Goal: Task Accomplishment & Management: Complete application form

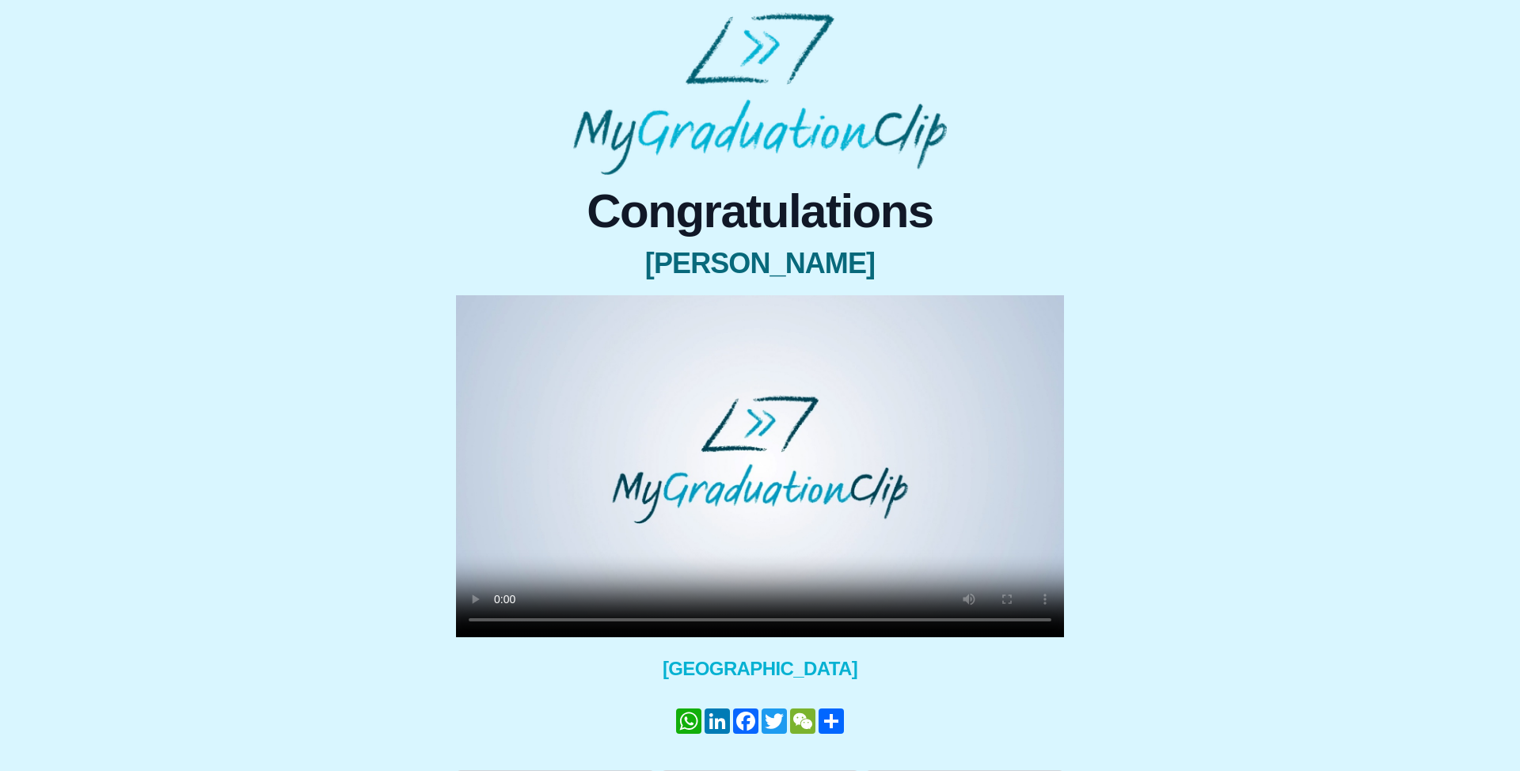
click at [895, 482] on video at bounding box center [760, 466] width 608 height 342
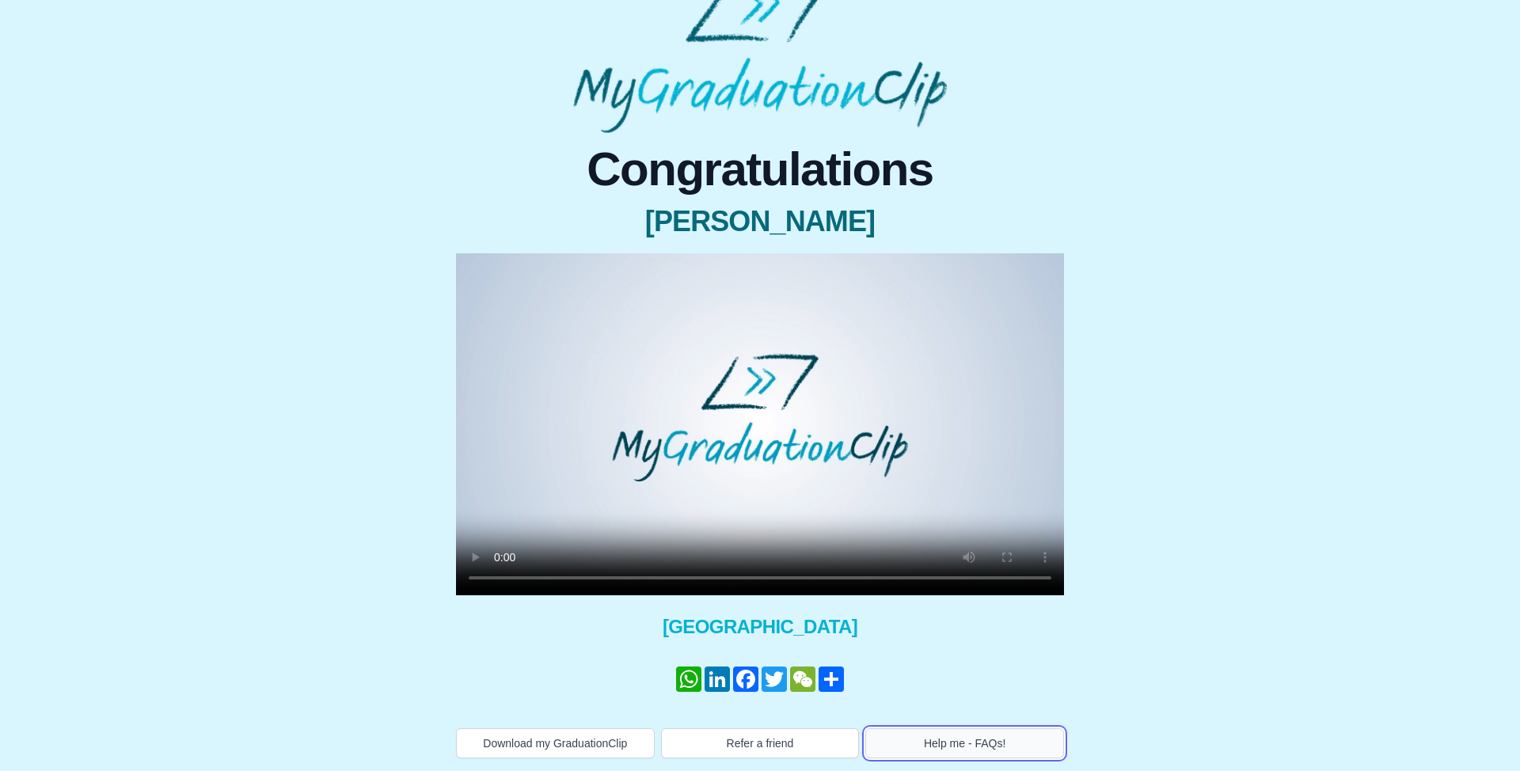
click at [942, 742] on button "Help me - FAQs!" at bounding box center [964, 743] width 199 height 30
click at [768, 328] on video at bounding box center [760, 424] width 608 height 342
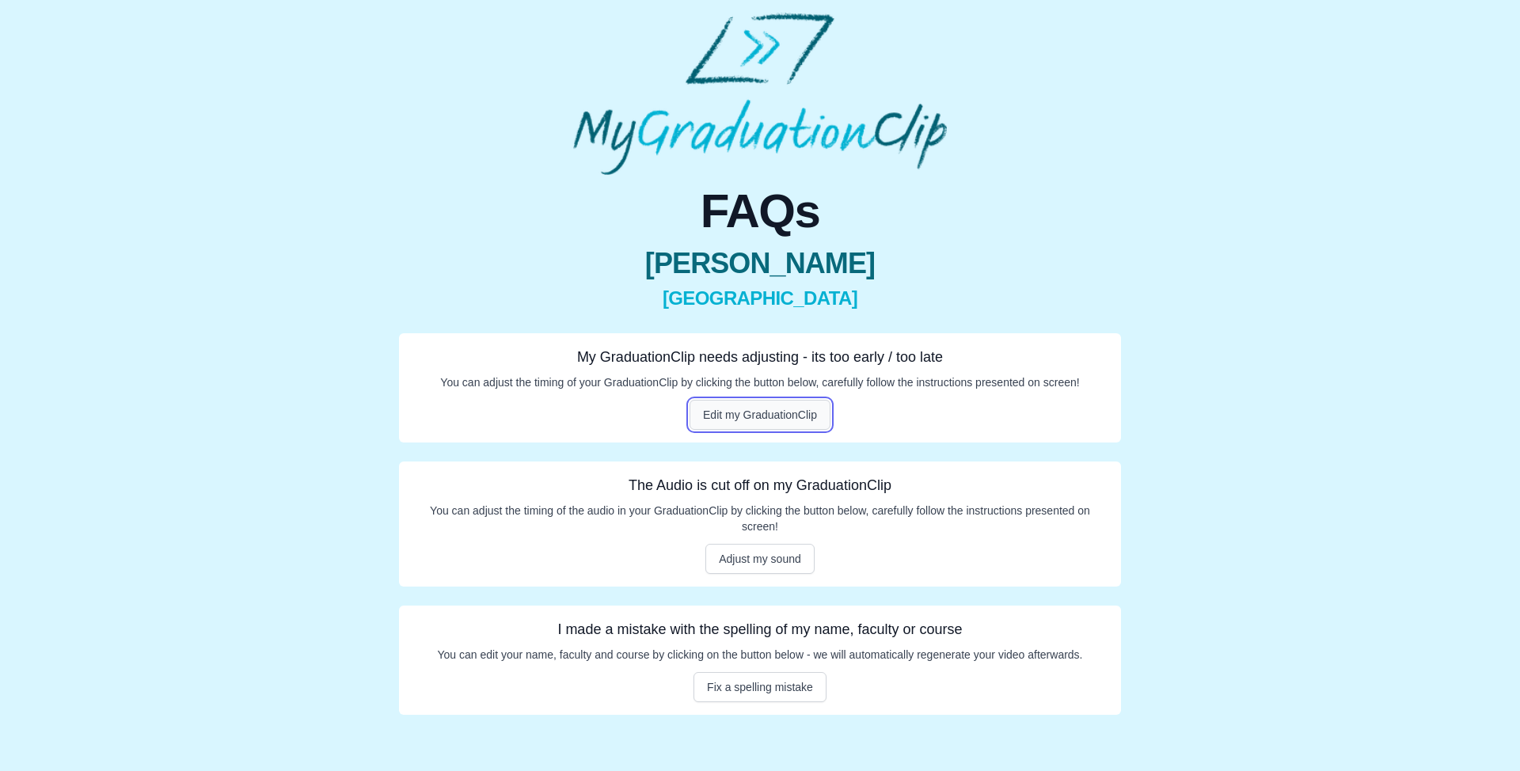
click at [784, 416] on button "Edit my GraduationClip" at bounding box center [759, 415] width 141 height 30
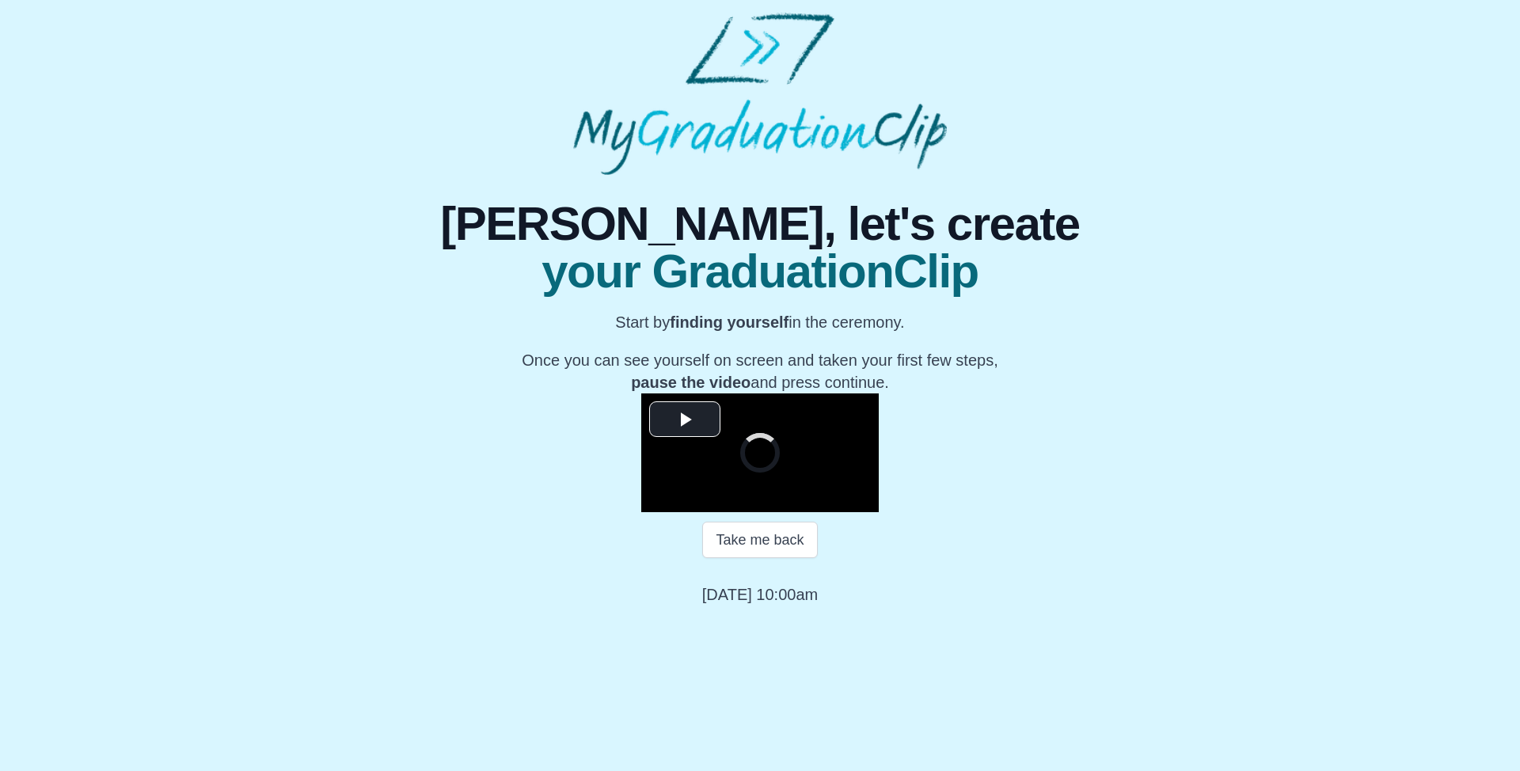
scroll to position [108, 0]
click at [755, 558] on button "Take me back" at bounding box center [759, 540] width 115 height 36
click at [786, 512] on video "Video Player" at bounding box center [759, 452] width 237 height 119
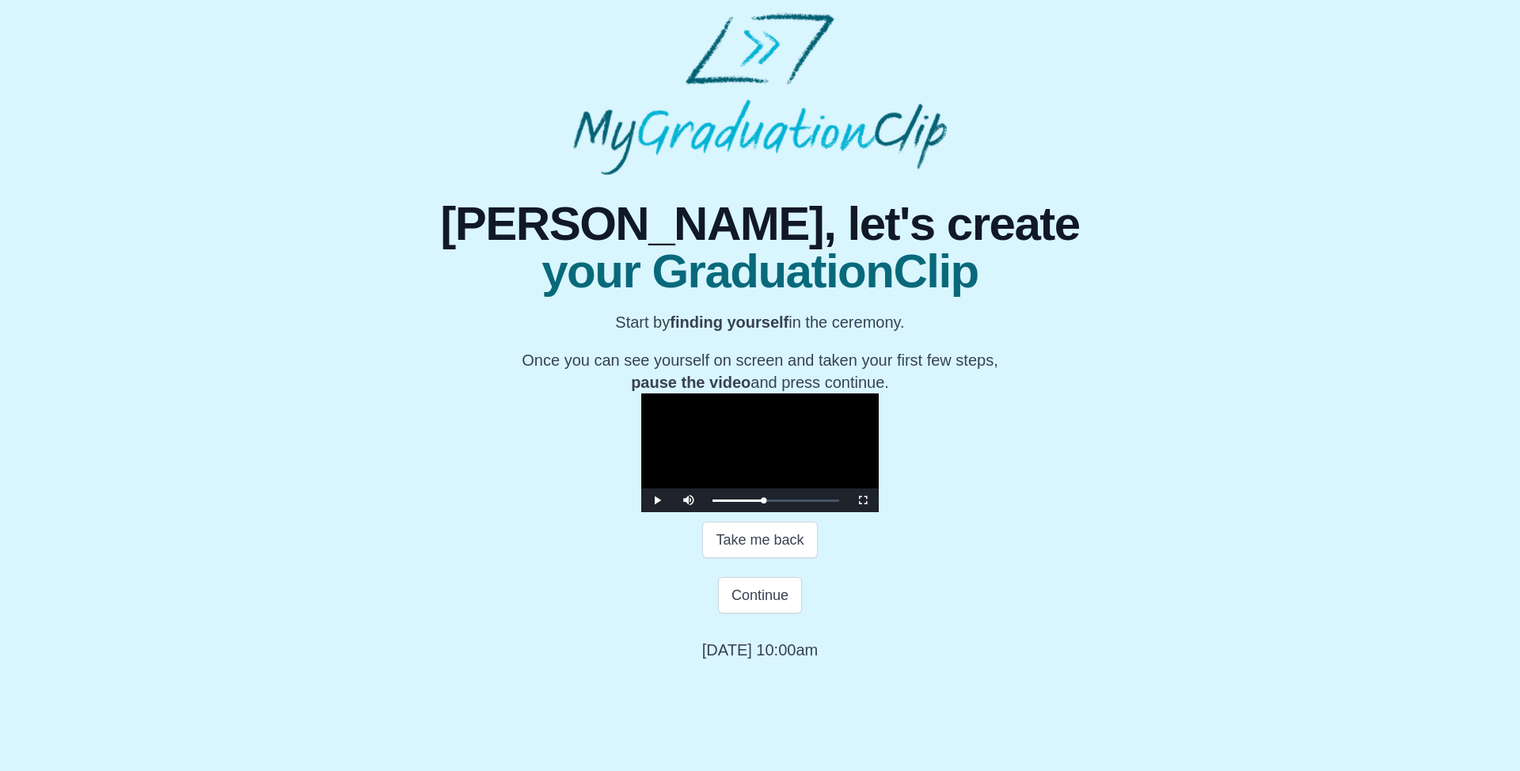
click at [821, 440] on video "Video Player" at bounding box center [759, 452] width 237 height 119
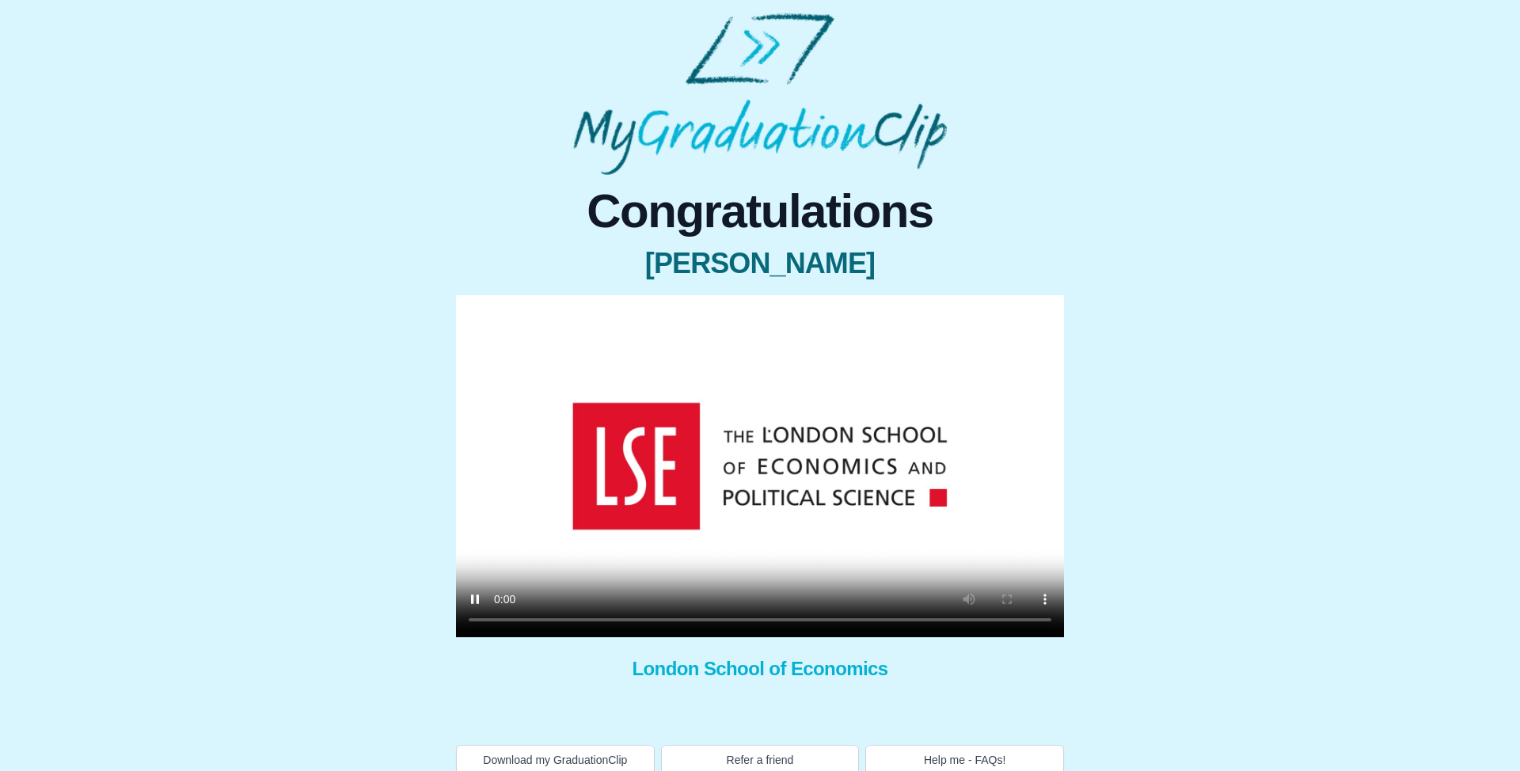
scroll to position [17, 0]
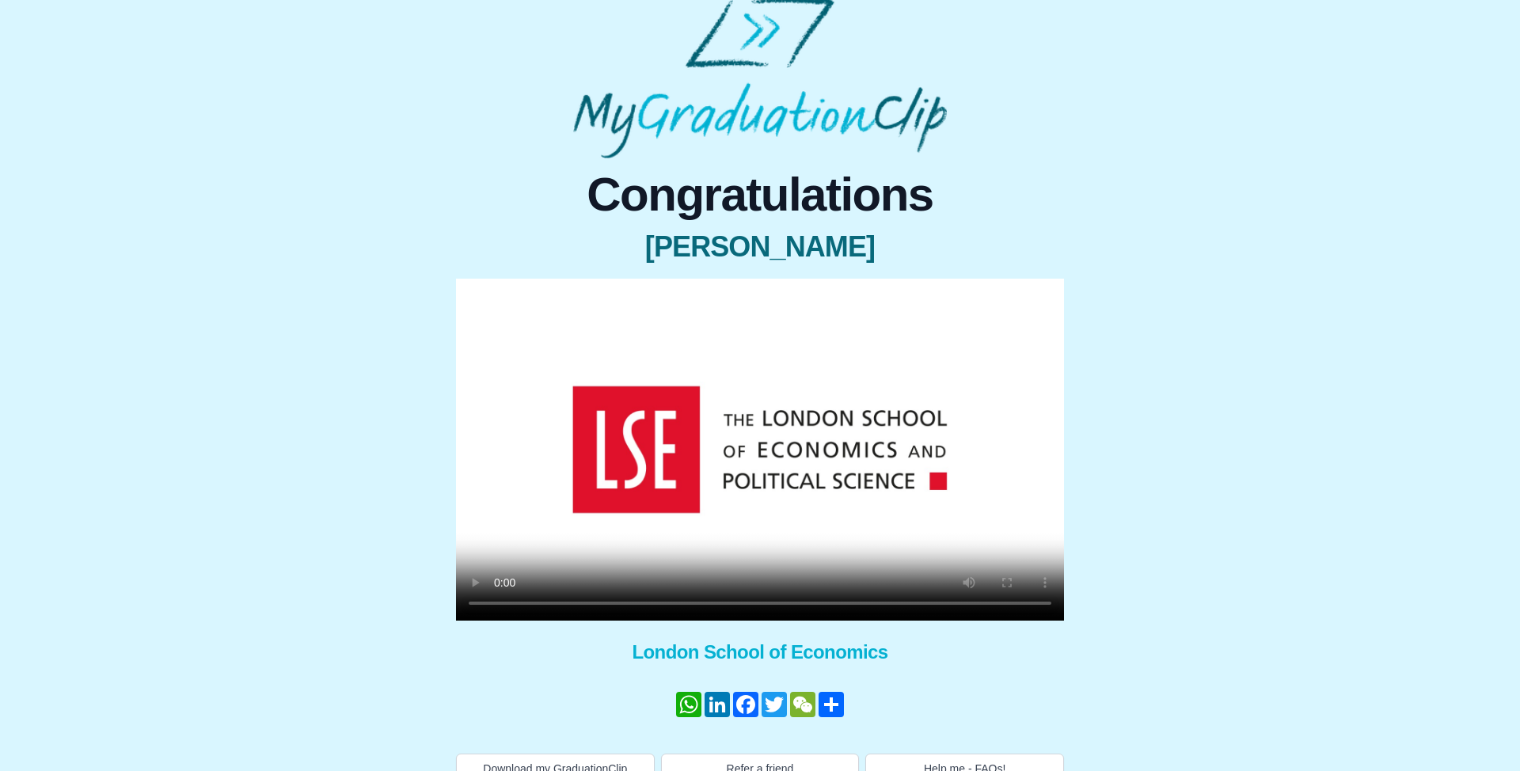
click at [757, 496] on video at bounding box center [760, 450] width 608 height 342
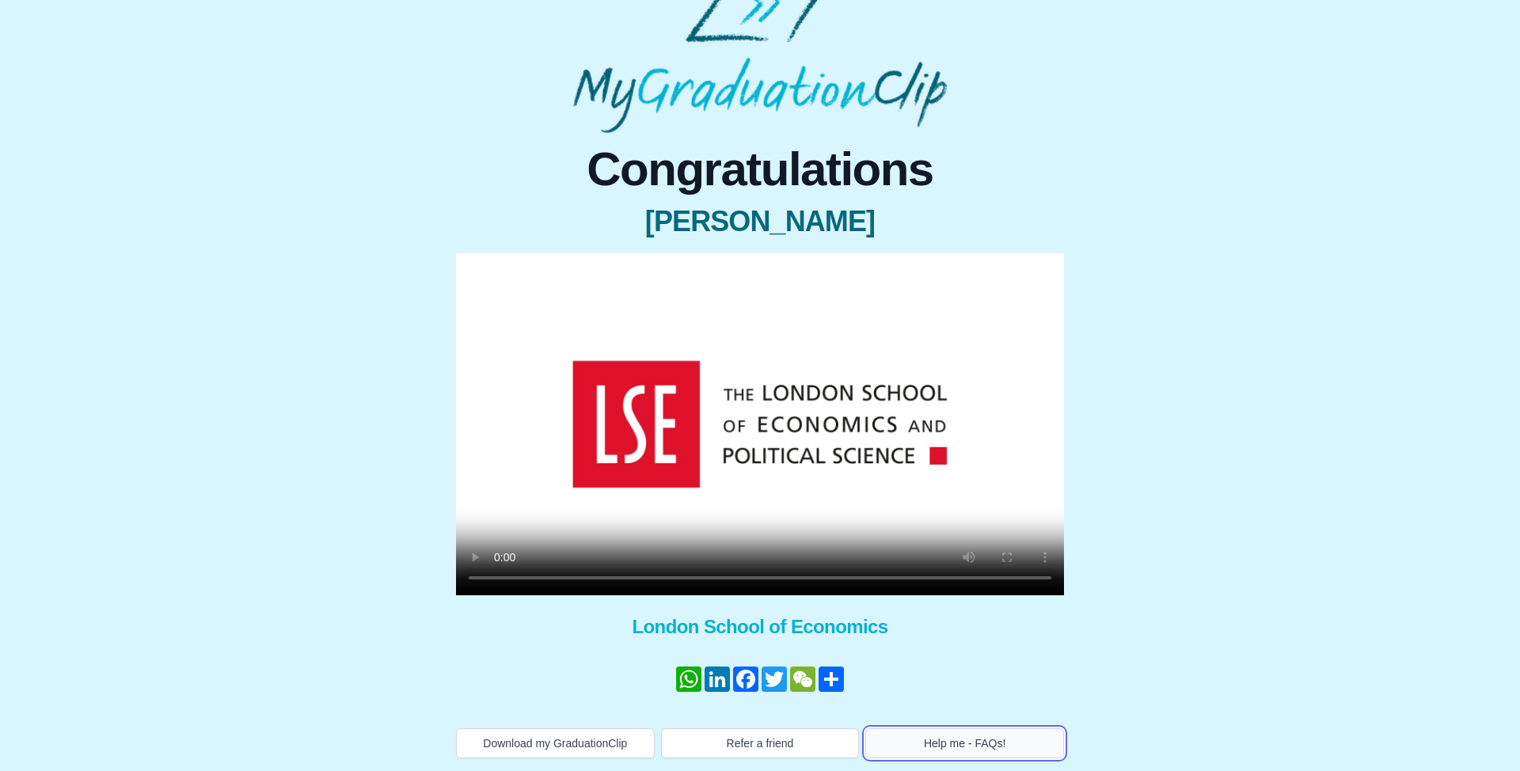
click at [1037, 738] on button "Help me - FAQs!" at bounding box center [964, 743] width 199 height 30
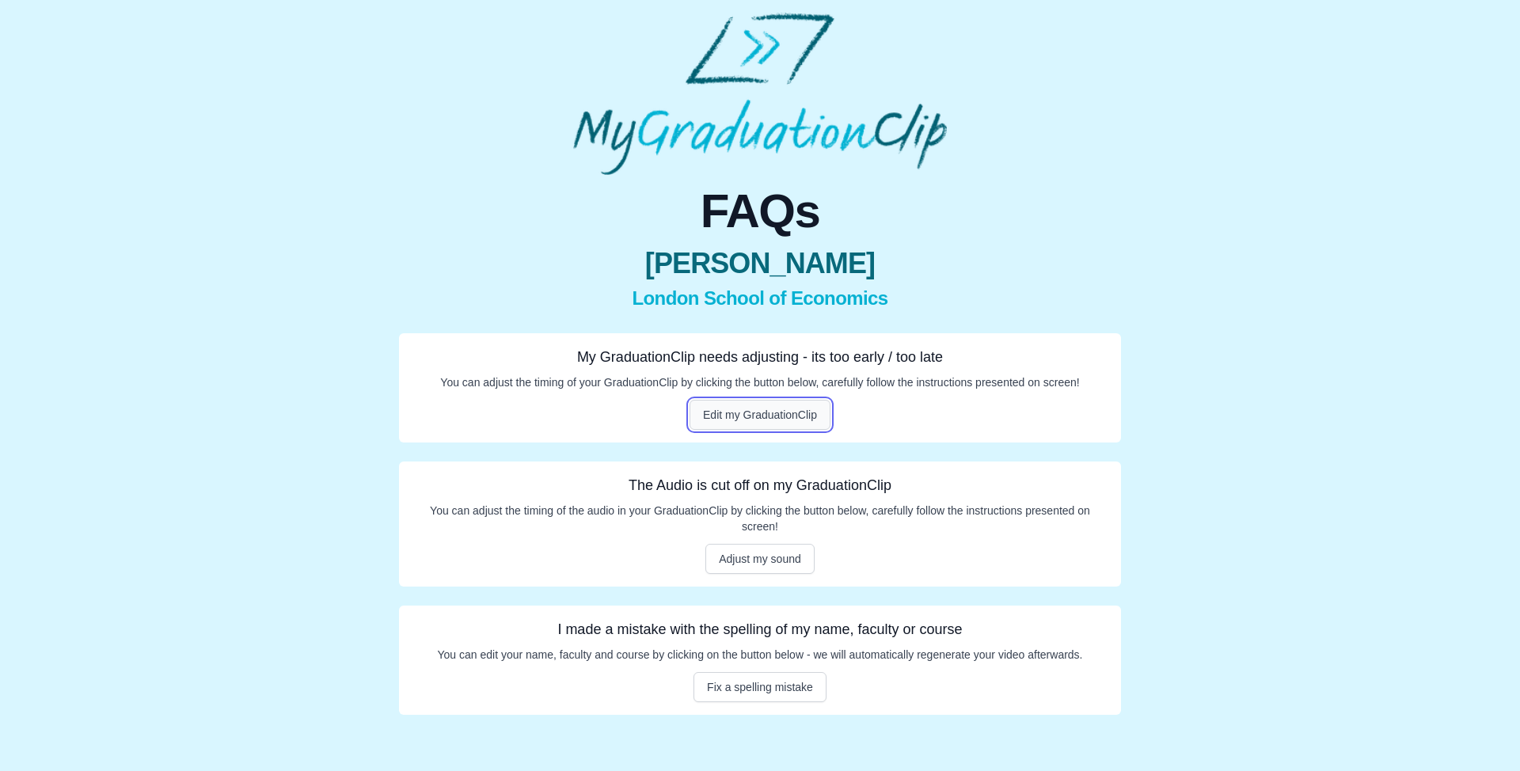
click at [769, 404] on button "Edit my GraduationClip" at bounding box center [759, 415] width 141 height 30
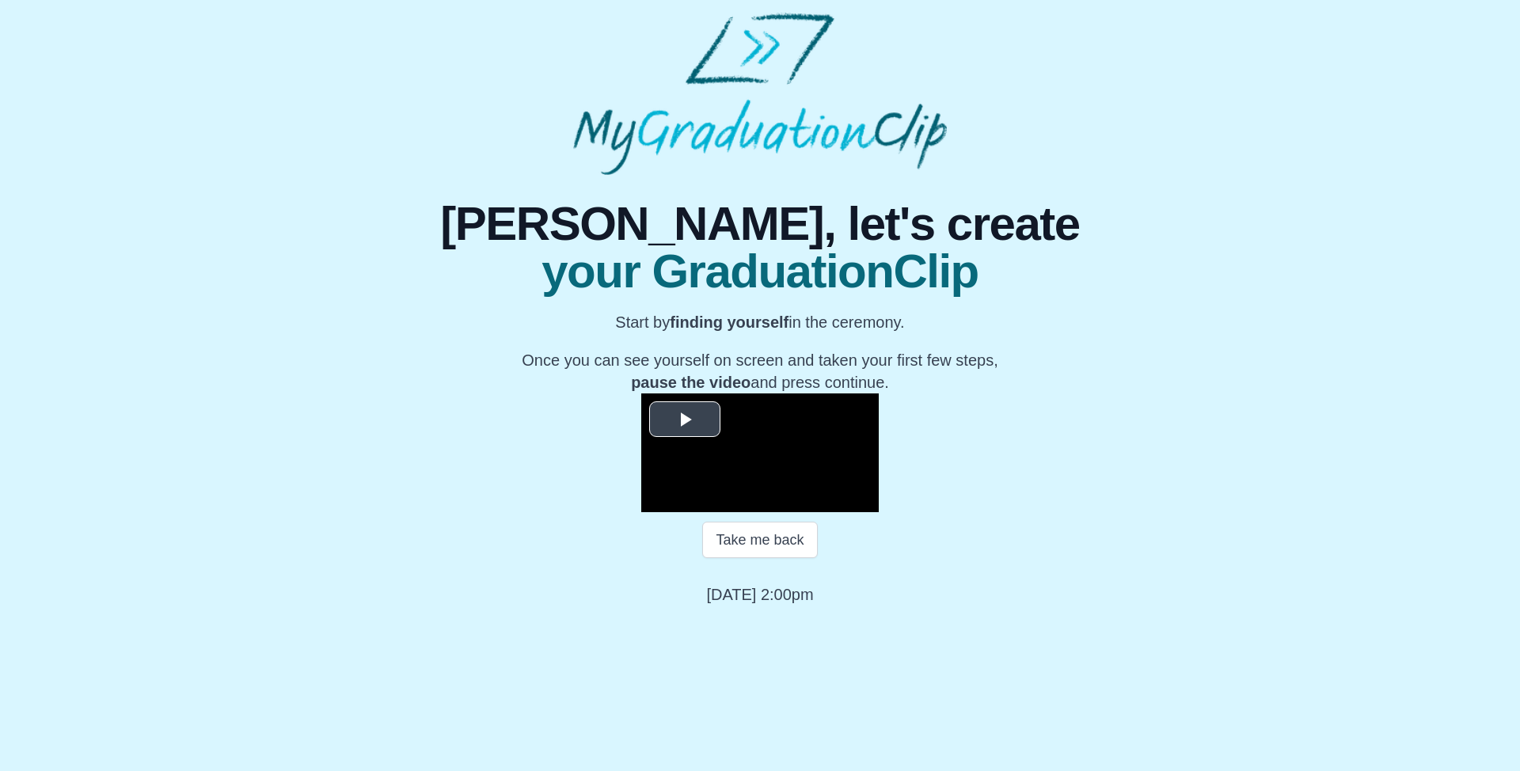
scroll to position [108, 0]
click at [765, 558] on button "Take me back" at bounding box center [759, 540] width 115 height 36
click at [769, 512] on video "Video Player" at bounding box center [759, 452] width 237 height 119
click at [813, 512] on video "Video Player" at bounding box center [759, 452] width 237 height 119
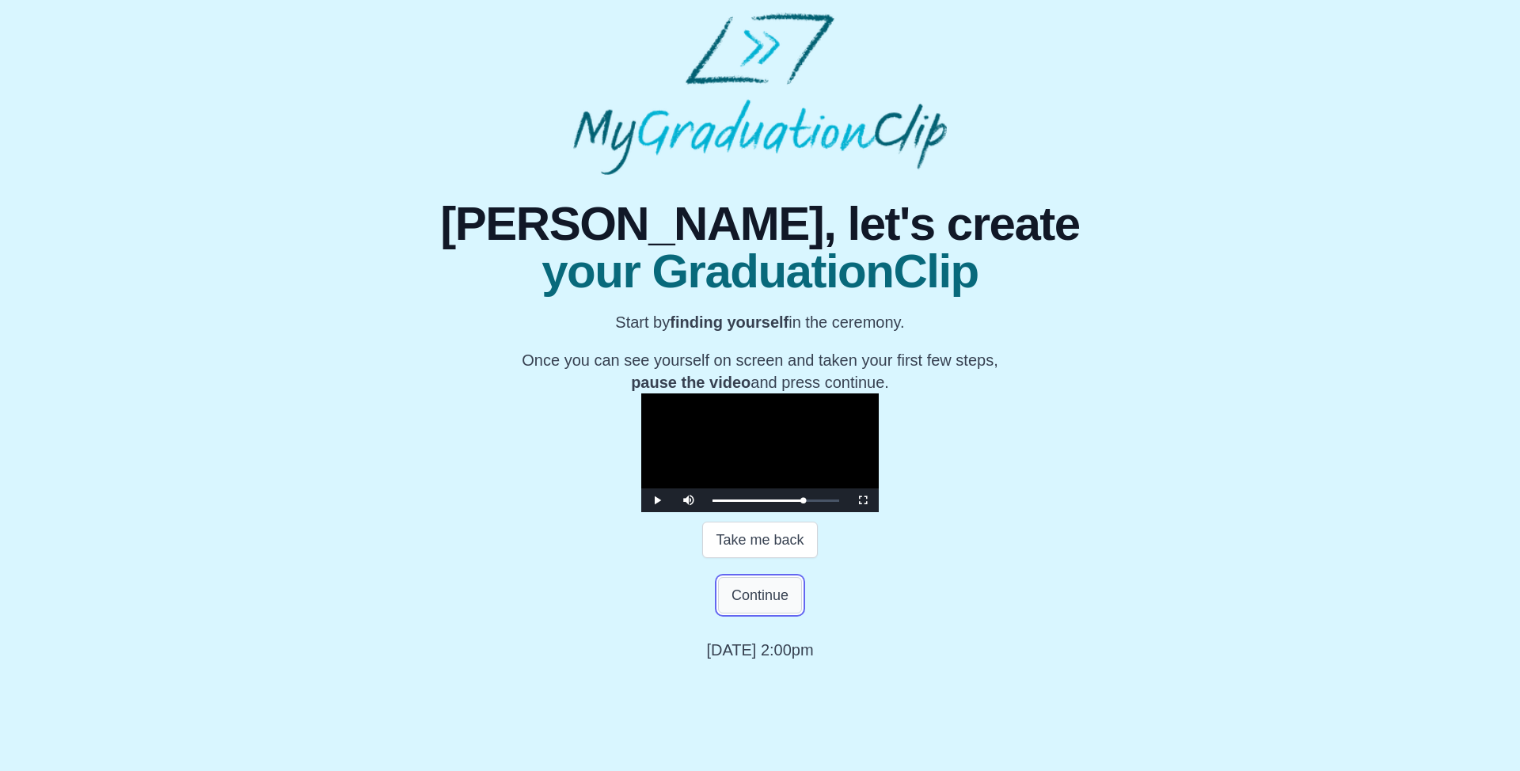
click at [798, 613] on button "Continue" at bounding box center [760, 595] width 84 height 36
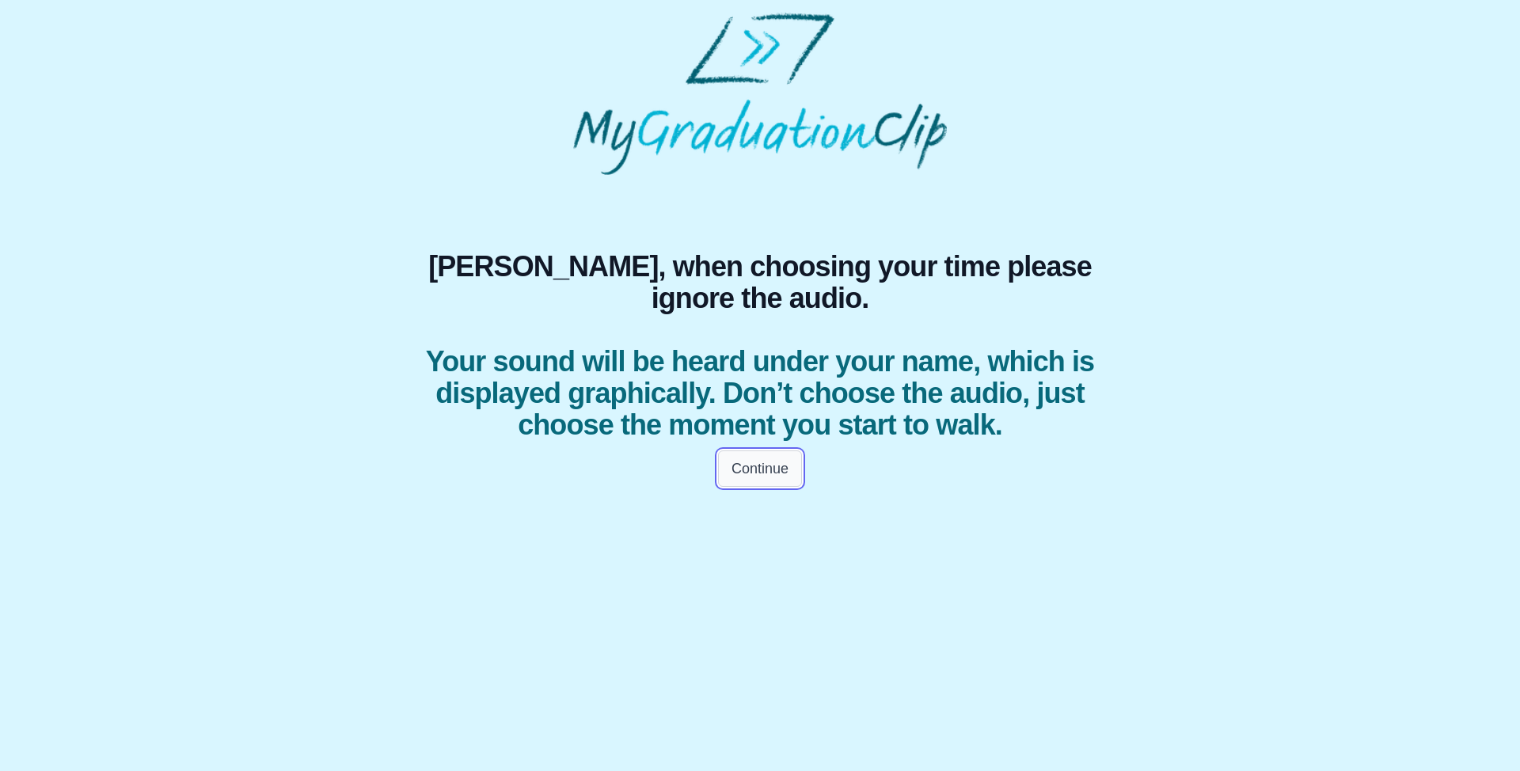
click at [746, 450] on button "Continue" at bounding box center [760, 468] width 84 height 36
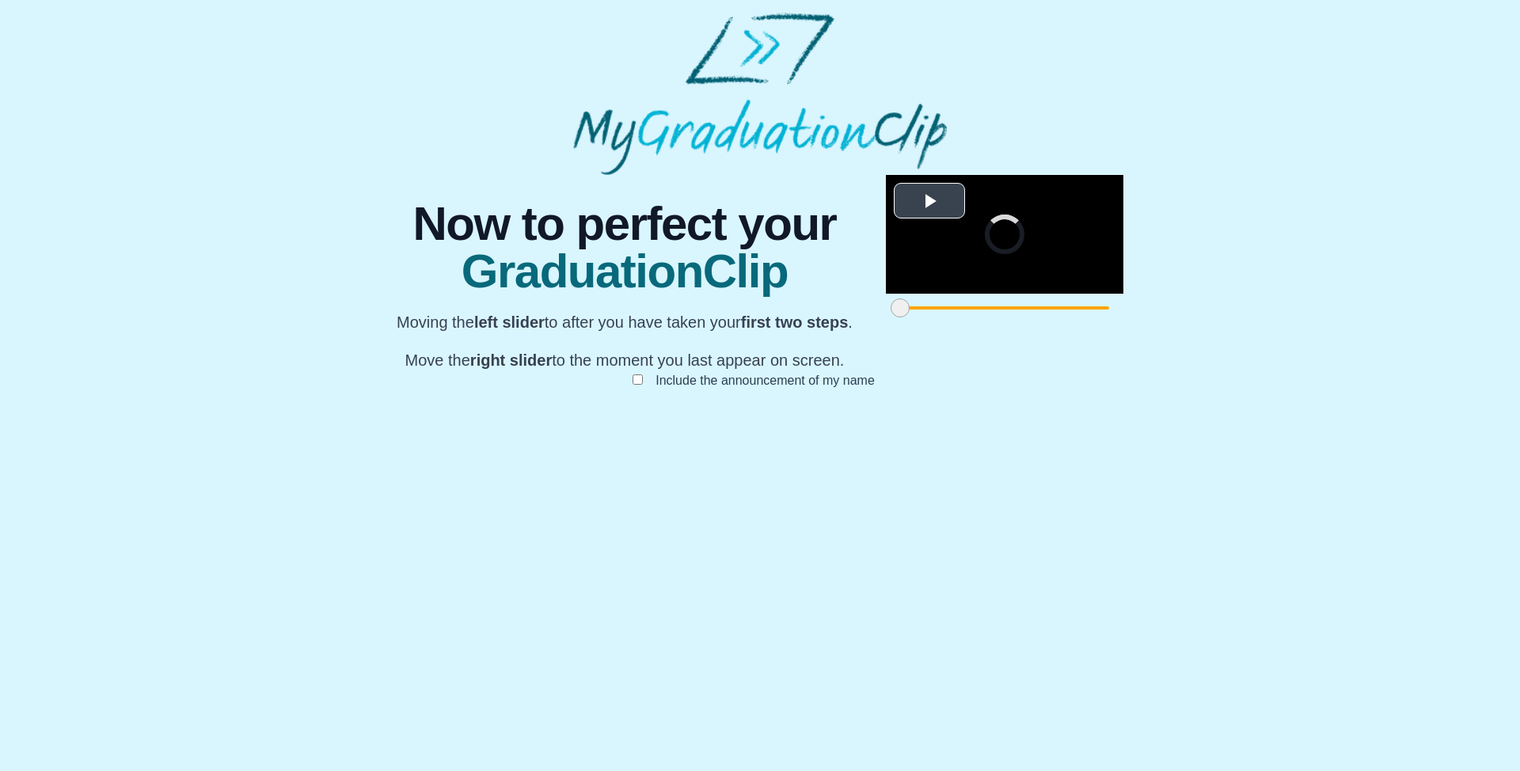
scroll to position [70, 0]
drag, startPoint x: 439, startPoint y: 700, endPoint x: 587, endPoint y: 692, distance: 148.2
click at [1038, 317] on span at bounding box center [1047, 307] width 19 height 19
drag, startPoint x: 1077, startPoint y: 693, endPoint x: 870, endPoint y: 685, distance: 207.6
click at [1324, 322] on div at bounding box center [1338, 308] width 28 height 28
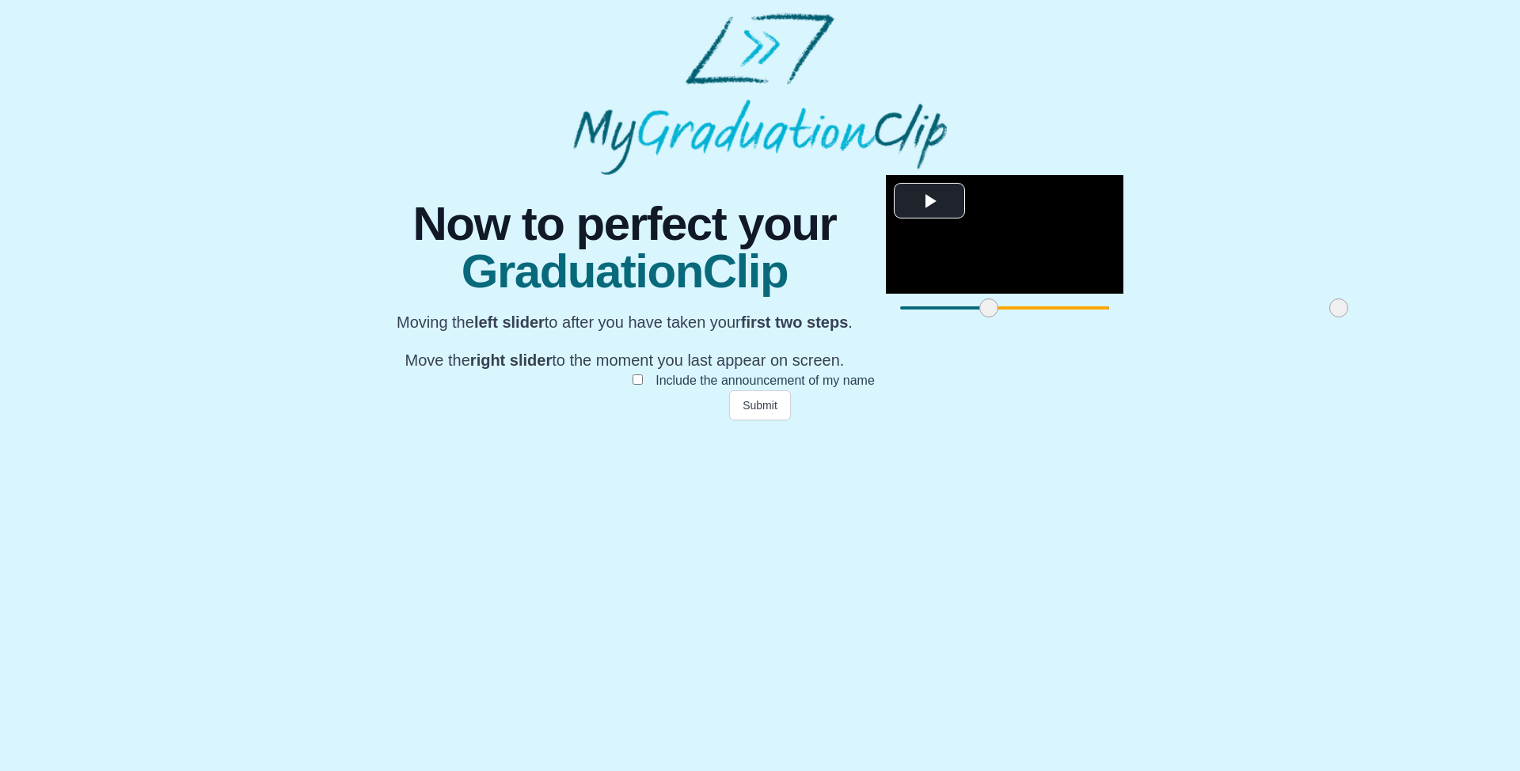
drag, startPoint x: 580, startPoint y: 688, endPoint x: 521, endPoint y: 688, distance: 59.4
click at [979, 317] on span at bounding box center [988, 307] width 19 height 19
click at [763, 420] on button "Submit" at bounding box center [760, 405] width 62 height 30
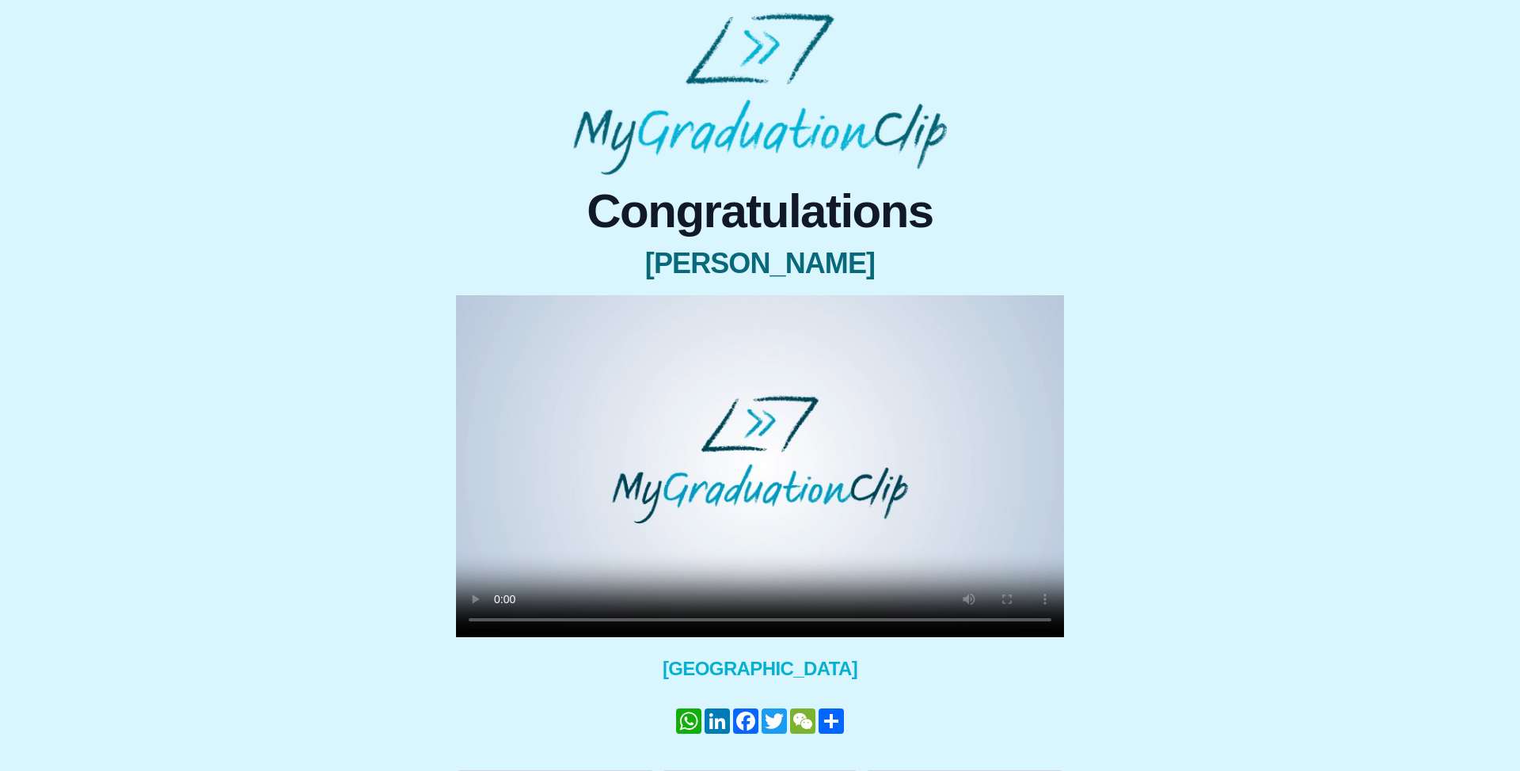
click at [738, 461] on video at bounding box center [760, 466] width 608 height 342
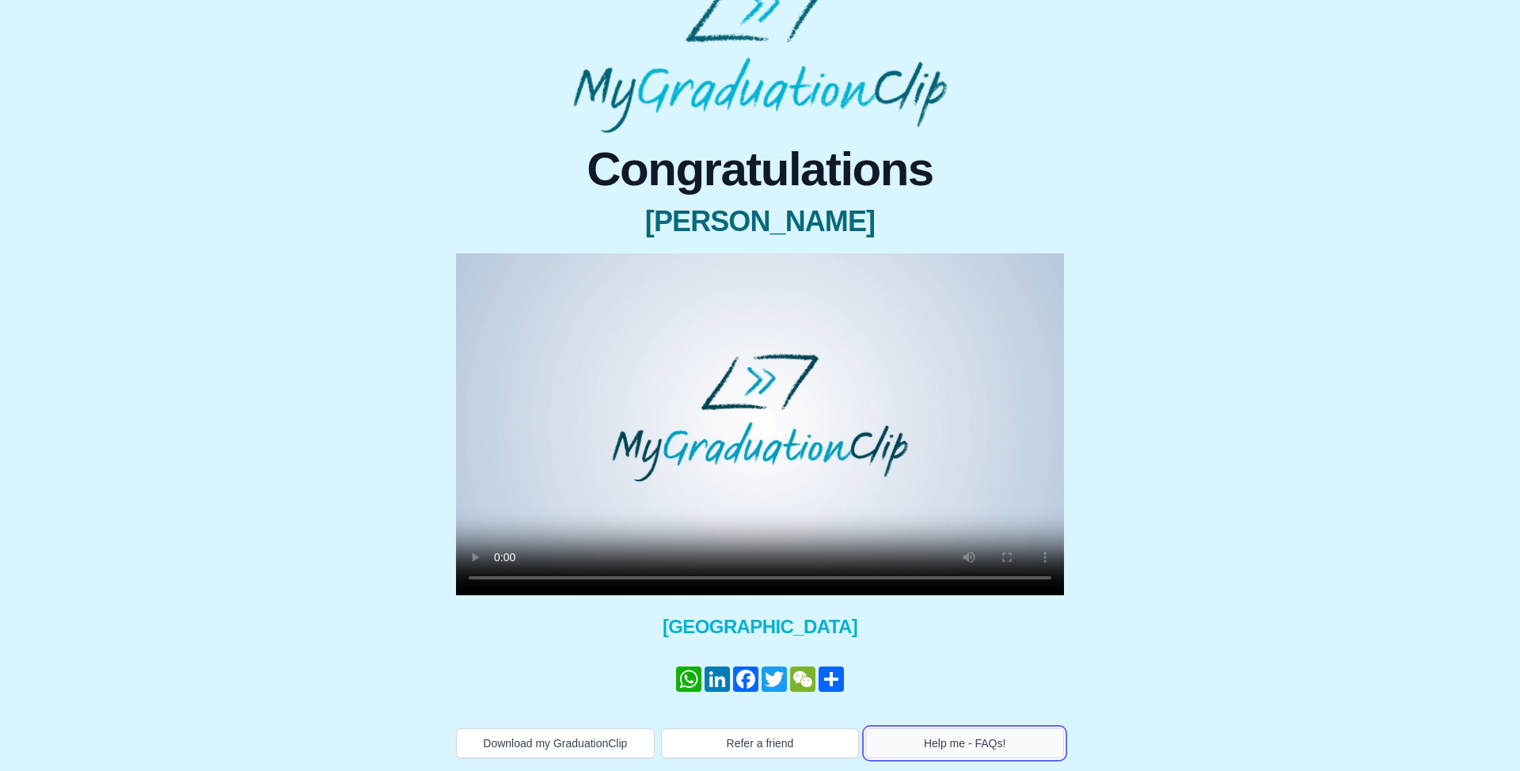
click at [988, 738] on button "Help me - FAQs!" at bounding box center [964, 743] width 199 height 30
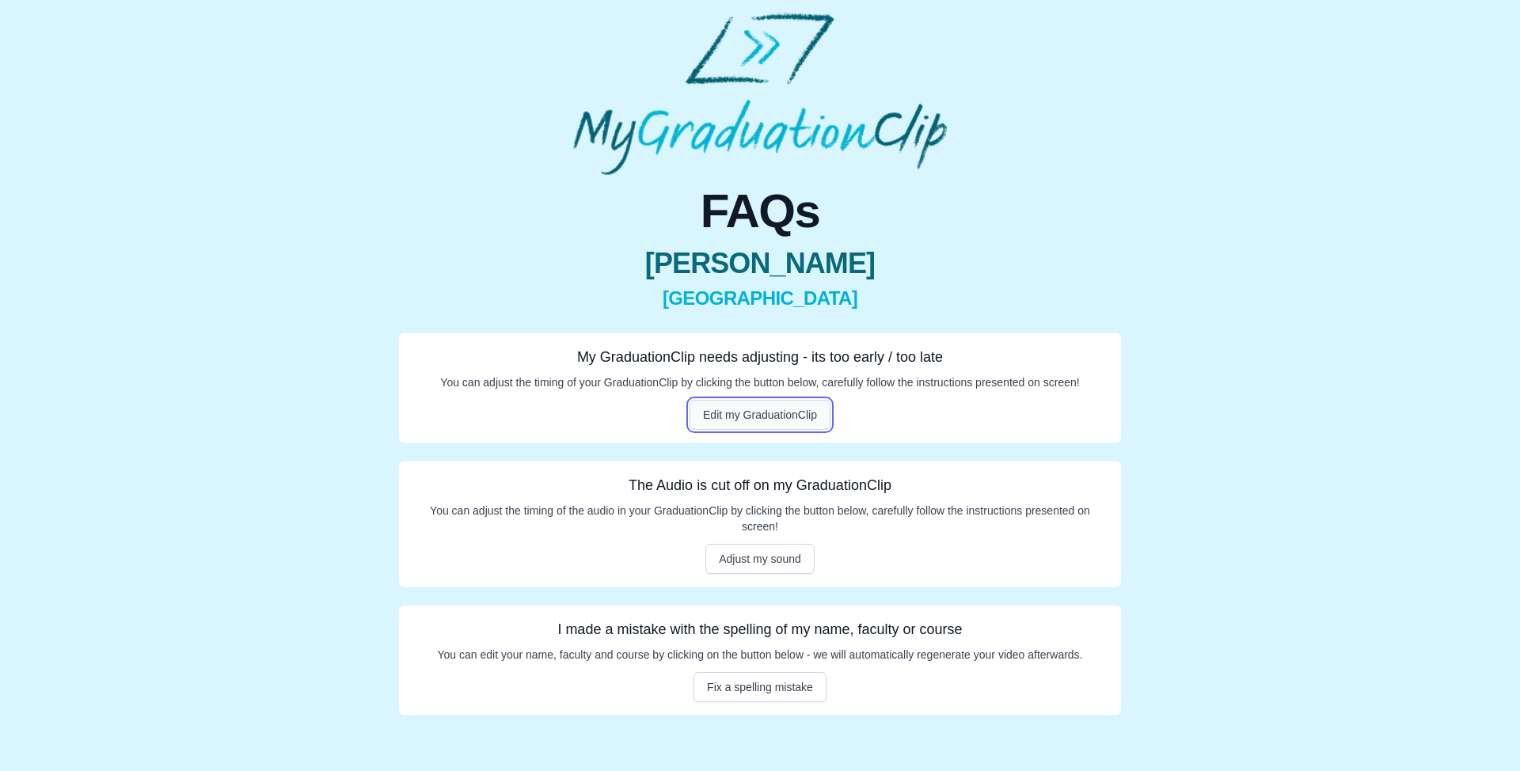
click at [826, 420] on button "Edit my GraduationClip" at bounding box center [759, 415] width 141 height 30
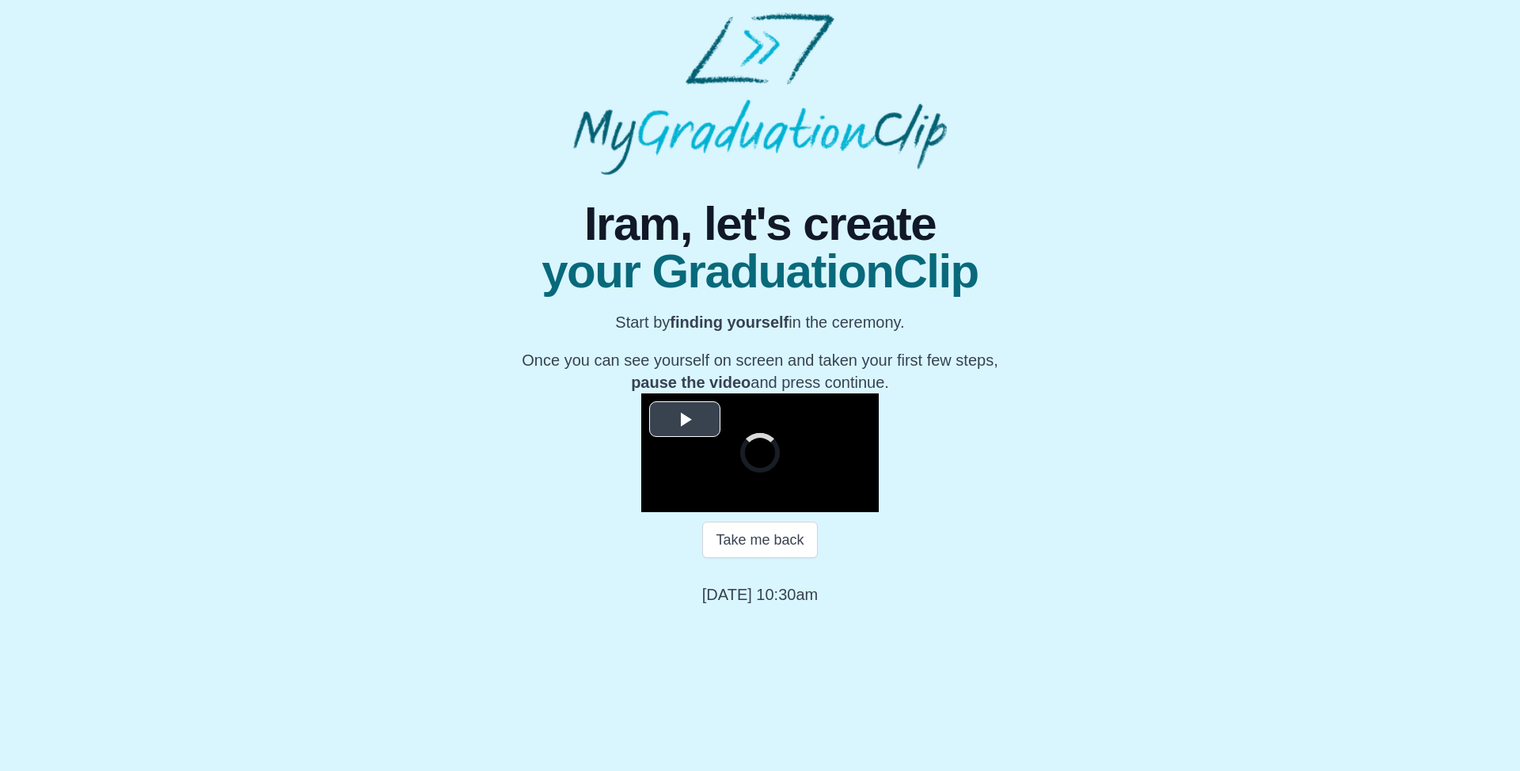
scroll to position [108, 0]
click at [769, 558] on button "Take me back" at bounding box center [759, 540] width 115 height 36
click at [807, 503] on video "Video Player" at bounding box center [759, 452] width 237 height 119
drag, startPoint x: 871, startPoint y: 518, endPoint x: 812, endPoint y: 654, distance: 148.2
click at [870, 512] on video "Video Player" at bounding box center [759, 452] width 237 height 119
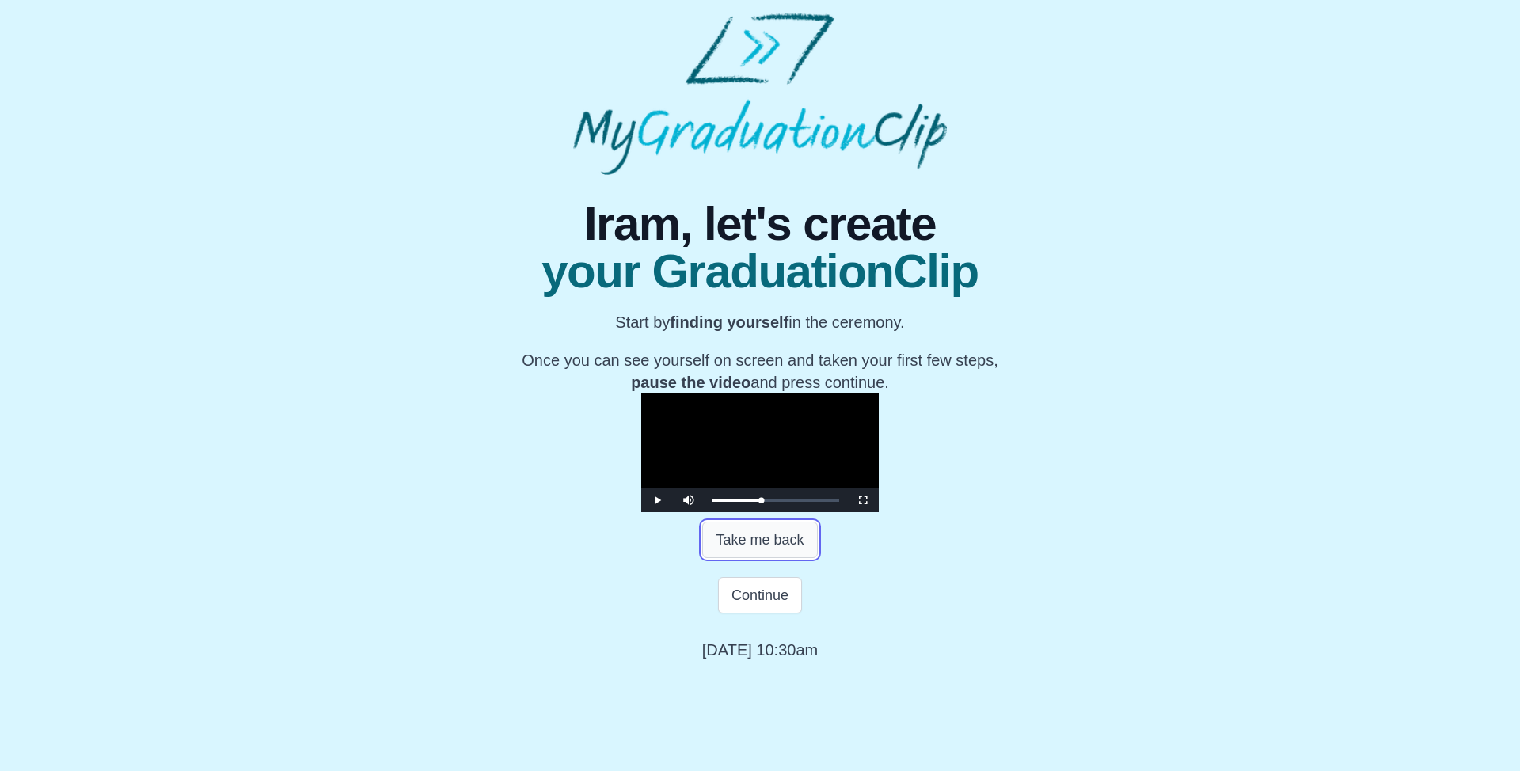
drag, startPoint x: 799, startPoint y: 687, endPoint x: 799, endPoint y: 678, distance: 9.5
click at [798, 558] on button "Take me back" at bounding box center [759, 540] width 115 height 36
click at [712, 503] on div "0:38:40 Progress : 0%" at bounding box center [736, 501] width 48 height 4
click at [799, 469] on video "Video Player" at bounding box center [759, 452] width 237 height 119
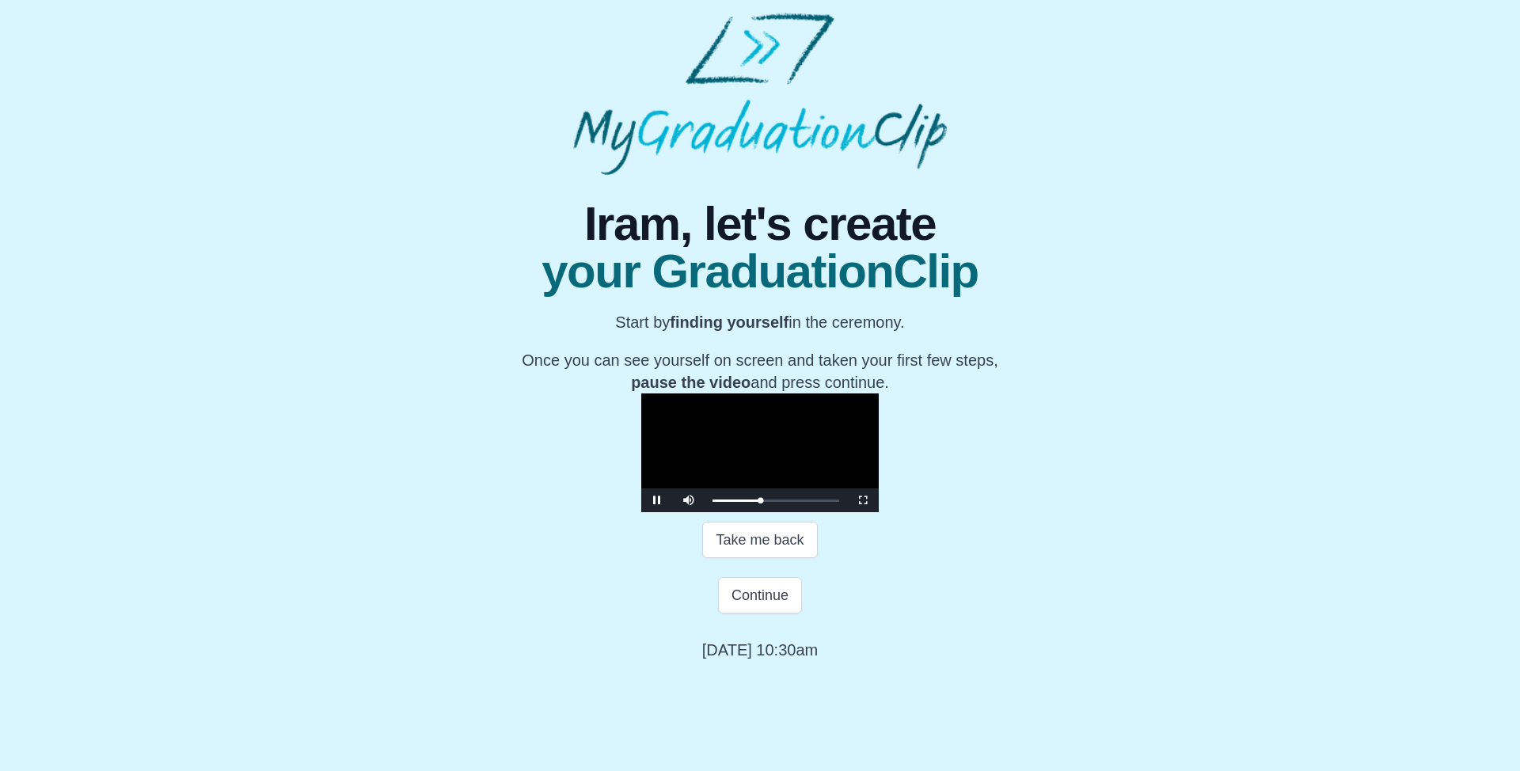
click at [879, 457] on video "Video Player" at bounding box center [759, 452] width 237 height 119
click at [760, 613] on button "Continue" at bounding box center [760, 595] width 84 height 36
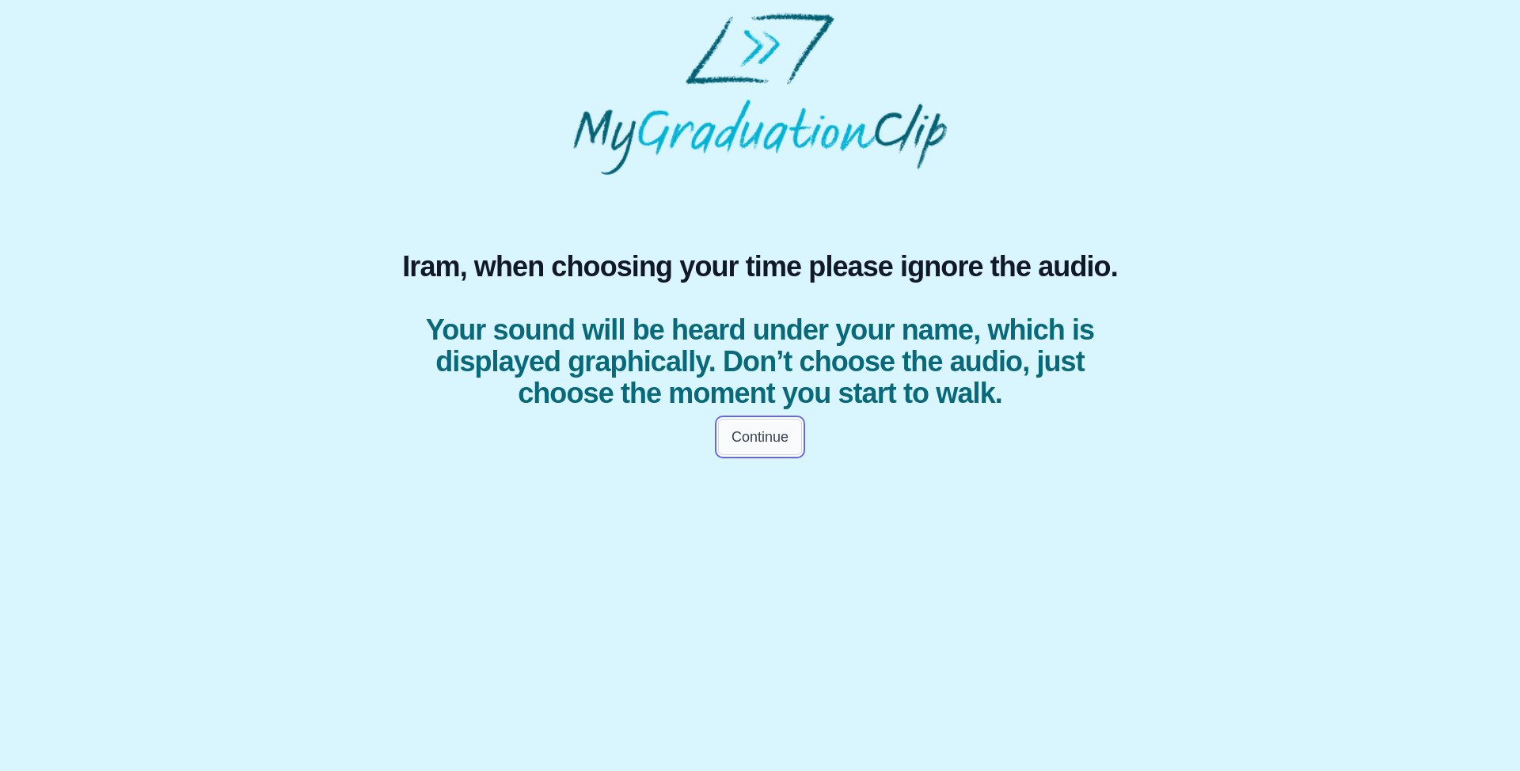
click at [775, 431] on button "Continue" at bounding box center [760, 437] width 84 height 36
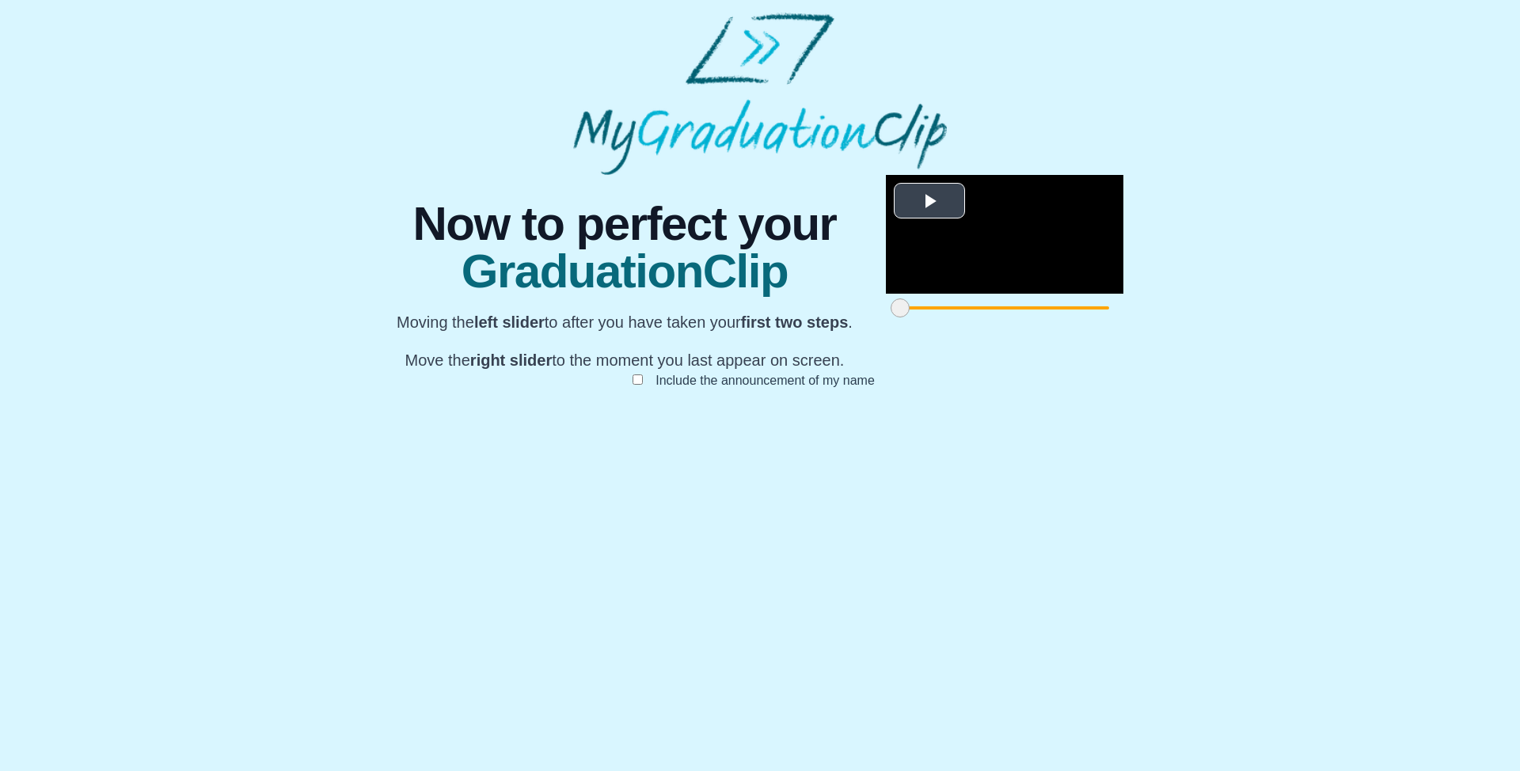
scroll to position [70, 0]
click at [892, 317] on span at bounding box center [901, 307] width 19 height 19
drag, startPoint x: 1079, startPoint y: 694, endPoint x: 651, endPoint y: 684, distance: 427.5
click at [1103, 322] on div at bounding box center [1117, 308] width 28 height 28
click at [775, 420] on button "Submit" at bounding box center [760, 405] width 62 height 30
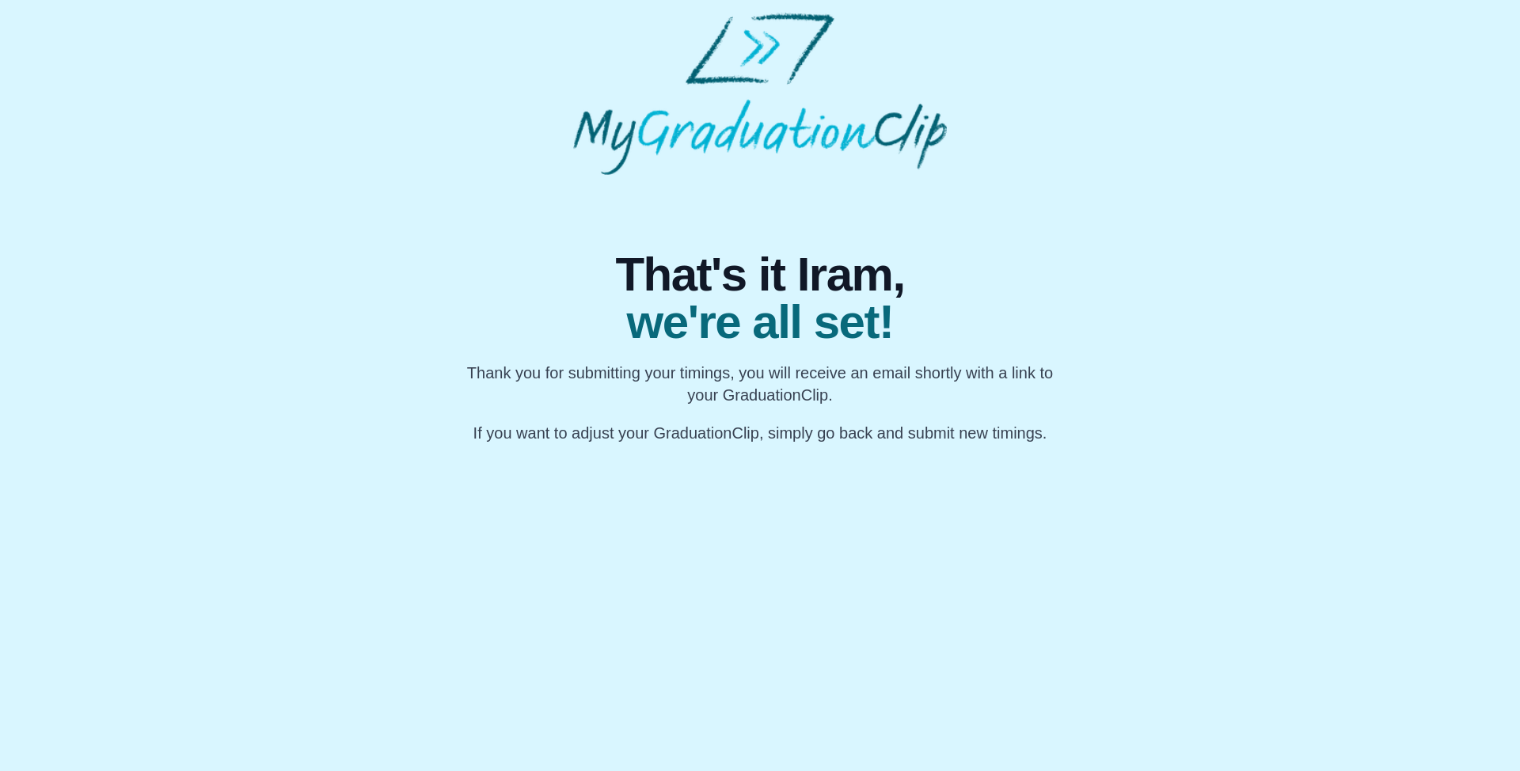
scroll to position [0, 0]
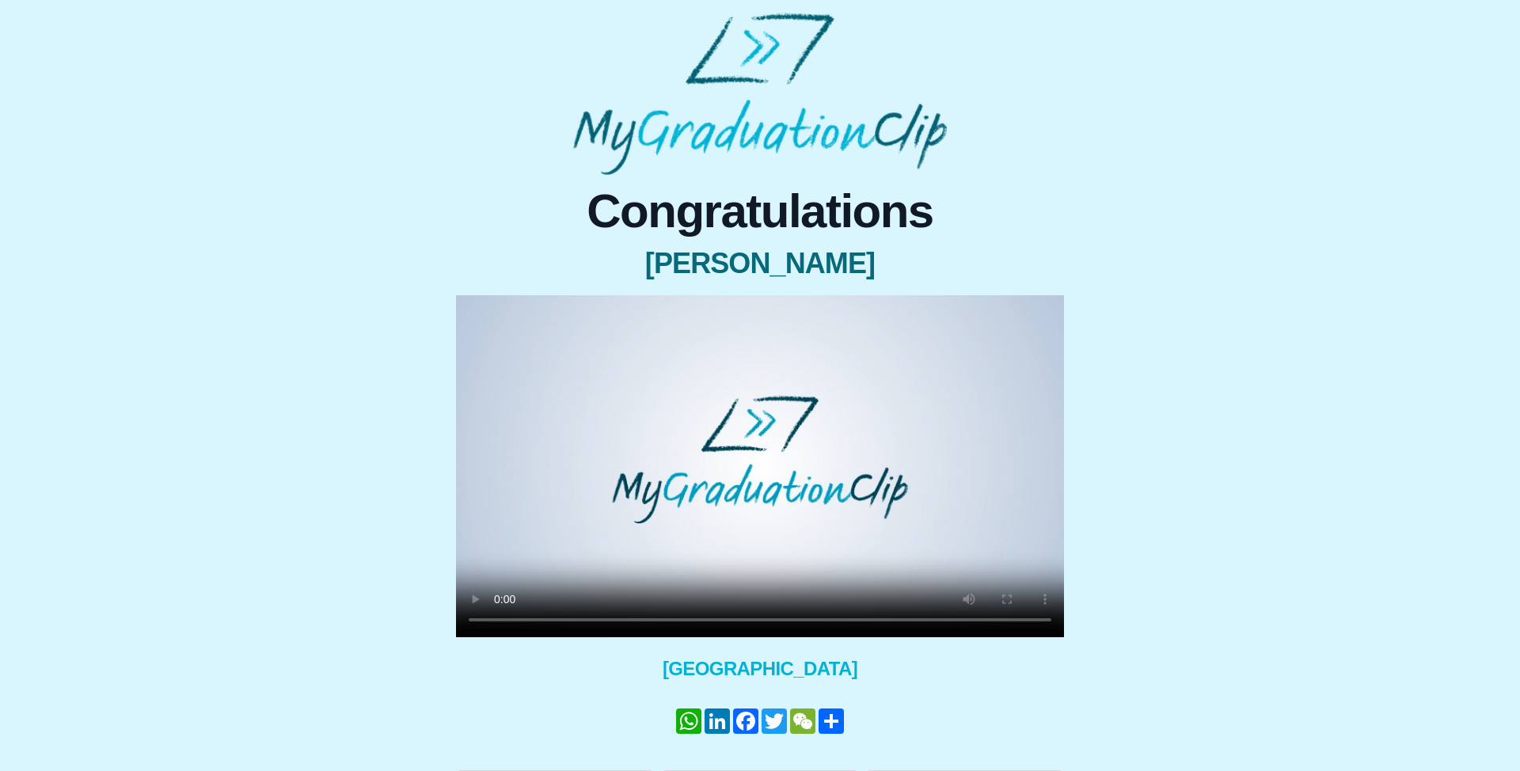
click at [755, 508] on video at bounding box center [760, 466] width 608 height 342
drag, startPoint x: 813, startPoint y: 558, endPoint x: 748, endPoint y: 604, distance: 79.5
click at [813, 558] on video at bounding box center [760, 466] width 608 height 342
click at [647, 541] on video at bounding box center [760, 466] width 608 height 342
click at [793, 522] on video at bounding box center [760, 466] width 608 height 342
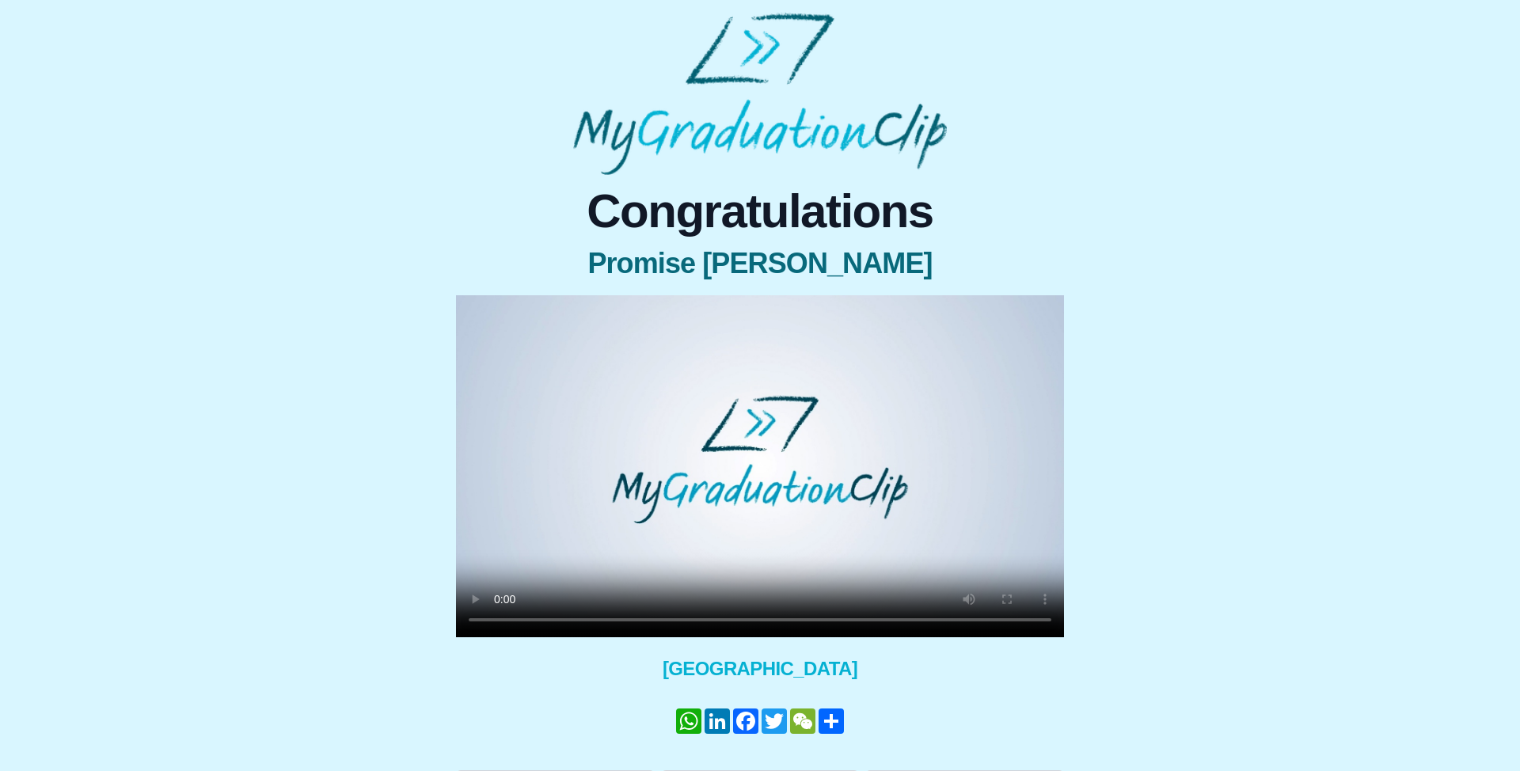
click at [903, 501] on video at bounding box center [760, 466] width 608 height 342
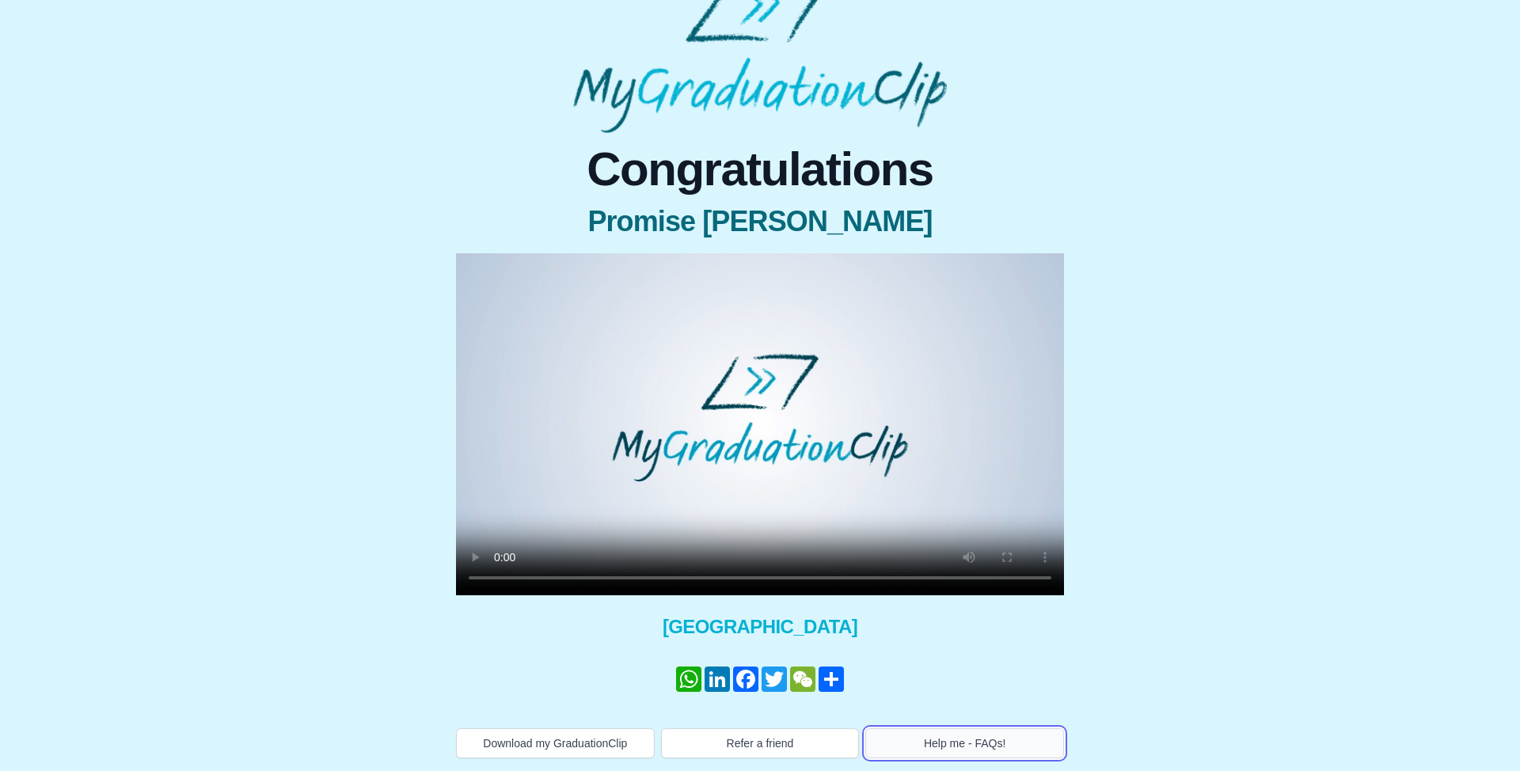
click at [928, 750] on button "Help me - FAQs!" at bounding box center [964, 743] width 199 height 30
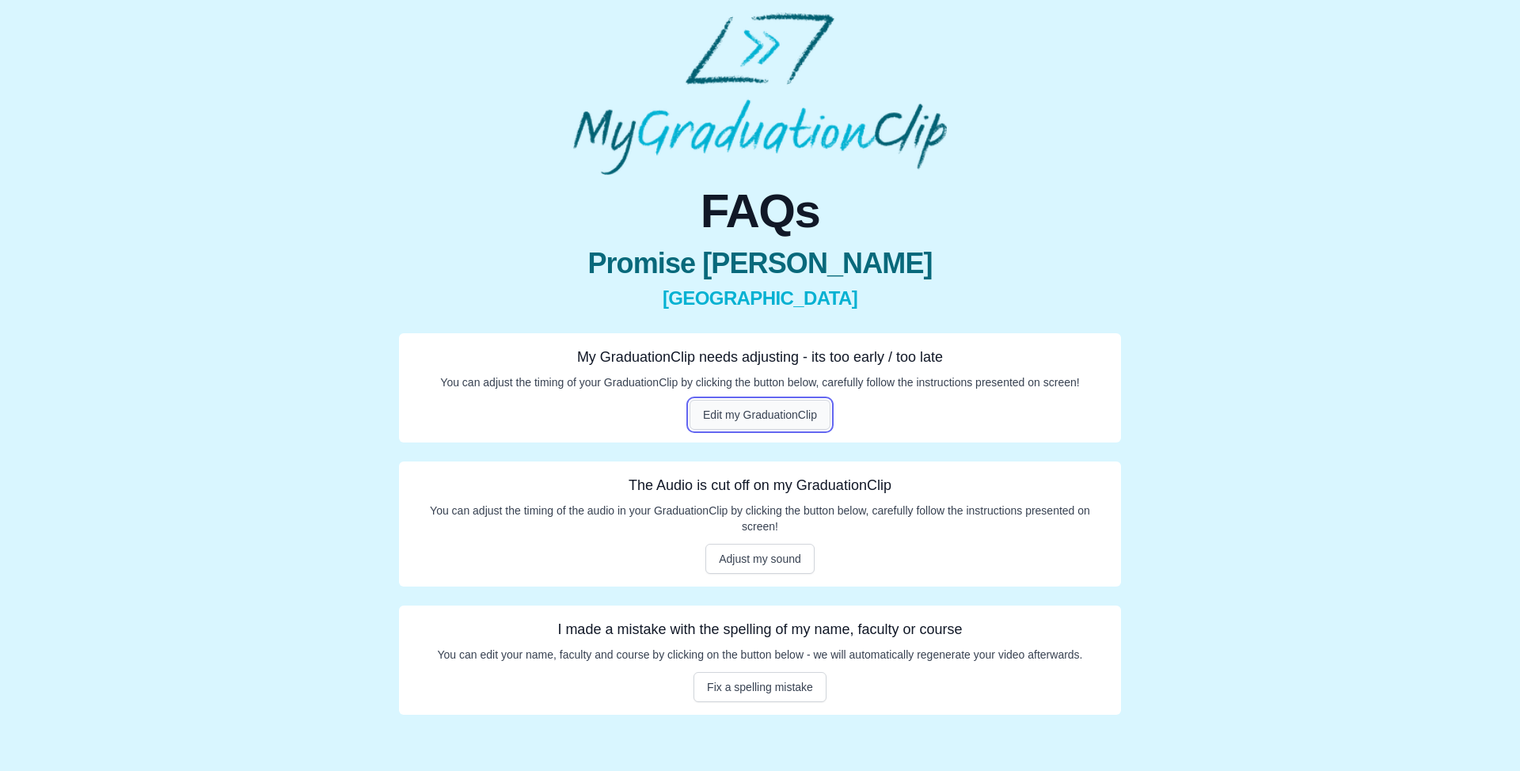
click at [753, 421] on button "Edit my GraduationClip" at bounding box center [759, 415] width 141 height 30
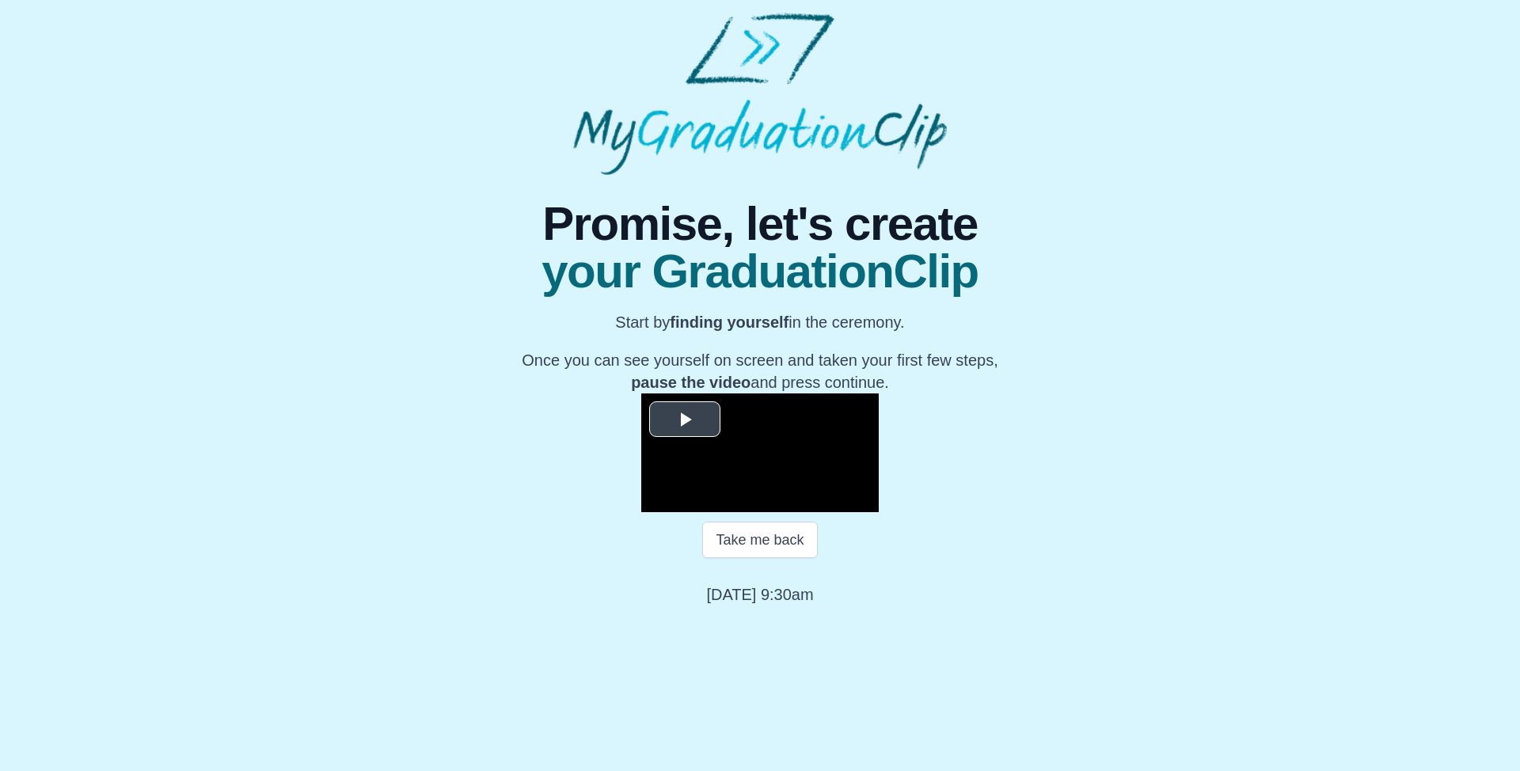
scroll to position [108, 0]
click at [738, 512] on video "Video Player" at bounding box center [759, 452] width 237 height 119
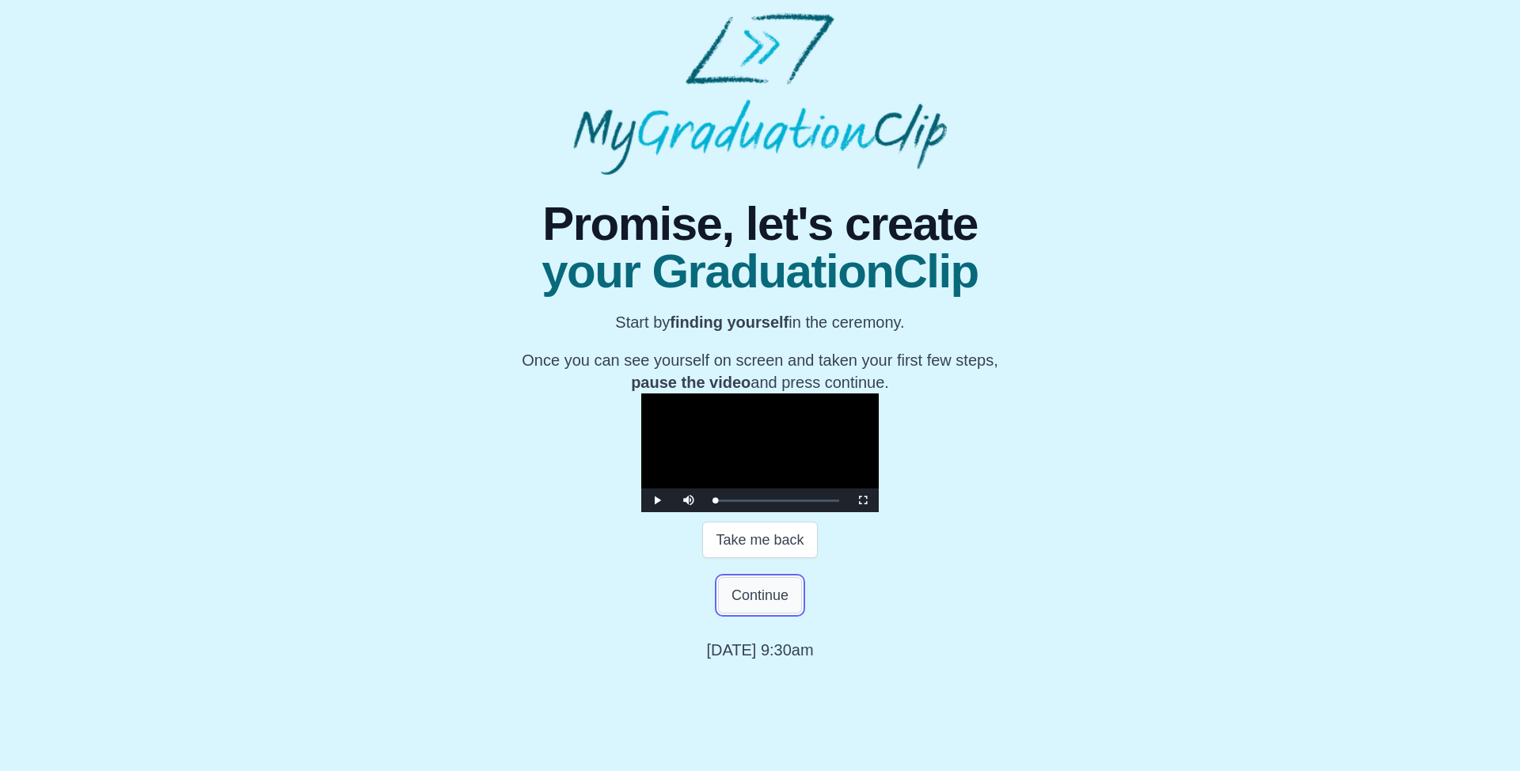
click at [771, 613] on button "Continue" at bounding box center [760, 595] width 84 height 36
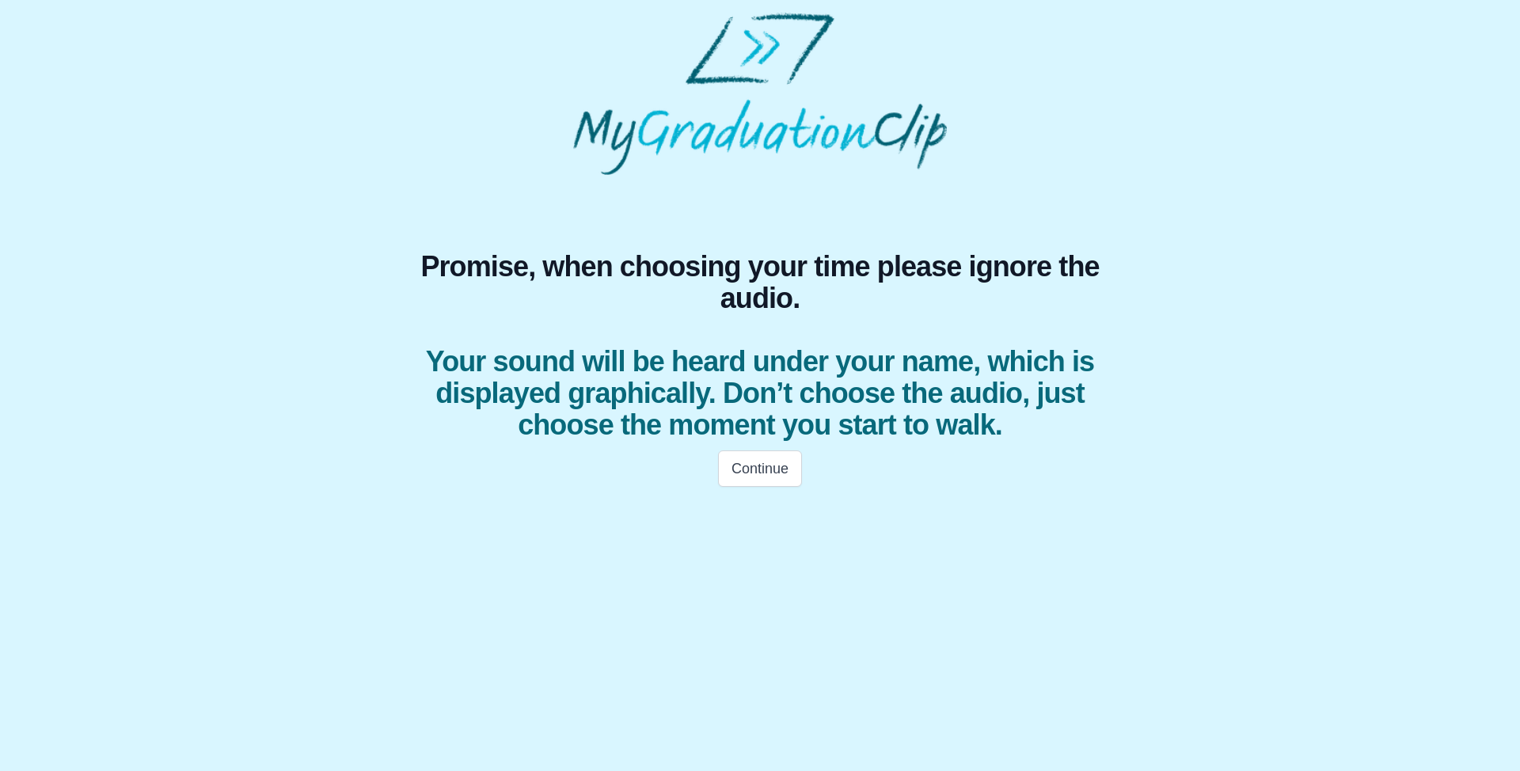
scroll to position [0, 0]
click at [748, 471] on button "Continue" at bounding box center [760, 468] width 84 height 36
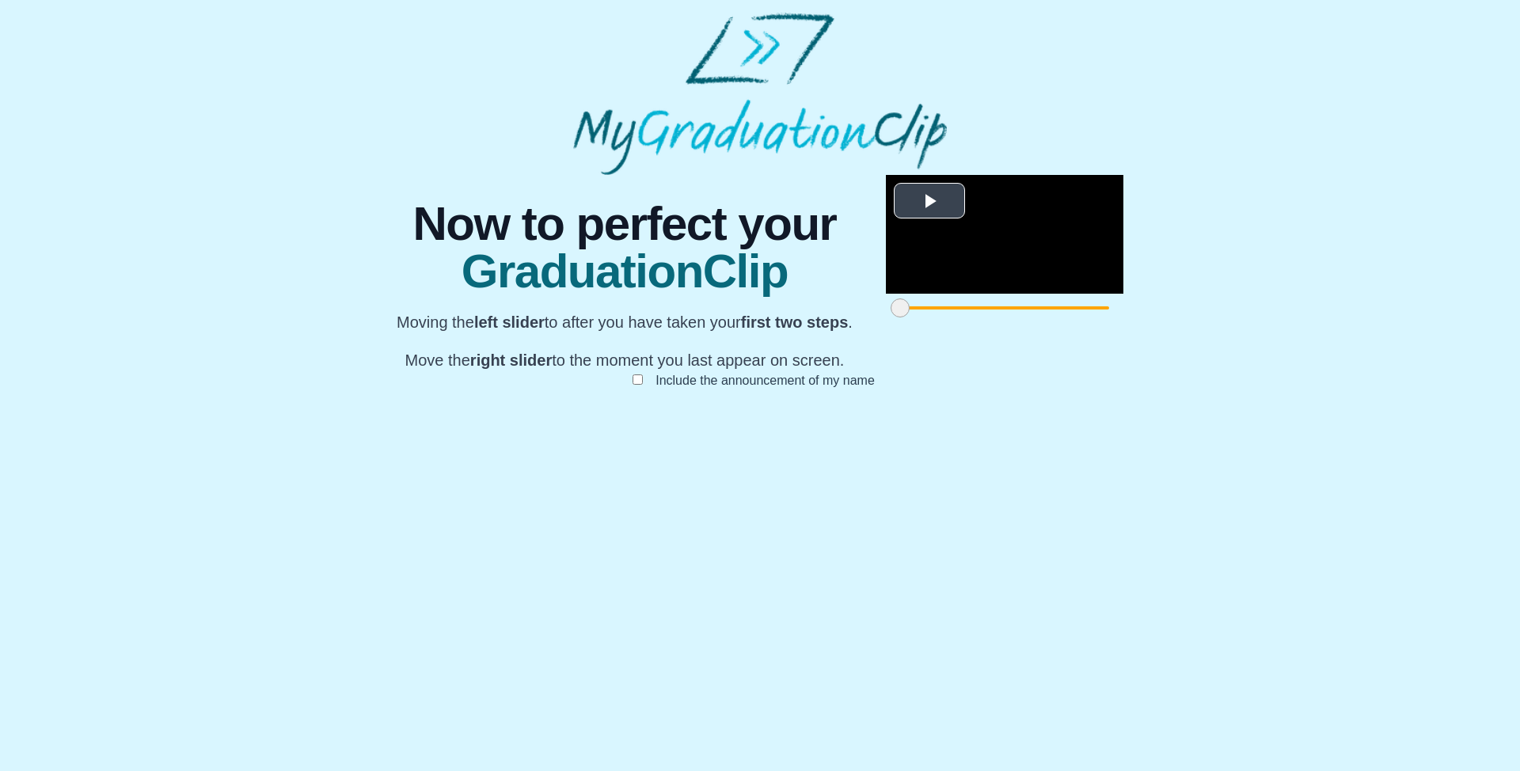
scroll to position [70, 0]
drag, startPoint x: 436, startPoint y: 697, endPoint x: 479, endPoint y: 700, distance: 42.9
click at [933, 317] on span at bounding box center [942, 307] width 19 height 19
drag, startPoint x: 1068, startPoint y: 696, endPoint x: 1049, endPoint y: 700, distance: 19.6
click at [1501, 317] on span at bounding box center [1510, 307] width 19 height 19
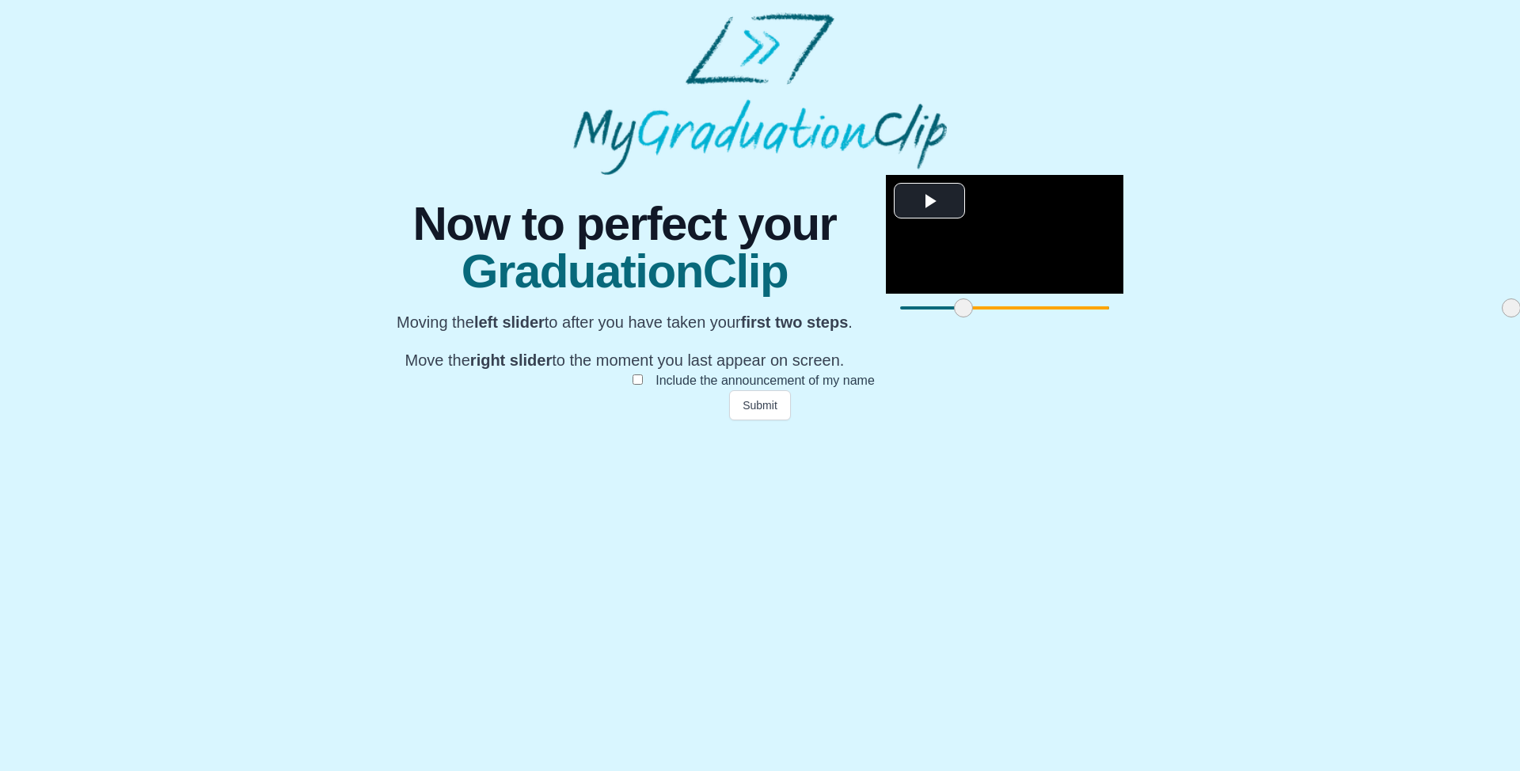
drag, startPoint x: 480, startPoint y: 692, endPoint x: 500, endPoint y: 692, distance: 20.6
click at [954, 317] on span at bounding box center [963, 307] width 19 height 19
click at [783, 420] on button "Submit" at bounding box center [760, 405] width 62 height 30
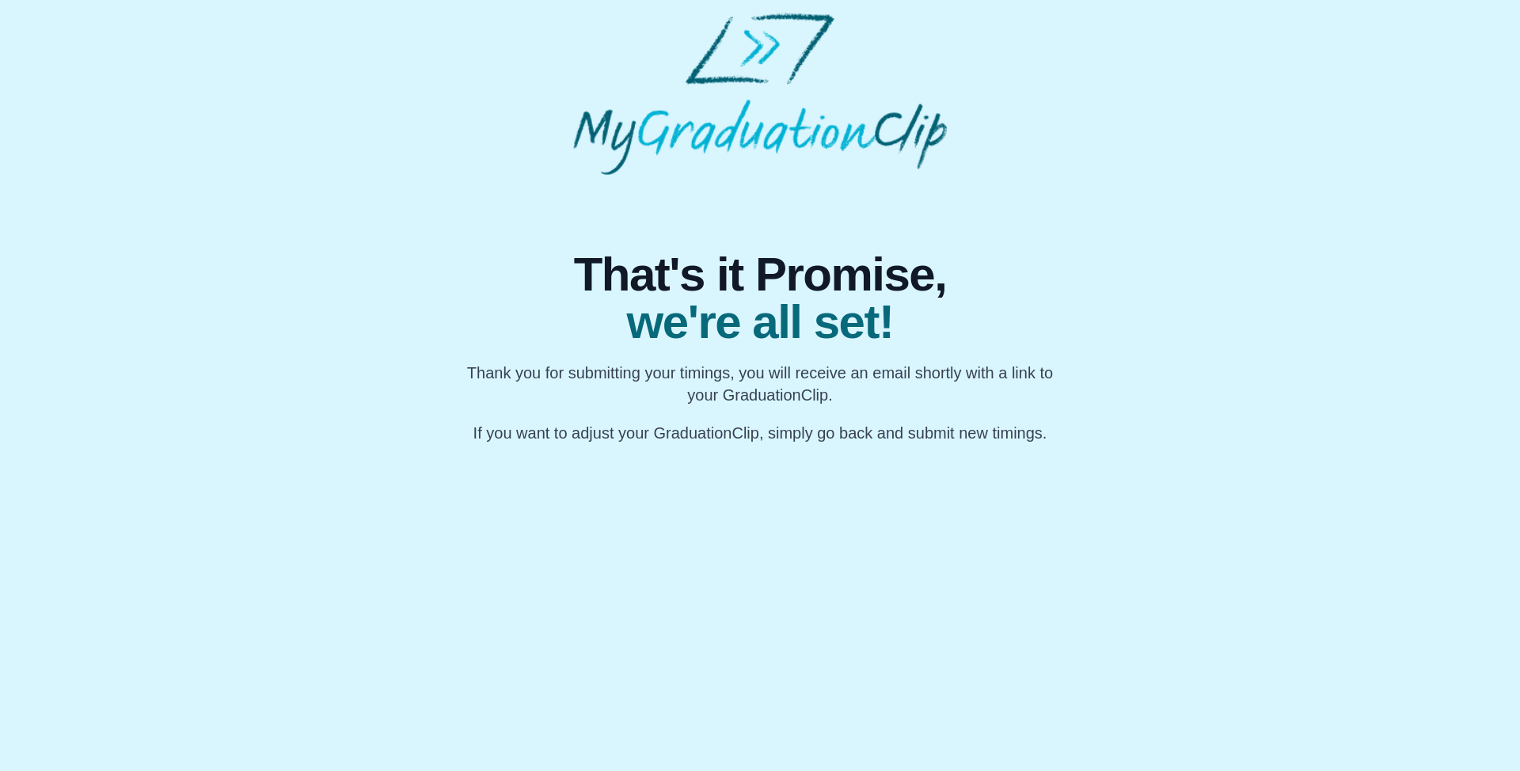
scroll to position [0, 0]
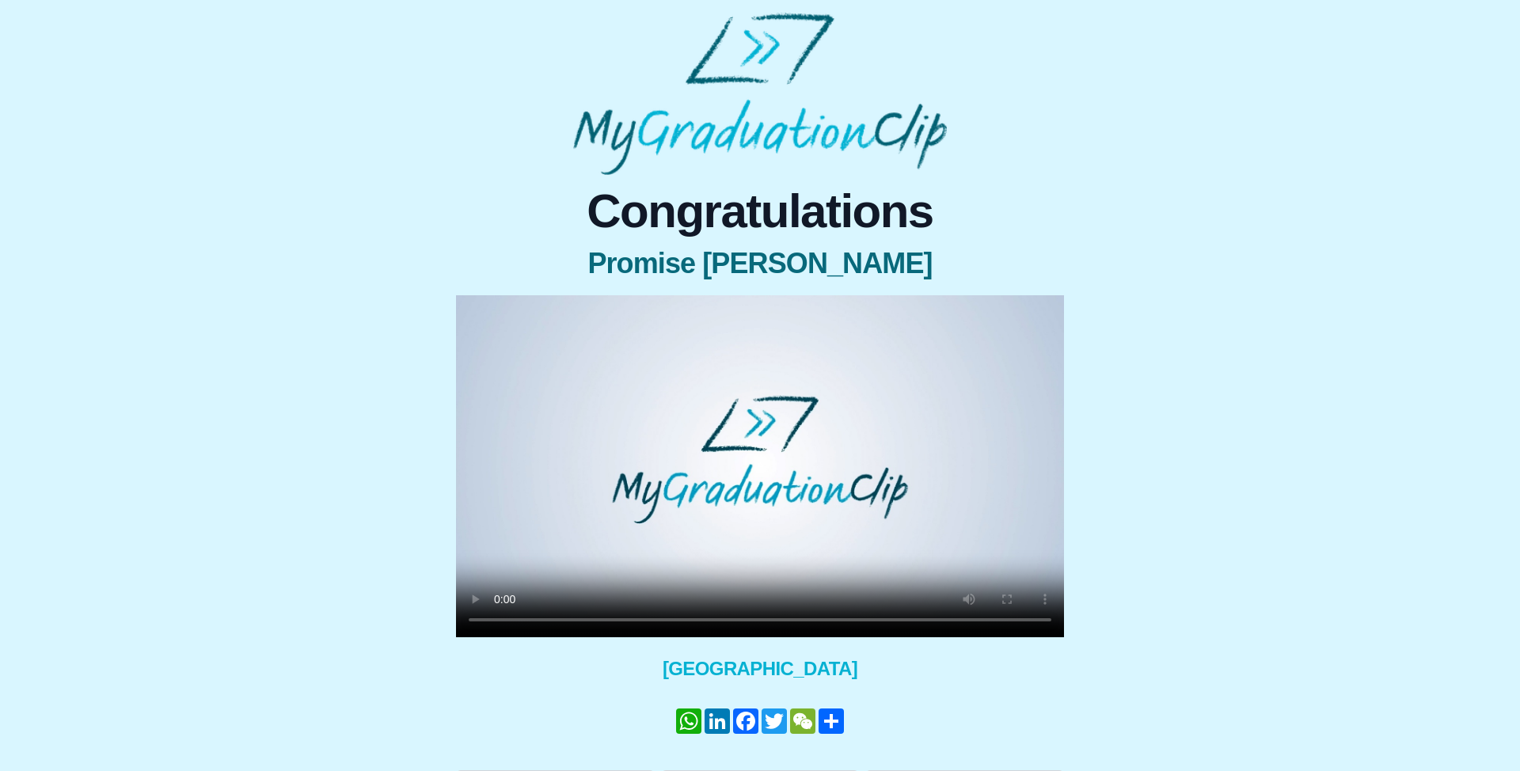
click at [734, 410] on video at bounding box center [760, 466] width 608 height 342
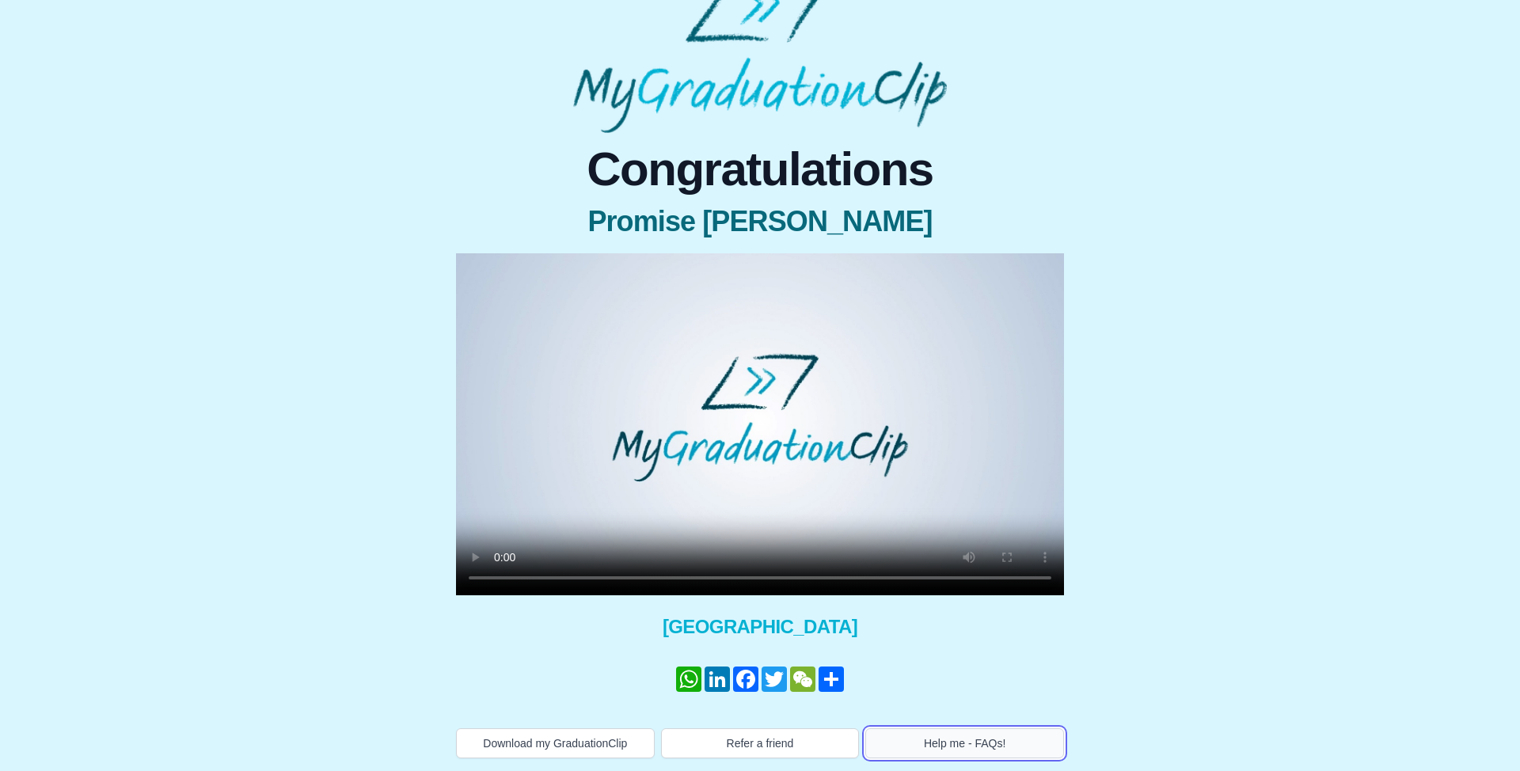
click at [1014, 734] on button "Help me - FAQs!" at bounding box center [964, 743] width 199 height 30
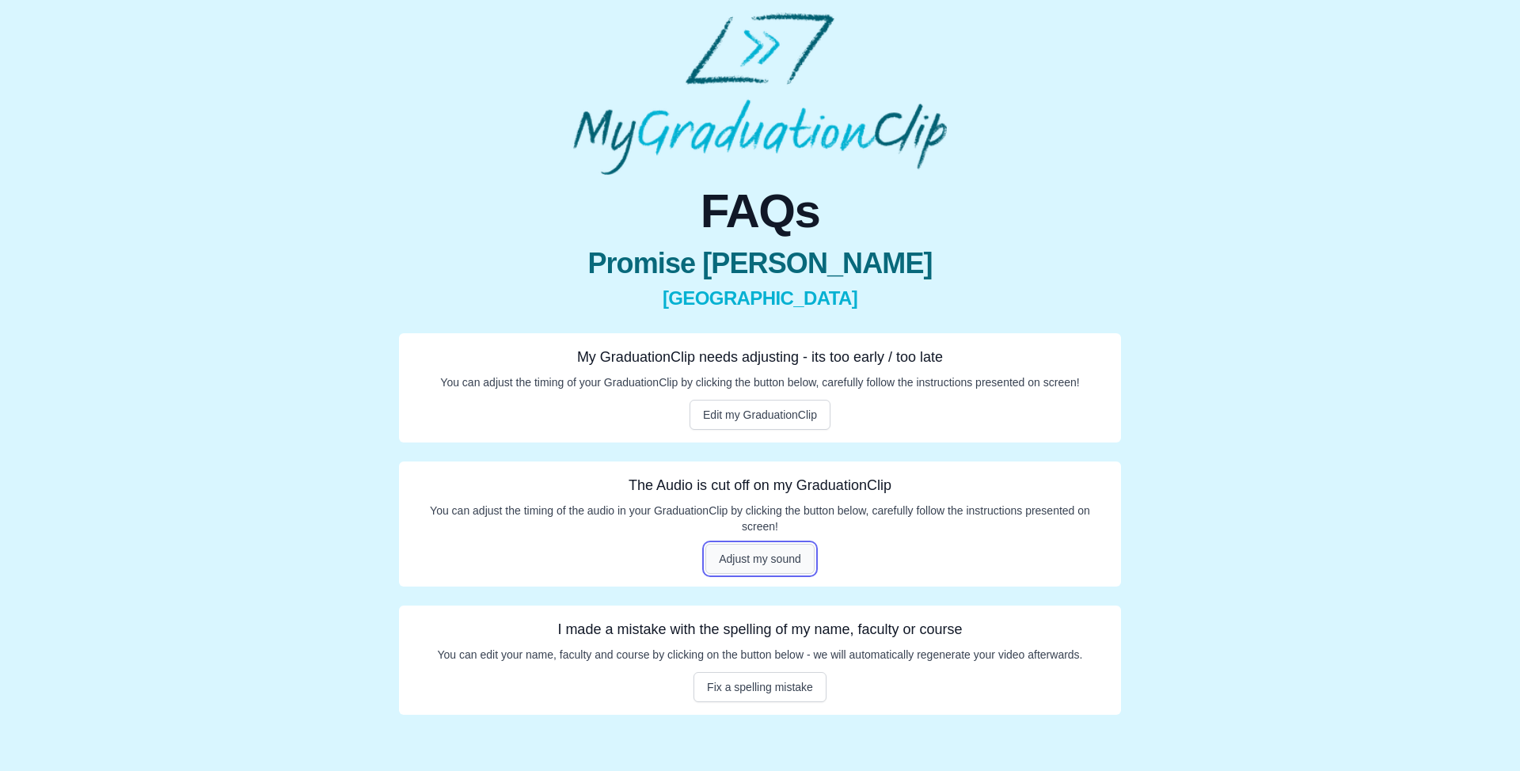
click at [753, 560] on button "Adjust my sound" at bounding box center [759, 559] width 109 height 30
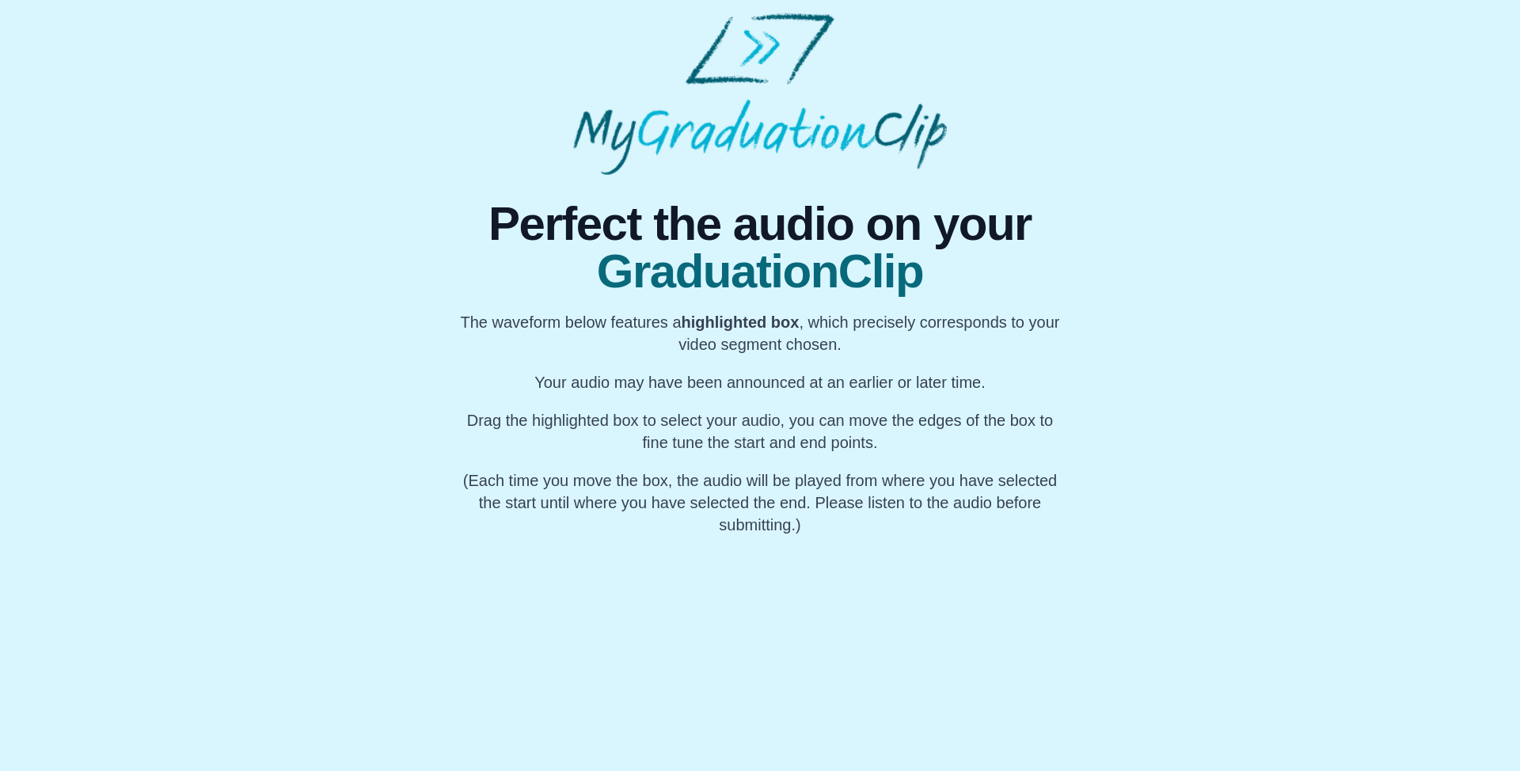
scroll to position [0, 893]
click at [745, 587] on div "My Name" at bounding box center [747, 586] width 59 height 101
click at [747, 588] on div "My Name" at bounding box center [746, 586] width 59 height 101
click at [711, 589] on div "My Name" at bounding box center [705, 586] width 59 height 101
click at [672, 588] on div "My Name" at bounding box center [662, 586] width 59 height 101
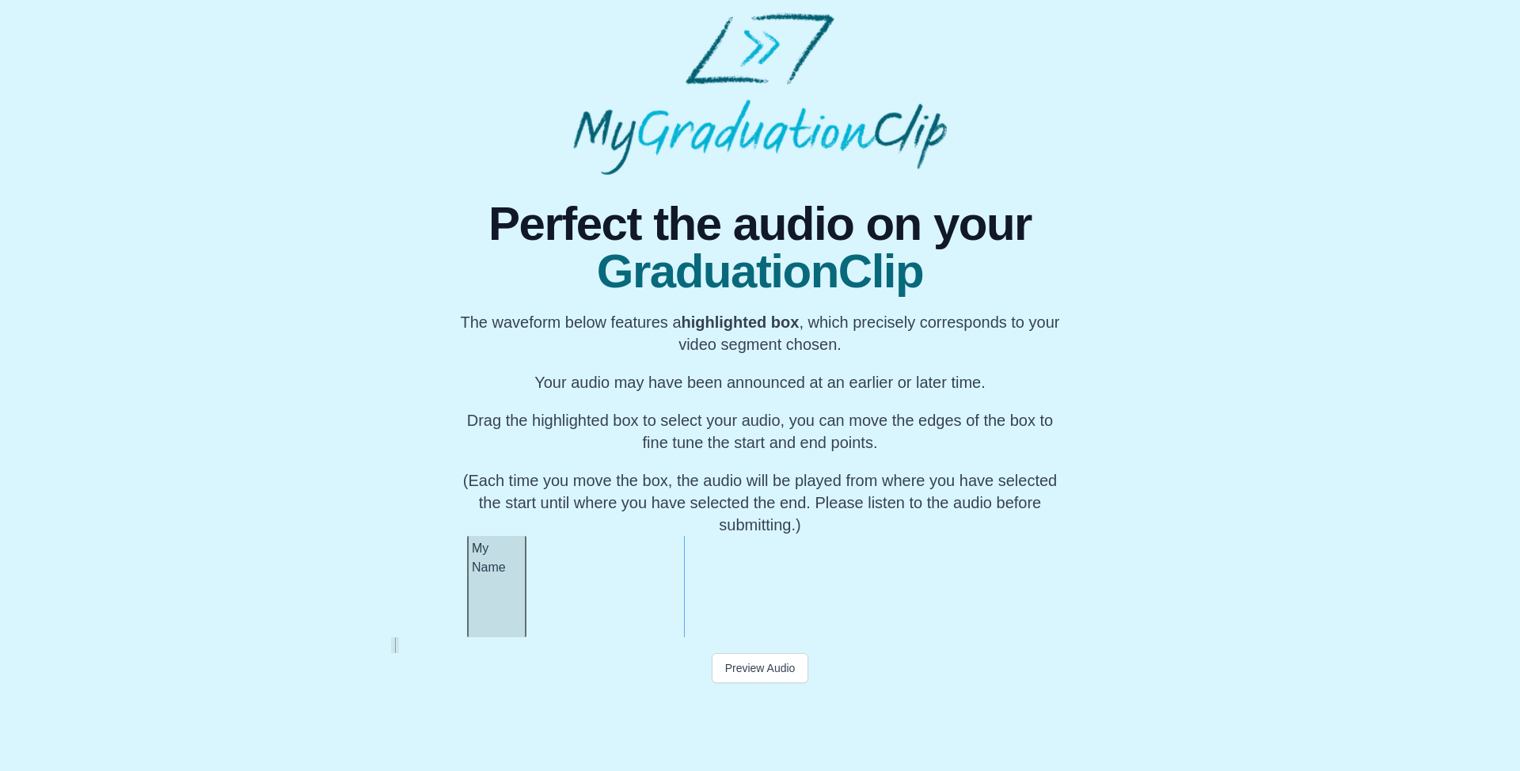
click at [508, 583] on div "My Name" at bounding box center [496, 586] width 59 height 101
click at [454, 581] on div "My Name" at bounding box center [443, 586] width 59 height 101
click at [440, 586] on div "My Name" at bounding box center [455, 586] width 59 height 101
click at [548, 598] on div at bounding box center [547, 586] width 6 height 101
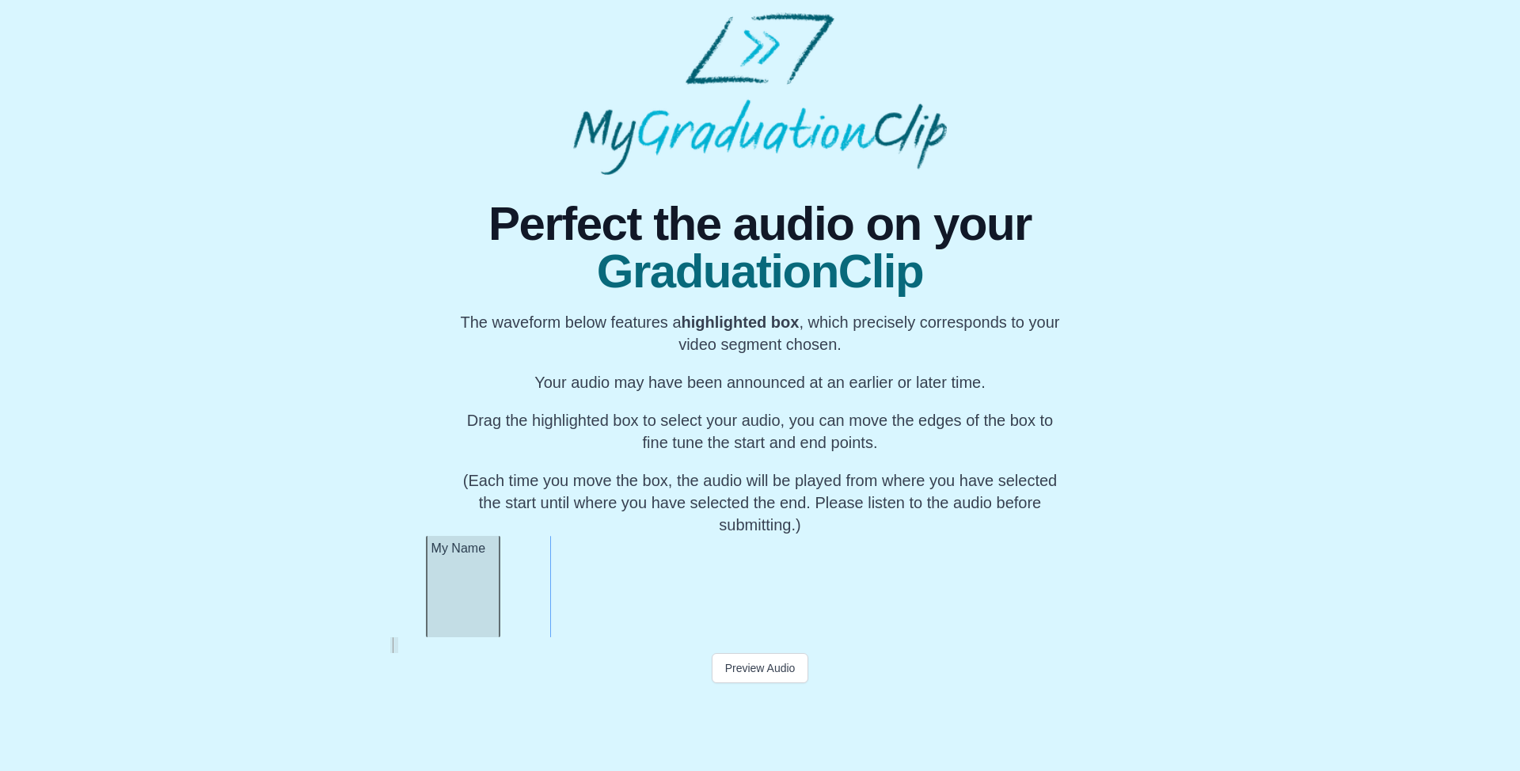
click at [439, 617] on div "My Name" at bounding box center [463, 586] width 74 height 101
click at [499, 609] on div at bounding box center [498, 586] width 6 height 101
click at [752, 671] on button "Pause" at bounding box center [760, 668] width 59 height 30
click at [751, 672] on button "Preview Audio" at bounding box center [760, 668] width 97 height 30
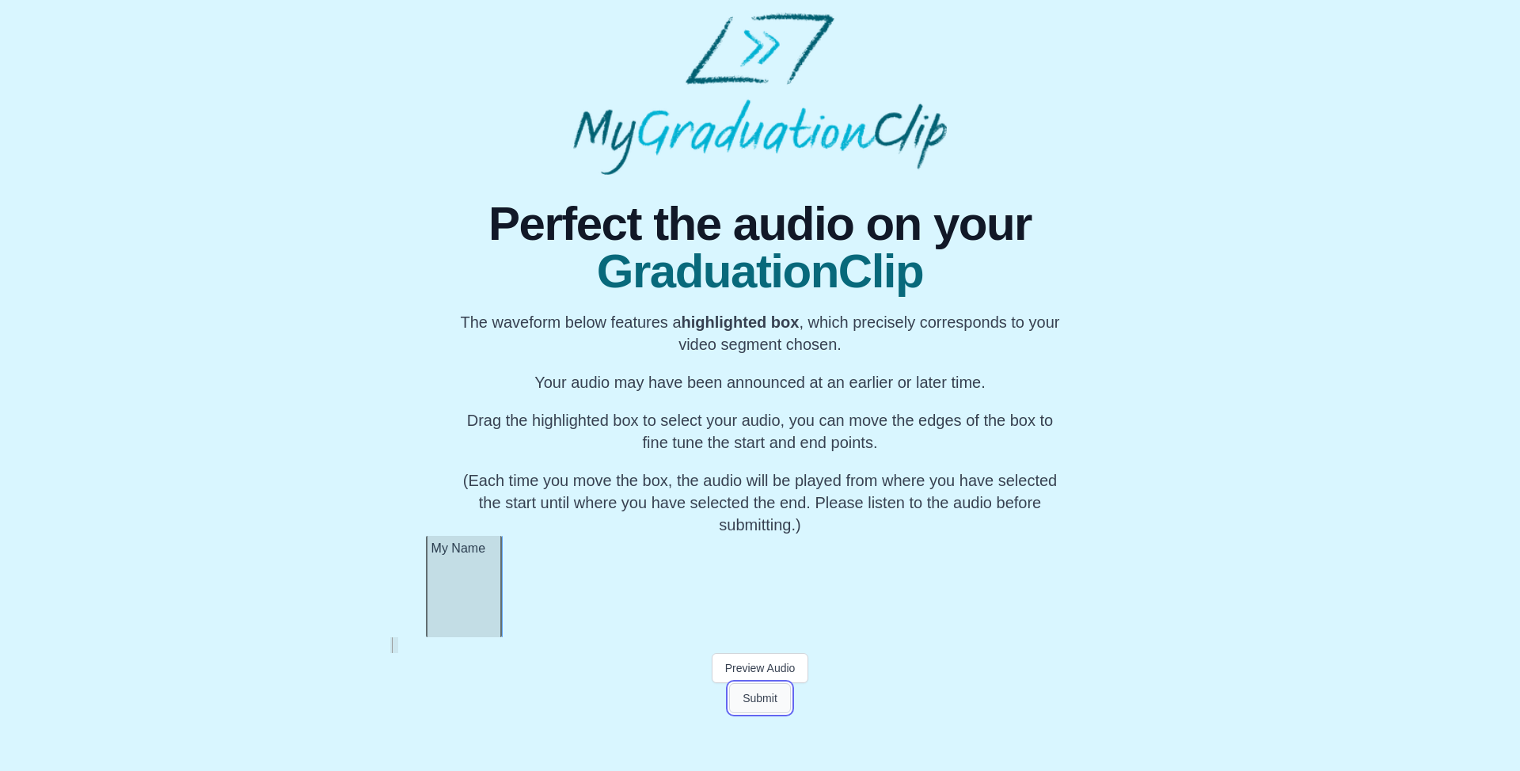
click at [757, 697] on button "Submit" at bounding box center [760, 698] width 62 height 30
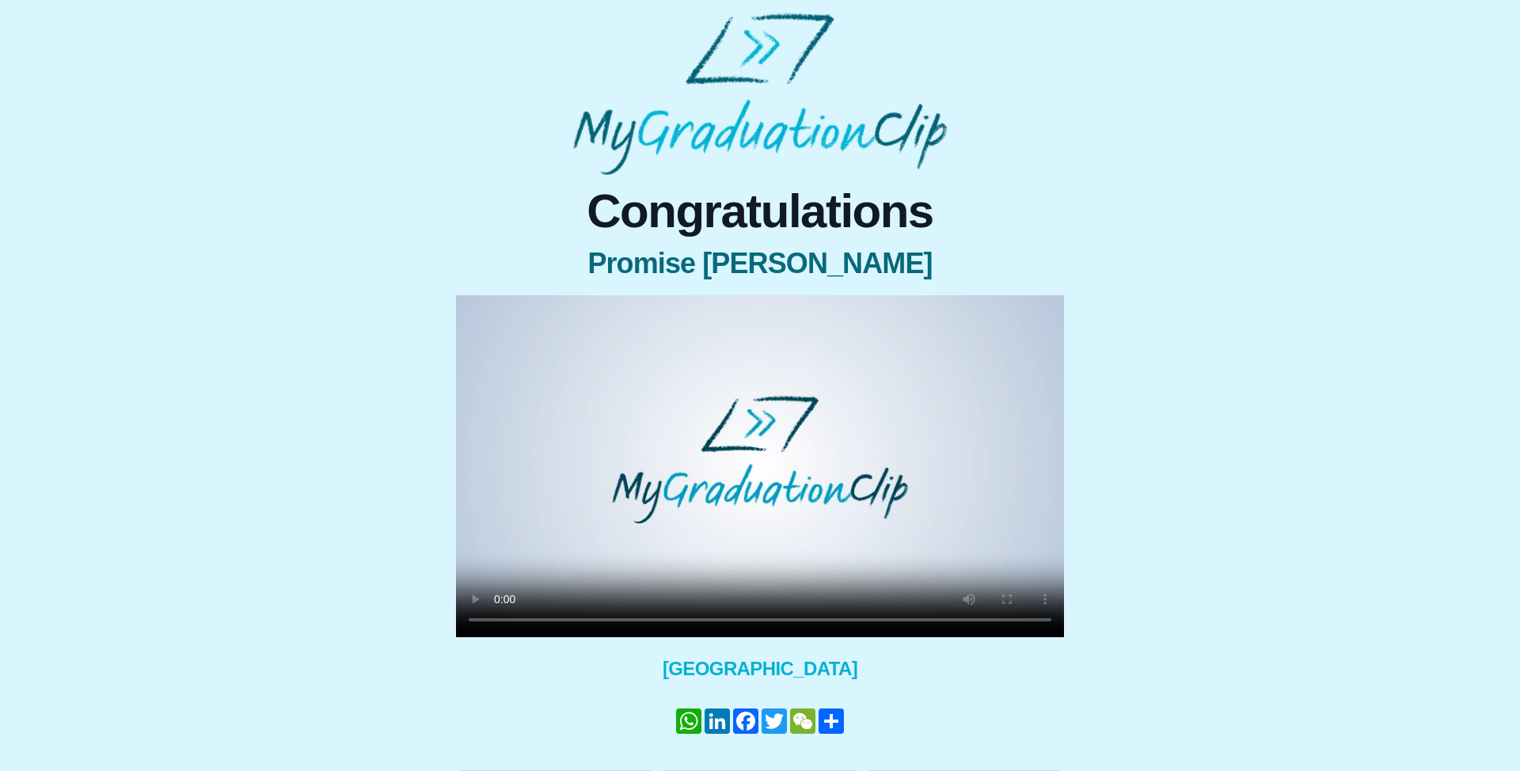
click at [684, 478] on video at bounding box center [760, 466] width 608 height 342
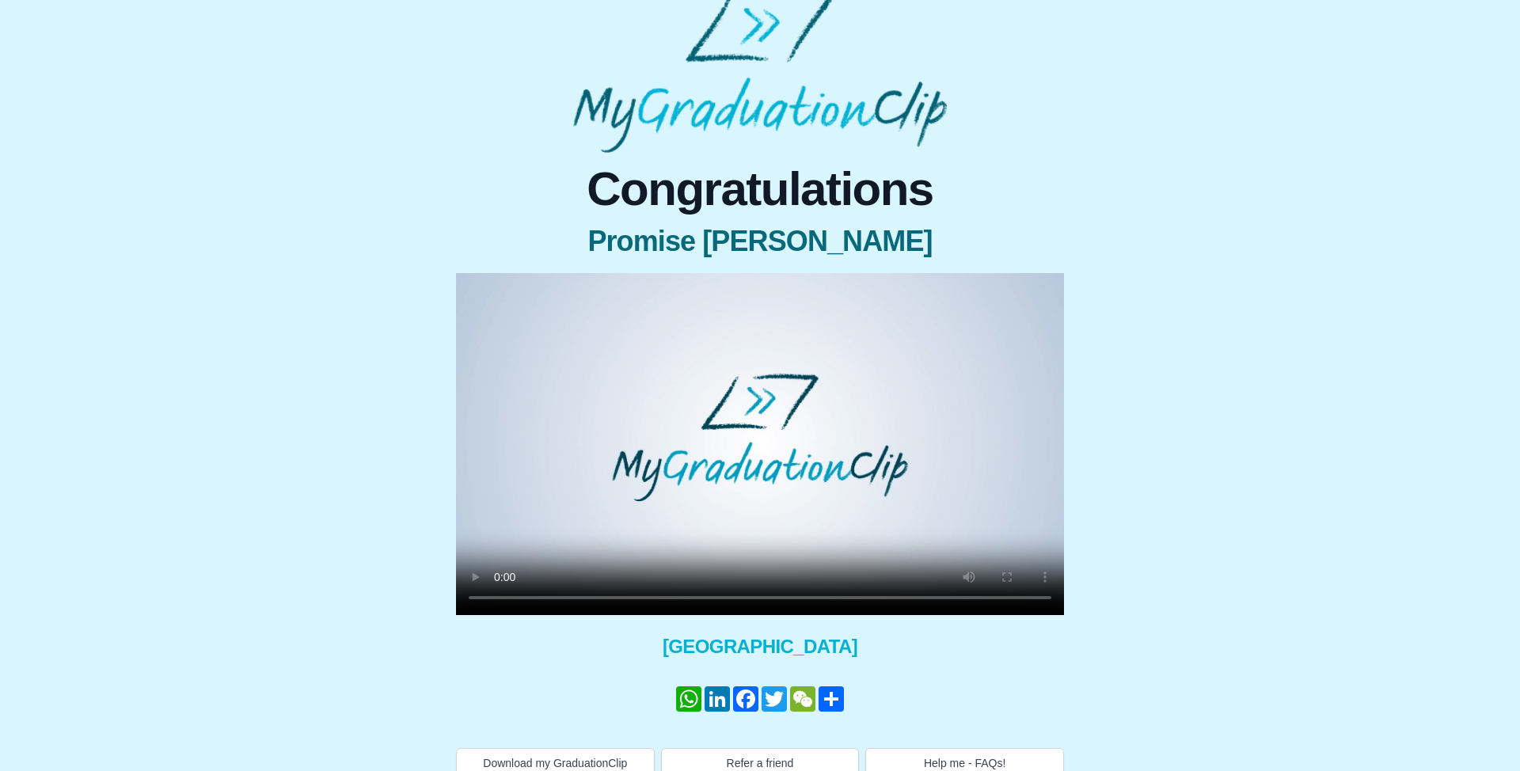
scroll to position [42, 0]
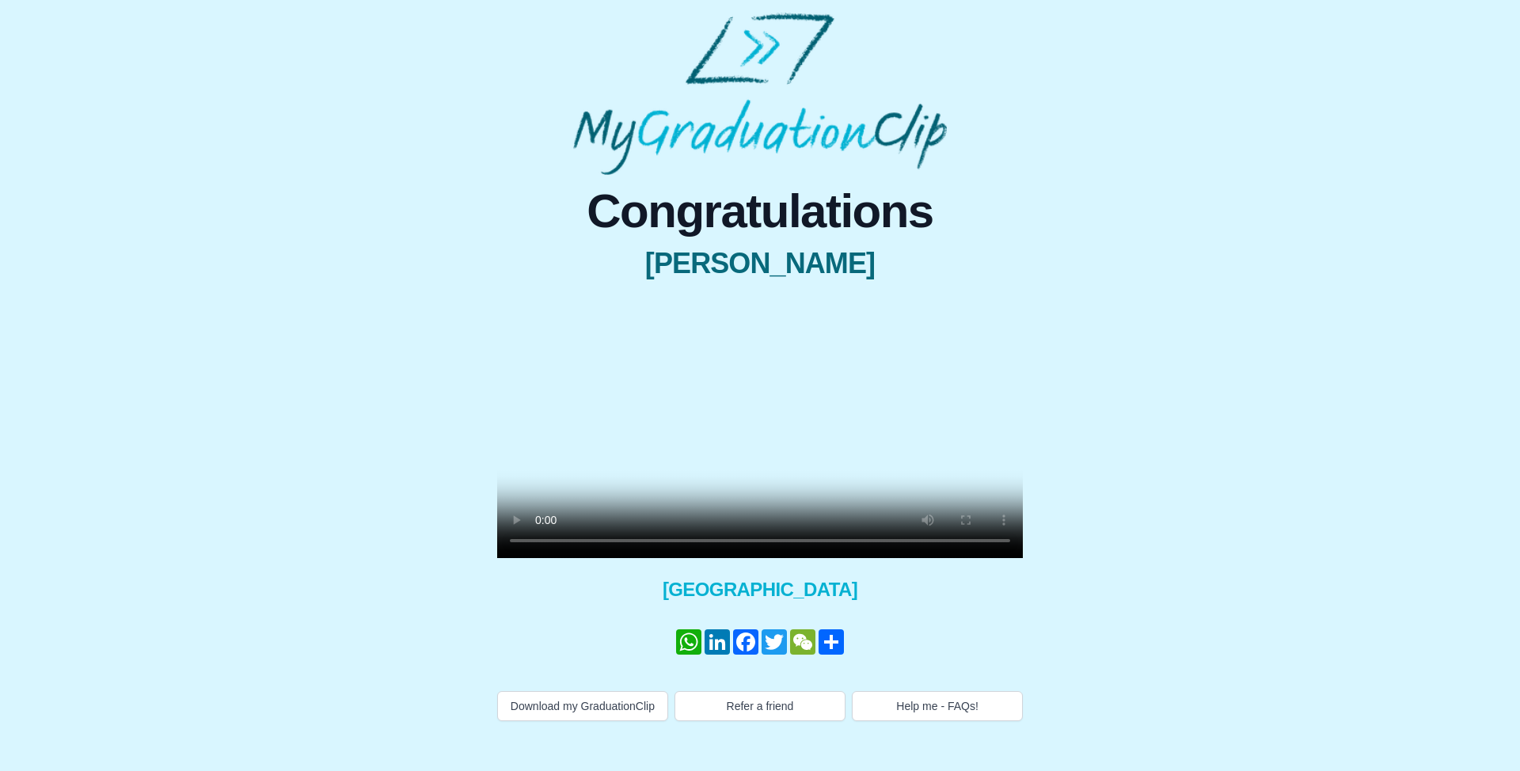
click at [746, 481] on video at bounding box center [760, 426] width 526 height 263
click at [734, 489] on video at bounding box center [760, 426] width 526 height 263
click at [1013, 721] on button "Help me - FAQs!" at bounding box center [937, 706] width 171 height 30
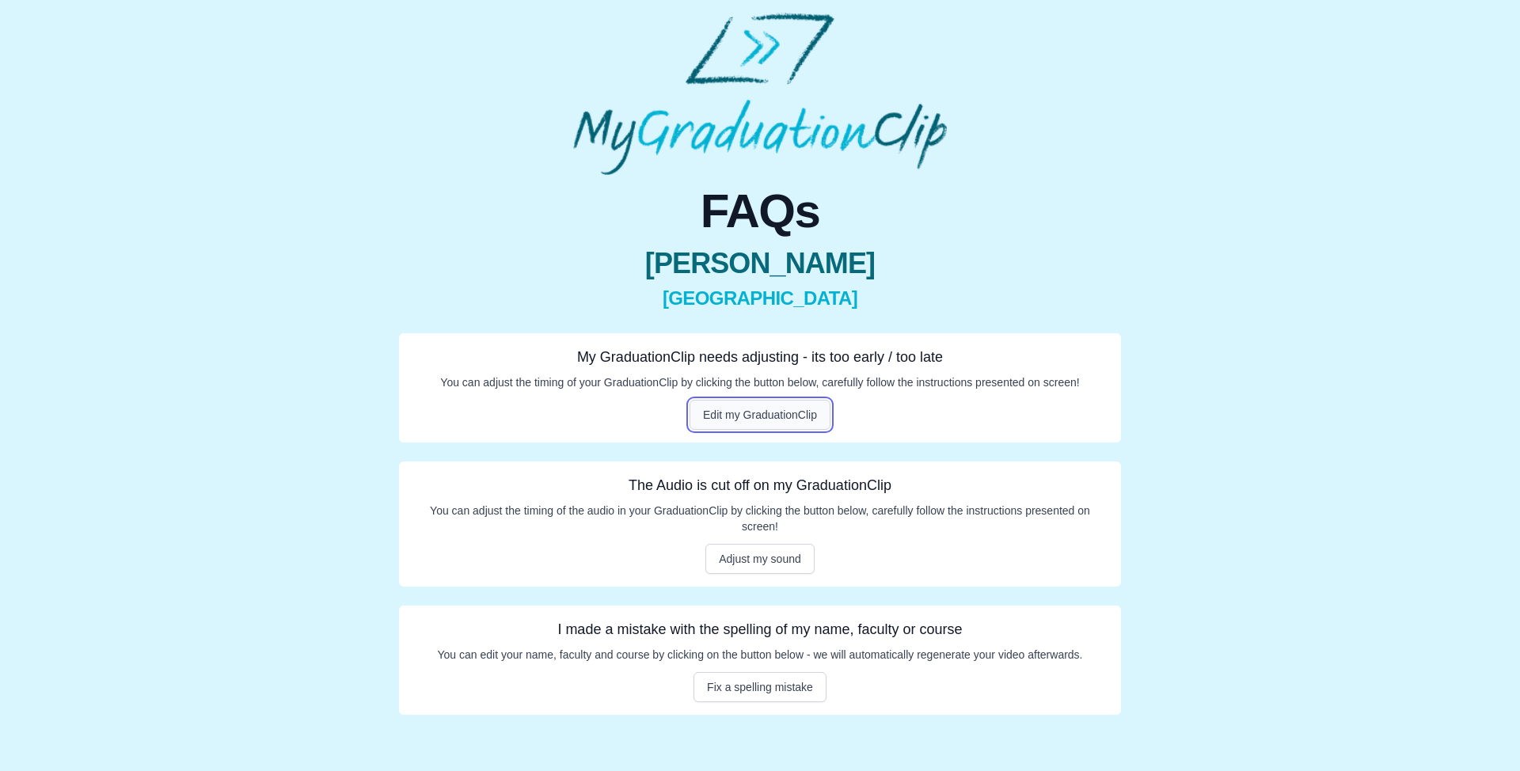
click at [749, 411] on button "Edit my GraduationClip" at bounding box center [759, 415] width 141 height 30
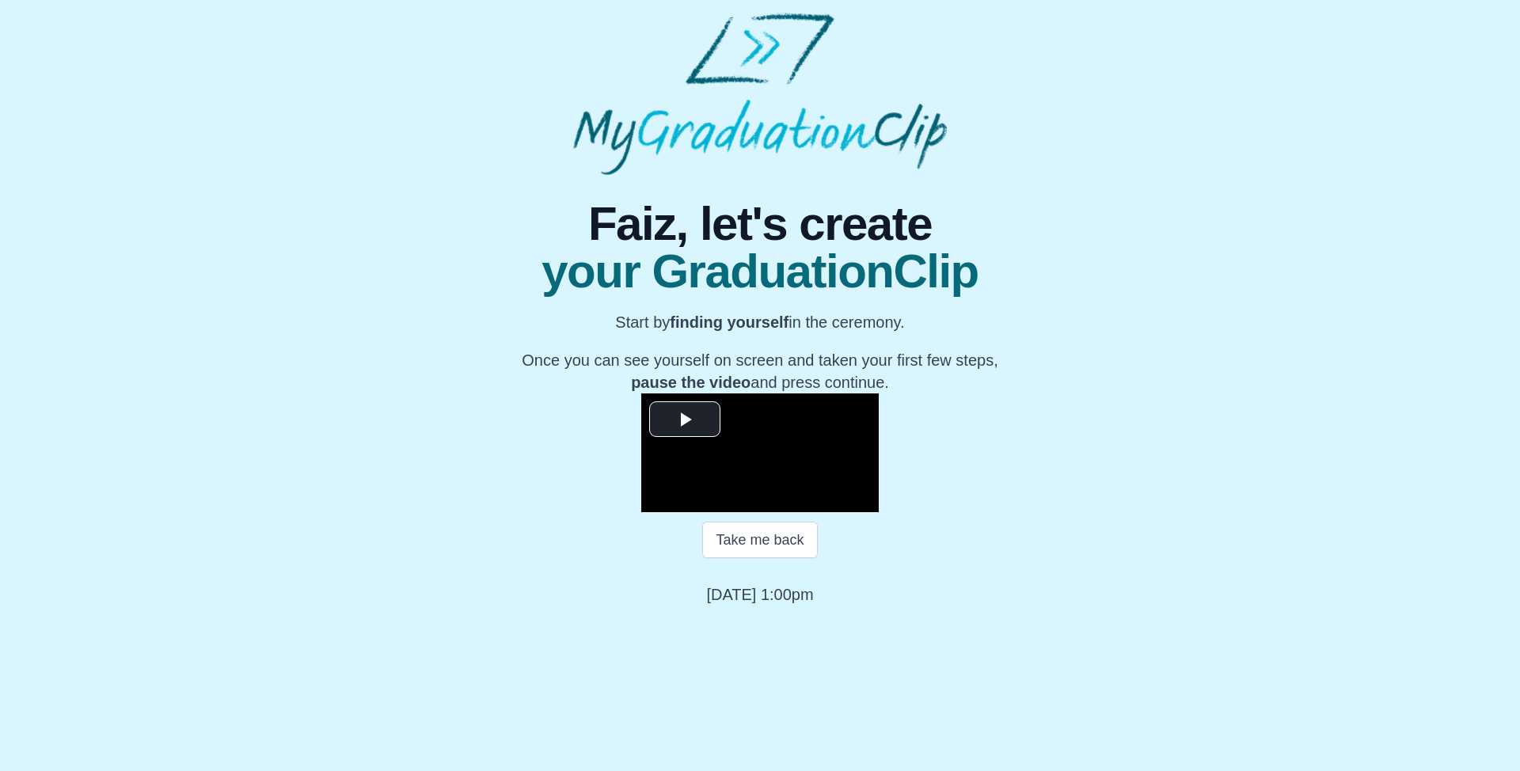
scroll to position [108, 0]
click at [775, 558] on button "Take me back" at bounding box center [759, 540] width 115 height 36
click at [791, 512] on video "Video Player" at bounding box center [759, 452] width 237 height 119
click at [835, 501] on video "Video Player" at bounding box center [759, 452] width 237 height 119
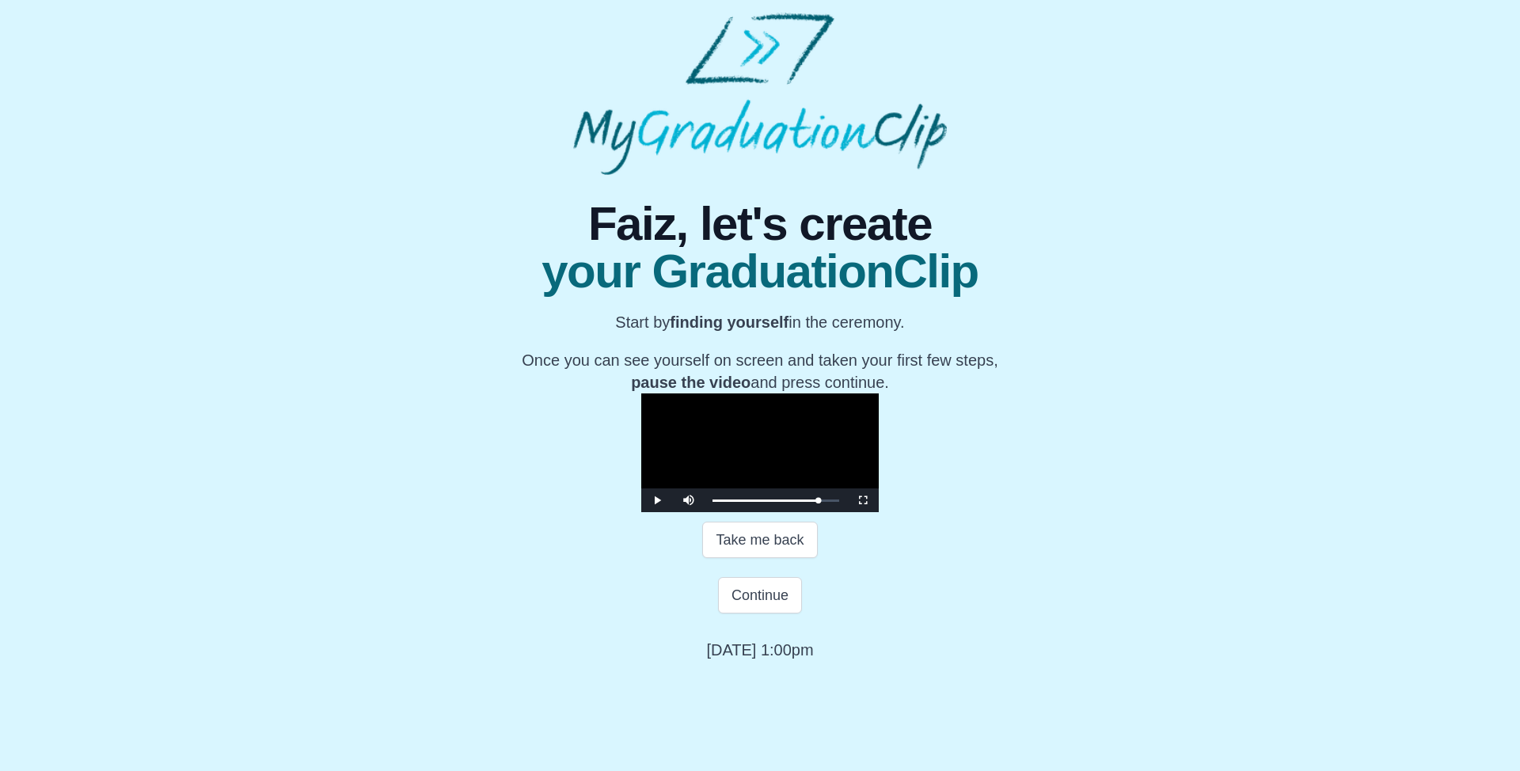
click at [712, 512] on video "Video Player" at bounding box center [759, 452] width 237 height 119
click at [805, 505] on video "Video Player" at bounding box center [759, 452] width 237 height 119
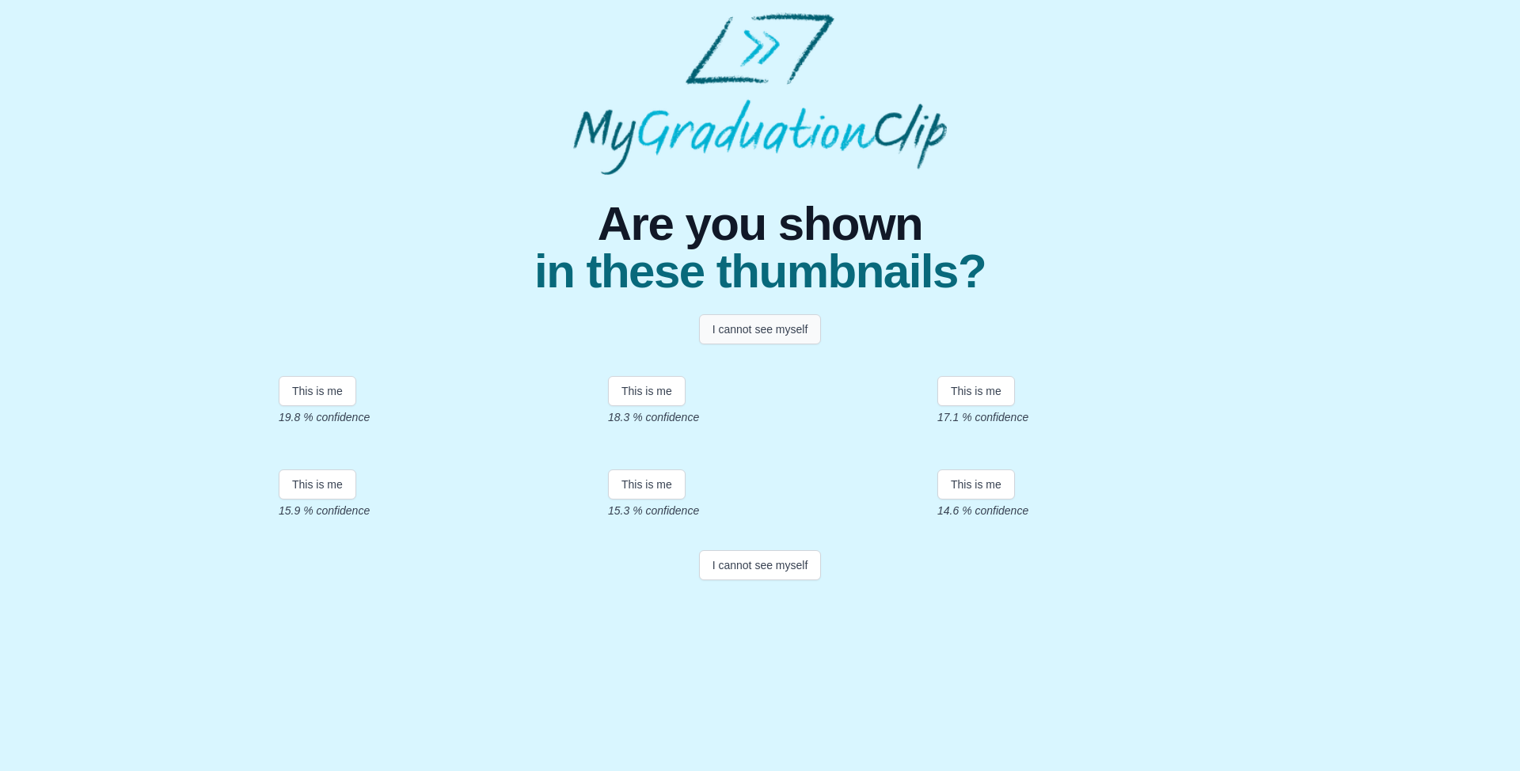
scroll to position [157, 0]
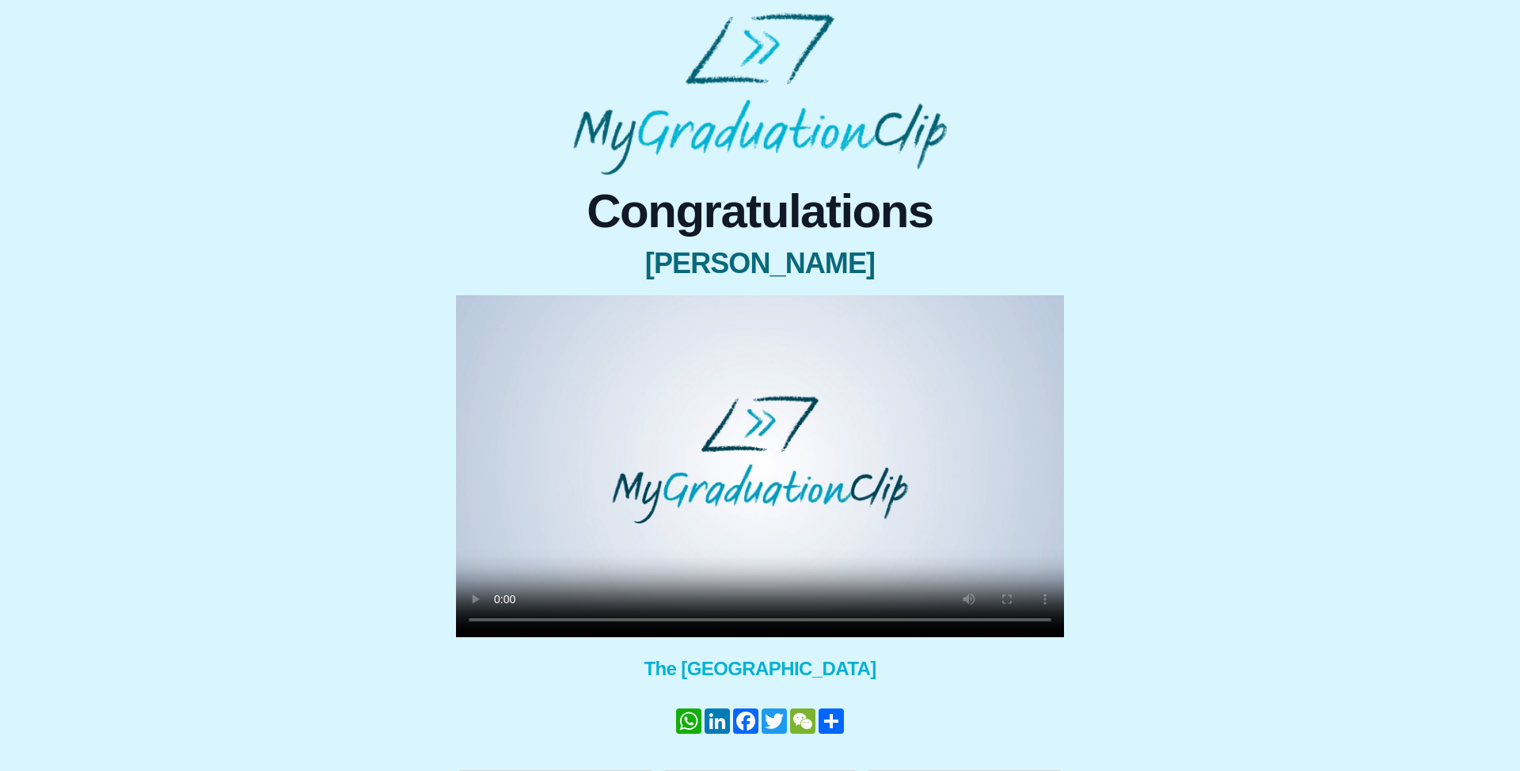
click at [784, 468] on video at bounding box center [760, 466] width 608 height 342
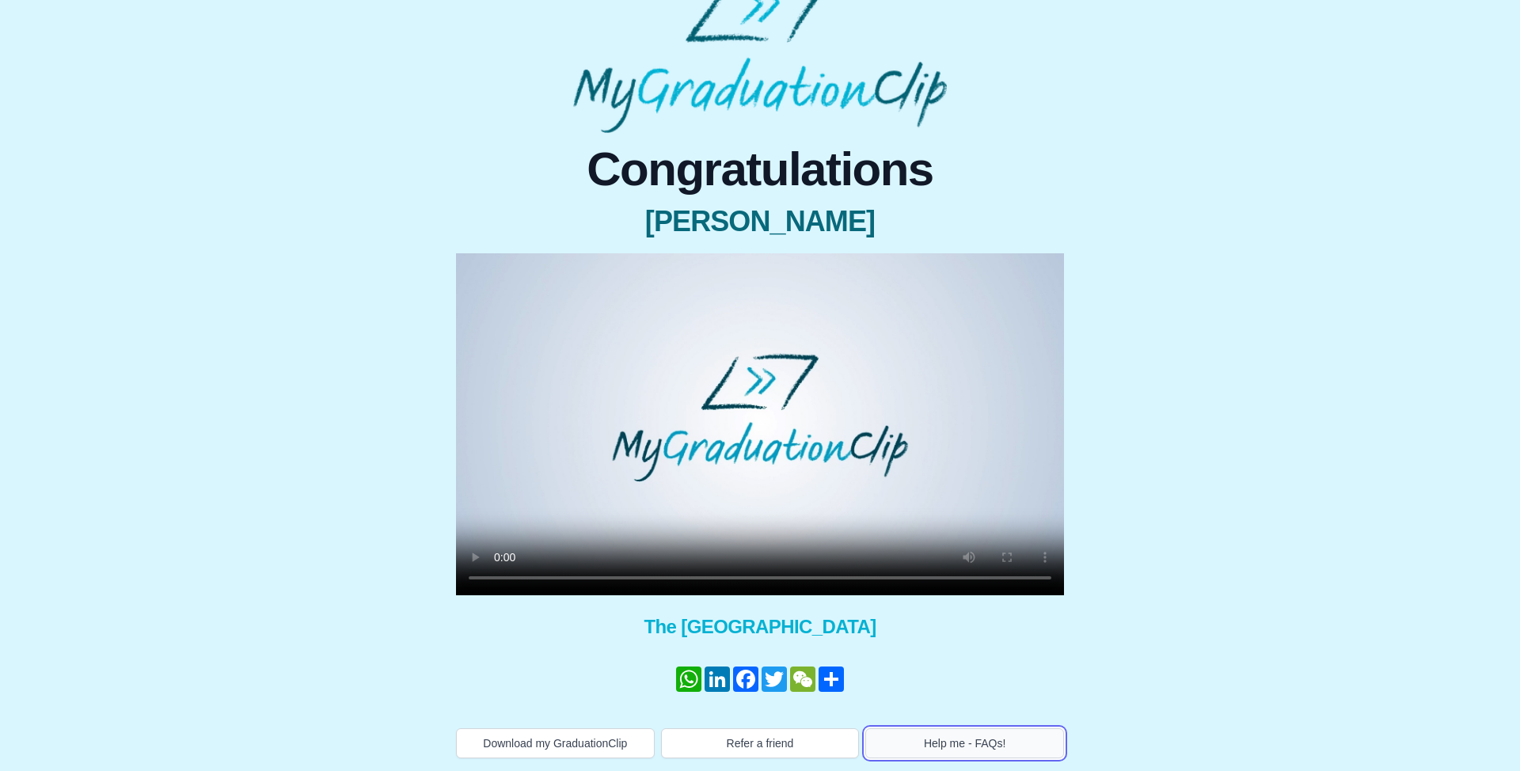
click at [1033, 733] on button "Help me - FAQs!" at bounding box center [964, 743] width 199 height 30
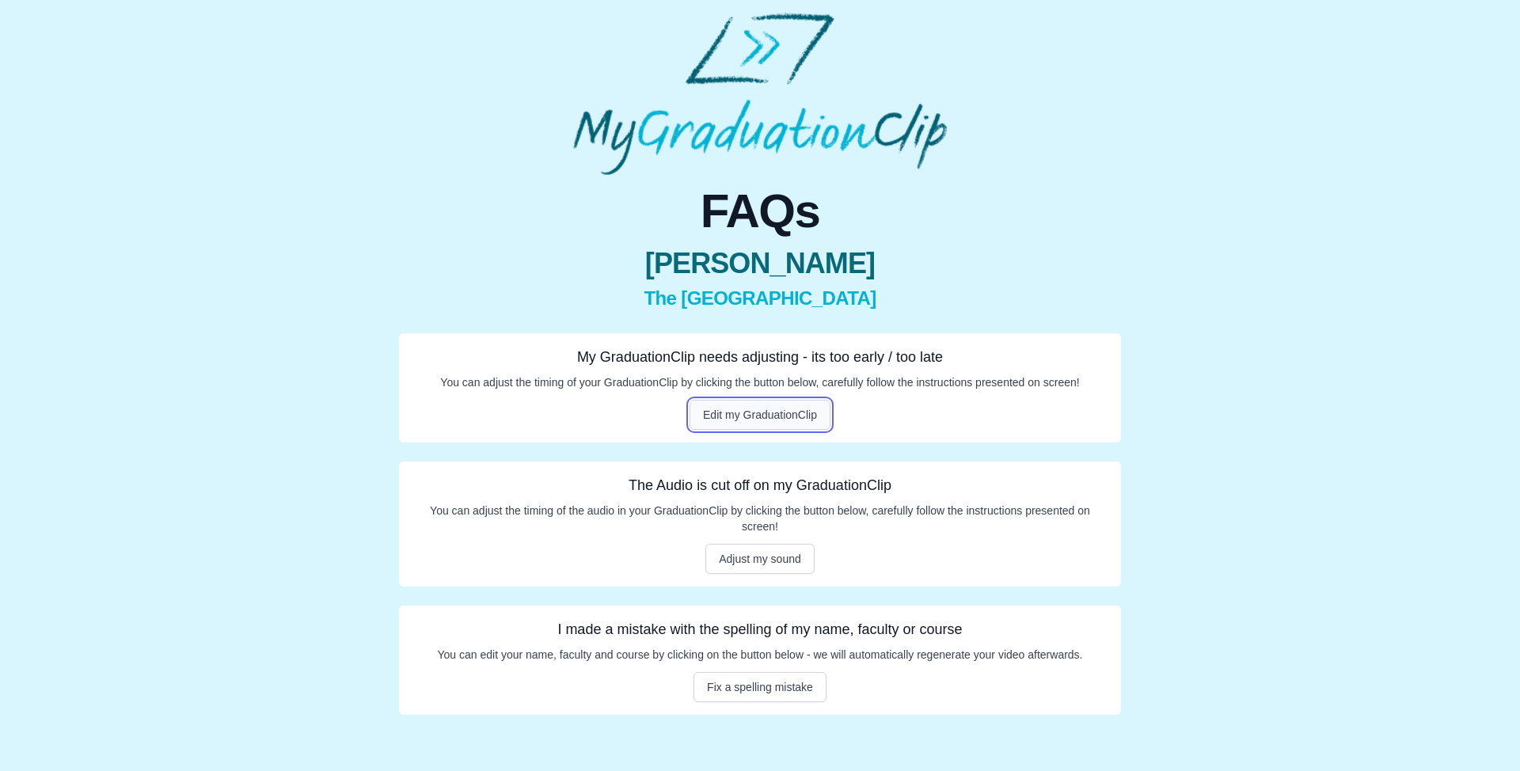
click at [748, 406] on button "Edit my GraduationClip" at bounding box center [759, 415] width 141 height 30
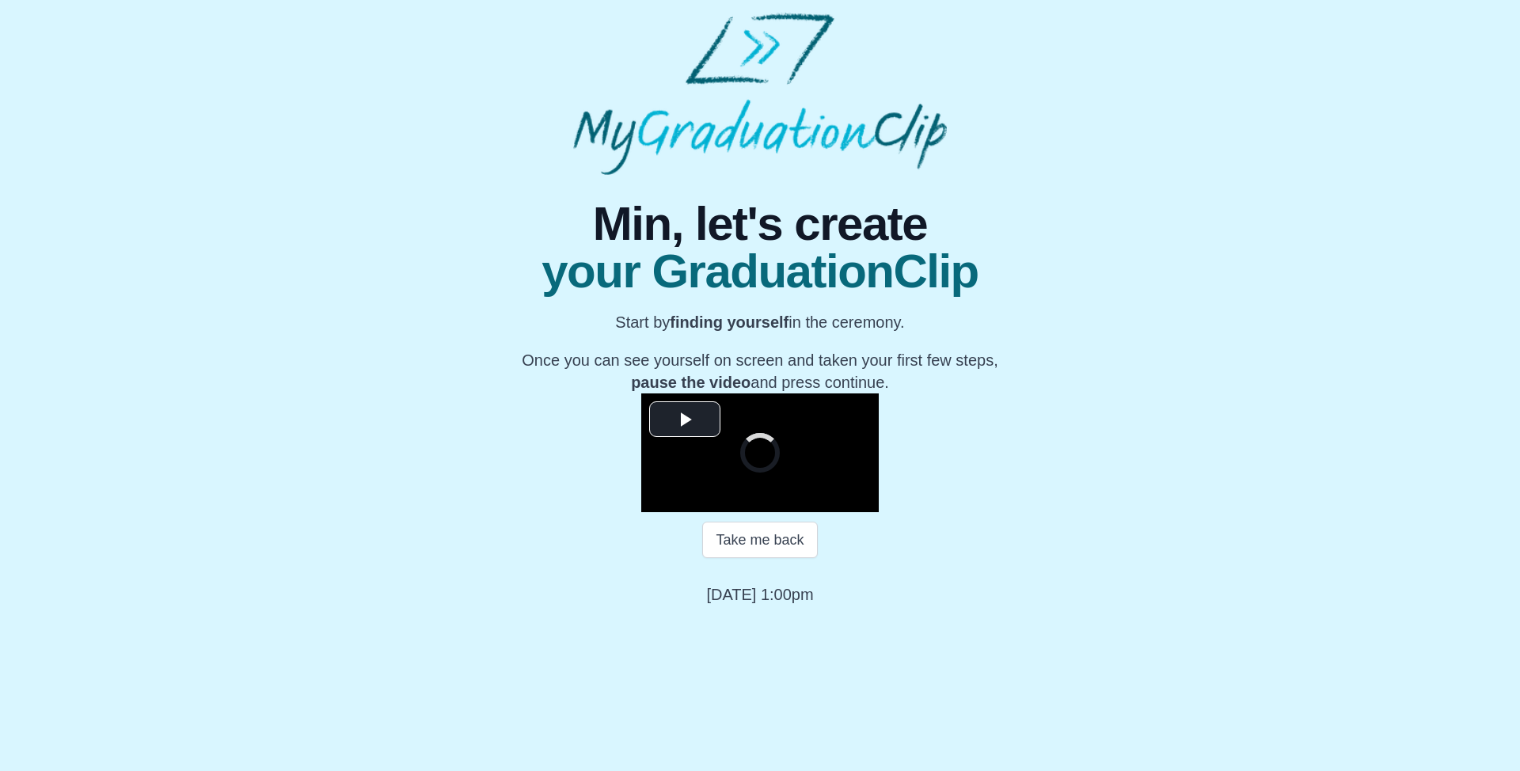
scroll to position [108, 0]
click at [727, 418] on video "Video Player" at bounding box center [759, 452] width 237 height 119
click at [739, 465] on video "Video Player" at bounding box center [759, 452] width 237 height 119
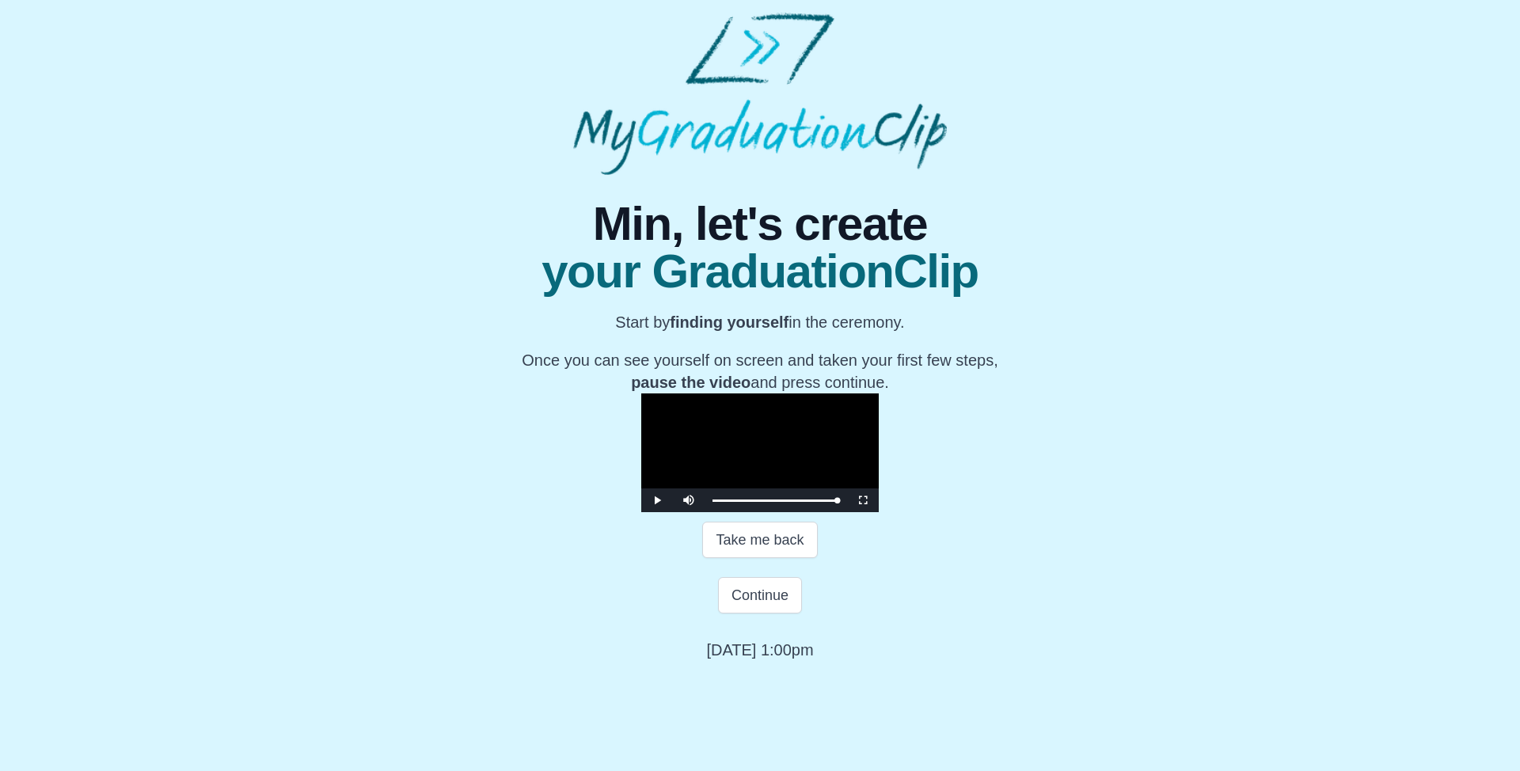
click at [871, 512] on video "Video Player" at bounding box center [759, 452] width 237 height 119
click at [801, 558] on button "Take me back" at bounding box center [759, 540] width 115 height 36
click at [879, 512] on video "Video Player" at bounding box center [759, 452] width 237 height 119
drag, startPoint x: 1031, startPoint y: 653, endPoint x: 1023, endPoint y: 652, distance: 8.0
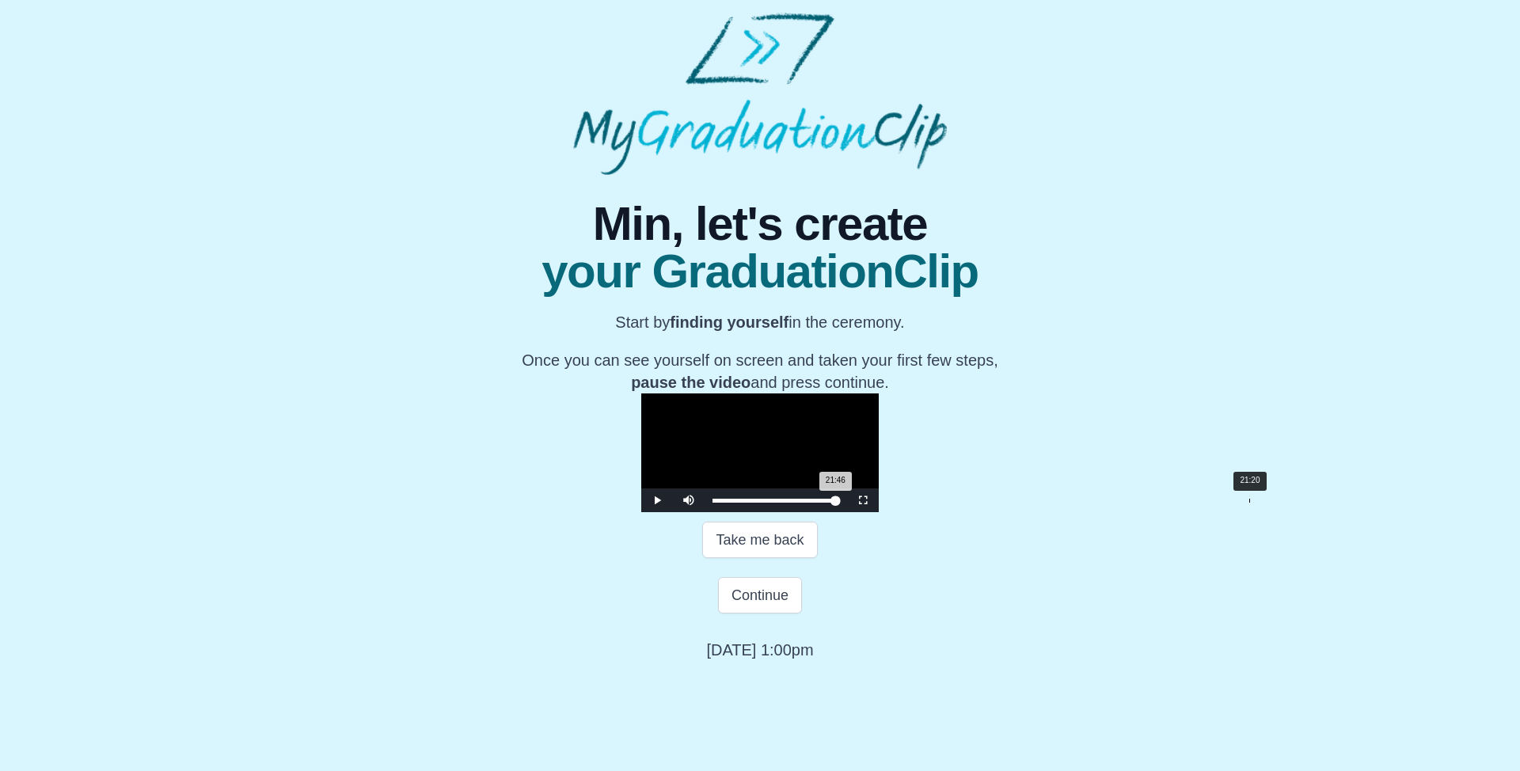
click at [1249, 503] on div "21:20" at bounding box center [1249, 501] width 1 height 4
click at [762, 512] on video "Video Player" at bounding box center [759, 452] width 237 height 119
click at [820, 477] on video "Video Player" at bounding box center [759, 452] width 237 height 119
click at [722, 442] on video "Video Player" at bounding box center [759, 452] width 237 height 119
click at [847, 512] on div "Loaded : 0% 20:22 22:09 Progress : 0%" at bounding box center [775, 500] width 142 height 24
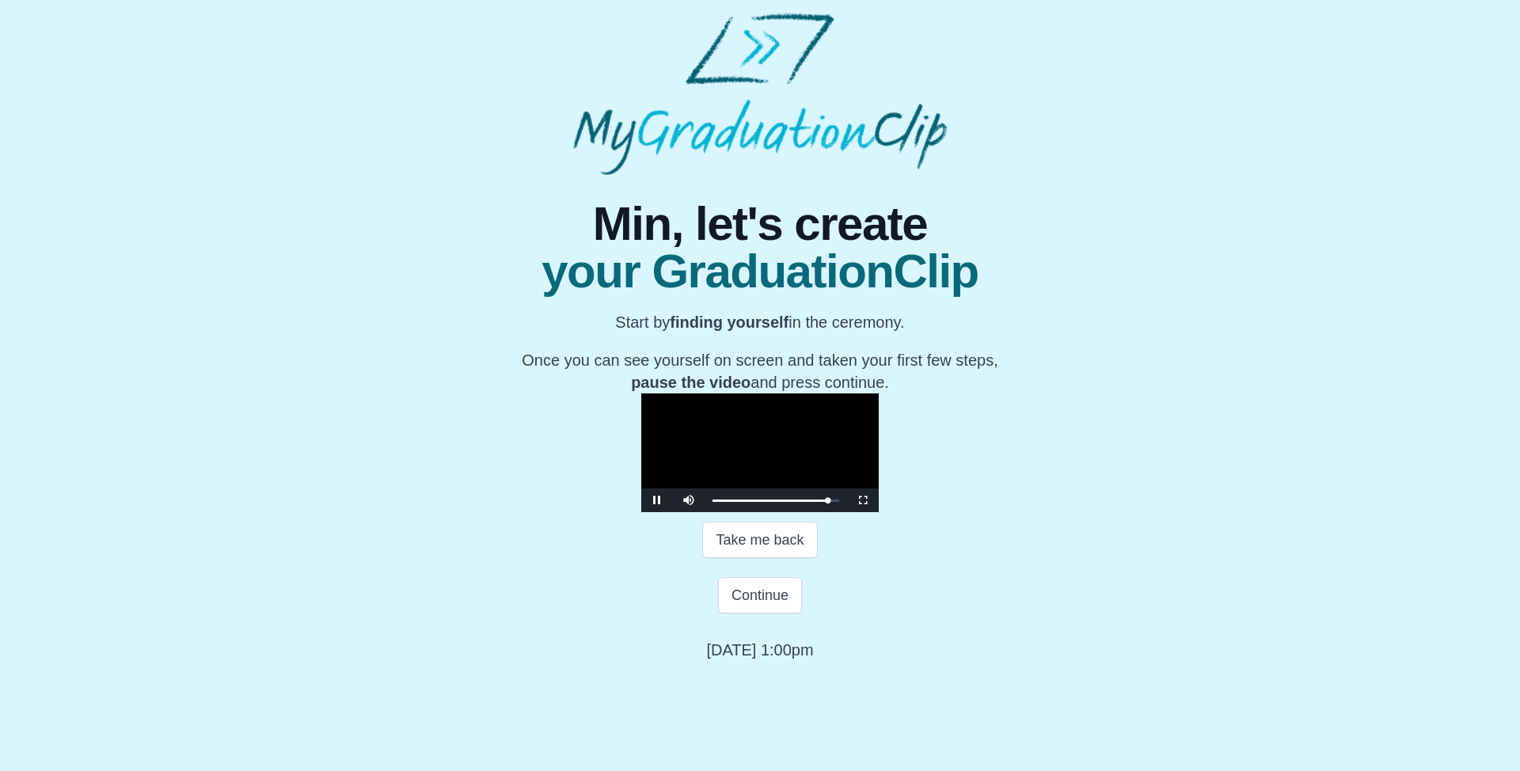
click at [848, 499] on video "Video Player" at bounding box center [759, 452] width 237 height 119
click at [803, 490] on video "Video Player" at bounding box center [759, 452] width 237 height 119
click at [811, 512] on video "Video Player" at bounding box center [759, 452] width 237 height 119
click at [795, 613] on button "Continue" at bounding box center [760, 595] width 84 height 36
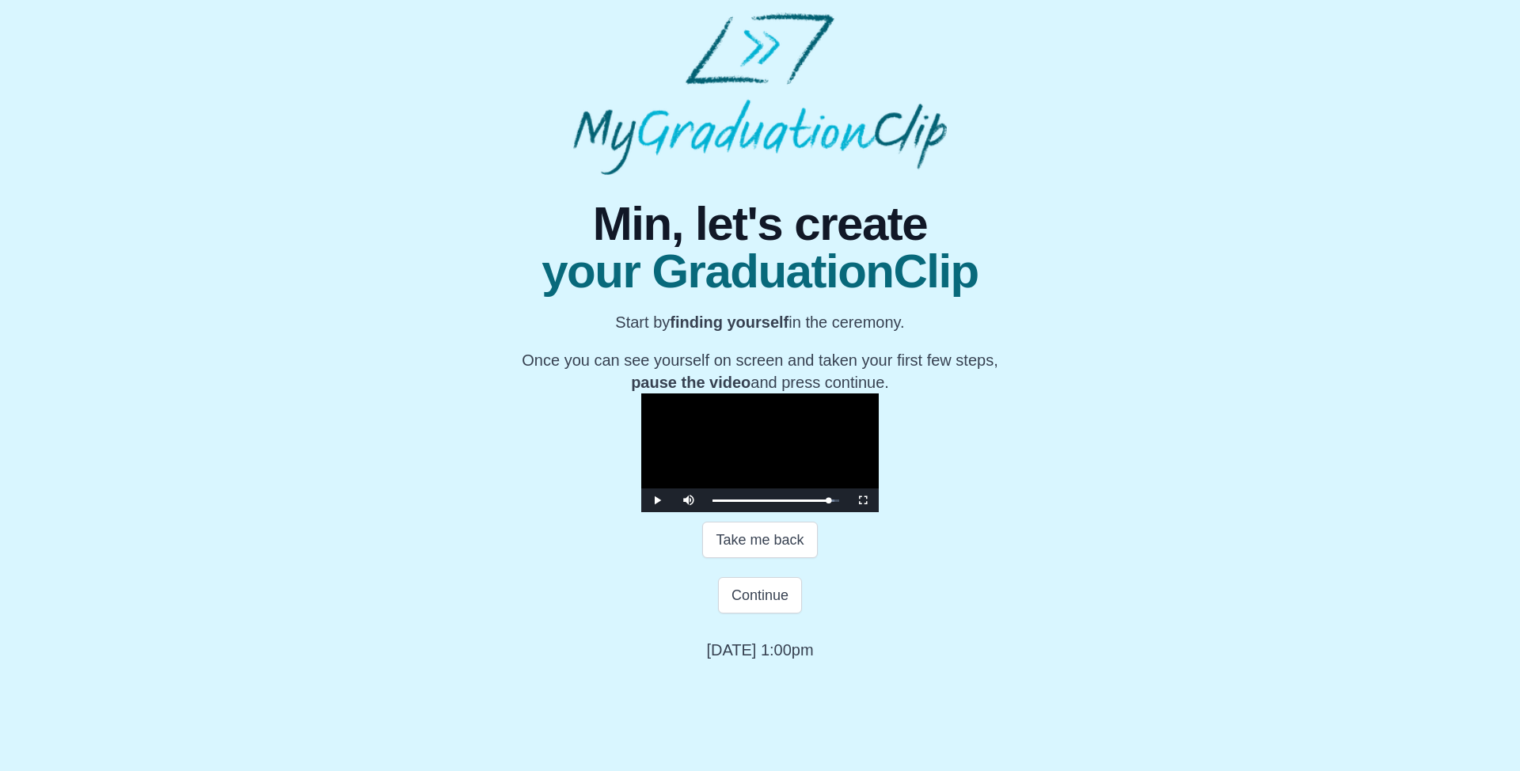
scroll to position [0, 0]
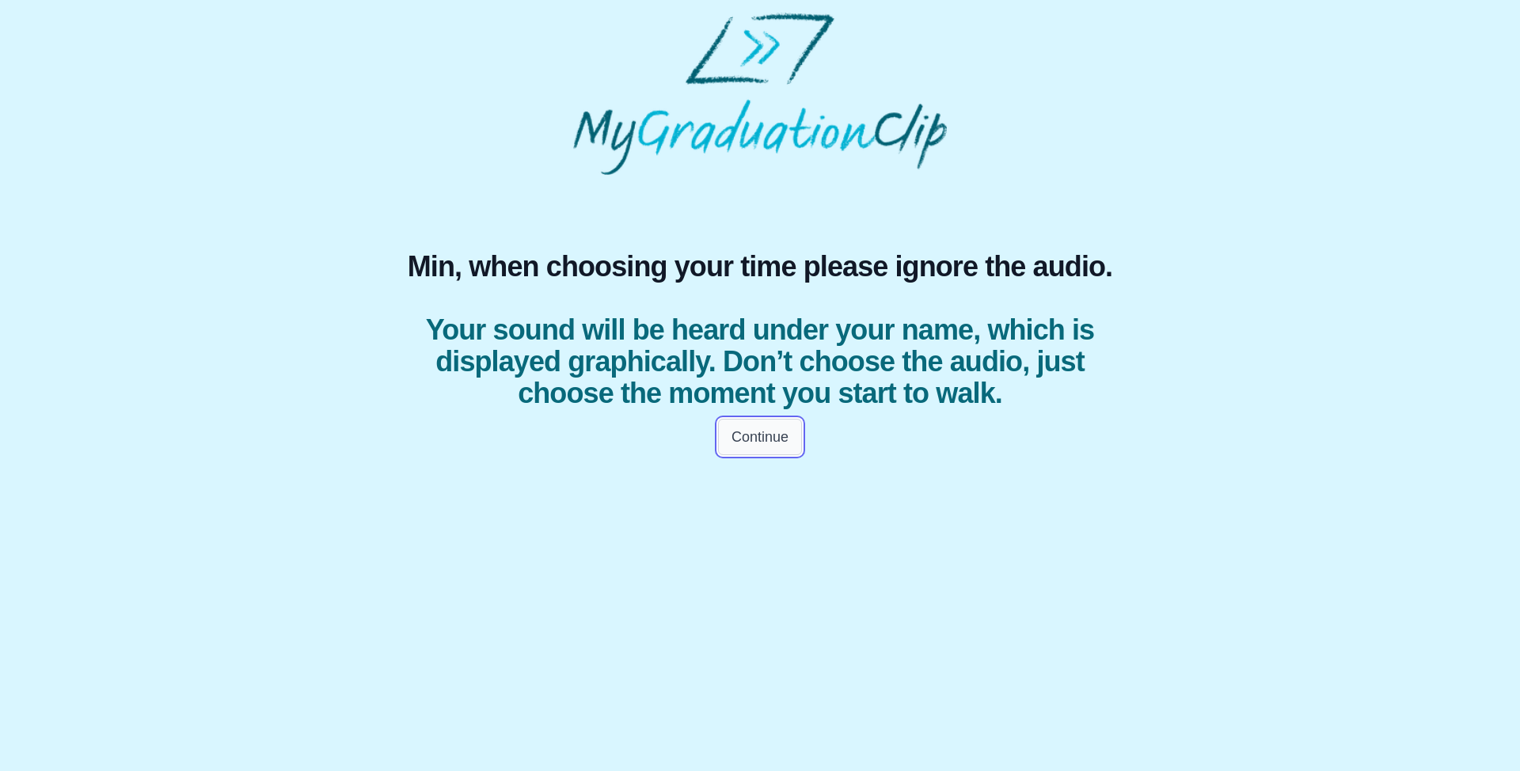
click at [781, 453] on button "Continue" at bounding box center [760, 437] width 84 height 36
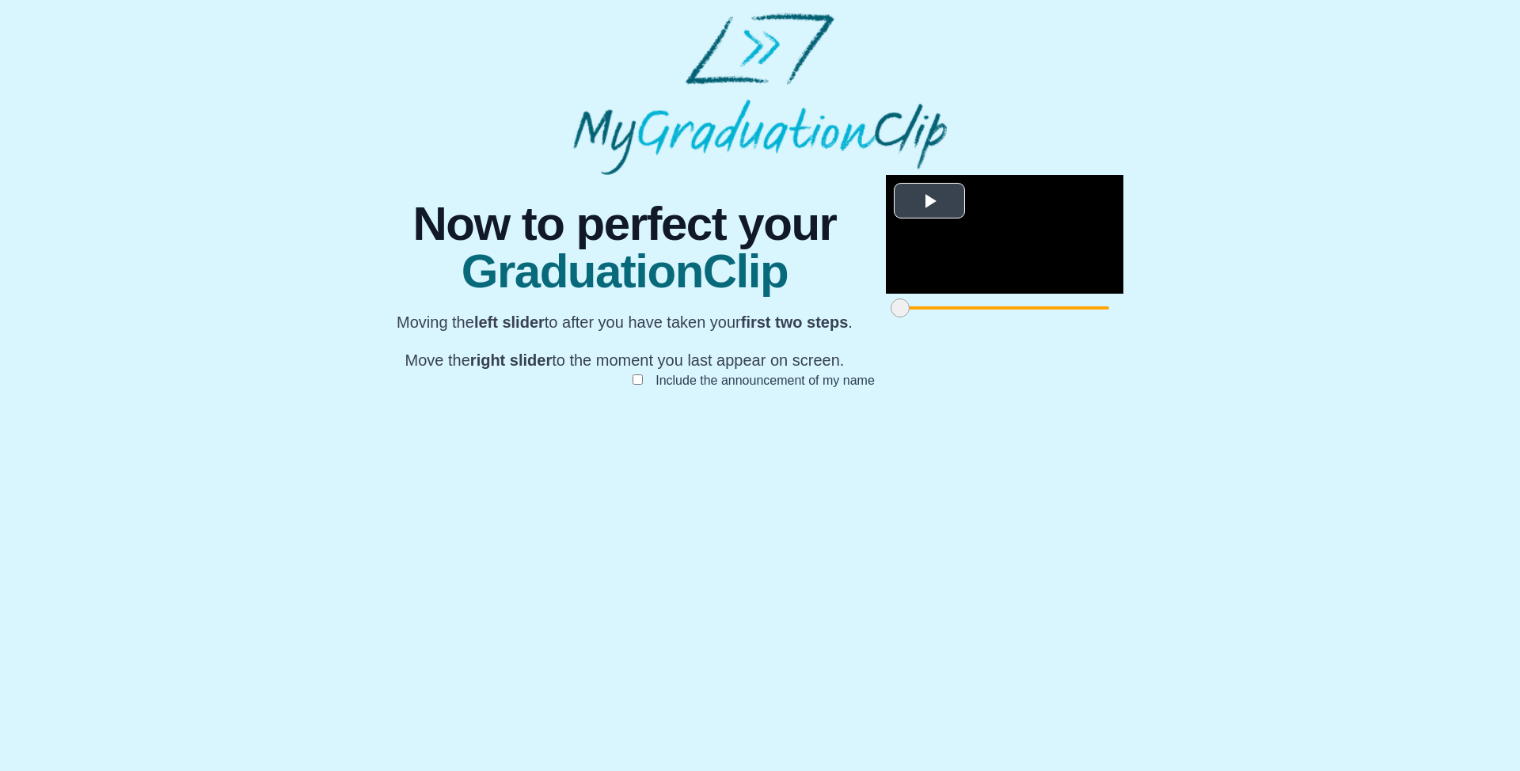
scroll to position [70, 0]
drag, startPoint x: 422, startPoint y: 699, endPoint x: 575, endPoint y: 694, distance: 153.6
click at [1039, 322] on div at bounding box center [1053, 308] width 28 height 28
drag, startPoint x: 1087, startPoint y: 700, endPoint x: 971, endPoint y: 695, distance: 115.7
click at [1421, 317] on span at bounding box center [1430, 307] width 19 height 19
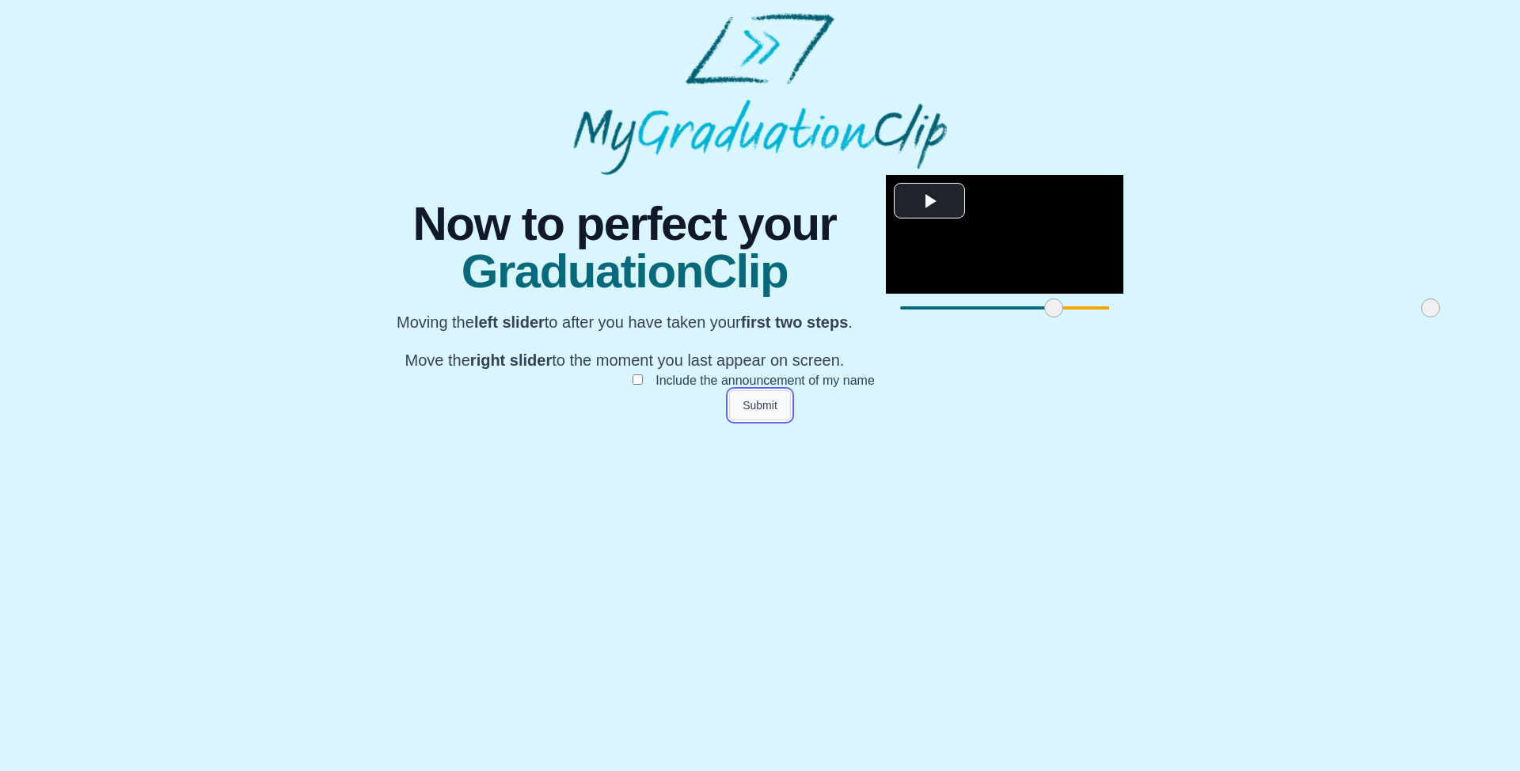
click at [775, 420] on button "Submit" at bounding box center [760, 405] width 62 height 30
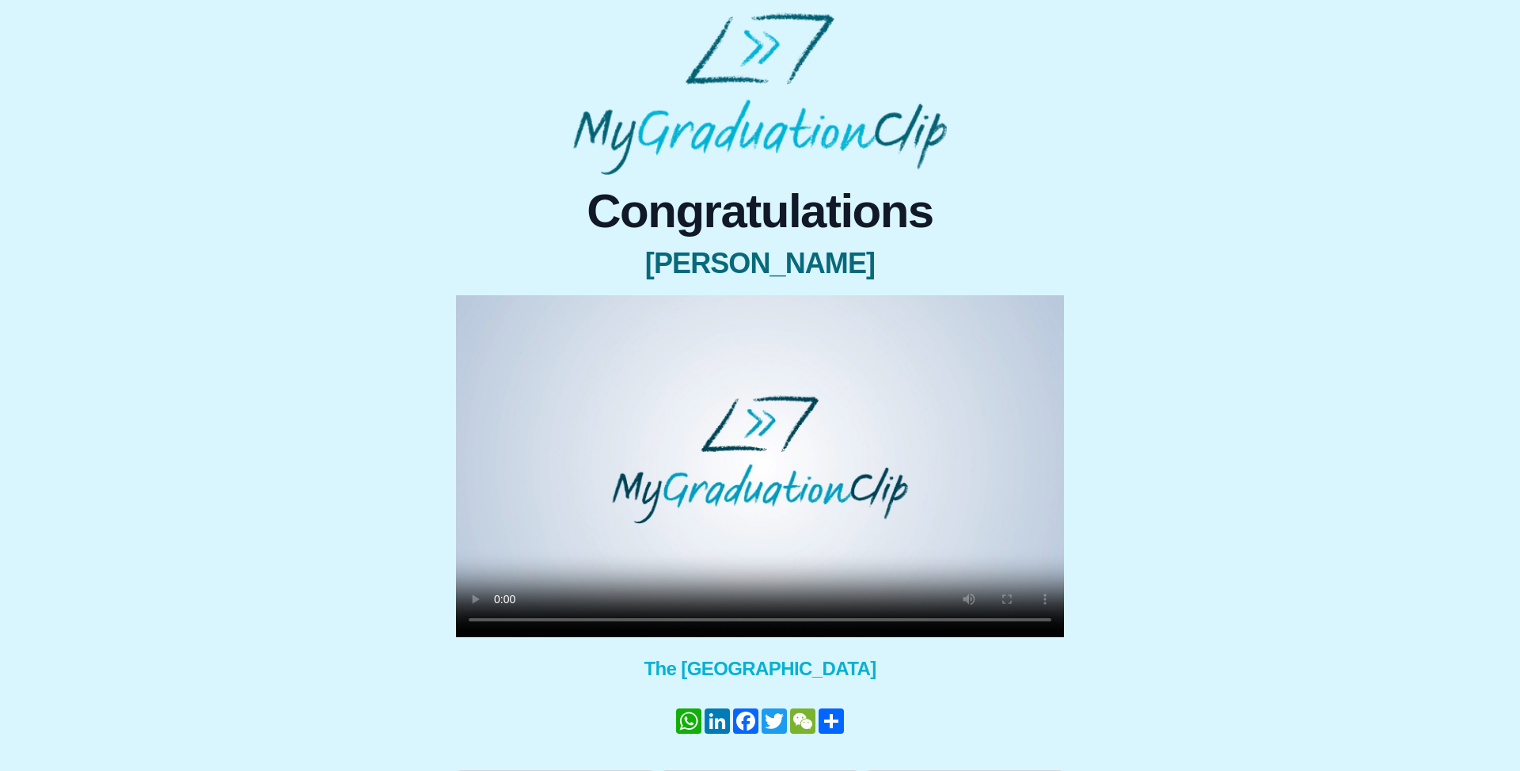
drag, startPoint x: 705, startPoint y: 479, endPoint x: 706, endPoint y: 493, distance: 14.3
click at [705, 479] on video at bounding box center [760, 466] width 608 height 342
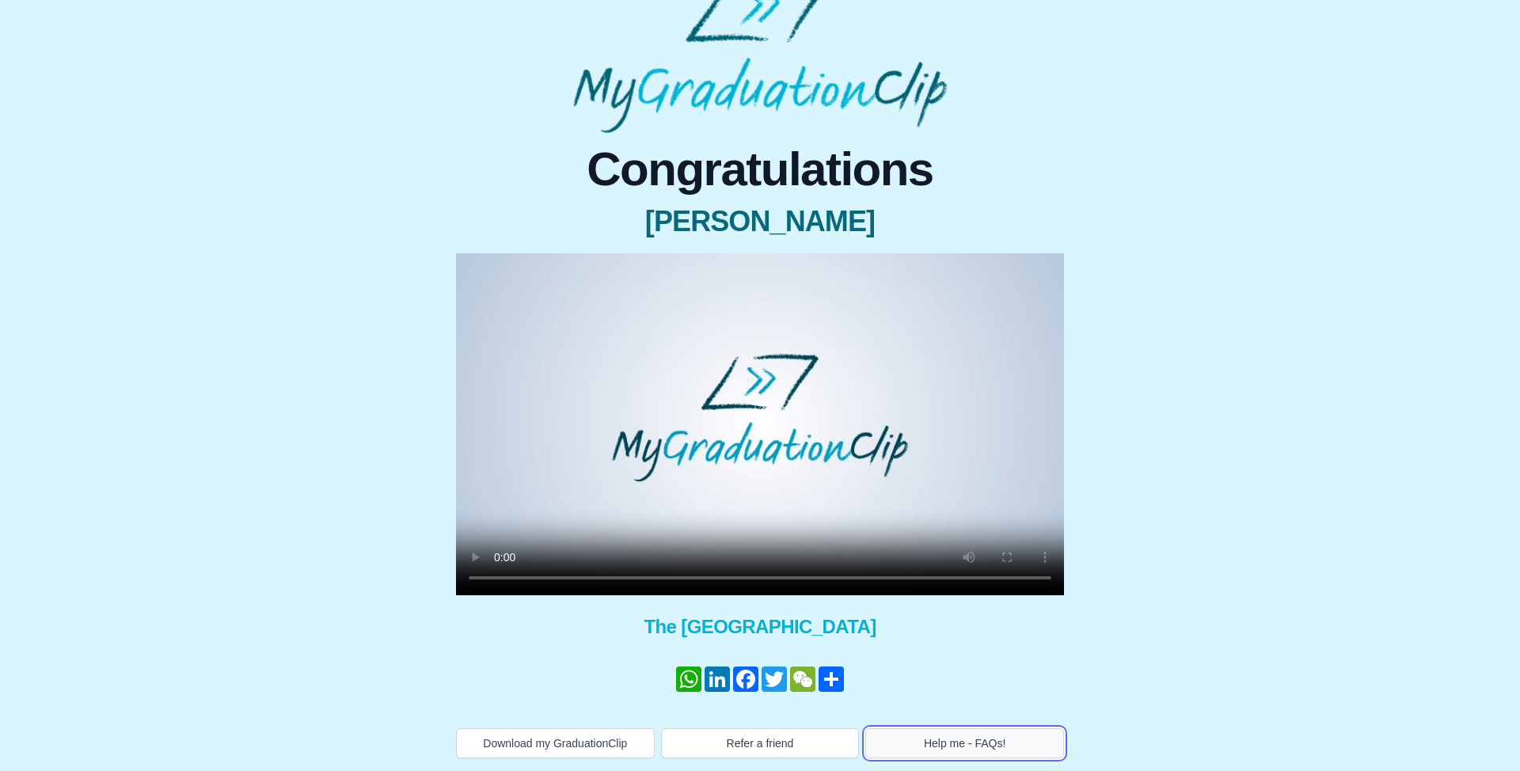
click at [987, 737] on button "Help me - FAQs!" at bounding box center [964, 743] width 199 height 30
click at [719, 189] on span "Congratulations" at bounding box center [760, 169] width 608 height 47
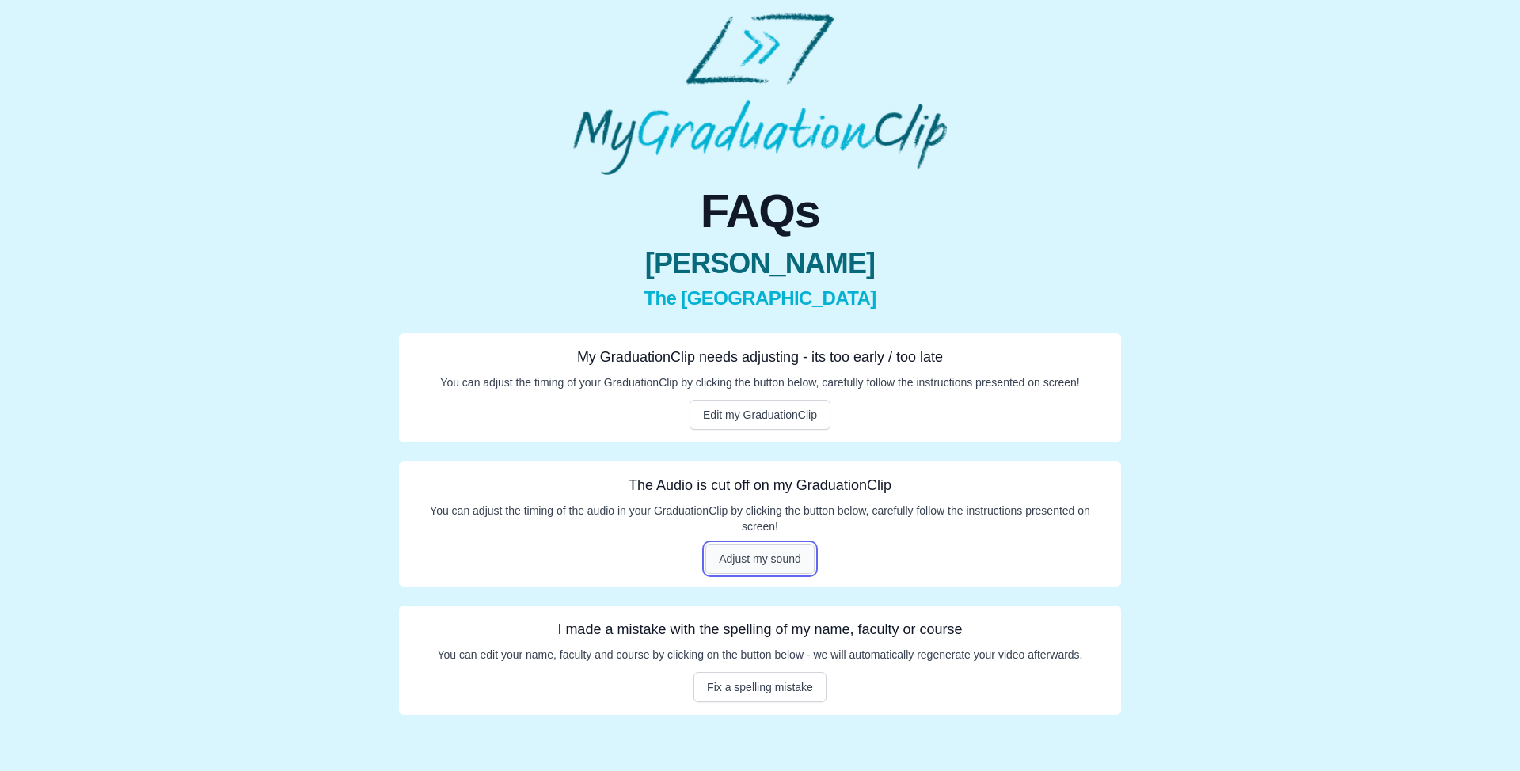
click at [776, 566] on button "Adjust my sound" at bounding box center [759, 559] width 109 height 30
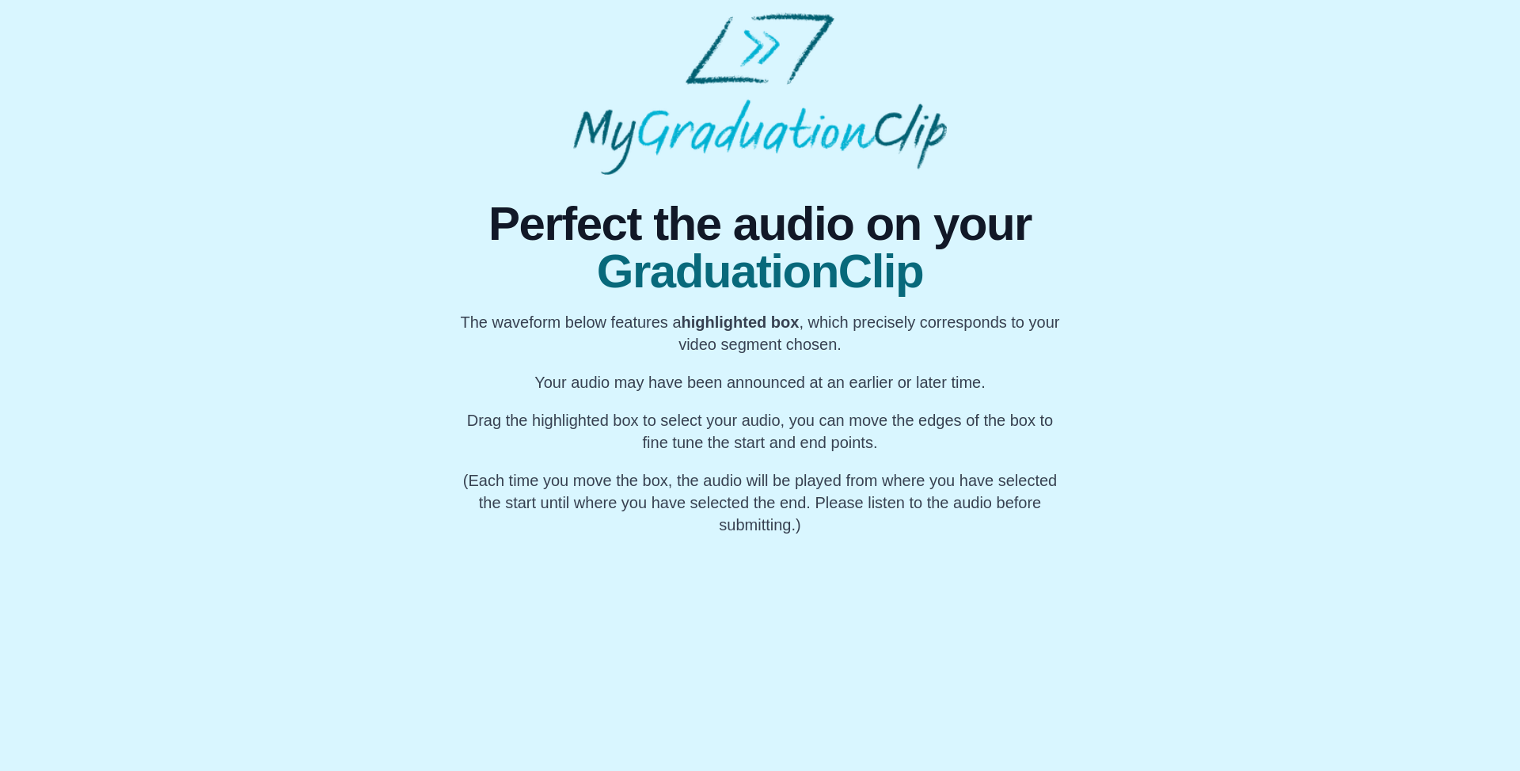
scroll to position [0, 23914]
click at [713, 602] on div "My Name" at bounding box center [729, 586] width 59 height 101
click at [773, 675] on button "Pause" at bounding box center [760, 668] width 59 height 30
click at [773, 675] on button "Preview Audio" at bounding box center [760, 668] width 97 height 30
click at [769, 690] on button "Submit" at bounding box center [760, 698] width 62 height 30
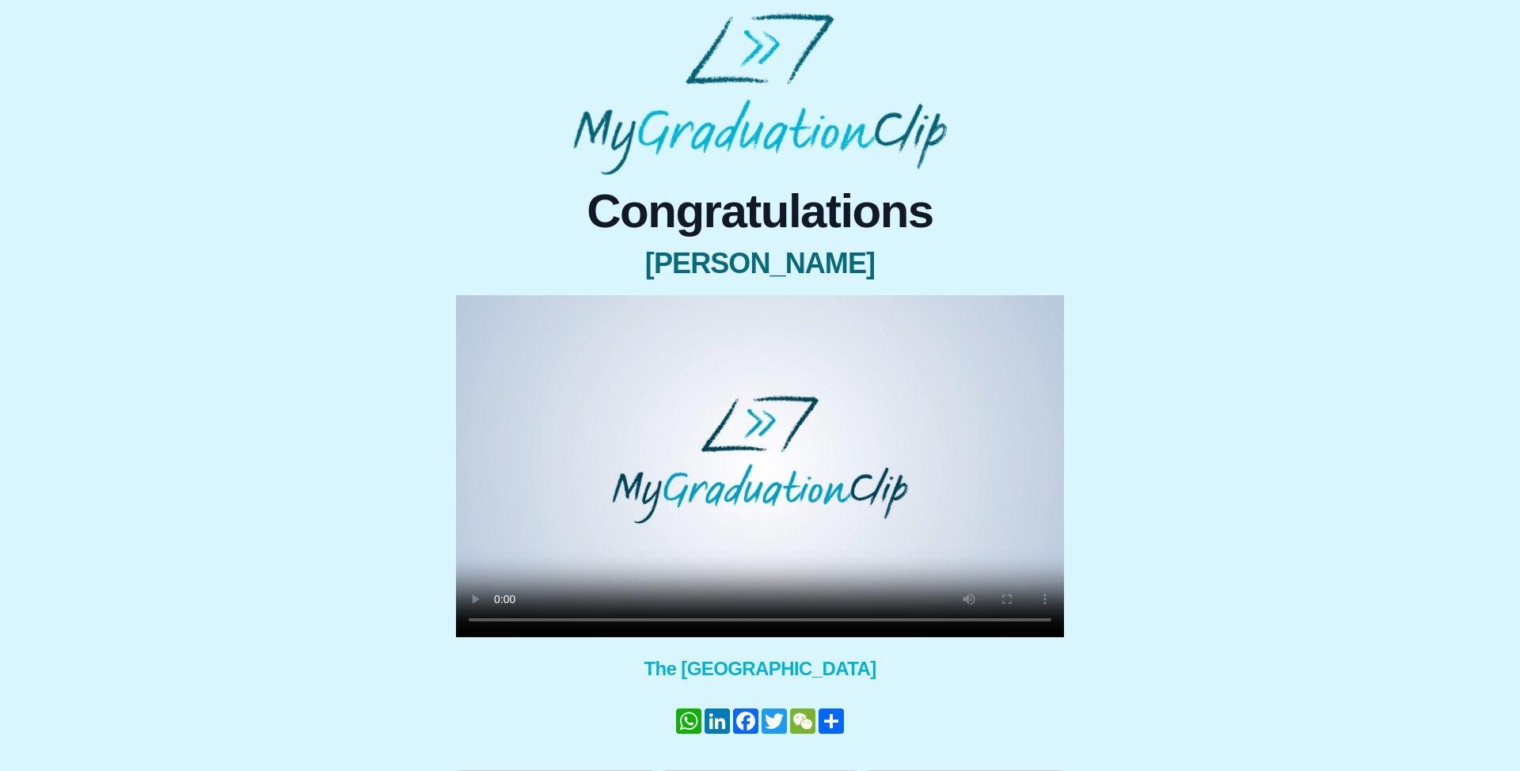
click at [686, 456] on video at bounding box center [760, 466] width 608 height 342
click at [742, 534] on video at bounding box center [760, 466] width 608 height 342
click at [1063, 452] on video at bounding box center [760, 466] width 608 height 342
click at [1013, 453] on video at bounding box center [760, 466] width 608 height 342
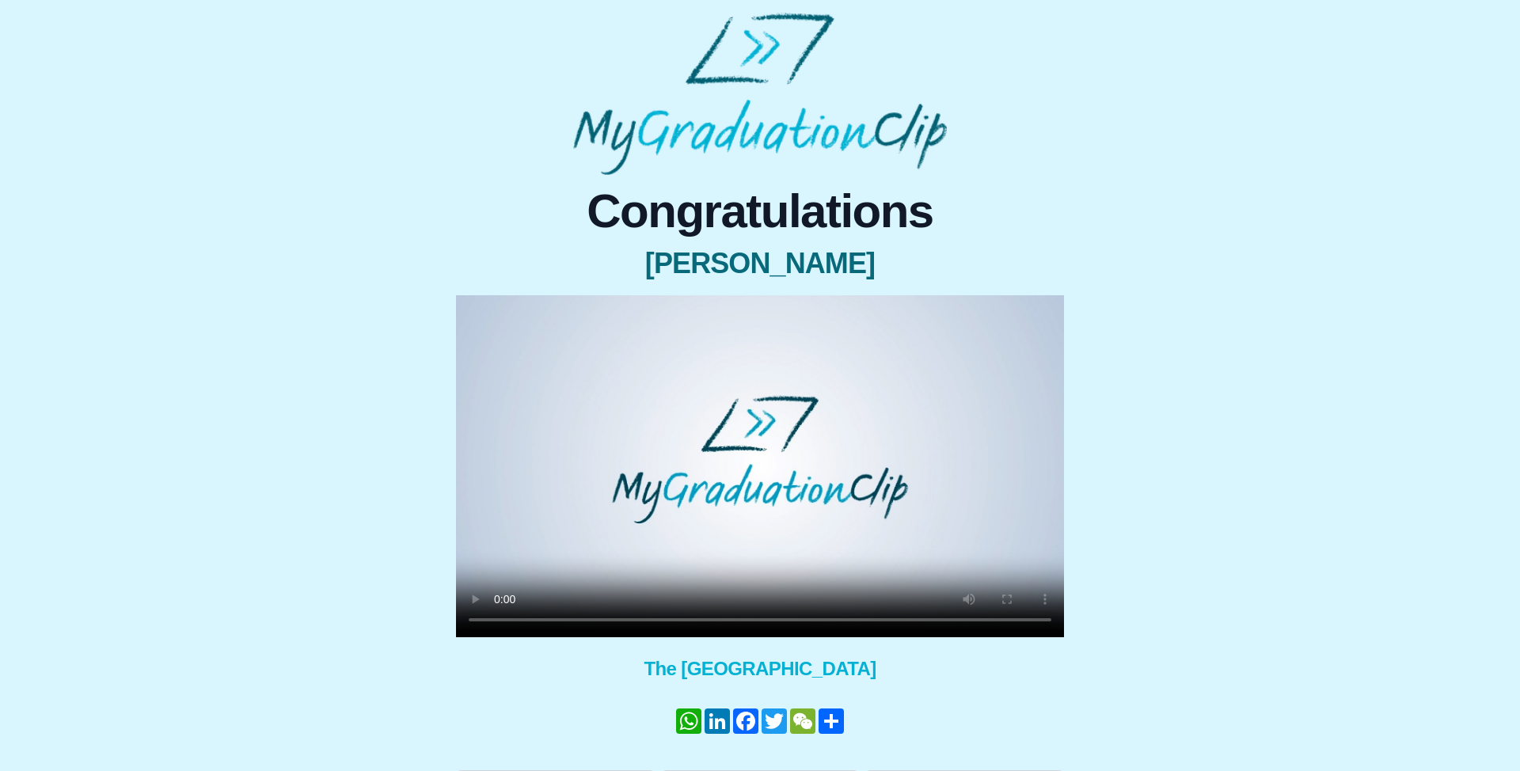
click at [1013, 453] on video at bounding box center [760, 466] width 608 height 342
click at [1395, 384] on div "Congratulations Min Zhu × Share your GraduationClip now! WhatsApp LinkedIn Face…" at bounding box center [760, 487] width 1494 height 625
click at [735, 512] on video at bounding box center [760, 466] width 608 height 342
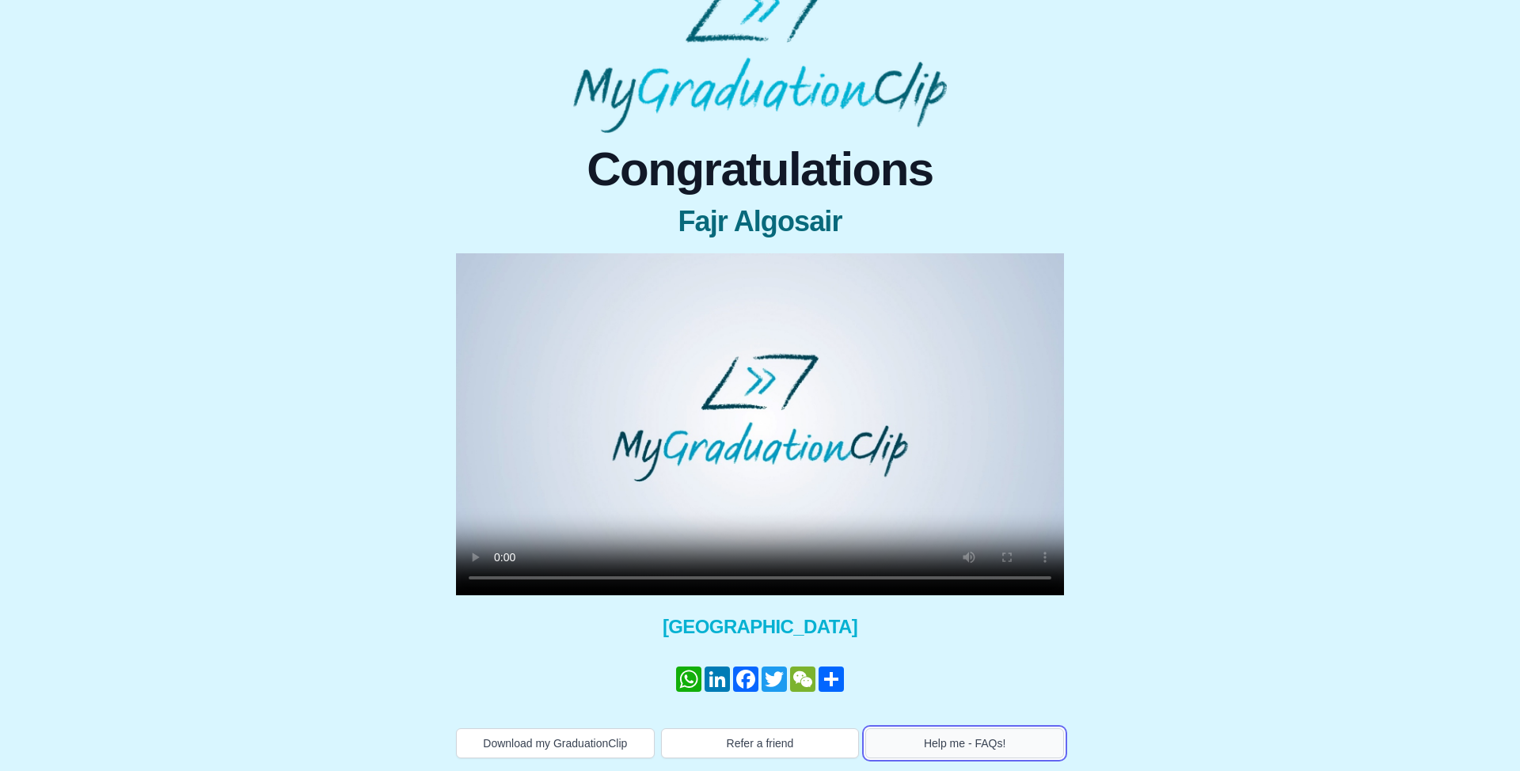
click at [948, 731] on button "Help me - FAQs!" at bounding box center [964, 743] width 199 height 30
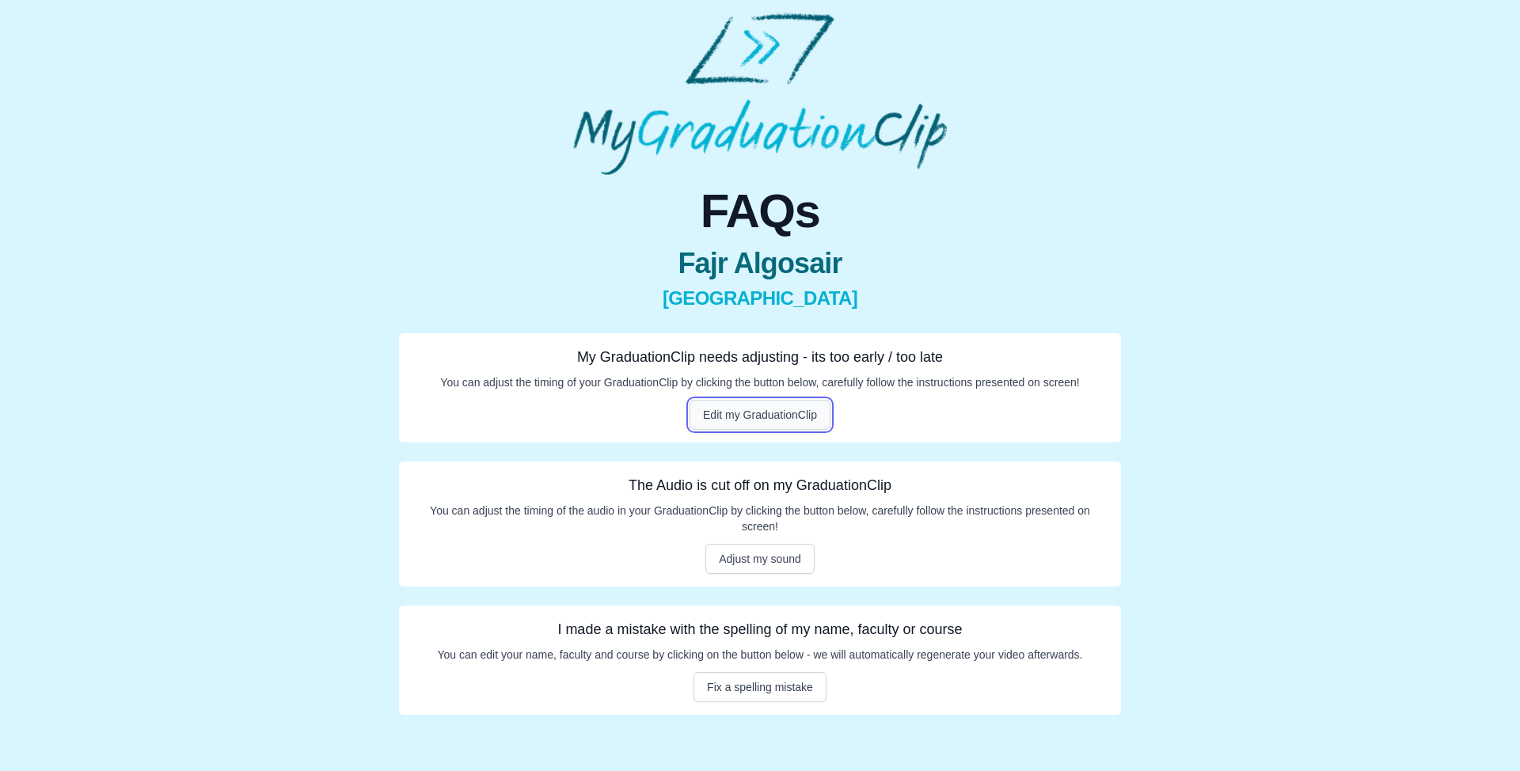
click at [735, 423] on button "Edit my GraduationClip" at bounding box center [759, 415] width 141 height 30
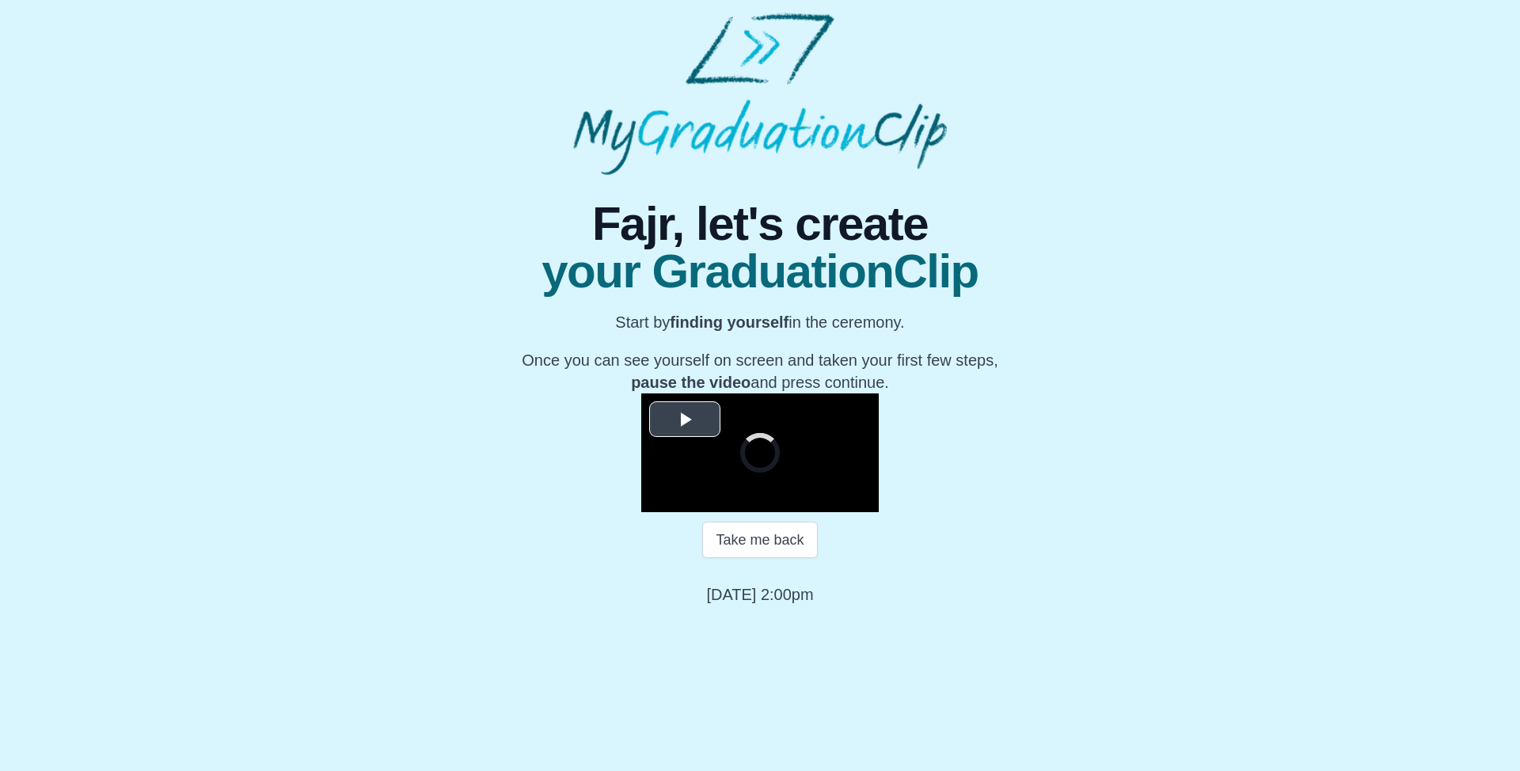
scroll to position [108, 0]
click at [743, 558] on button "Take me back" at bounding box center [759, 540] width 115 height 36
click at [750, 508] on video "Video Player" at bounding box center [759, 452] width 237 height 119
click at [823, 512] on video "Video Player" at bounding box center [759, 452] width 237 height 119
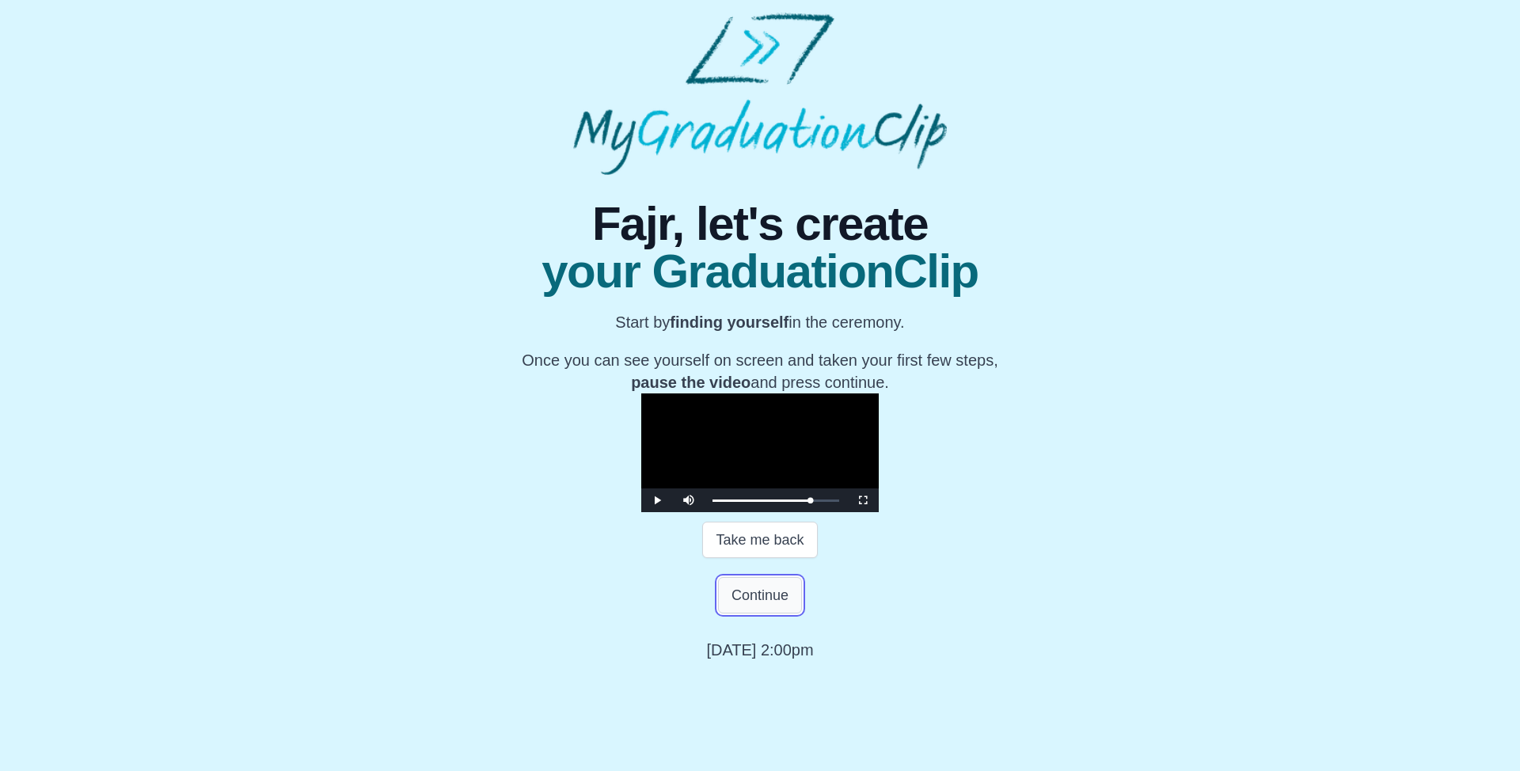
click at [786, 613] on button "Continue" at bounding box center [760, 595] width 84 height 36
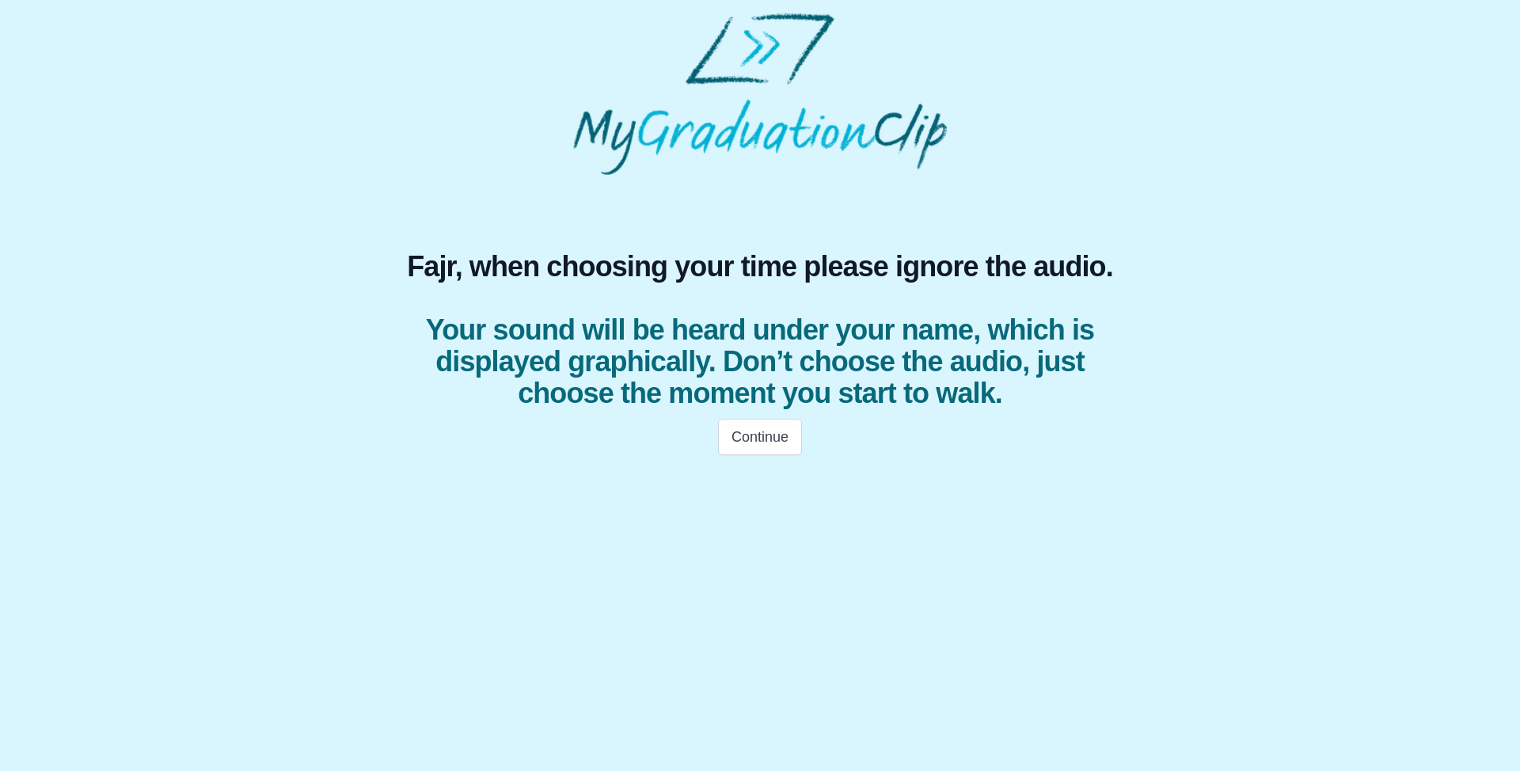
scroll to position [0, 0]
click at [743, 433] on button "Continue" at bounding box center [760, 437] width 84 height 36
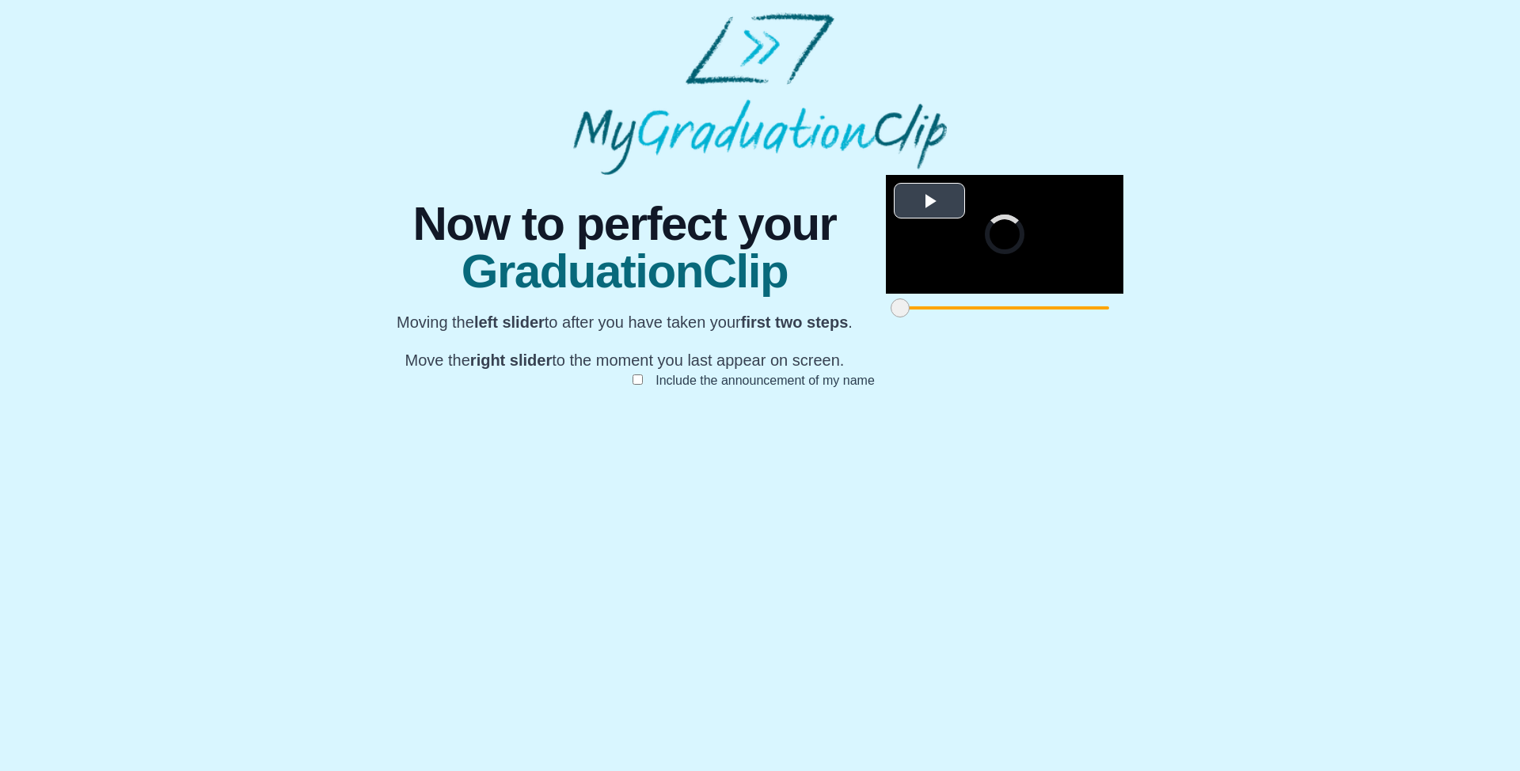
scroll to position [70, 0]
drag, startPoint x: 434, startPoint y: 698, endPoint x: 562, endPoint y: 694, distance: 128.3
click at [1021, 317] on span at bounding box center [1030, 307] width 19 height 19
drag, startPoint x: 1082, startPoint y: 694, endPoint x: 962, endPoint y: 693, distance: 120.3
click at [1416, 317] on span at bounding box center [1425, 307] width 19 height 19
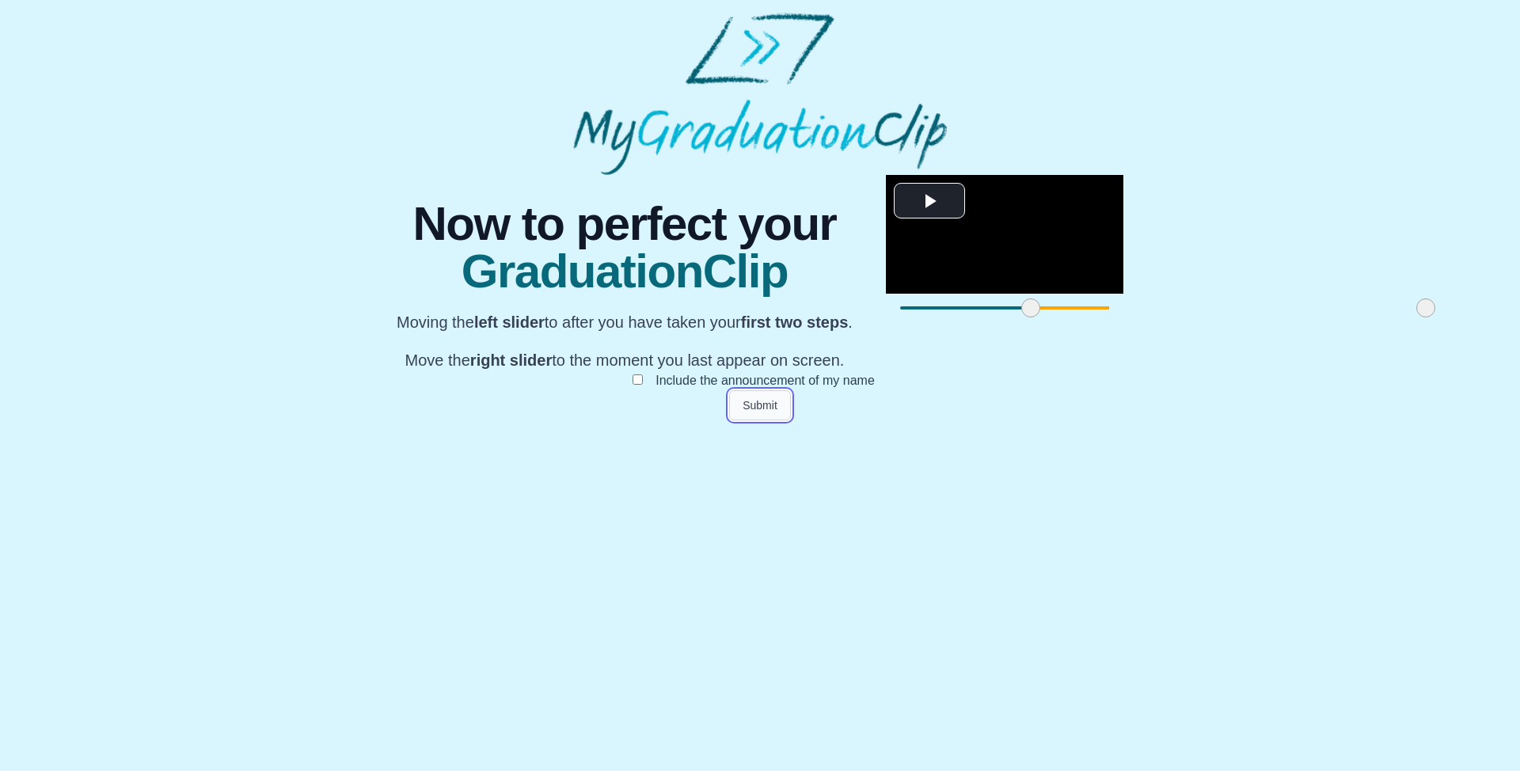
click at [769, 420] on button "Submit" at bounding box center [760, 405] width 62 height 30
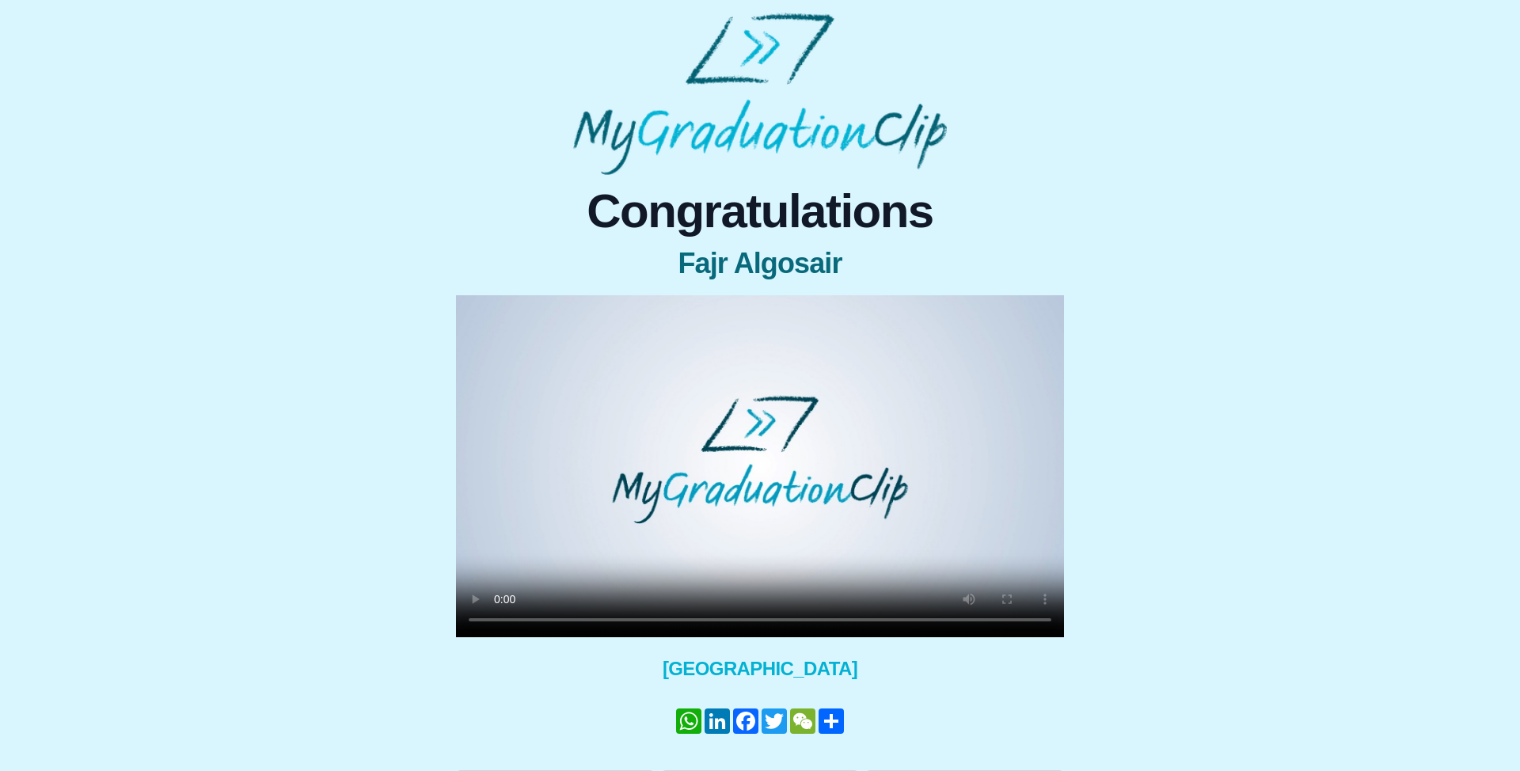
drag, startPoint x: 770, startPoint y: 515, endPoint x: 818, endPoint y: 591, distance: 90.0
click at [769, 516] on video at bounding box center [760, 466] width 608 height 342
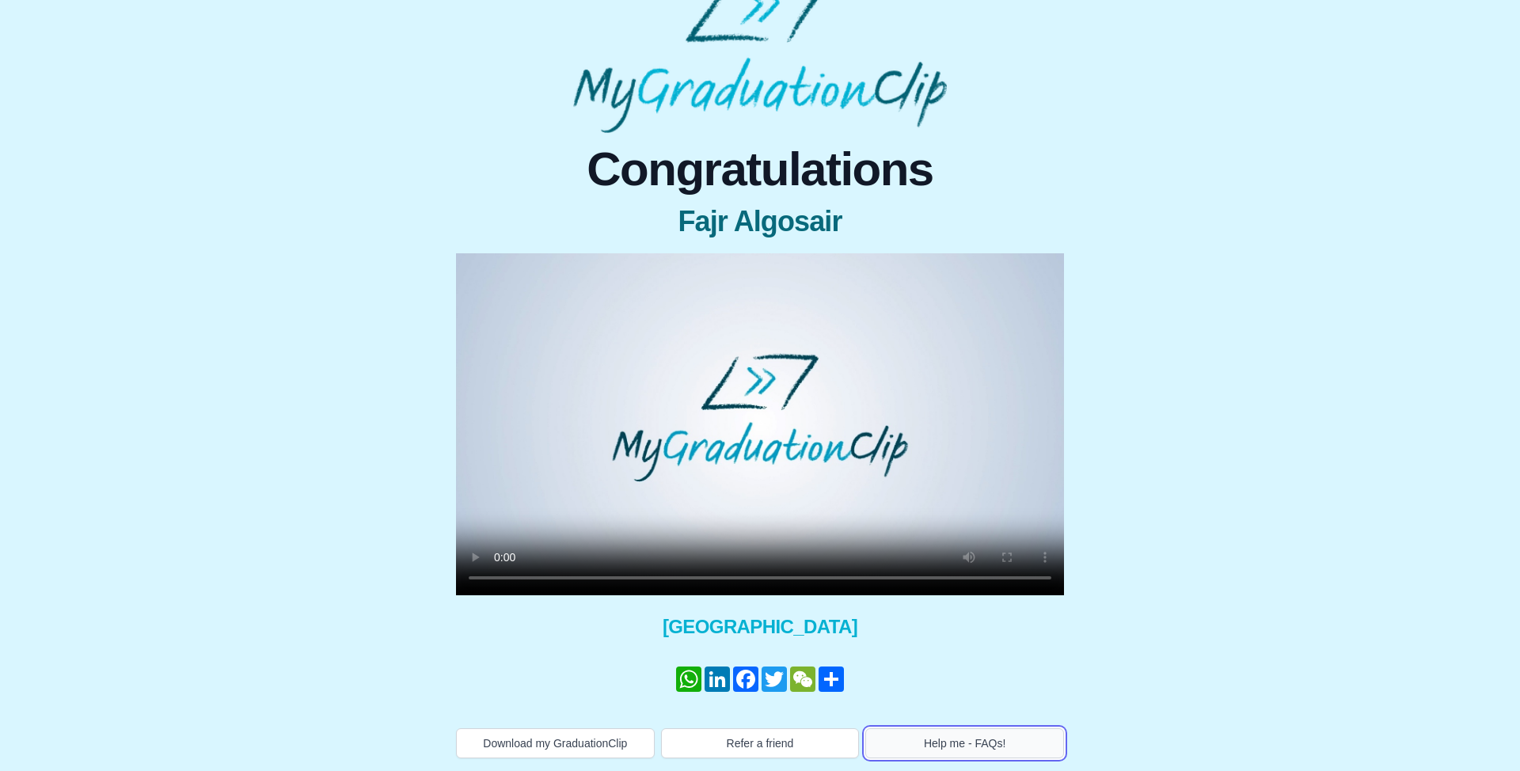
click at [958, 736] on button "Help me - FAQs!" at bounding box center [964, 743] width 199 height 30
click at [1022, 76] on div at bounding box center [759, 52] width 747 height 162
click at [1241, 408] on div "Congratulations Fajr Algosair × Share your GraduationClip now! WhatsApp LinkedI…" at bounding box center [760, 445] width 1494 height 625
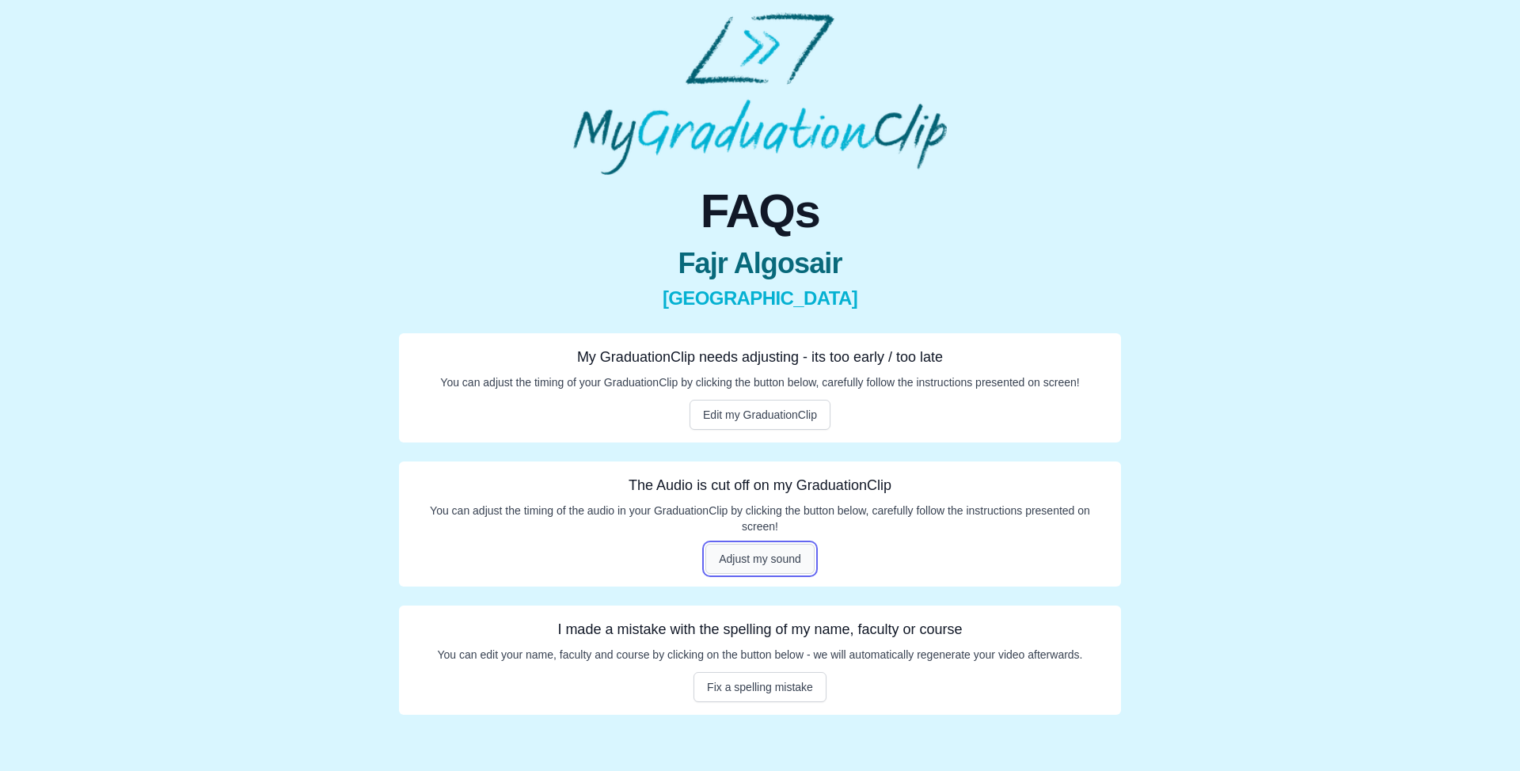
click at [766, 555] on button "Adjust my sound" at bounding box center [759, 559] width 109 height 30
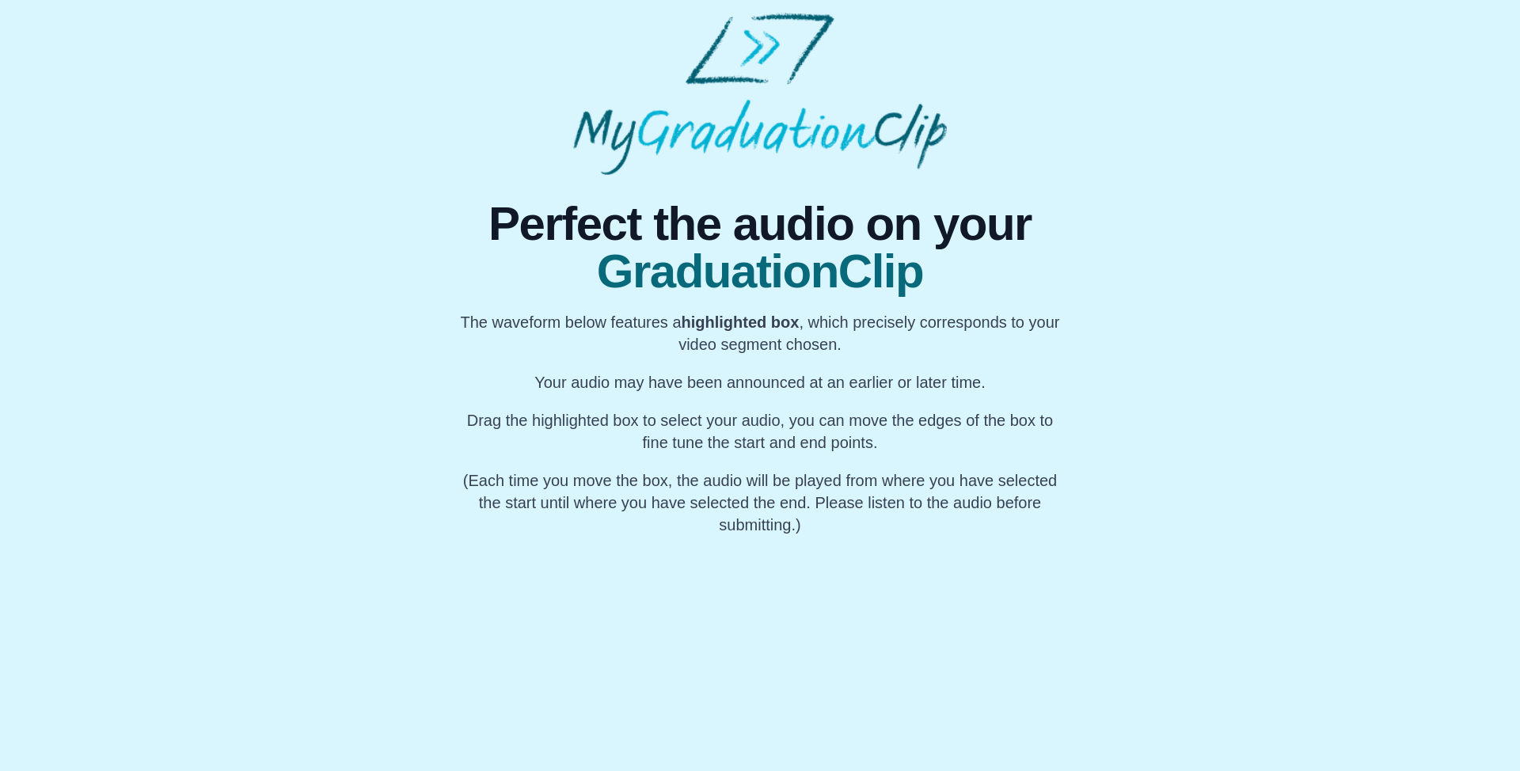
scroll to position [0, 78604]
click at [798, 601] on div "My Name" at bounding box center [785, 586] width 59 height 101
click at [748, 604] on div "My Name" at bounding box center [740, 586] width 59 height 101
click at [747, 604] on div "My Name" at bounding box center [742, 586] width 59 height 101
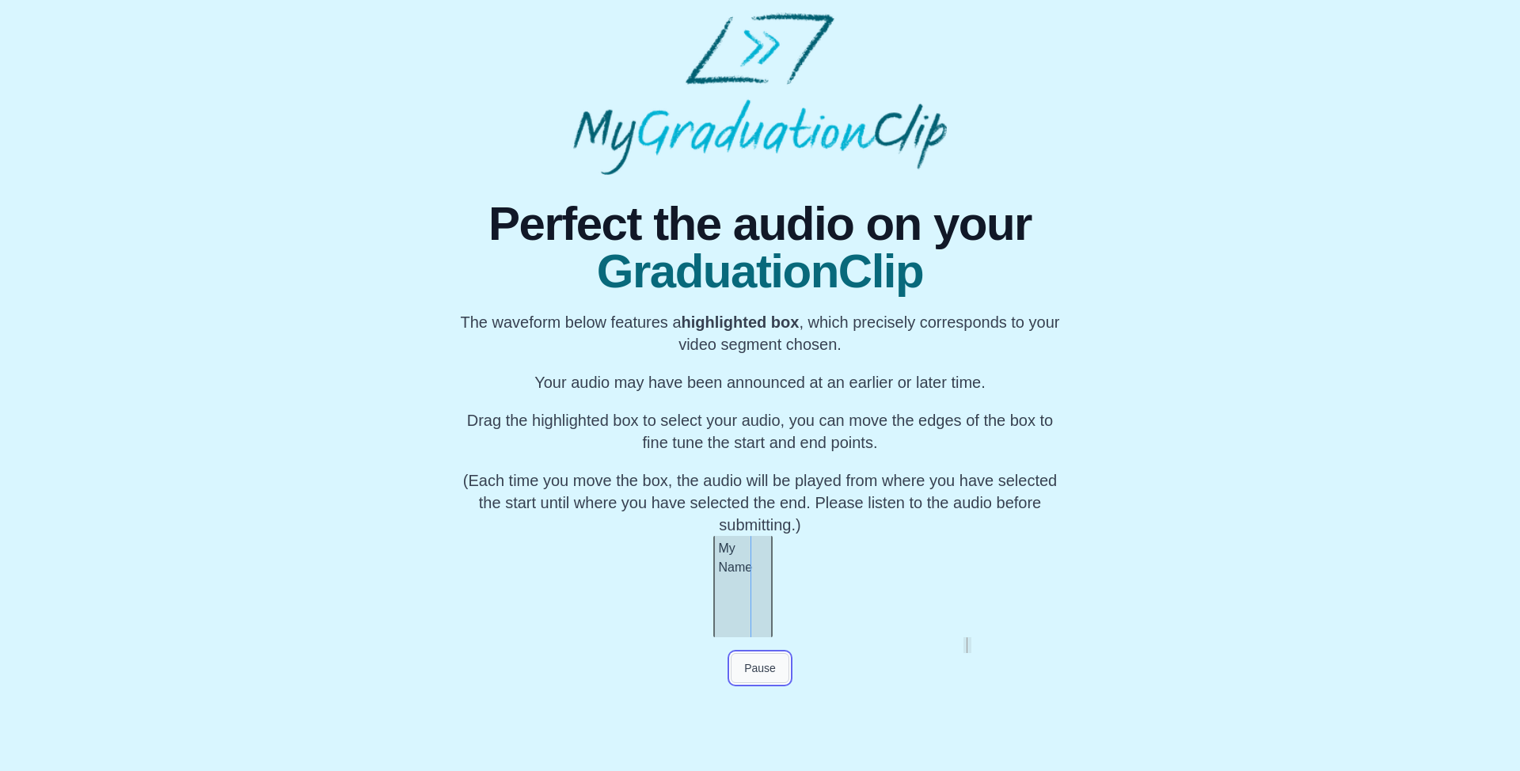
click at [755, 666] on button "Pause" at bounding box center [760, 668] width 59 height 30
click at [758, 672] on button "Preview Audio" at bounding box center [760, 668] width 97 height 30
click at [770, 693] on button "Submit" at bounding box center [760, 698] width 62 height 30
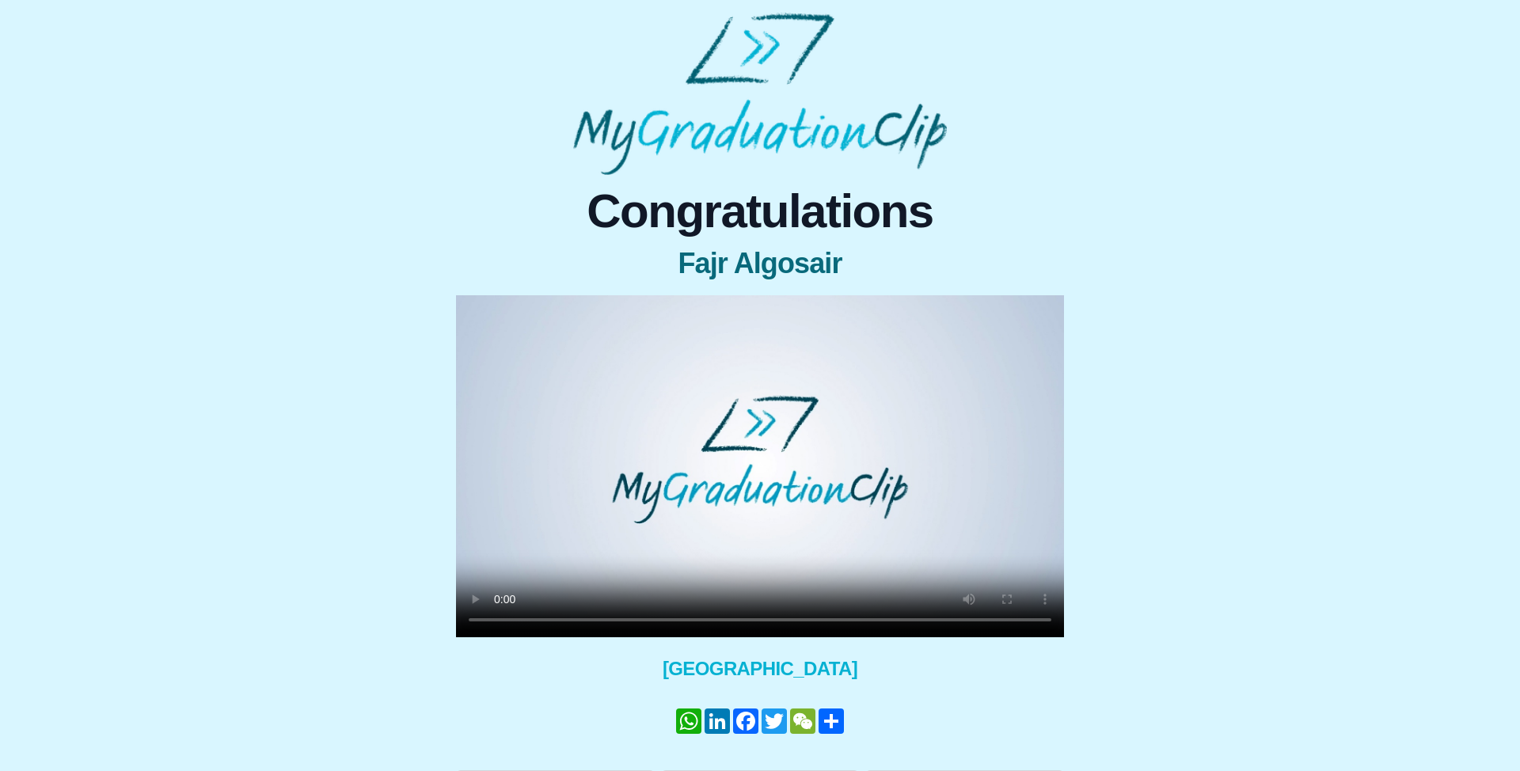
click at [720, 528] on video at bounding box center [760, 466] width 608 height 342
click at [705, 530] on video at bounding box center [760, 466] width 608 height 342
click at [710, 516] on video at bounding box center [760, 466] width 608 height 342
click at [708, 476] on video at bounding box center [760, 466] width 608 height 342
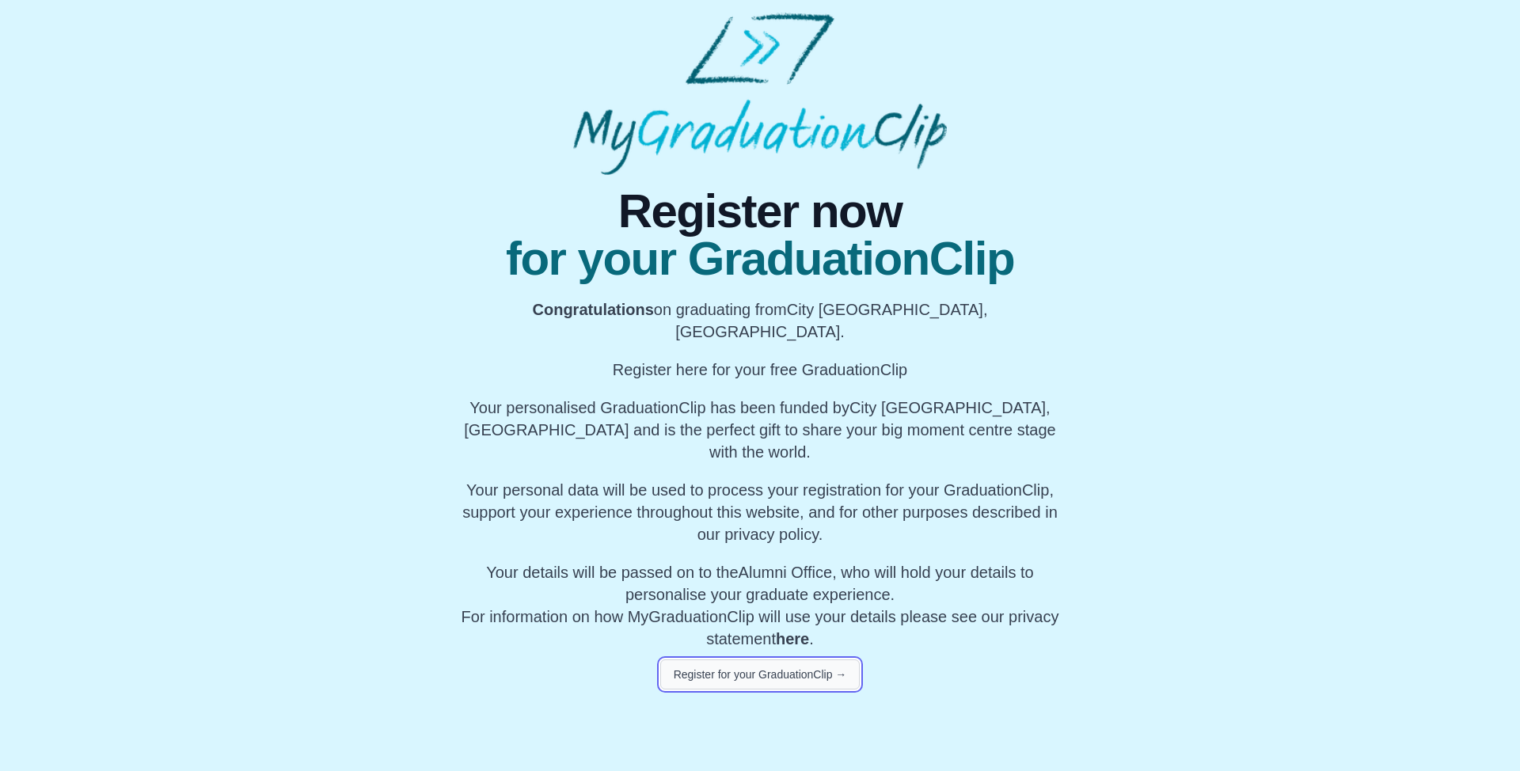
click at [822, 659] on button "Register for your GraduationClip →" at bounding box center [760, 674] width 200 height 30
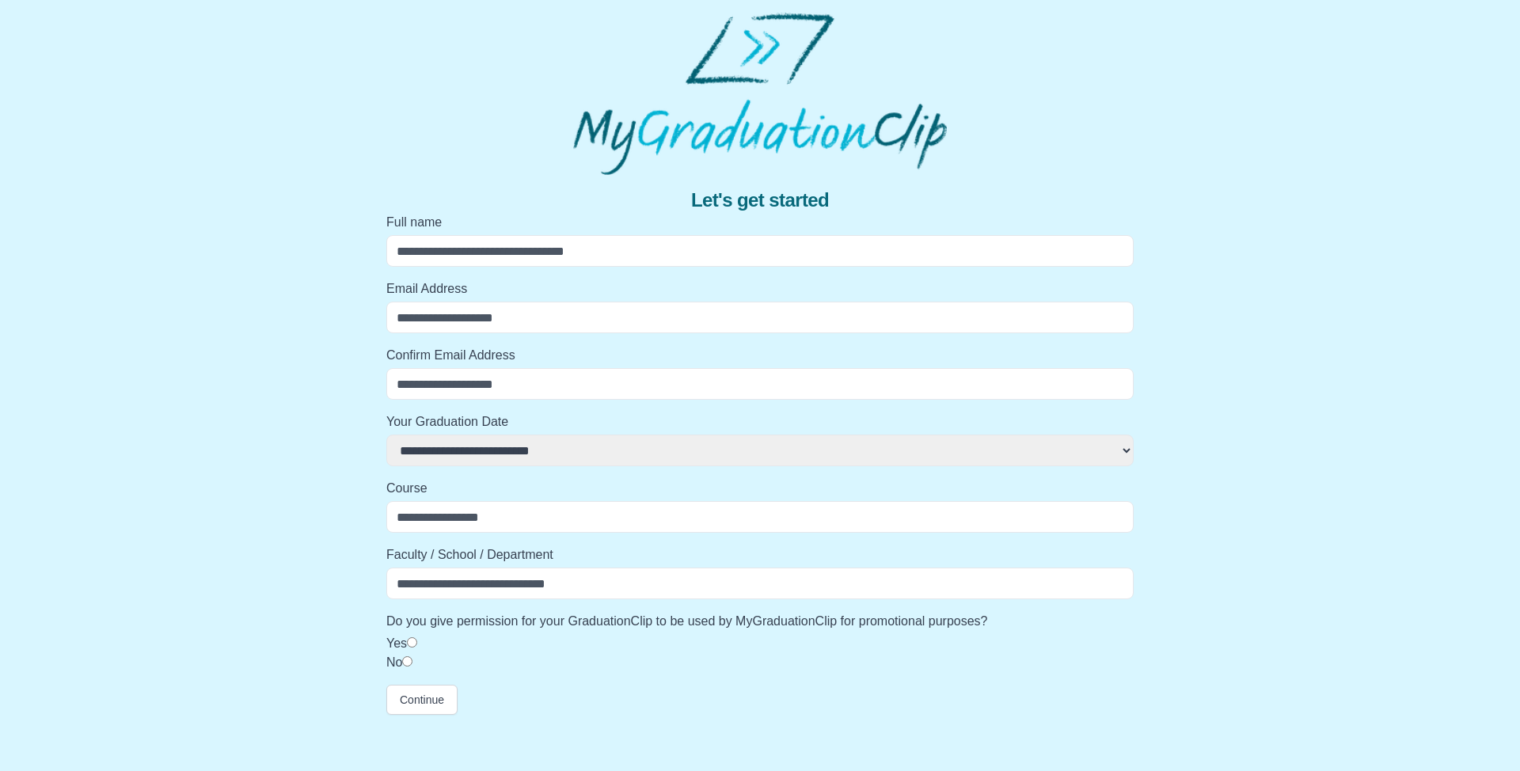
click at [479, 450] on select "**********" at bounding box center [759, 451] width 747 height 32
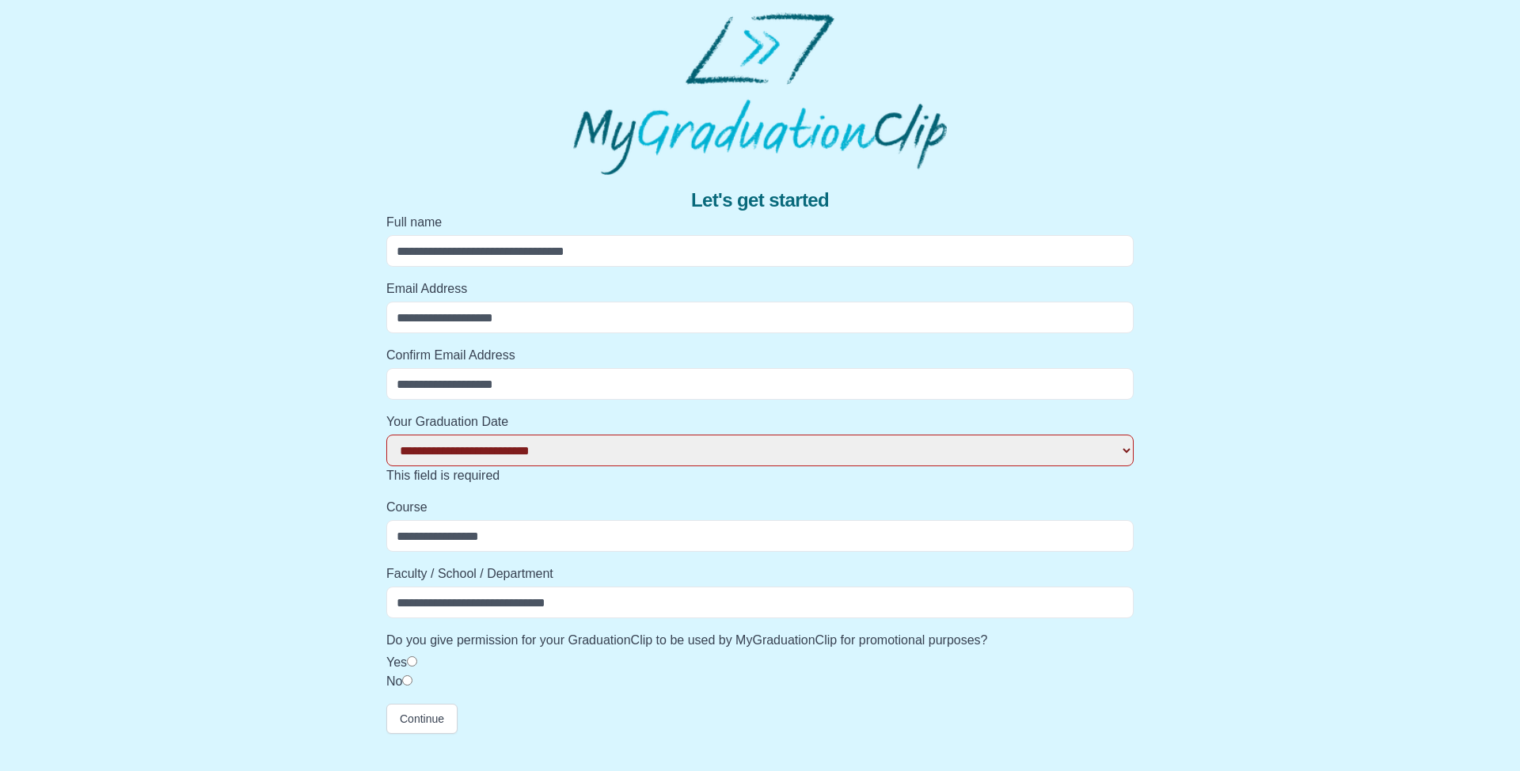
select select
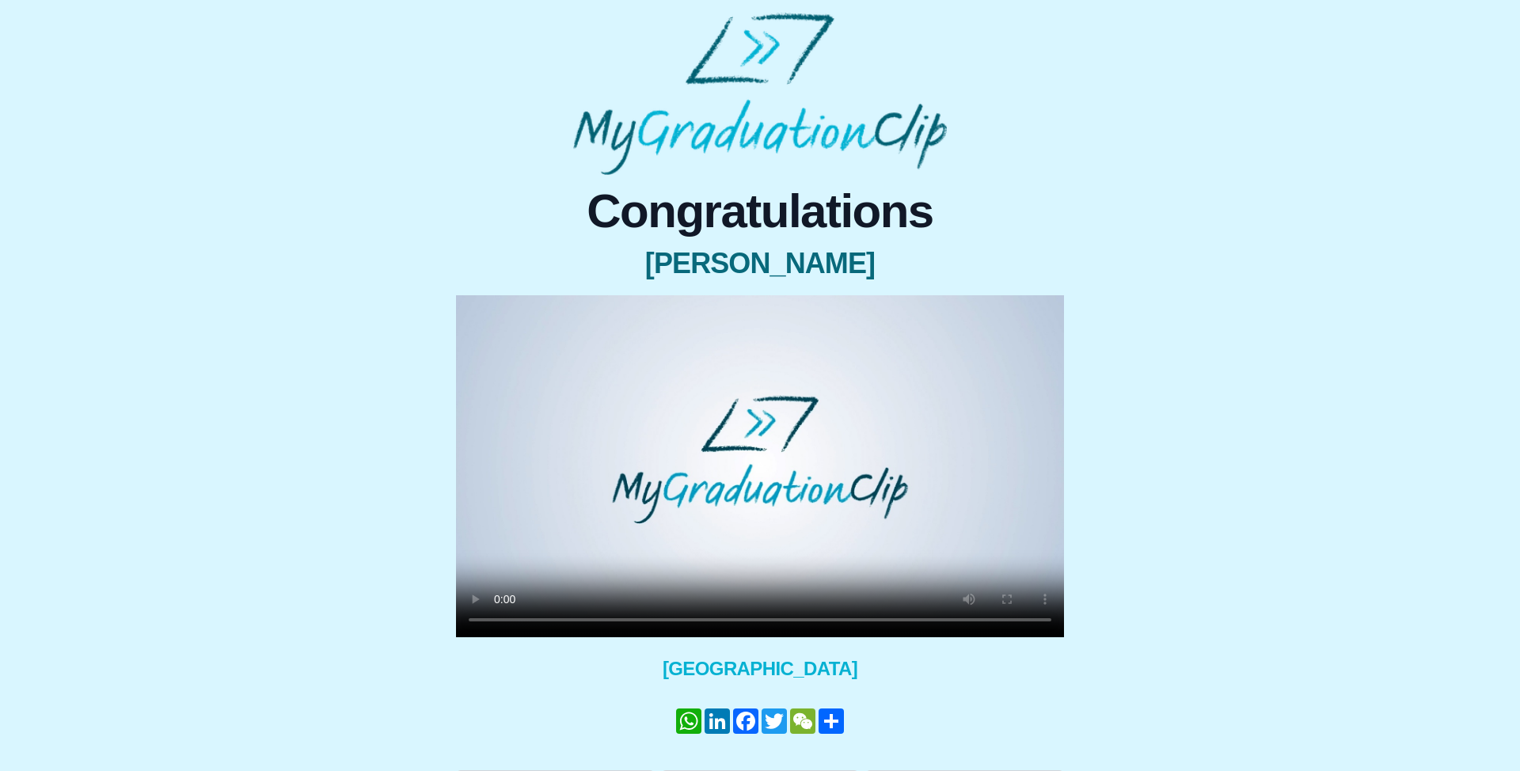
click at [822, 442] on video at bounding box center [760, 466] width 608 height 342
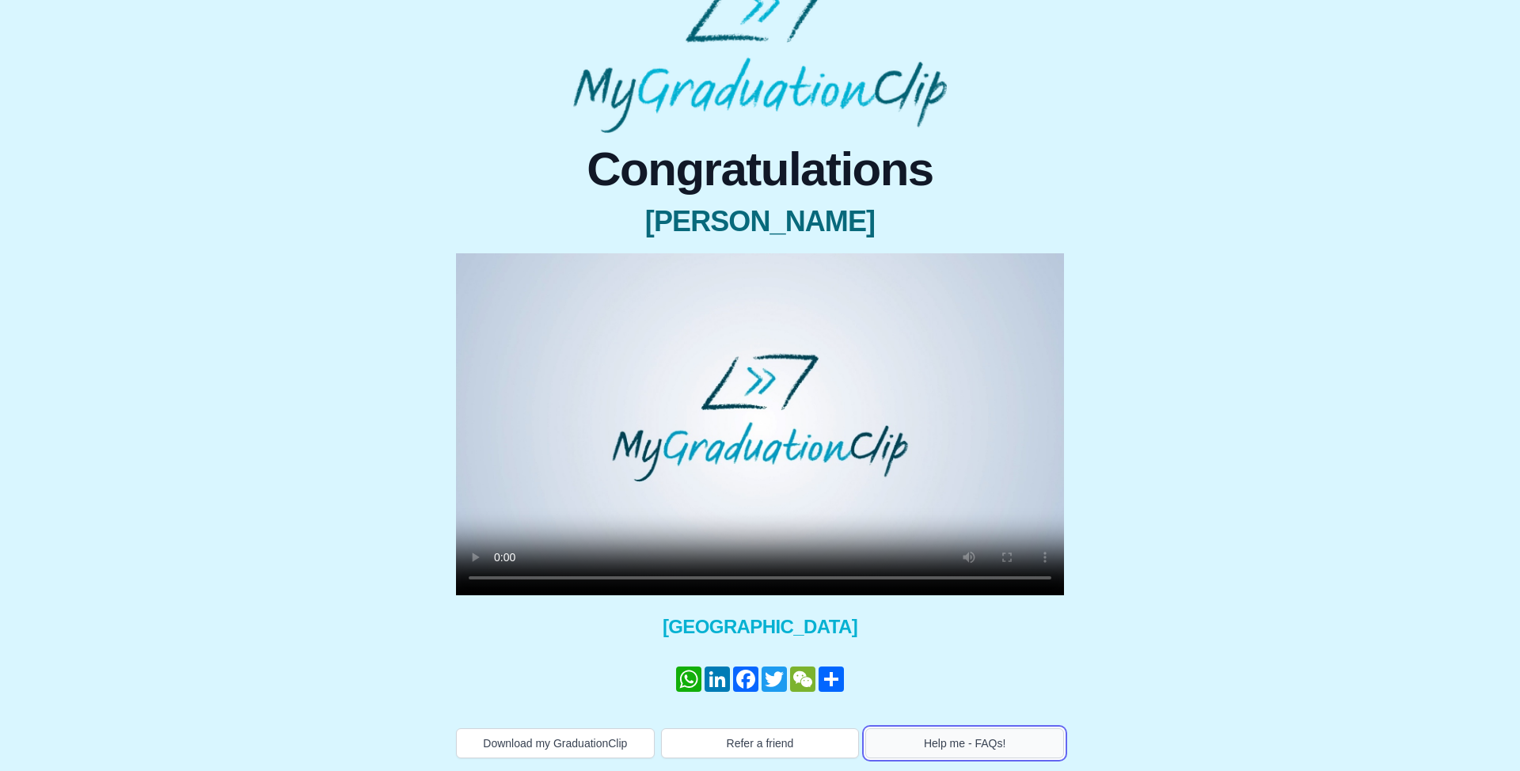
click at [1023, 735] on button "Help me - FAQs!" at bounding box center [964, 743] width 199 height 30
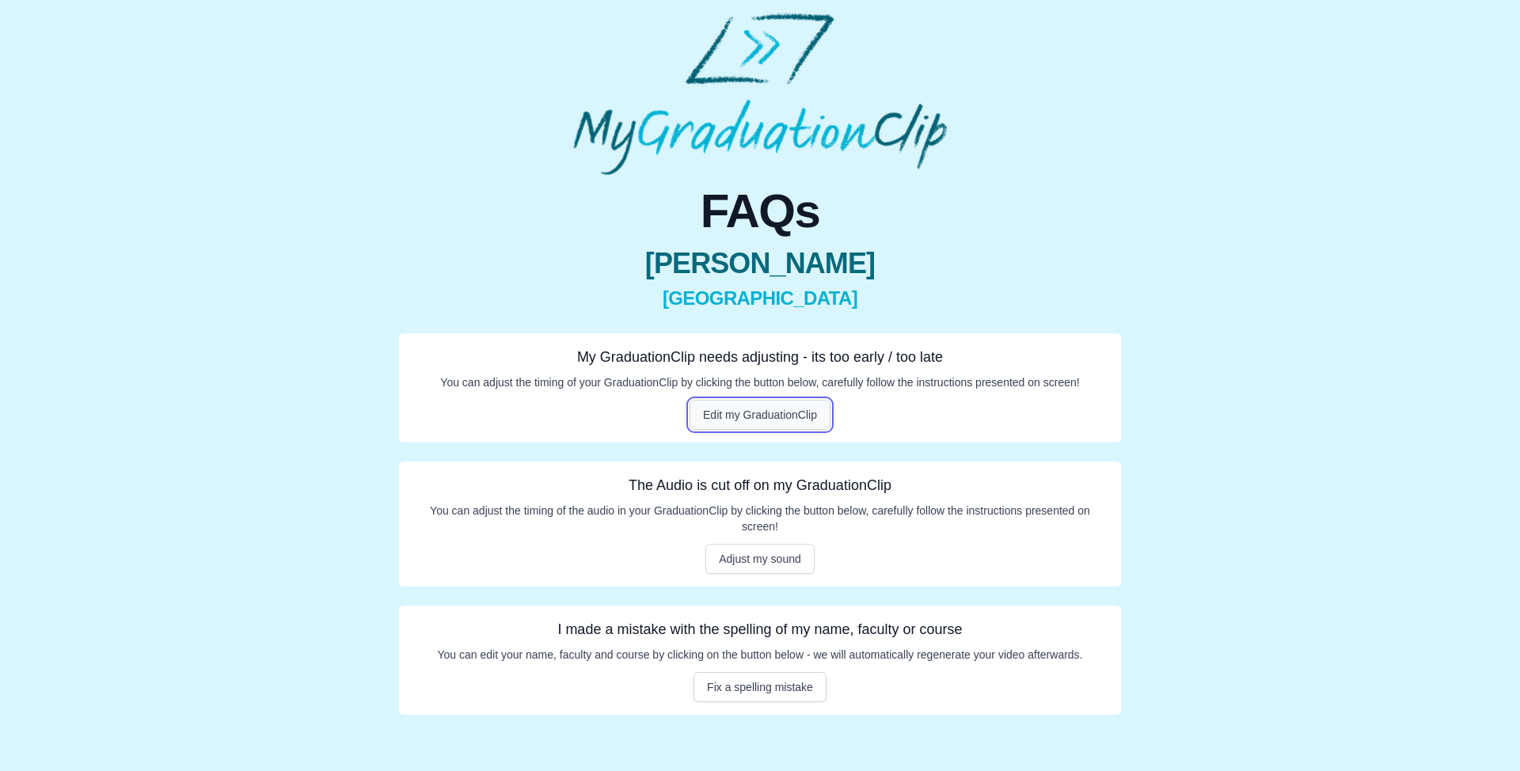
click at [780, 416] on button "Edit my GraduationClip" at bounding box center [759, 415] width 141 height 30
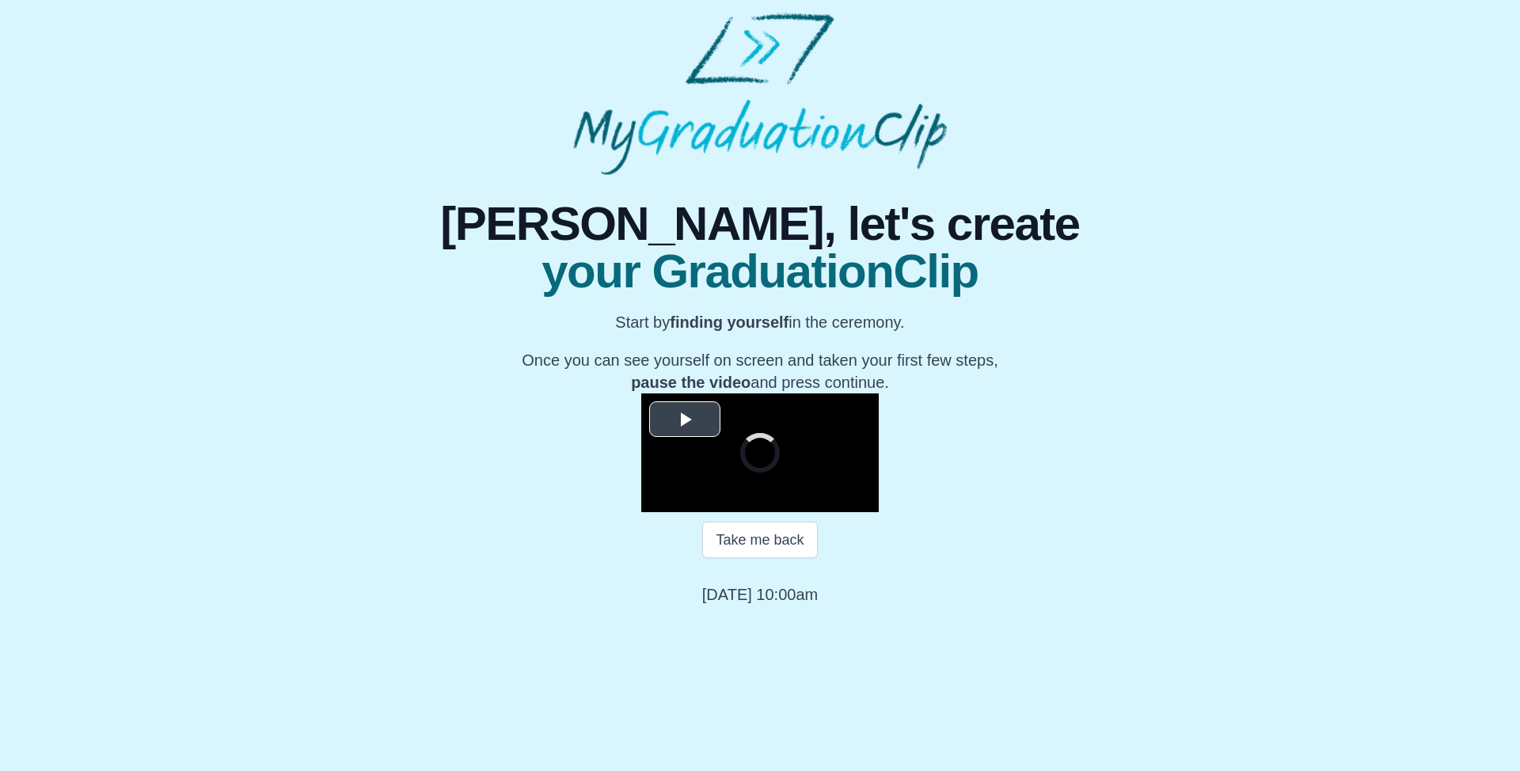
scroll to position [108, 0]
click at [763, 558] on button "Take me back" at bounding box center [759, 540] width 115 height 36
click at [816, 512] on video "Video Player" at bounding box center [759, 452] width 237 height 119
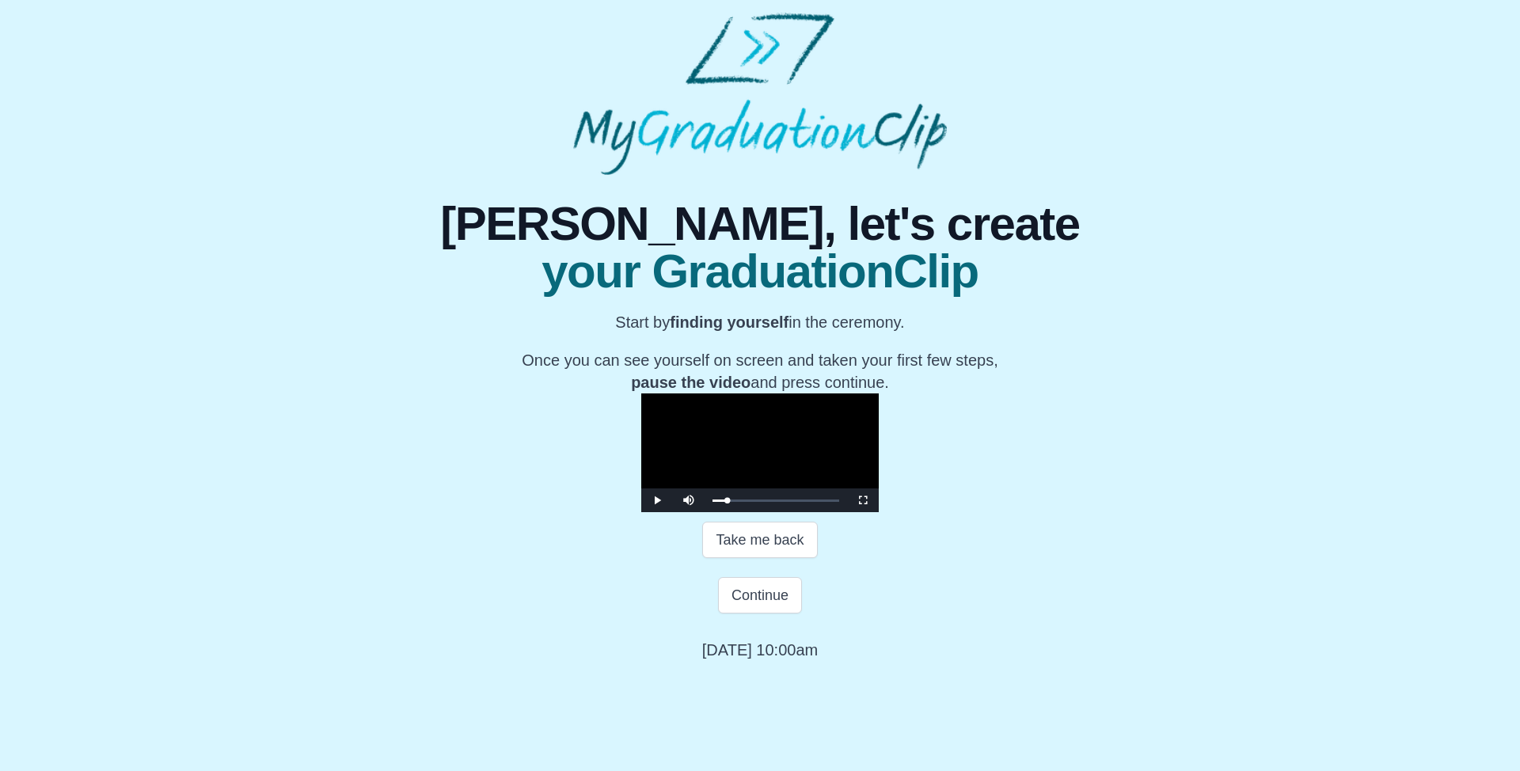
click at [724, 512] on video "Video Player" at bounding box center [759, 452] width 237 height 119
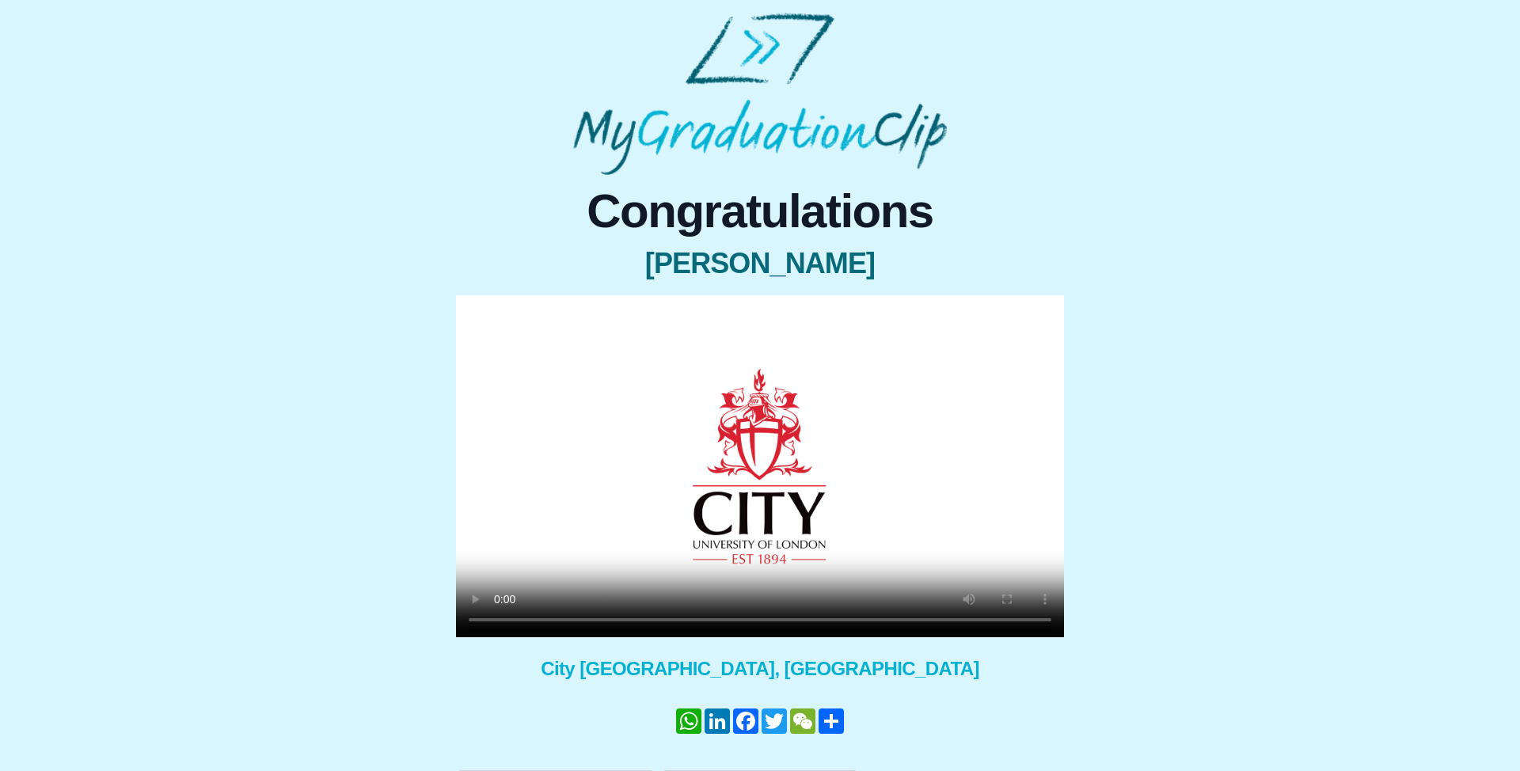
click at [784, 490] on video at bounding box center [760, 466] width 608 height 342
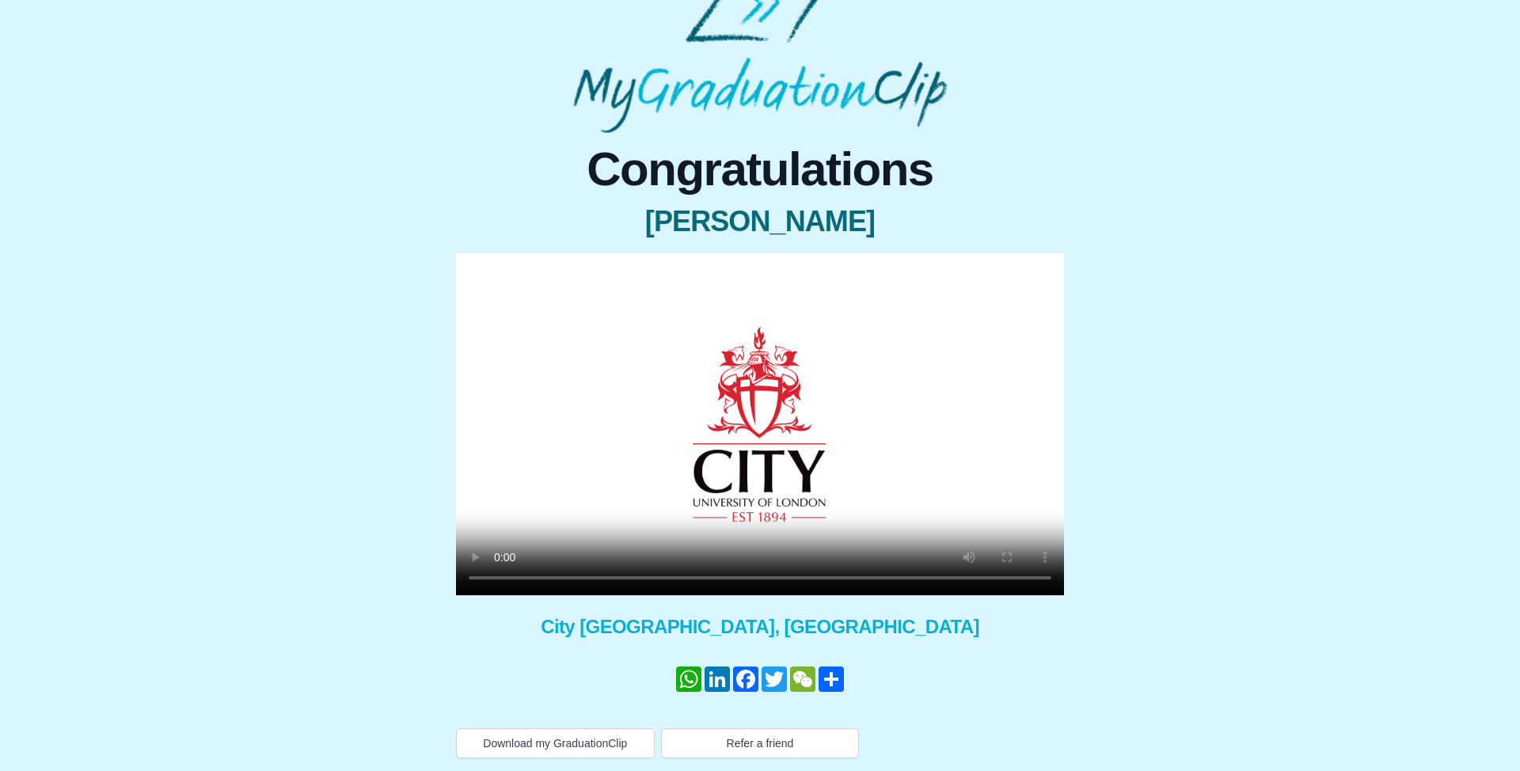
click at [719, 492] on video at bounding box center [760, 424] width 608 height 342
click at [859, 322] on video at bounding box center [760, 424] width 608 height 342
click at [746, 434] on video at bounding box center [760, 424] width 608 height 342
click at [875, 440] on video at bounding box center [760, 424] width 608 height 342
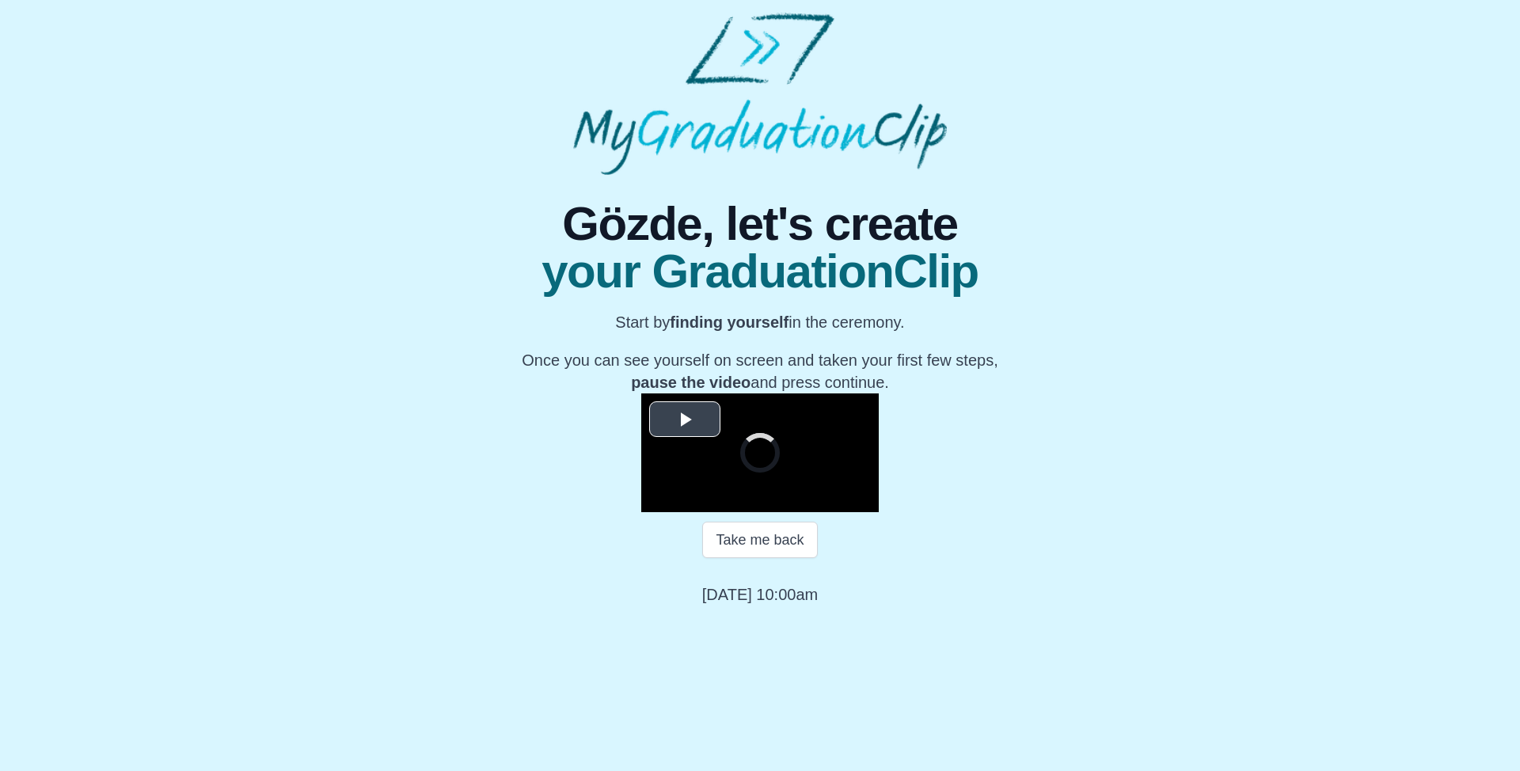
scroll to position [108, 0]
click at [767, 479] on video "Video Player" at bounding box center [759, 452] width 237 height 119
click at [860, 512] on video "Video Player" at bounding box center [759, 452] width 237 height 119
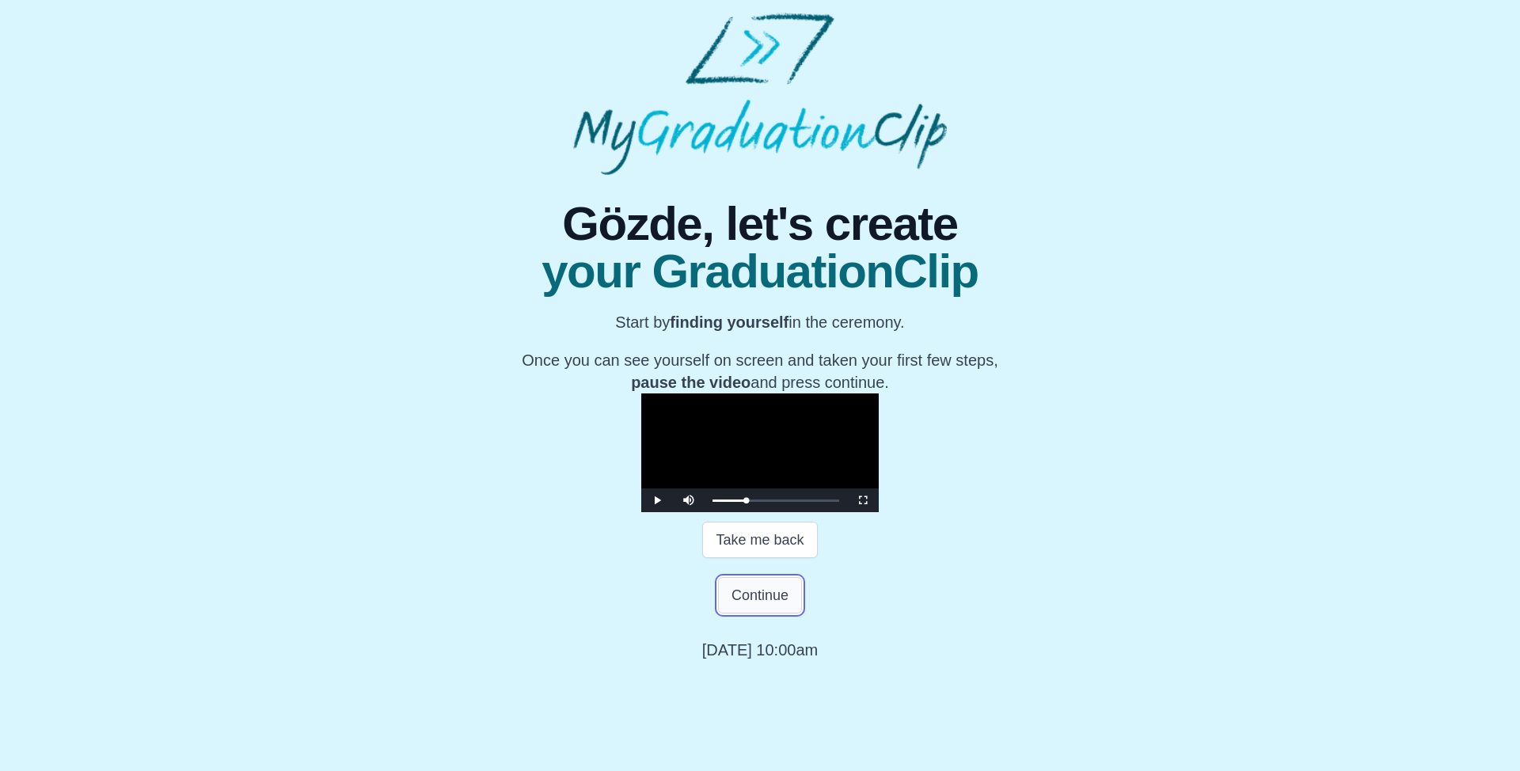
click at [785, 613] on button "Continue" at bounding box center [760, 595] width 84 height 36
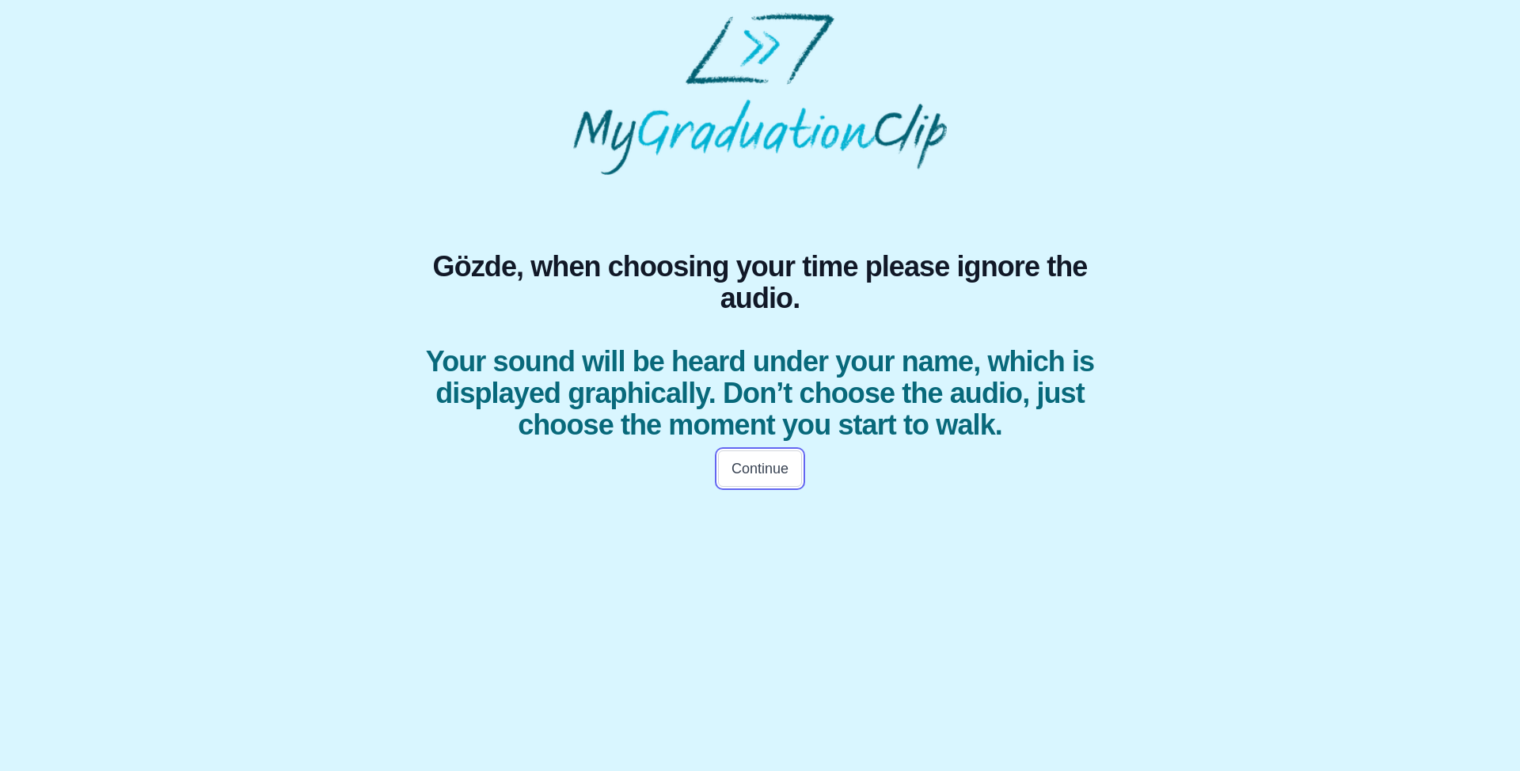
drag, startPoint x: 749, startPoint y: 461, endPoint x: 746, endPoint y: 469, distance: 8.3
click at [749, 461] on button "Continue" at bounding box center [760, 468] width 84 height 36
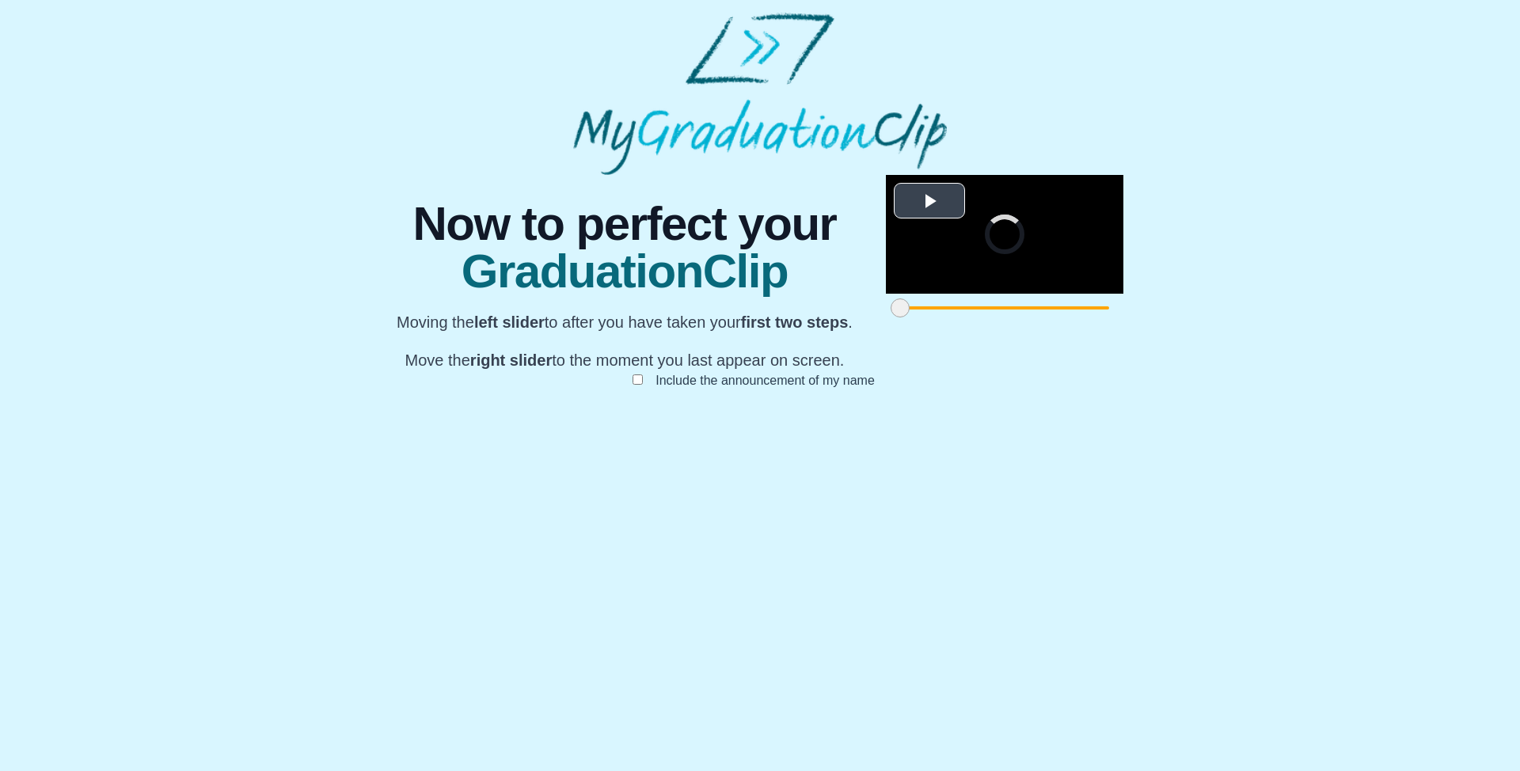
scroll to position [70, 0]
drag, startPoint x: 447, startPoint y: 693, endPoint x: 595, endPoint y: 692, distance: 148.0
click at [1049, 317] on span at bounding box center [1058, 307] width 19 height 19
drag, startPoint x: 1074, startPoint y: 697, endPoint x: 1102, endPoint y: 695, distance: 27.7
click at [1102, 420] on div "**********" at bounding box center [760, 297] width 760 height 245
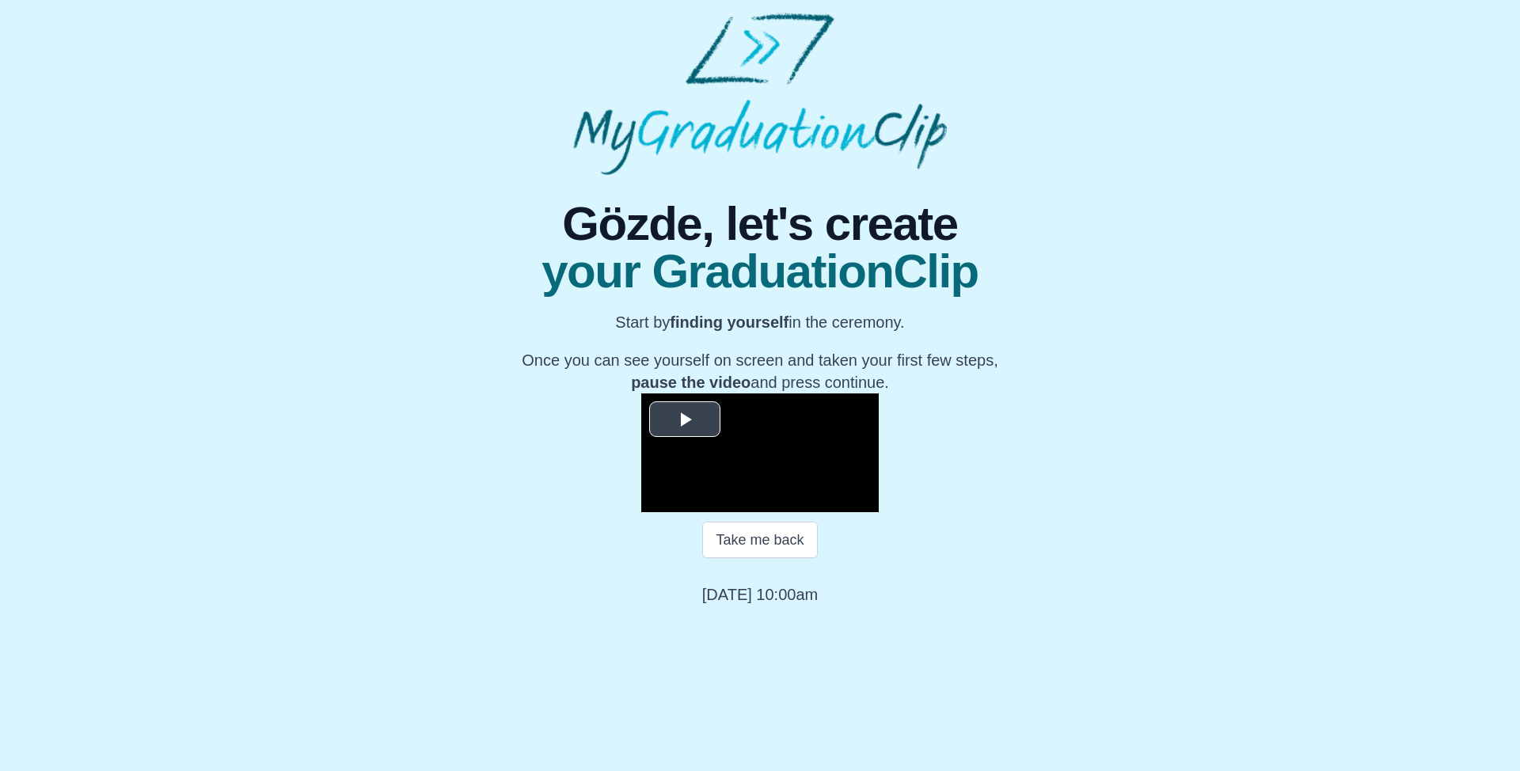
scroll to position [108, 0]
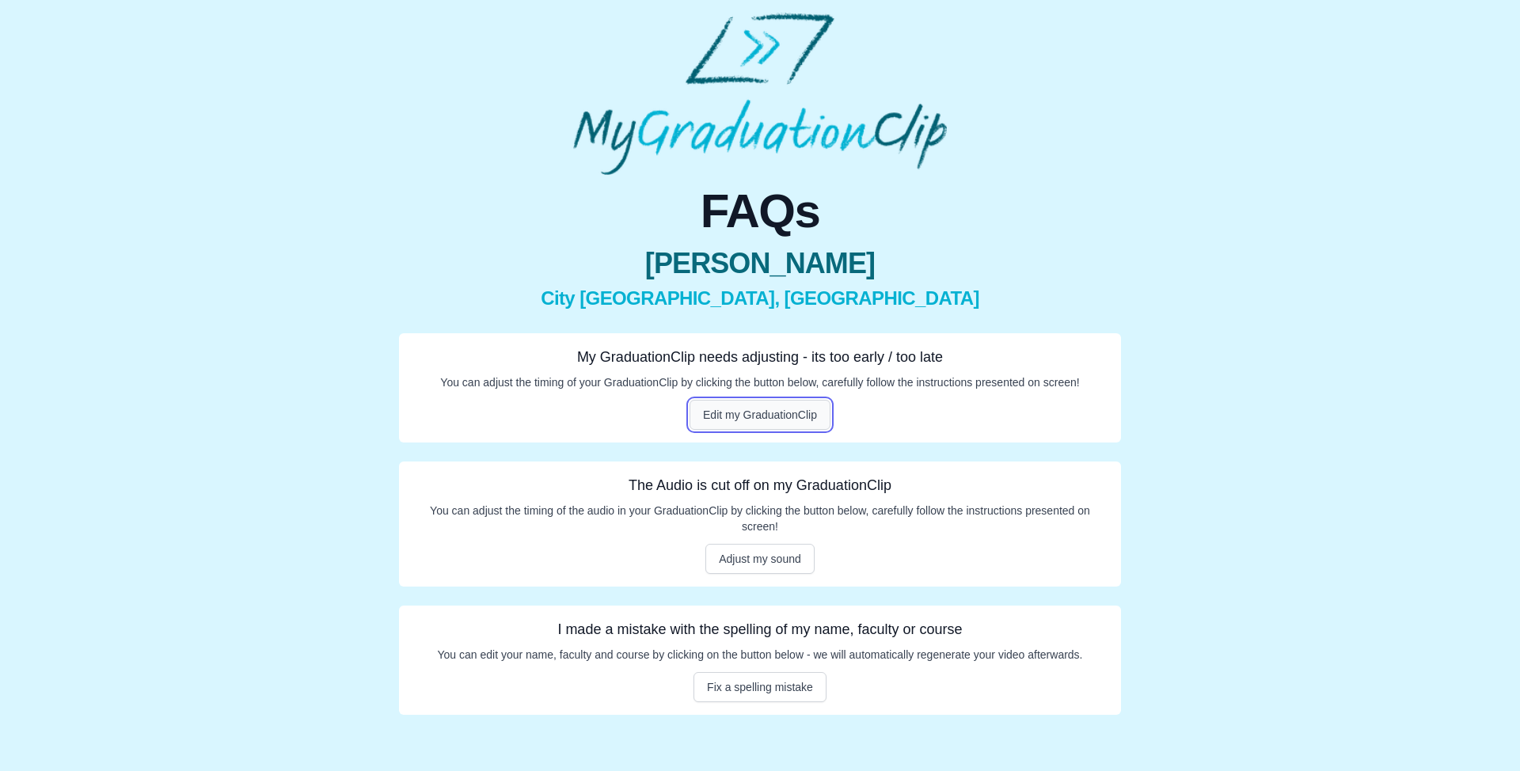
click at [776, 416] on button "Edit my GraduationClip" at bounding box center [759, 415] width 141 height 30
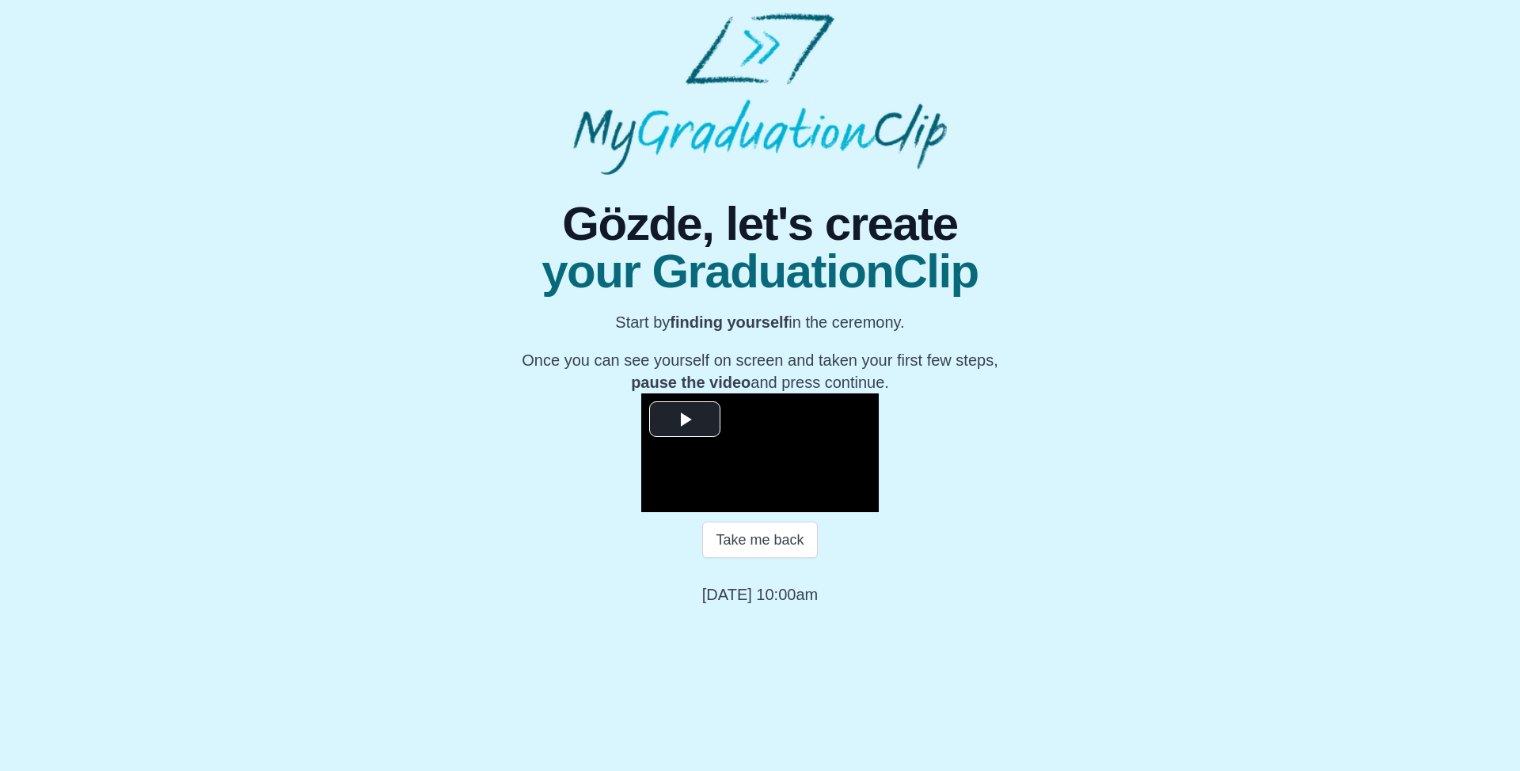
scroll to position [108, 0]
click at [749, 512] on video "Video Player" at bounding box center [759, 452] width 237 height 119
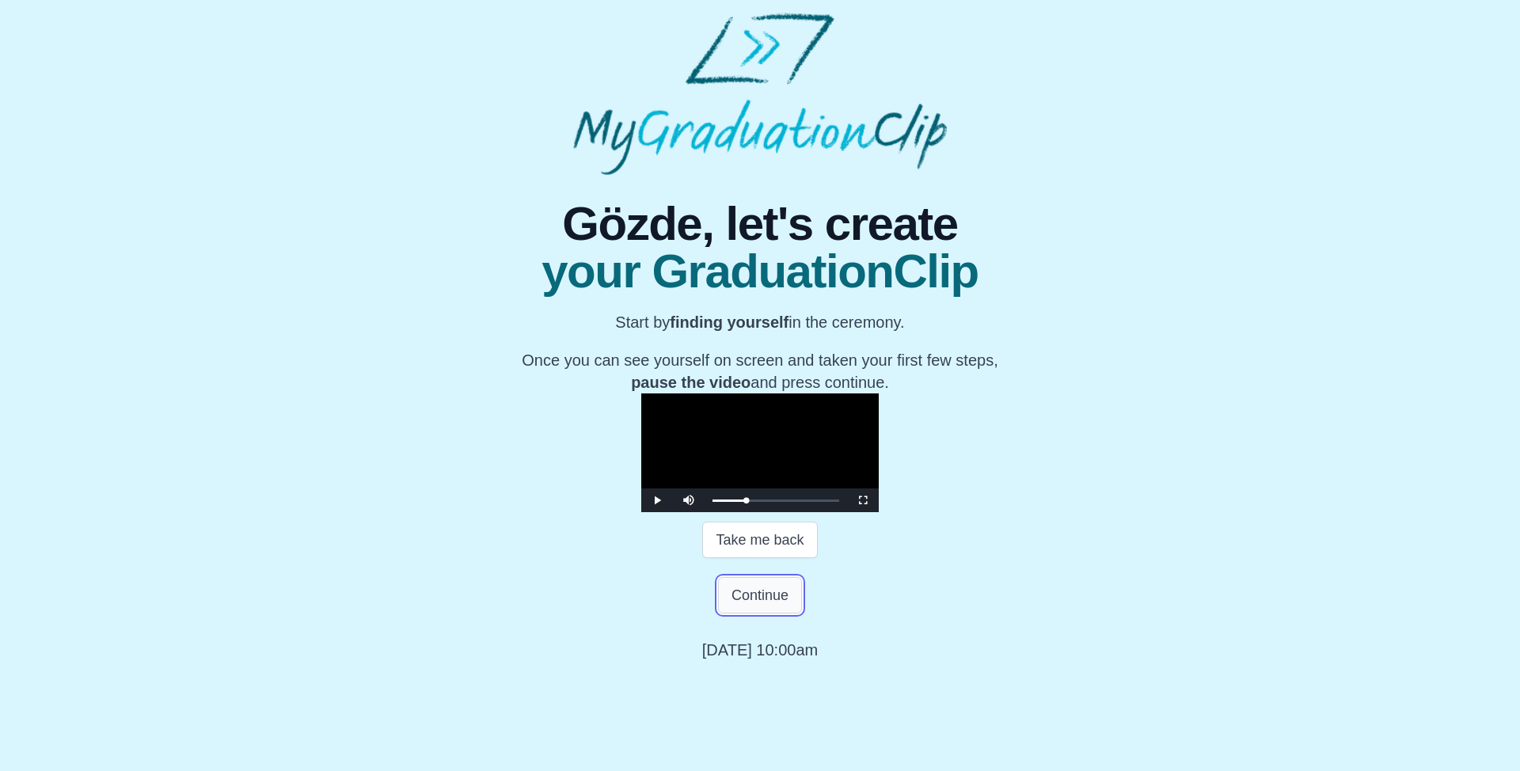
click at [783, 613] on button "Continue" at bounding box center [760, 595] width 84 height 36
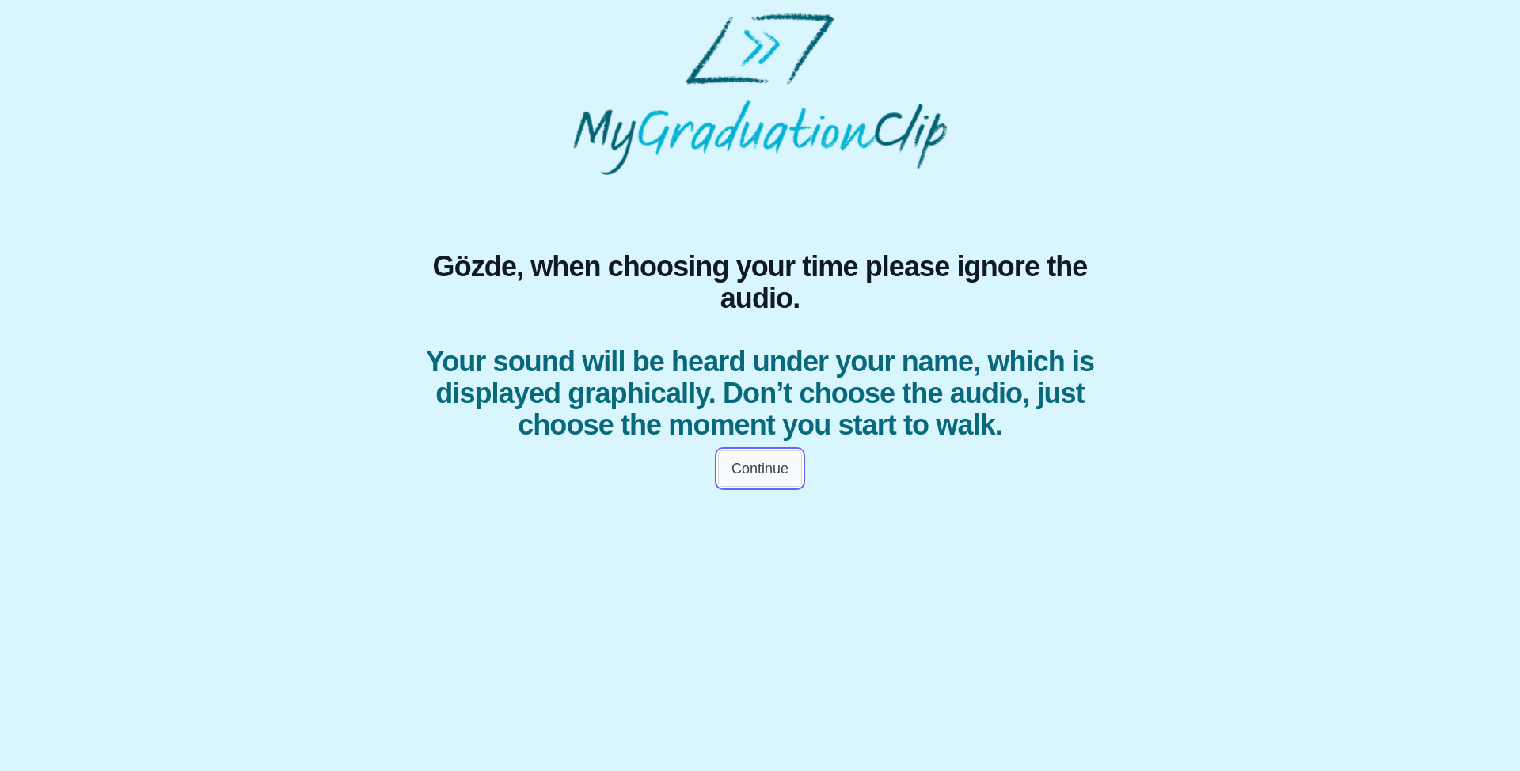
click at [767, 464] on button "Continue" at bounding box center [760, 468] width 84 height 36
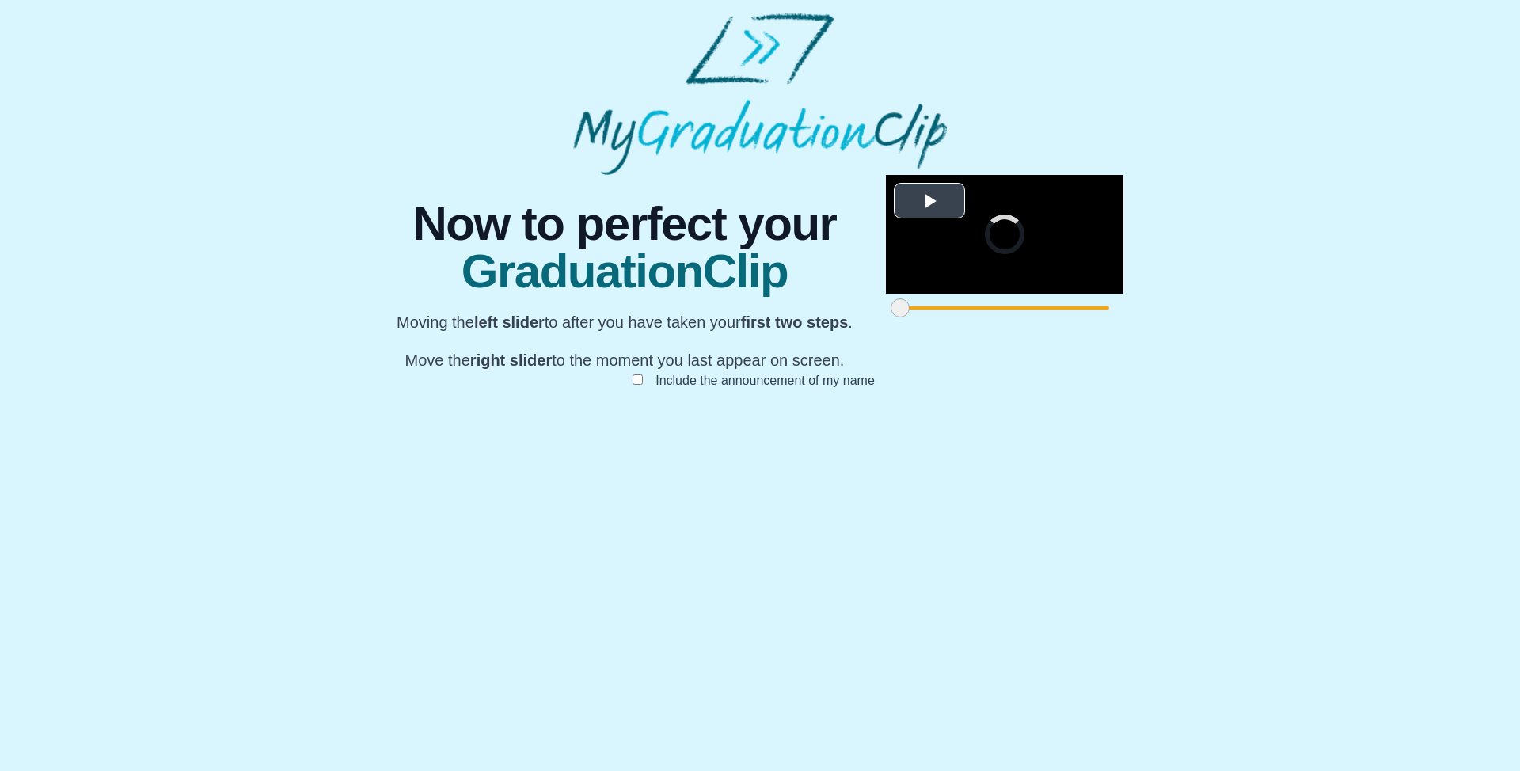
scroll to position [70, 0]
drag, startPoint x: 429, startPoint y: 692, endPoint x: 829, endPoint y: 693, distance: 399.7
click at [1031, 317] on span at bounding box center [1040, 307] width 19 height 19
drag, startPoint x: 1092, startPoint y: 697, endPoint x: 1118, endPoint y: 678, distance: 32.8
click at [1100, 420] on div "**********" at bounding box center [760, 297] width 760 height 245
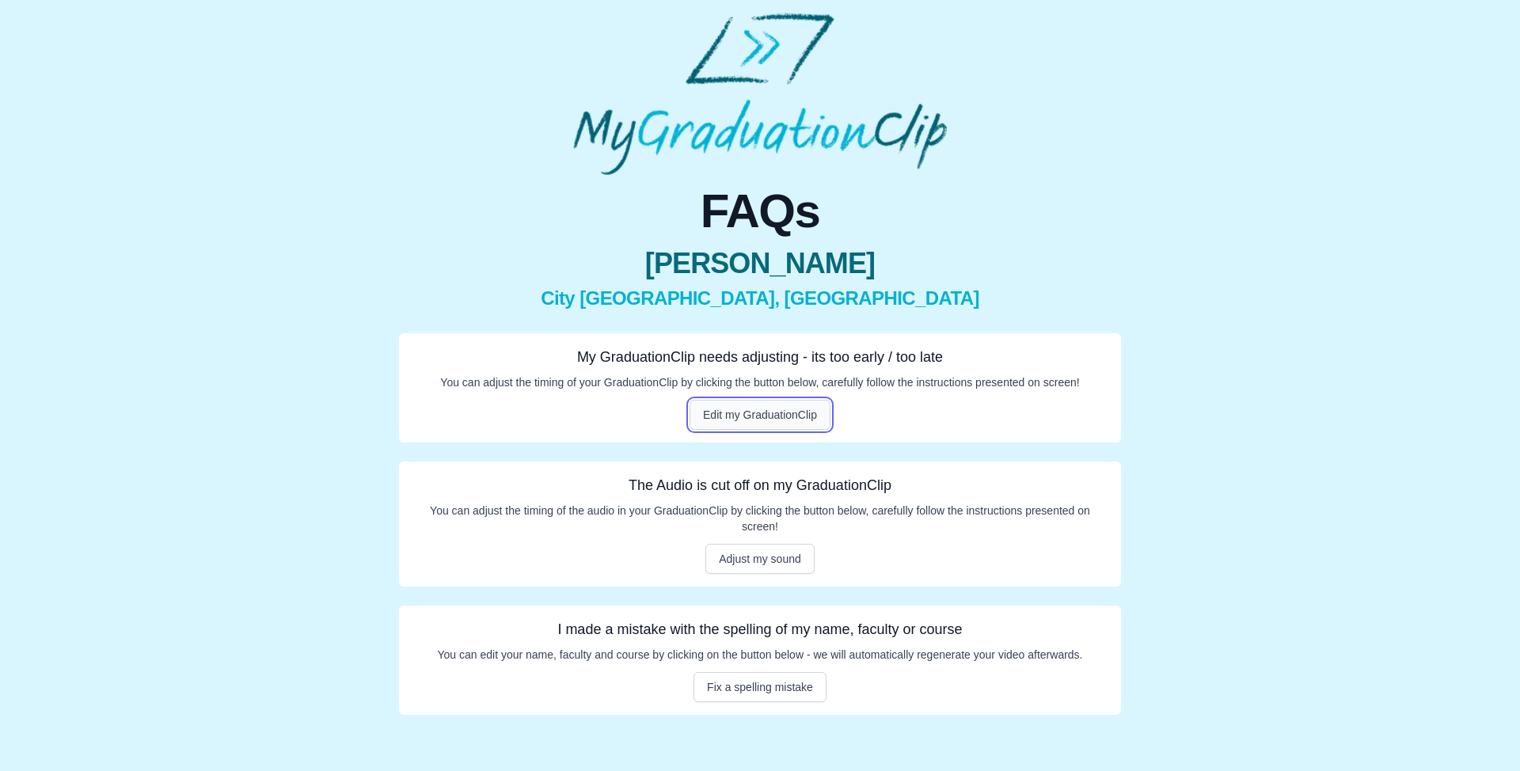
click at [709, 406] on button "Edit my GraduationClip" at bounding box center [759, 415] width 141 height 30
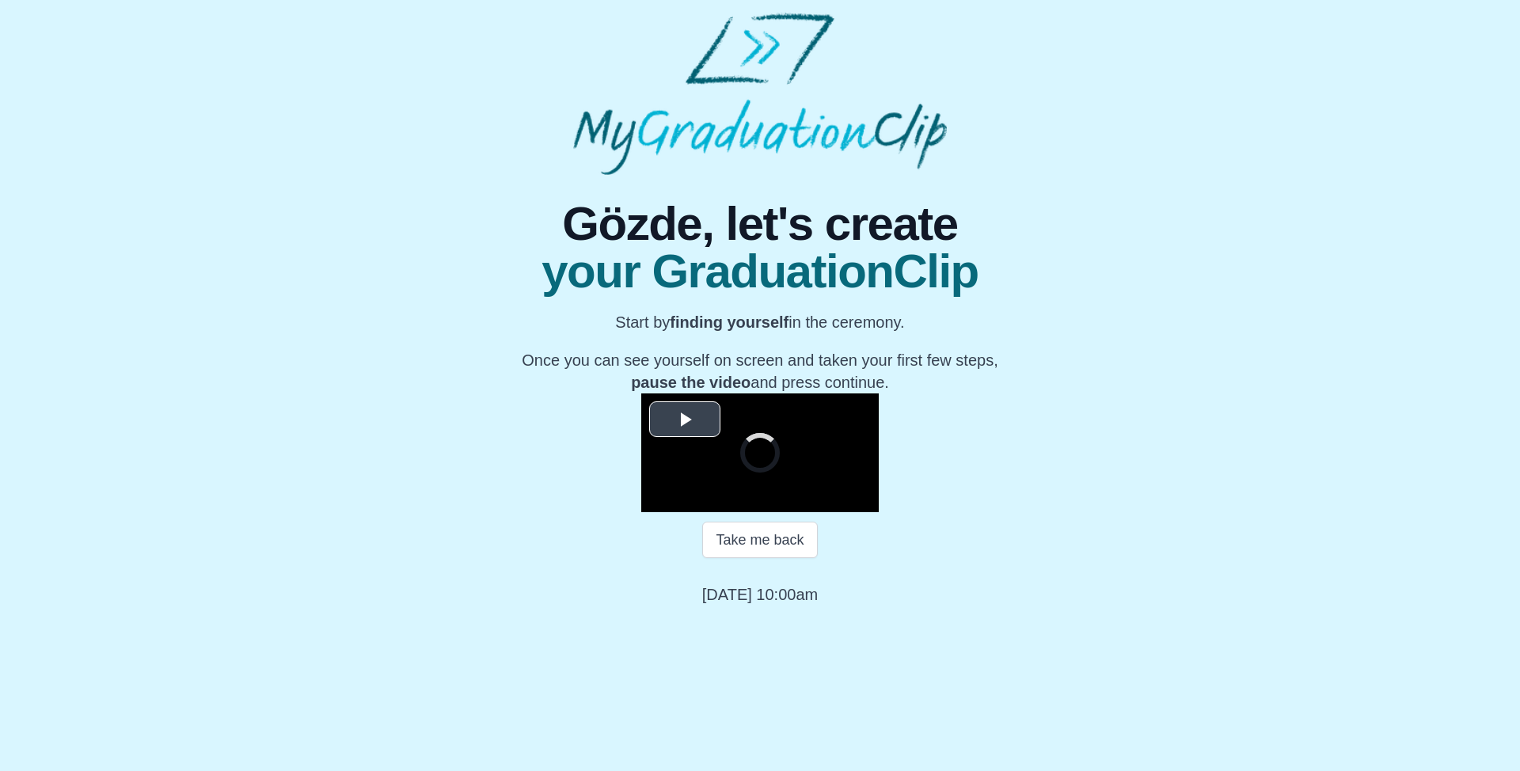
scroll to position [108, 0]
click at [807, 512] on video "Video Player" at bounding box center [759, 452] width 237 height 119
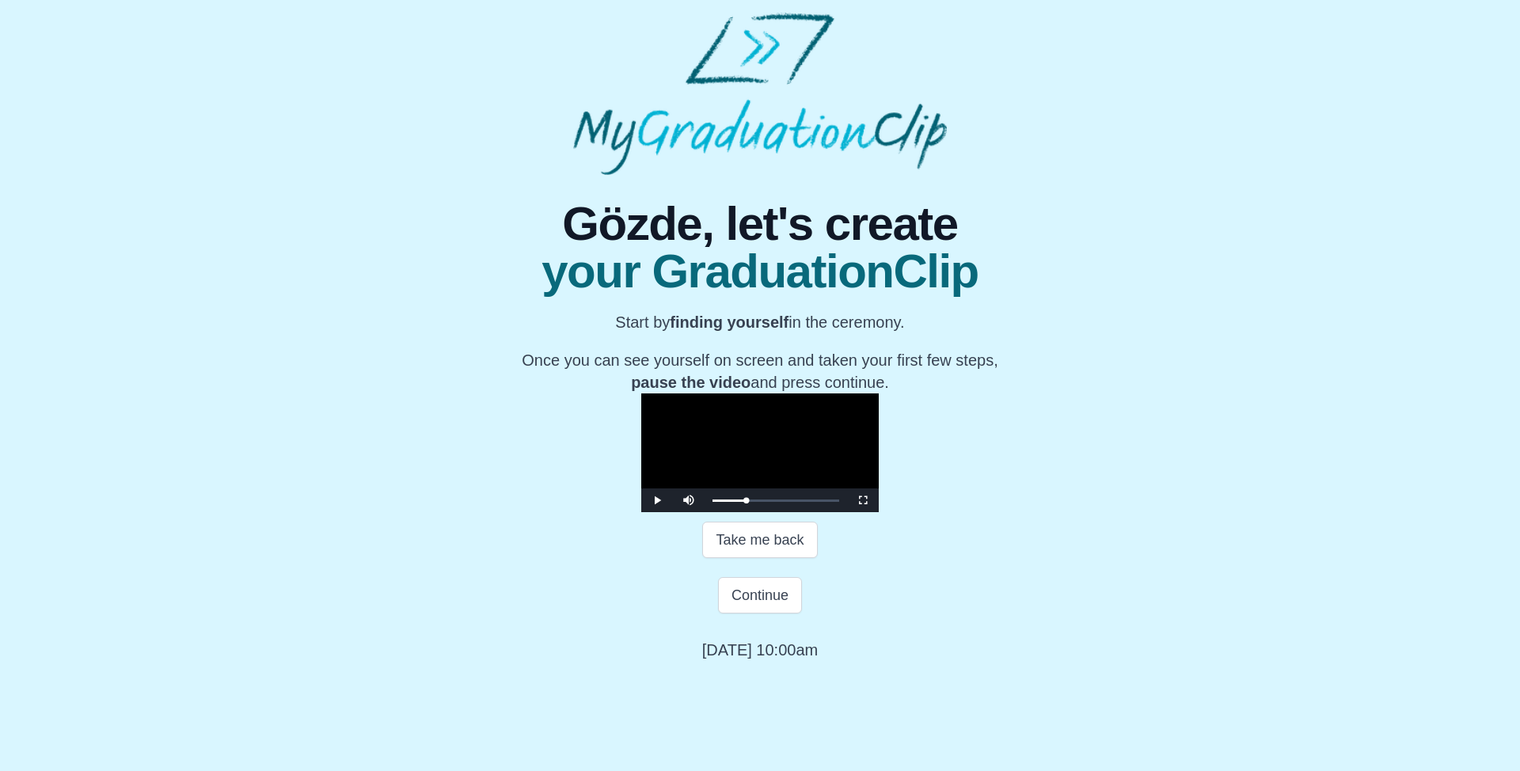
click at [807, 512] on video "Video Player" at bounding box center [759, 452] width 237 height 119
click at [757, 613] on button "Continue" at bounding box center [760, 595] width 84 height 36
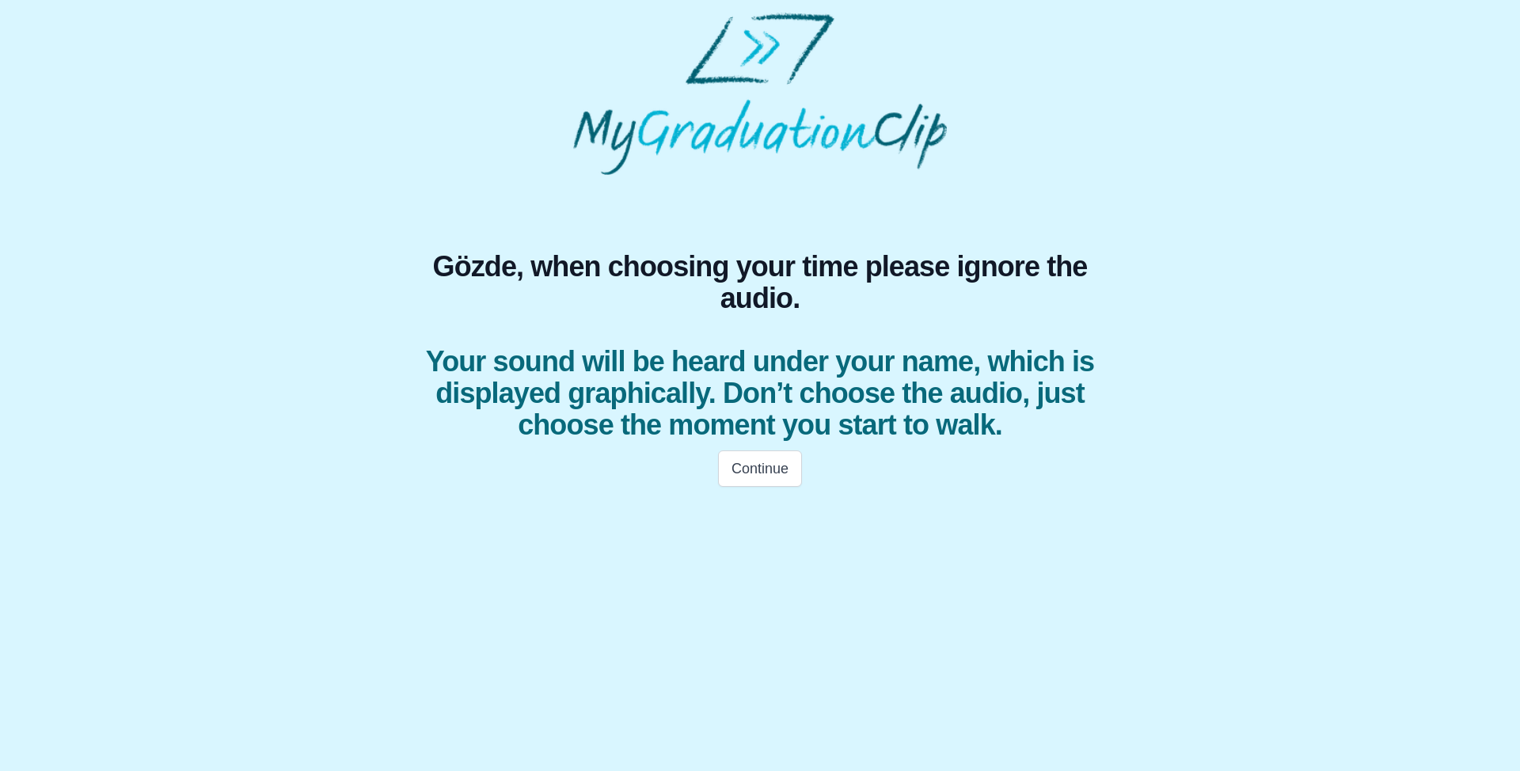
scroll to position [0, 0]
click at [760, 480] on button "Continue" at bounding box center [760, 468] width 84 height 36
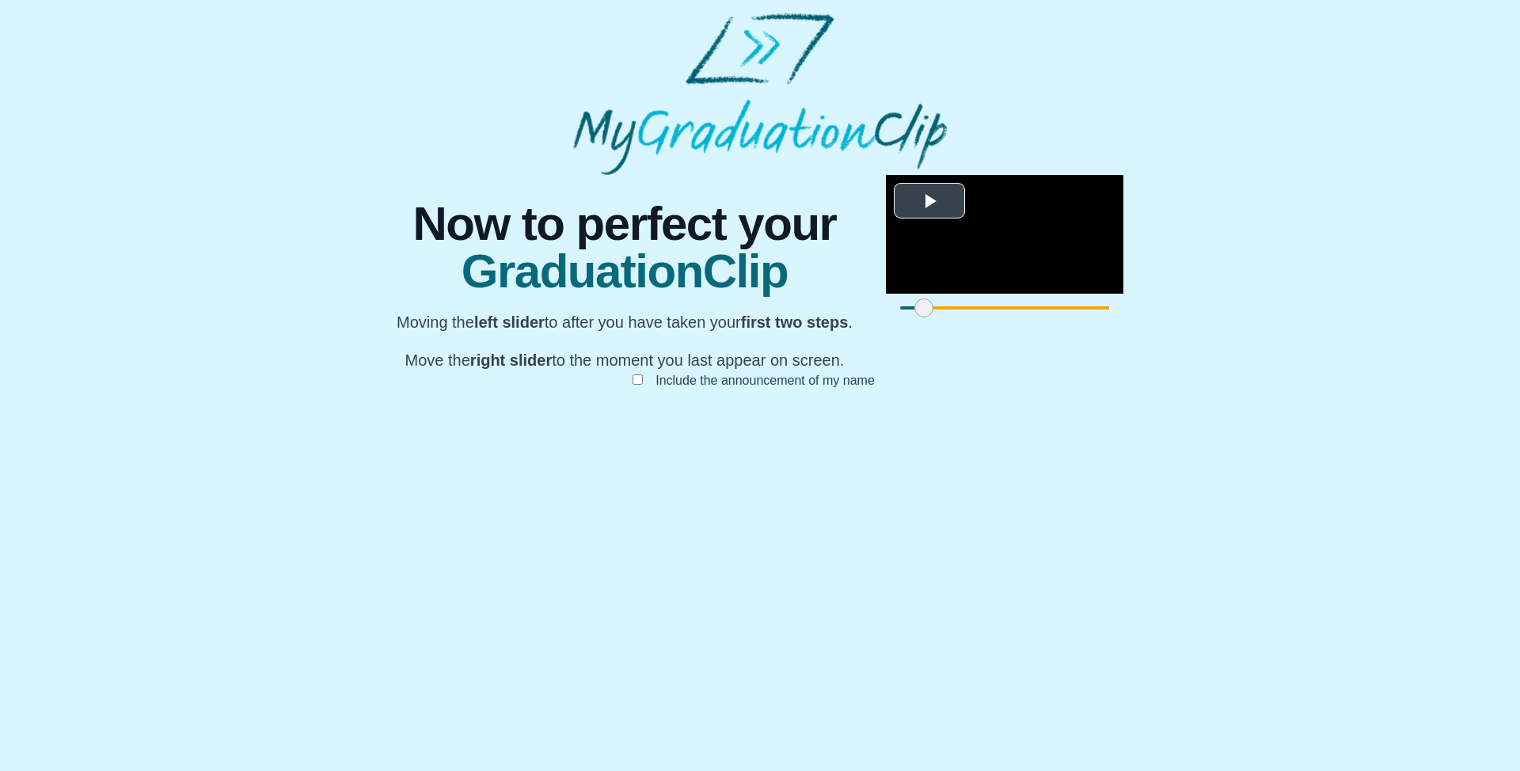
drag, startPoint x: 442, startPoint y: 761, endPoint x: 774, endPoint y: 748, distance: 332.7
click at [914, 317] on span at bounding box center [923, 307] width 19 height 19
click at [1519, 317] on span at bounding box center [1545, 307] width 19 height 19
click at [769, 420] on button "Submit" at bounding box center [760, 405] width 62 height 30
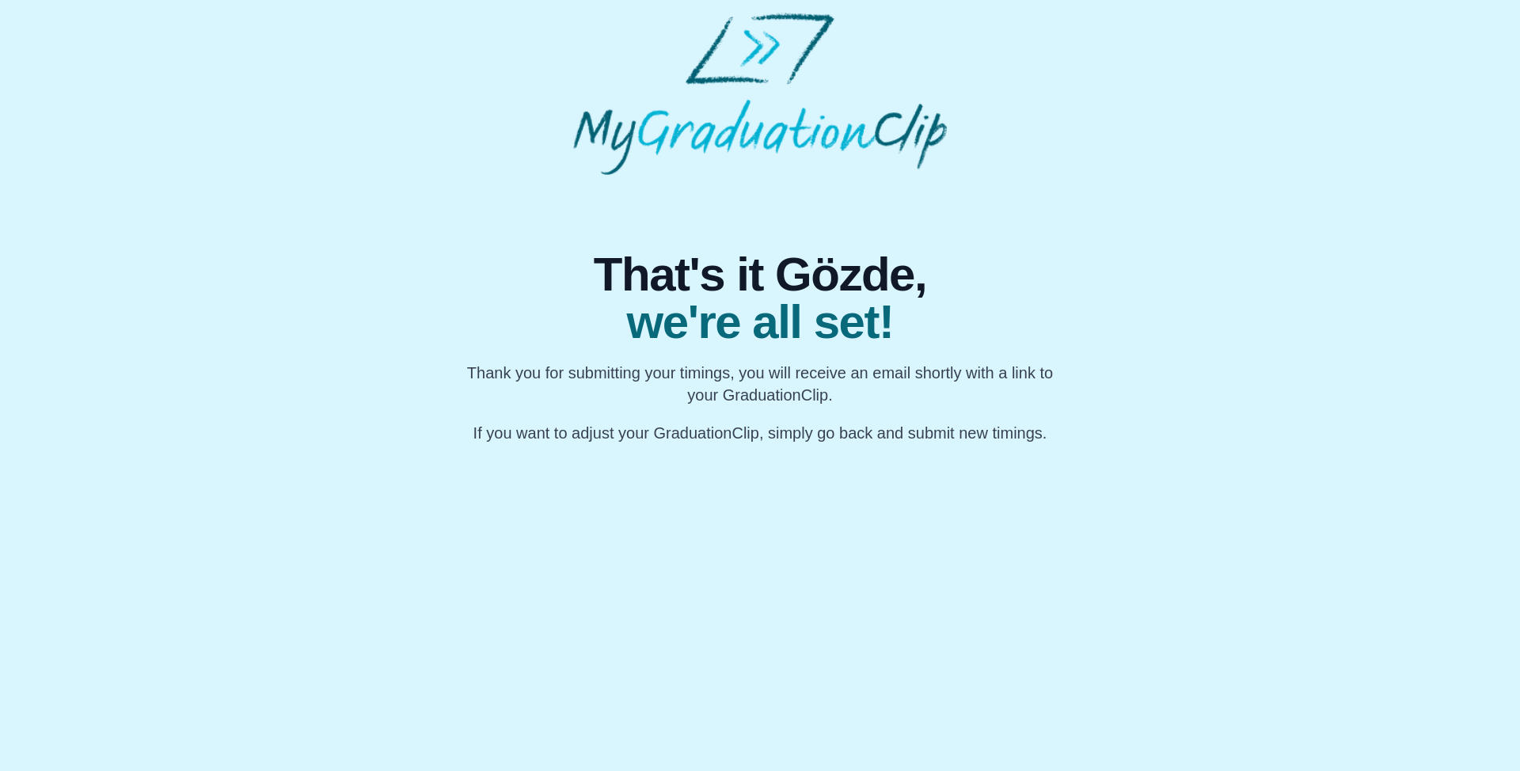
scroll to position [0, 0]
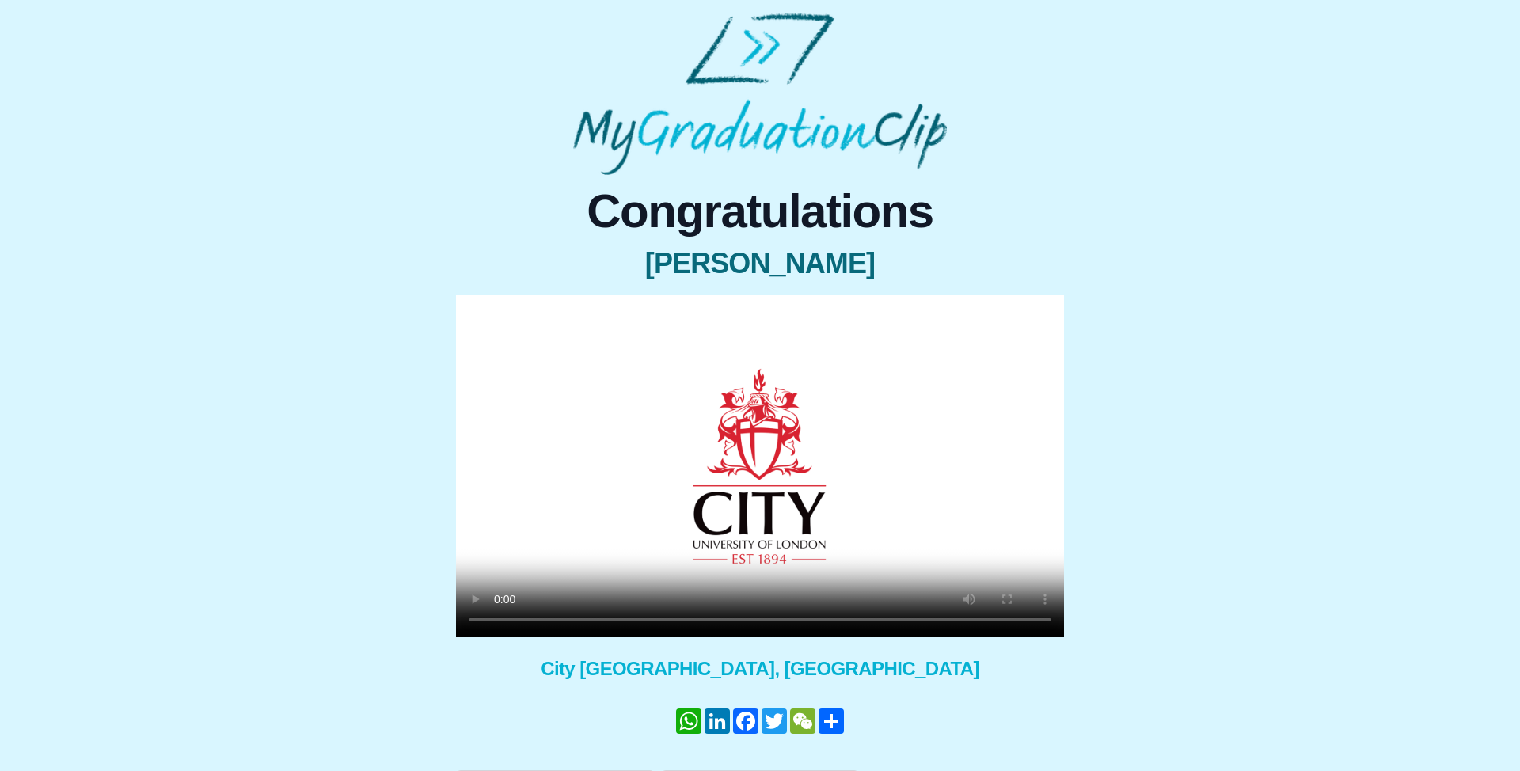
click at [735, 505] on video at bounding box center [760, 466] width 608 height 342
click at [829, 410] on video at bounding box center [760, 466] width 608 height 342
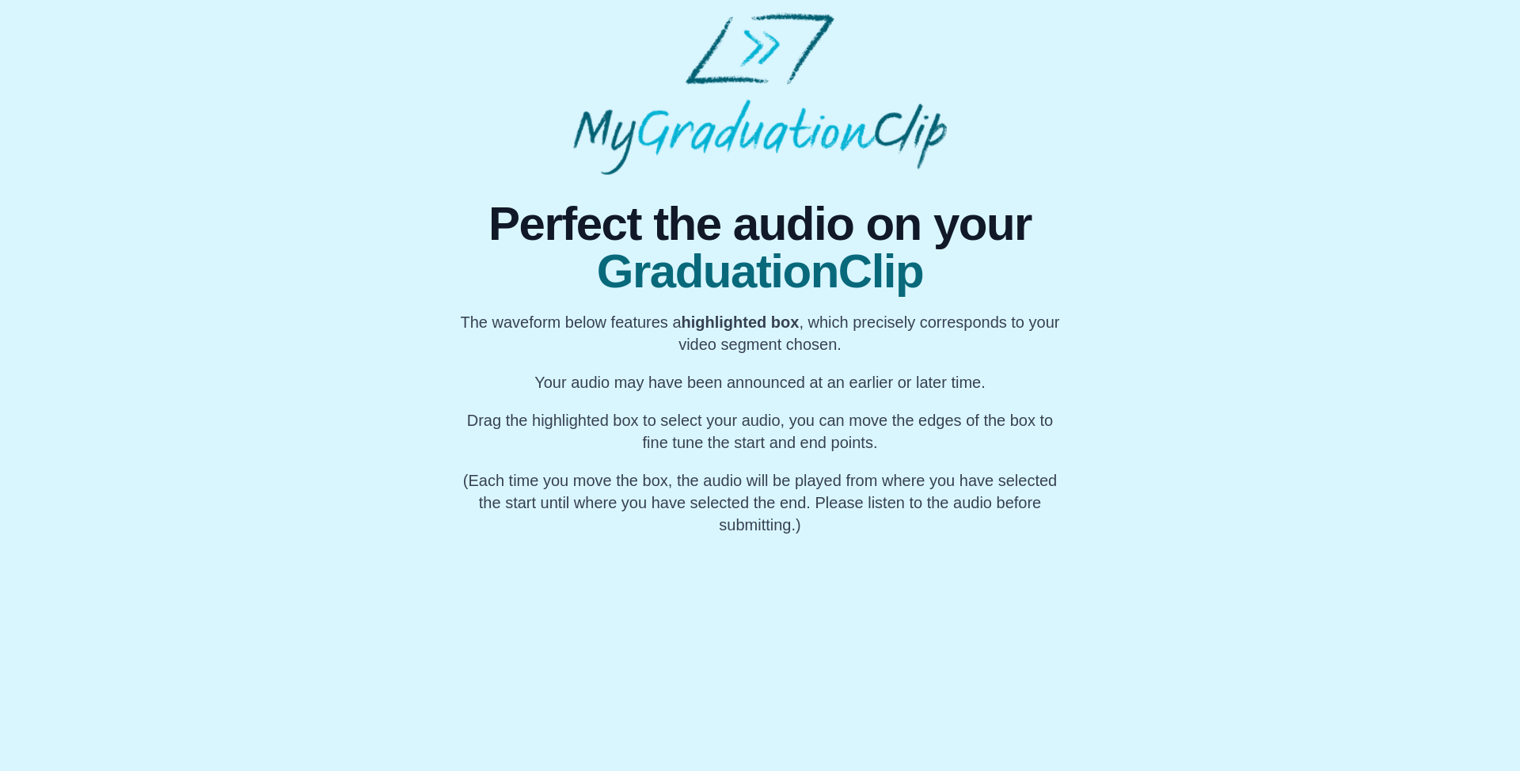
scroll to position [0, 30425]
click at [769, 619] on div "My Name" at bounding box center [766, 586] width 59 height 101
click at [640, 609] on div "My Name" at bounding box center [632, 586] width 59 height 101
click at [489, 598] on div "My Name" at bounding box center [475, 586] width 59 height 101
click at [495, 603] on div "My Name" at bounding box center [475, 586] width 59 height 101
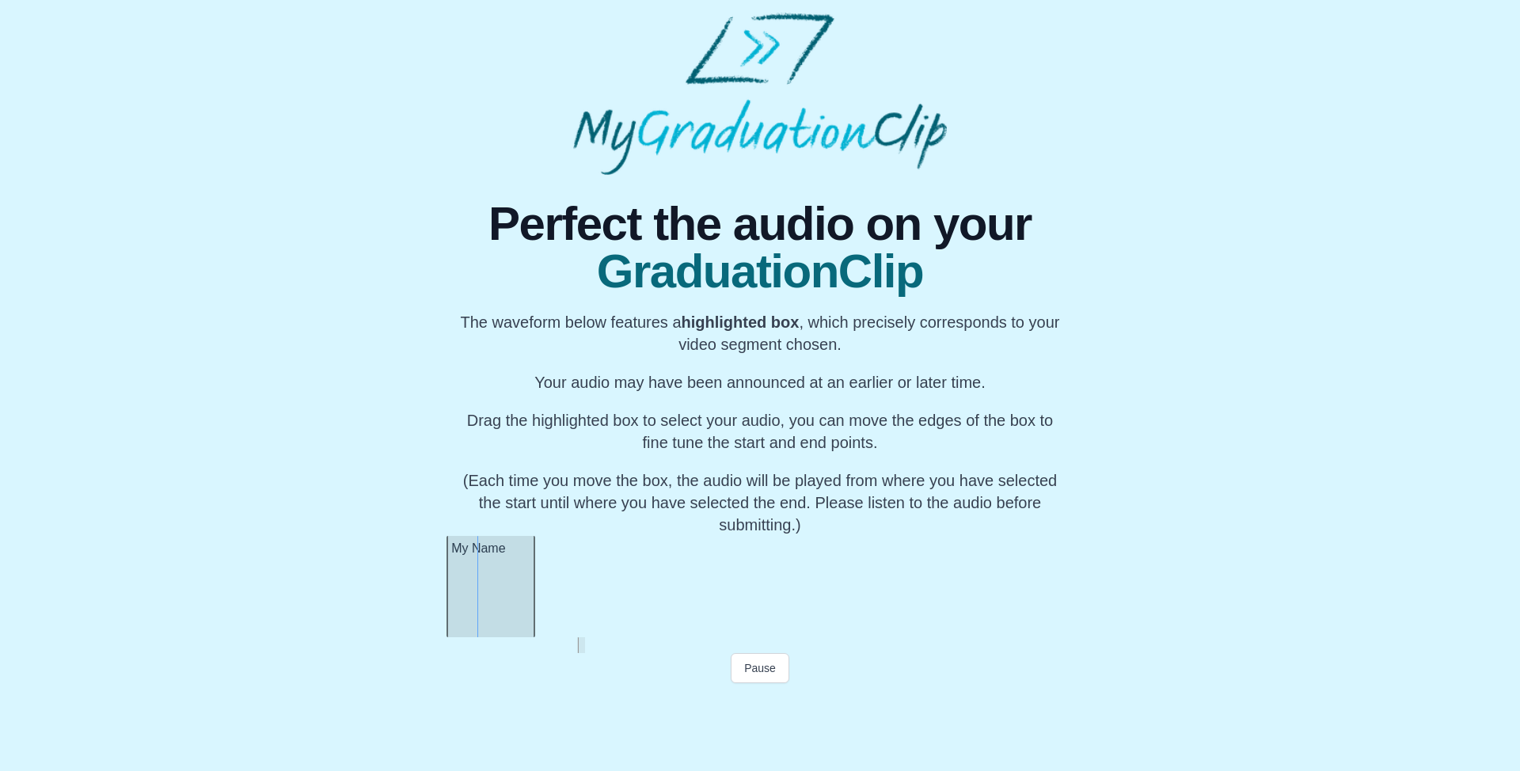
click at [533, 603] on div at bounding box center [532, 586] width 6 height 101
click at [598, 600] on div at bounding box center [597, 586] width 6 height 101
click at [602, 600] on div at bounding box center [600, 586] width 6 height 101
click at [535, 600] on div at bounding box center [533, 586] width 6 height 101
click at [761, 674] on button "Pause" at bounding box center [760, 668] width 59 height 30
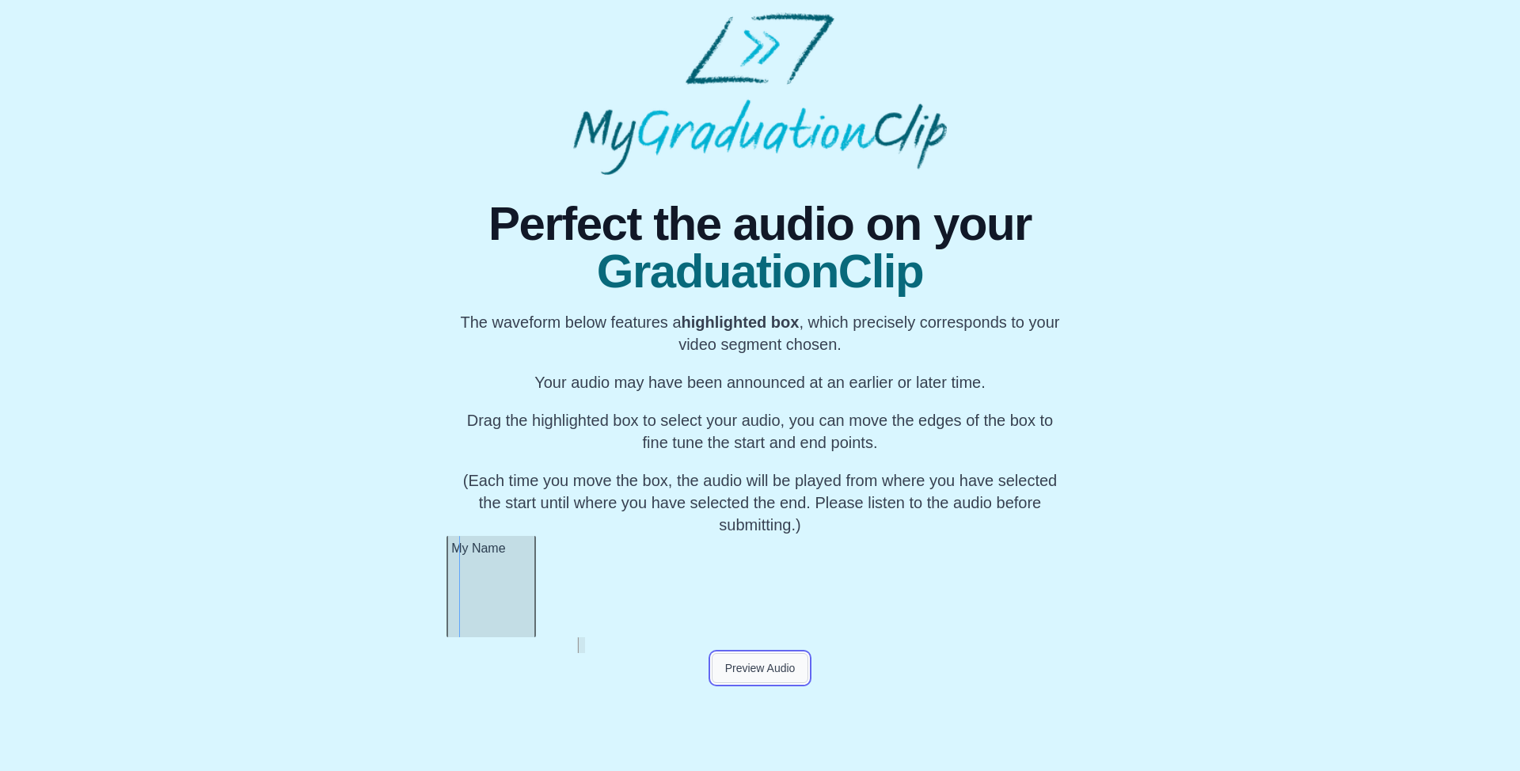
click at [767, 674] on button "Preview Audio" at bounding box center [760, 668] width 97 height 30
click at [764, 698] on button "Submit" at bounding box center [760, 698] width 62 height 30
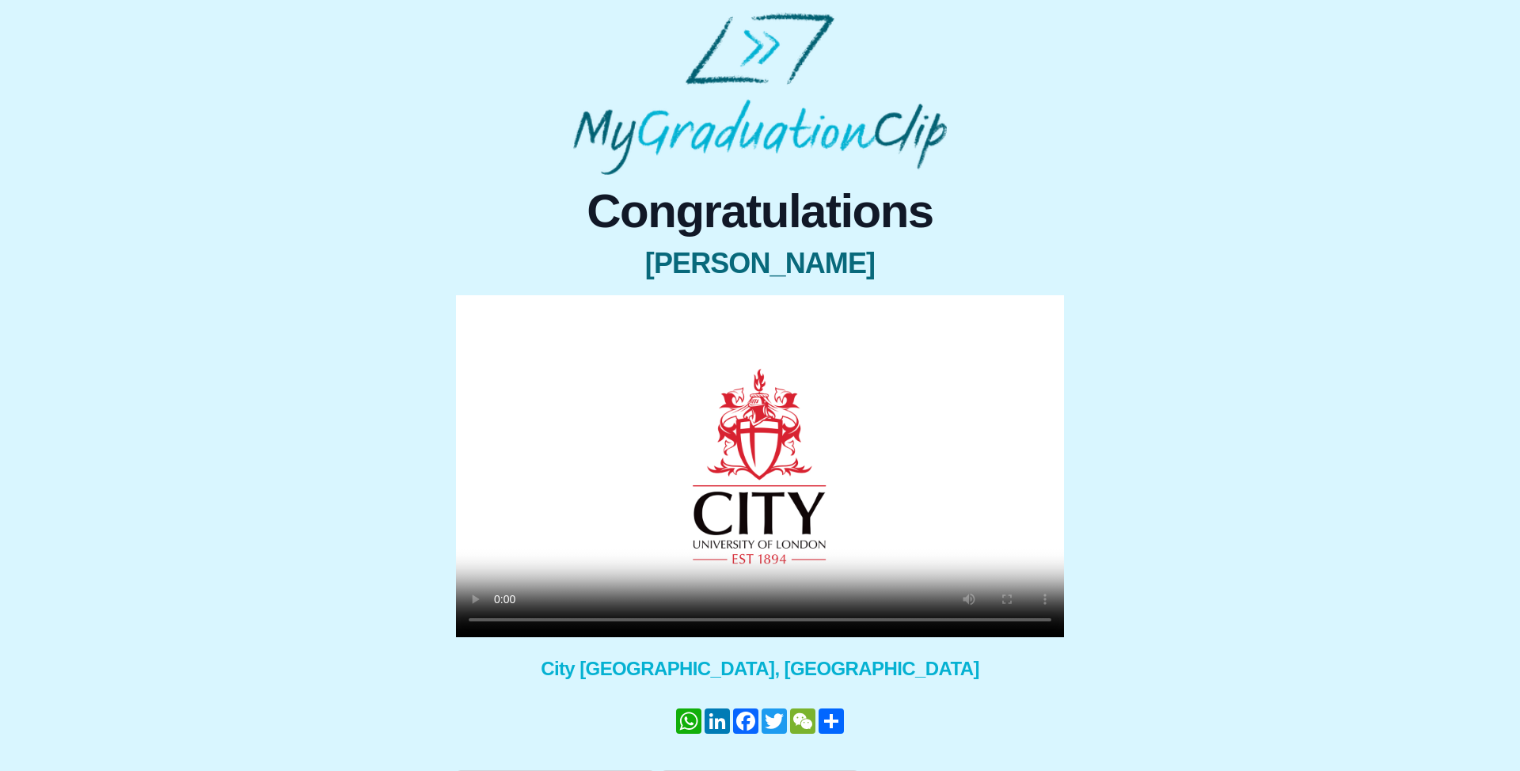
click at [841, 456] on video at bounding box center [760, 466] width 608 height 342
click at [811, 457] on video at bounding box center [760, 466] width 608 height 342
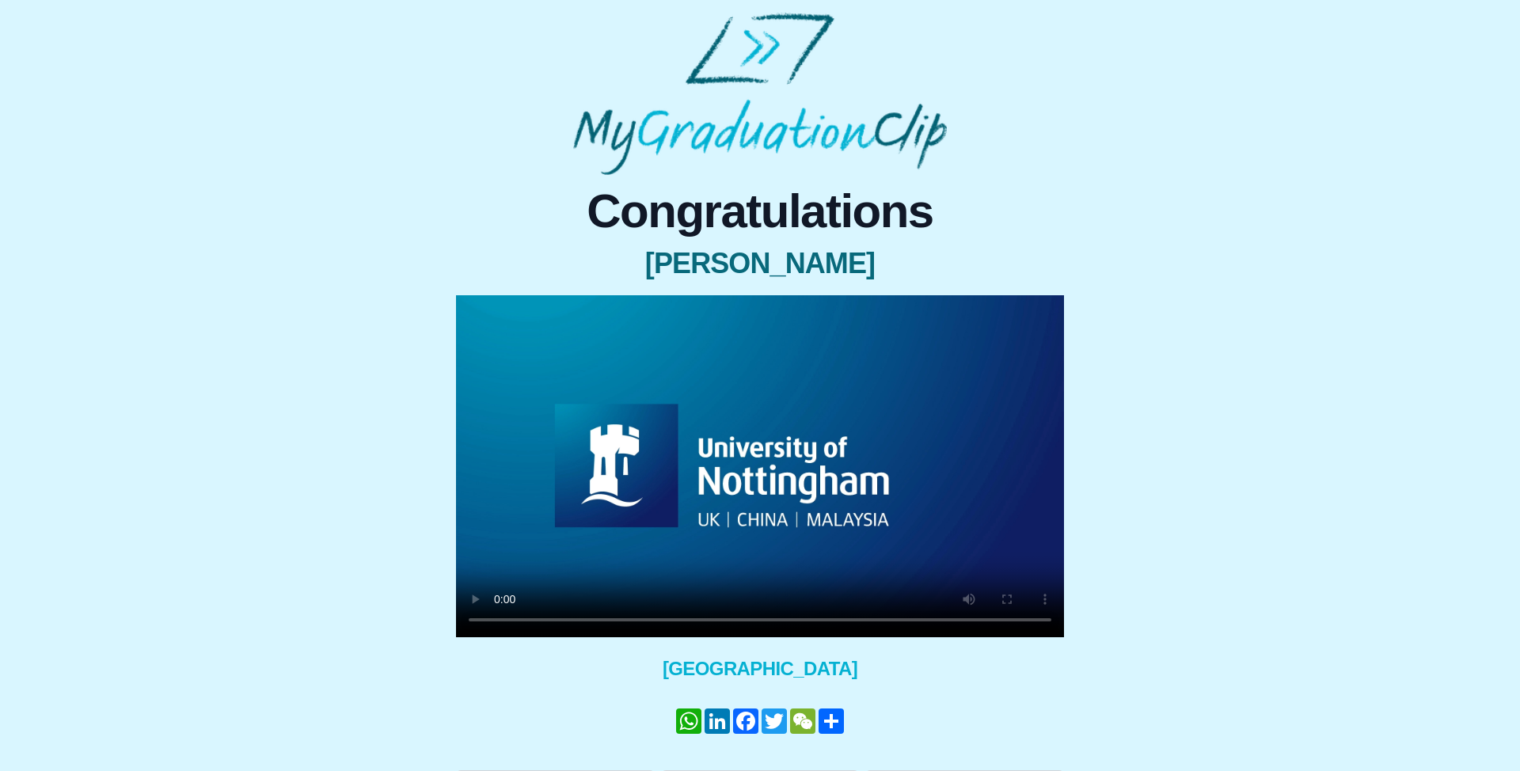
click at [835, 495] on video at bounding box center [760, 466] width 608 height 342
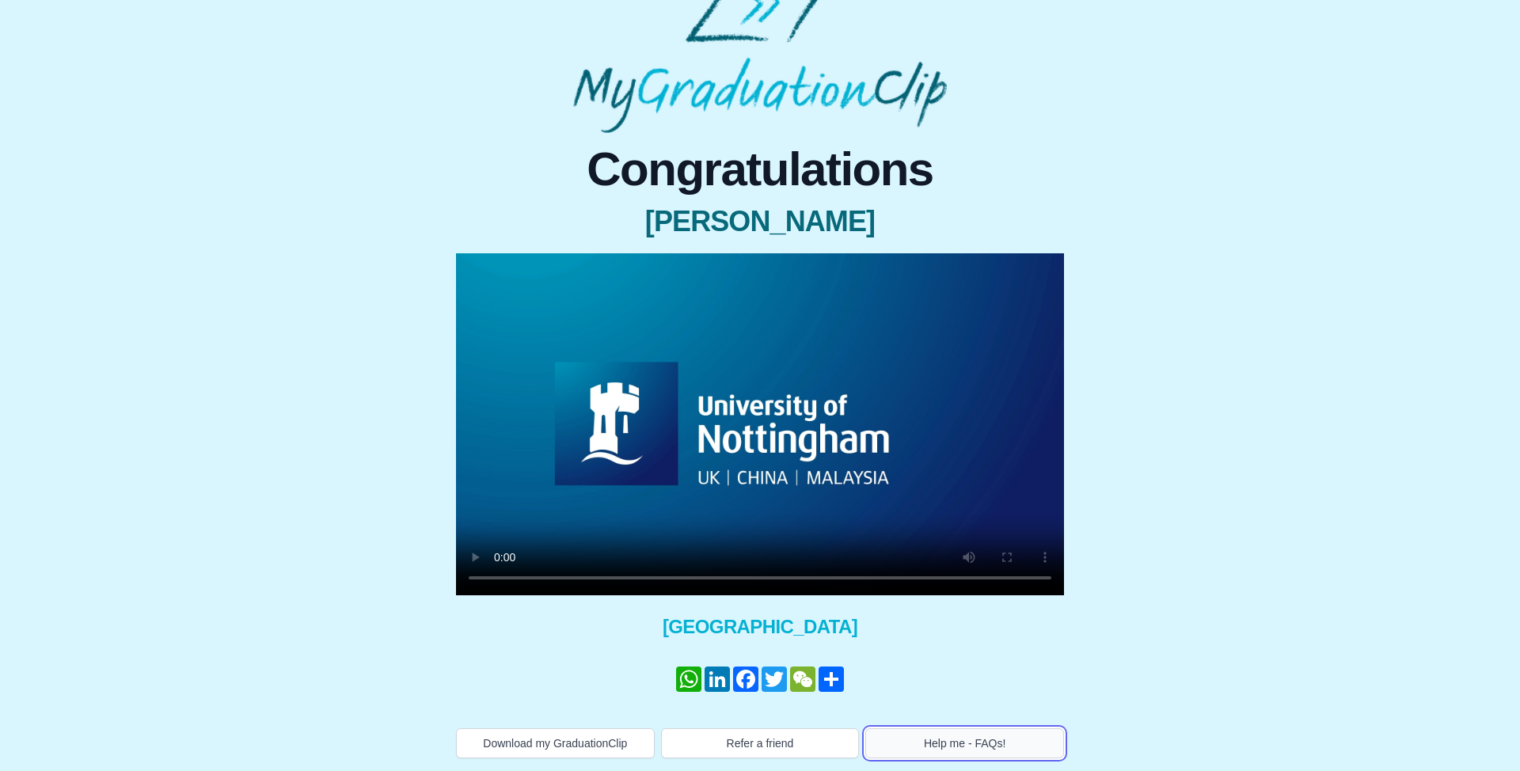
click at [989, 741] on button "Help me - FAQs!" at bounding box center [964, 743] width 199 height 30
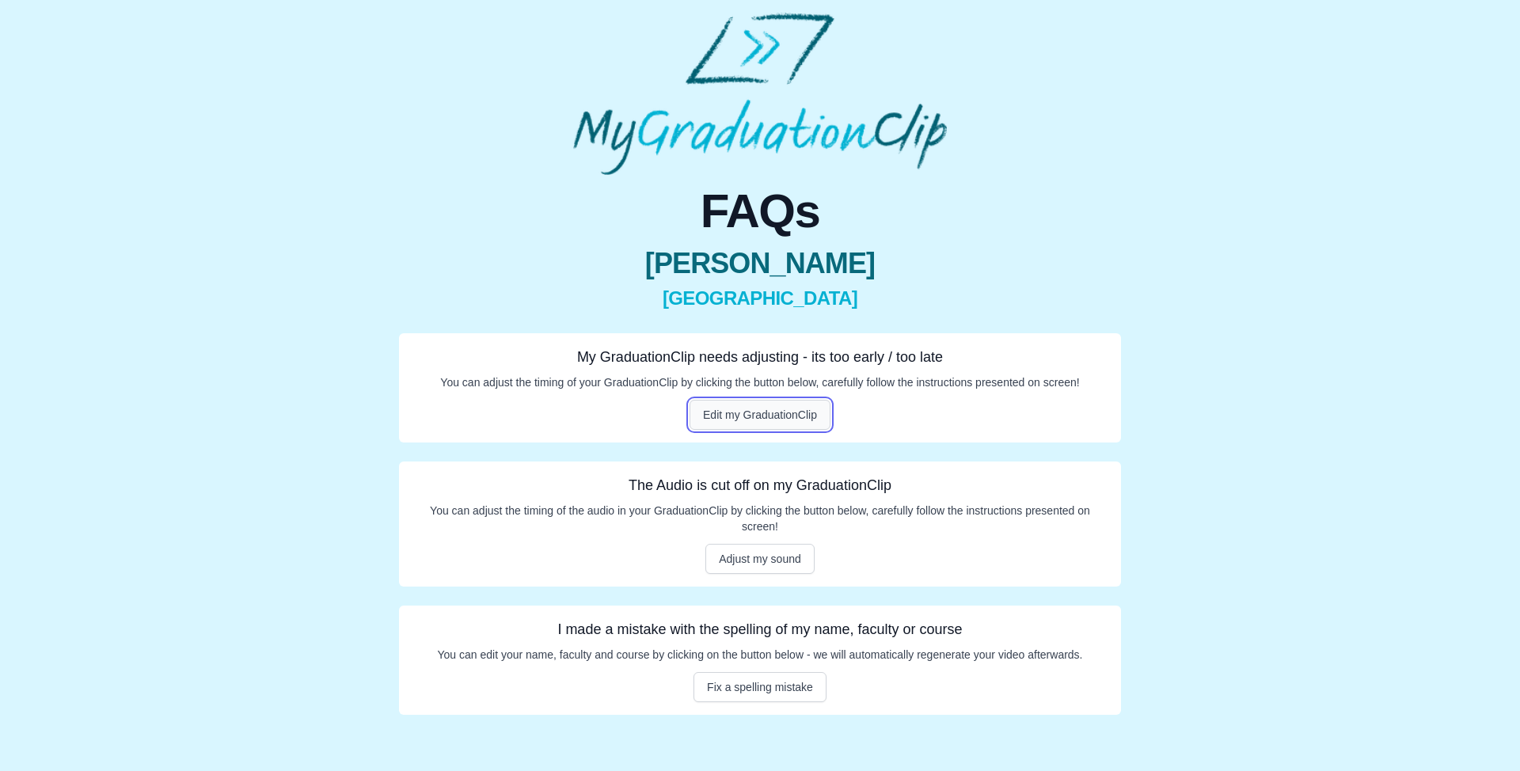
click at [755, 420] on button "Edit my GraduationClip" at bounding box center [759, 415] width 141 height 30
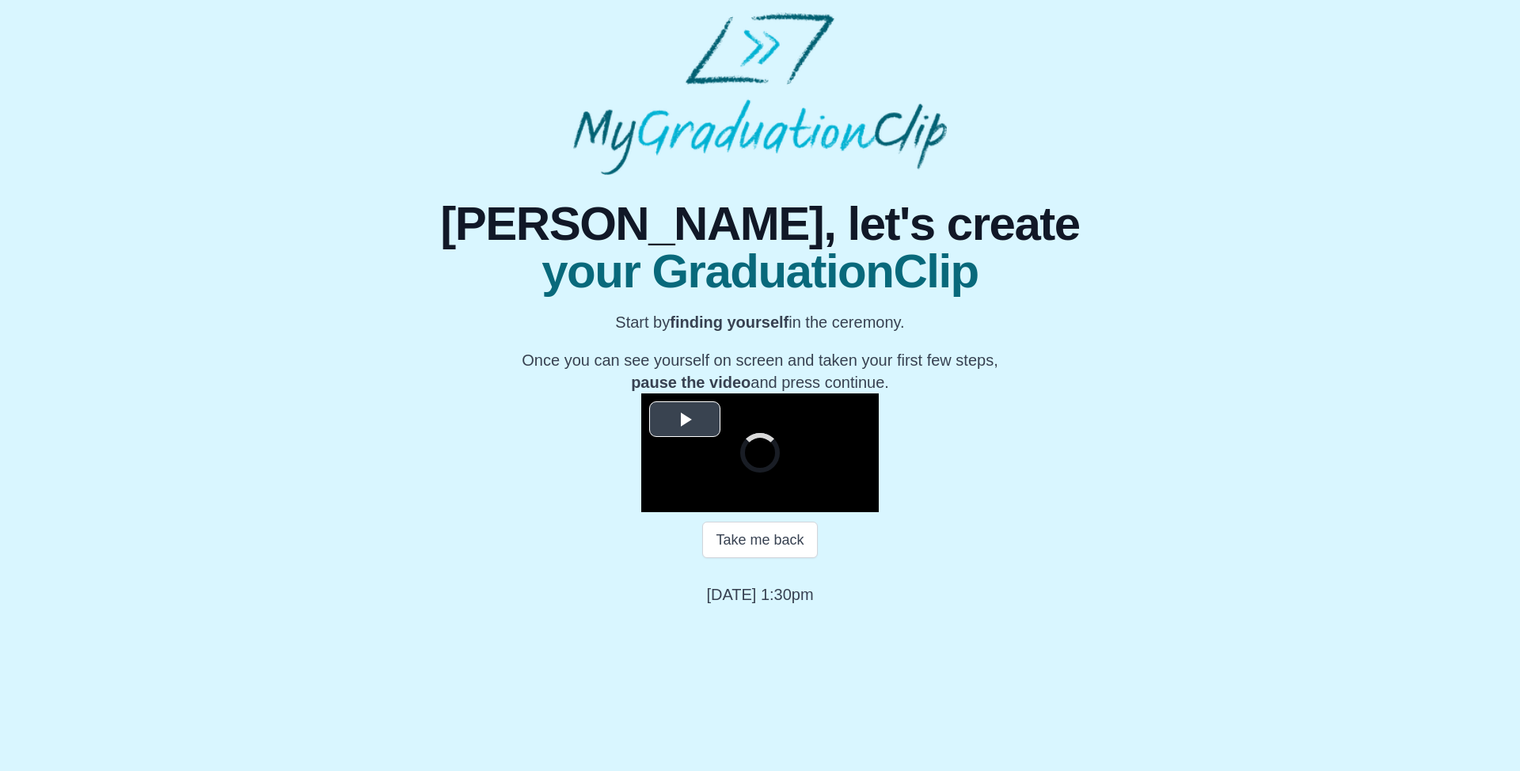
scroll to position [108, 0]
click at [799, 558] on button "Take me back" at bounding box center [759, 540] width 115 height 36
click at [791, 512] on video "Video Player" at bounding box center [759, 452] width 237 height 119
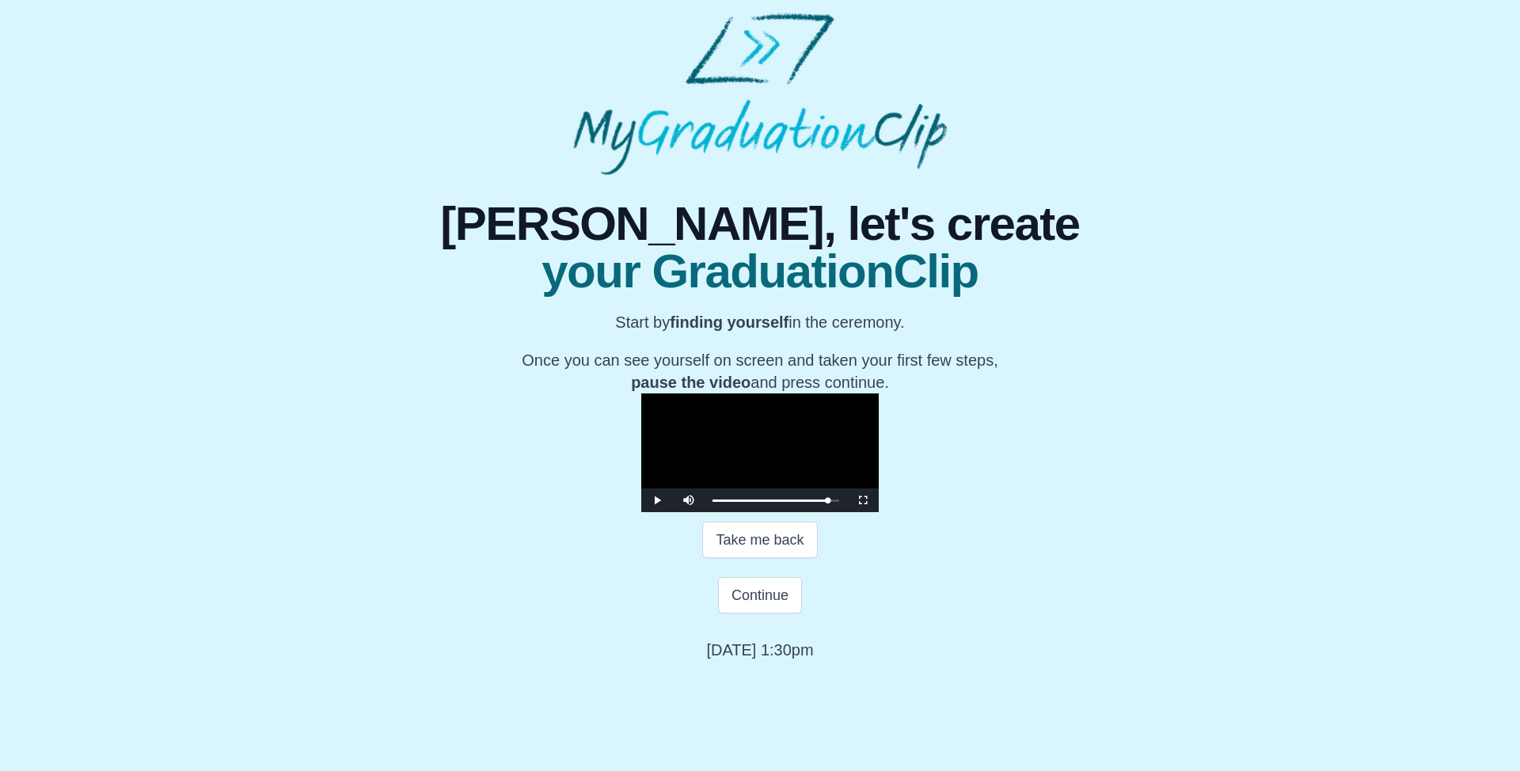
click at [791, 512] on video "Video Player" at bounding box center [759, 452] width 237 height 119
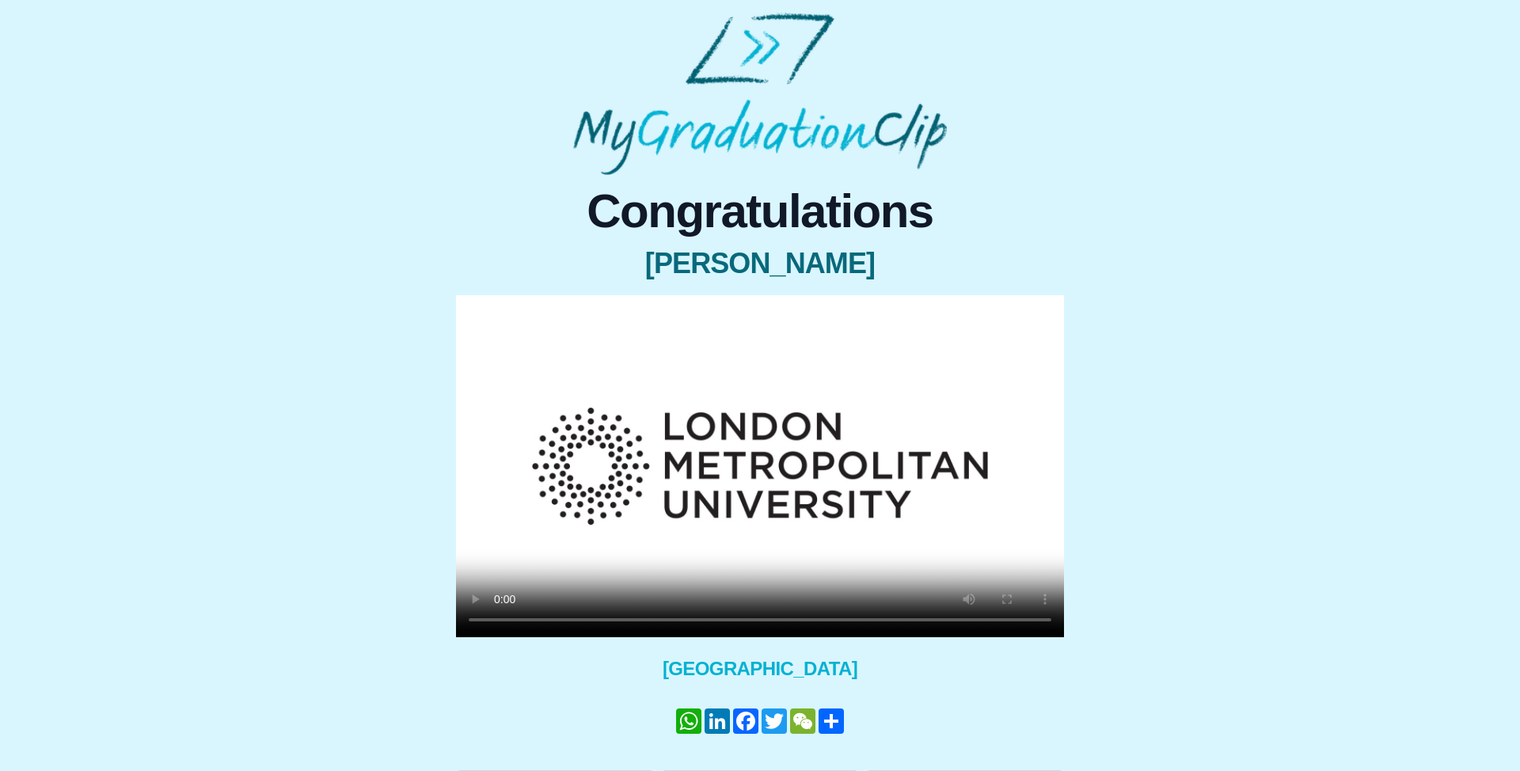
click at [875, 466] on video at bounding box center [760, 466] width 608 height 342
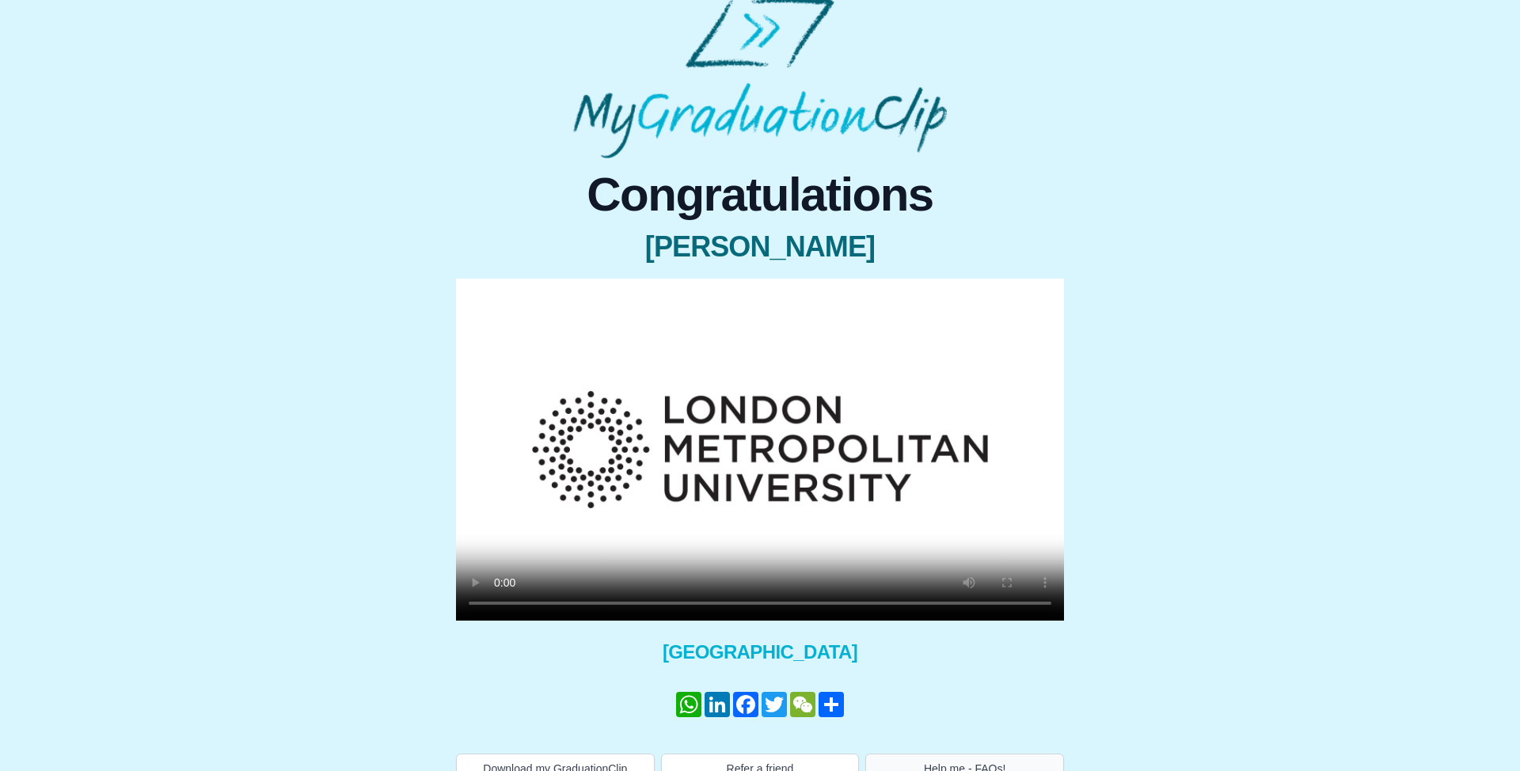
click at [1000, 753] on div "Download my GraduationClip Refer a friend Help me - FAQs!" at bounding box center [760, 764] width 608 height 40
click at [1001, 755] on button "Help me - FAQs!" at bounding box center [964, 768] width 199 height 30
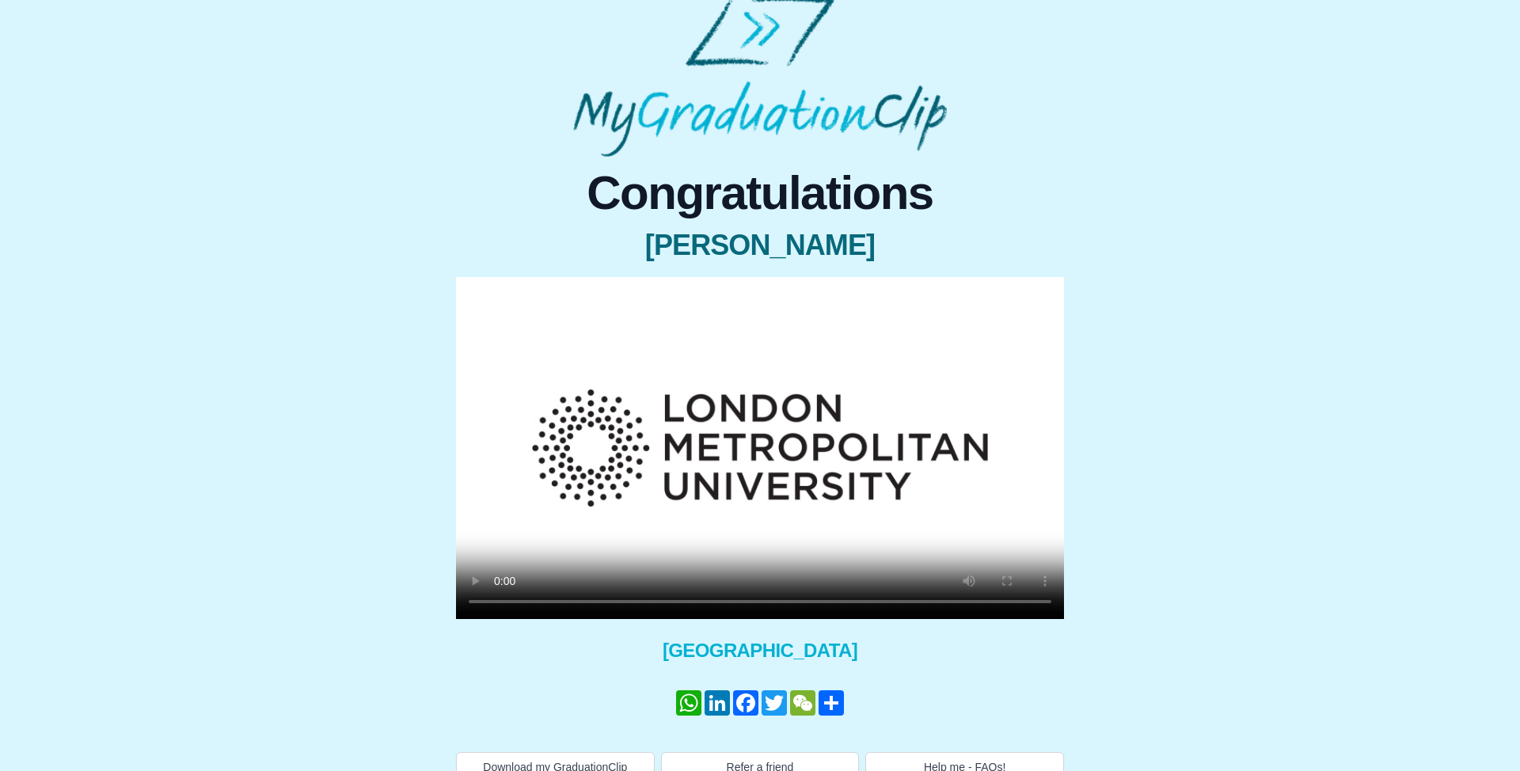
click at [686, 526] on video at bounding box center [760, 448] width 608 height 342
click at [947, 511] on video at bounding box center [760, 448] width 608 height 342
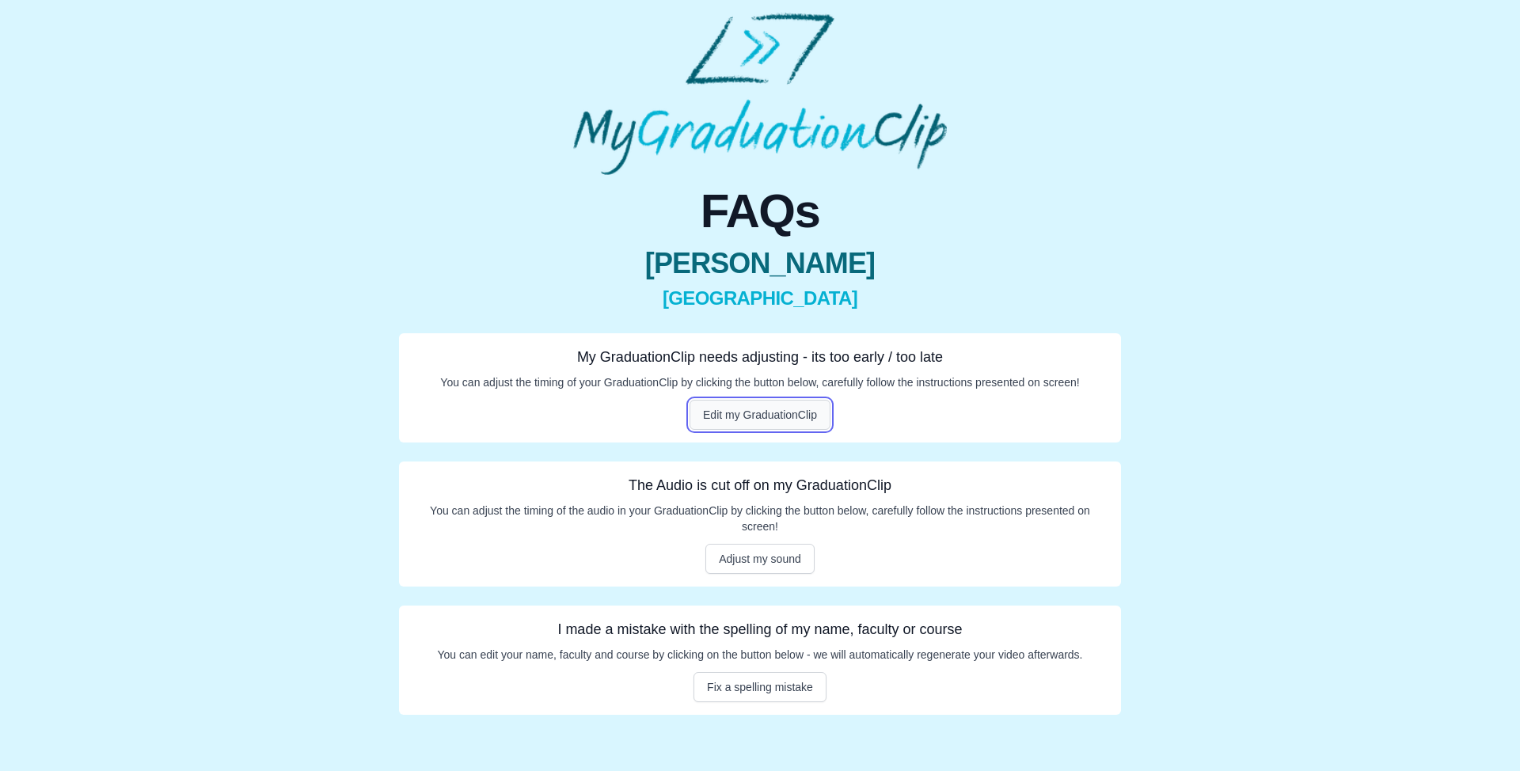
click at [820, 424] on button "Edit my GraduationClip" at bounding box center [759, 415] width 141 height 30
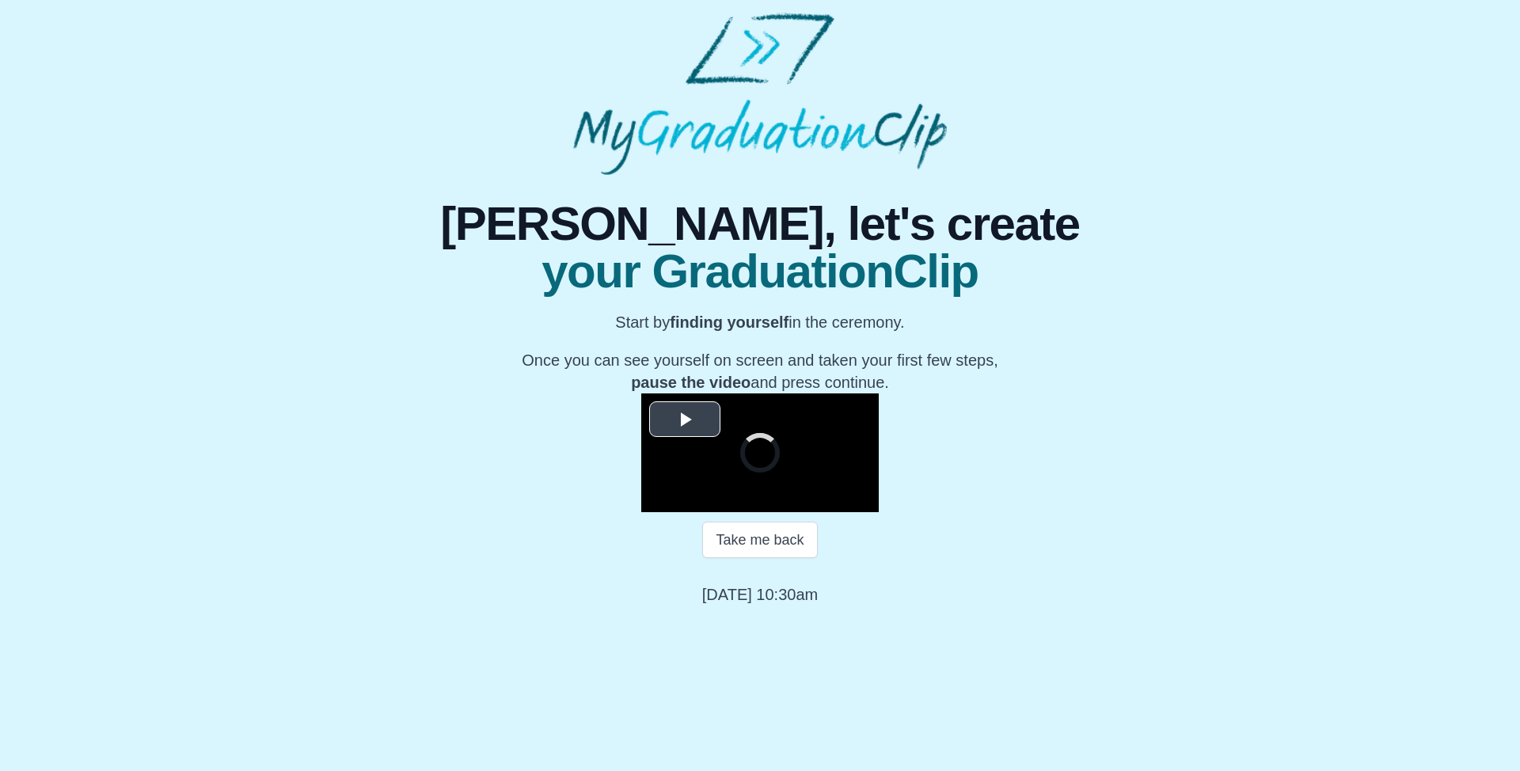
scroll to position [108, 0]
click at [785, 558] on button "Take me back" at bounding box center [759, 540] width 115 height 36
click at [841, 512] on video "Video Player" at bounding box center [759, 452] width 237 height 119
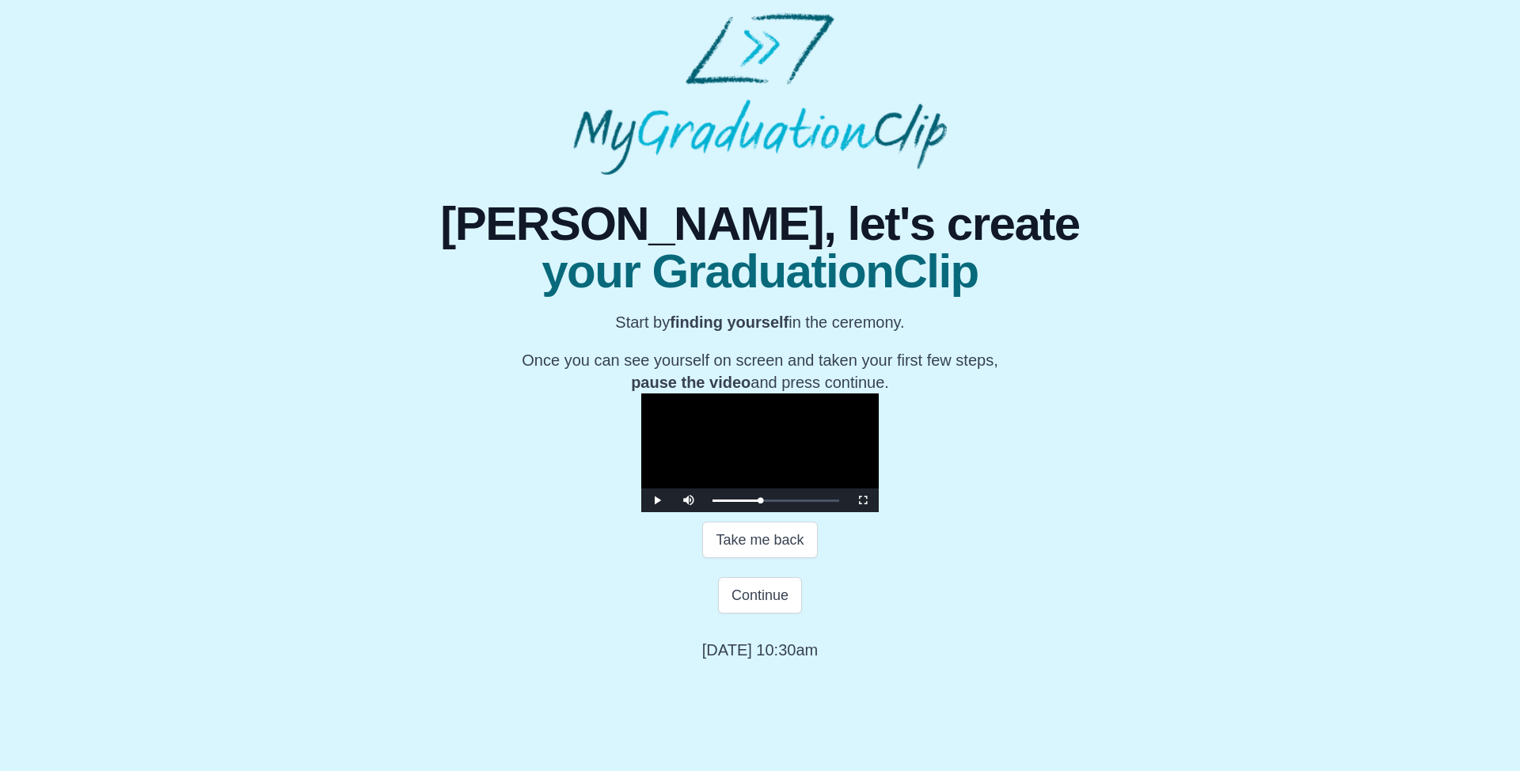
click at [846, 512] on video "Video Player" at bounding box center [759, 452] width 237 height 119
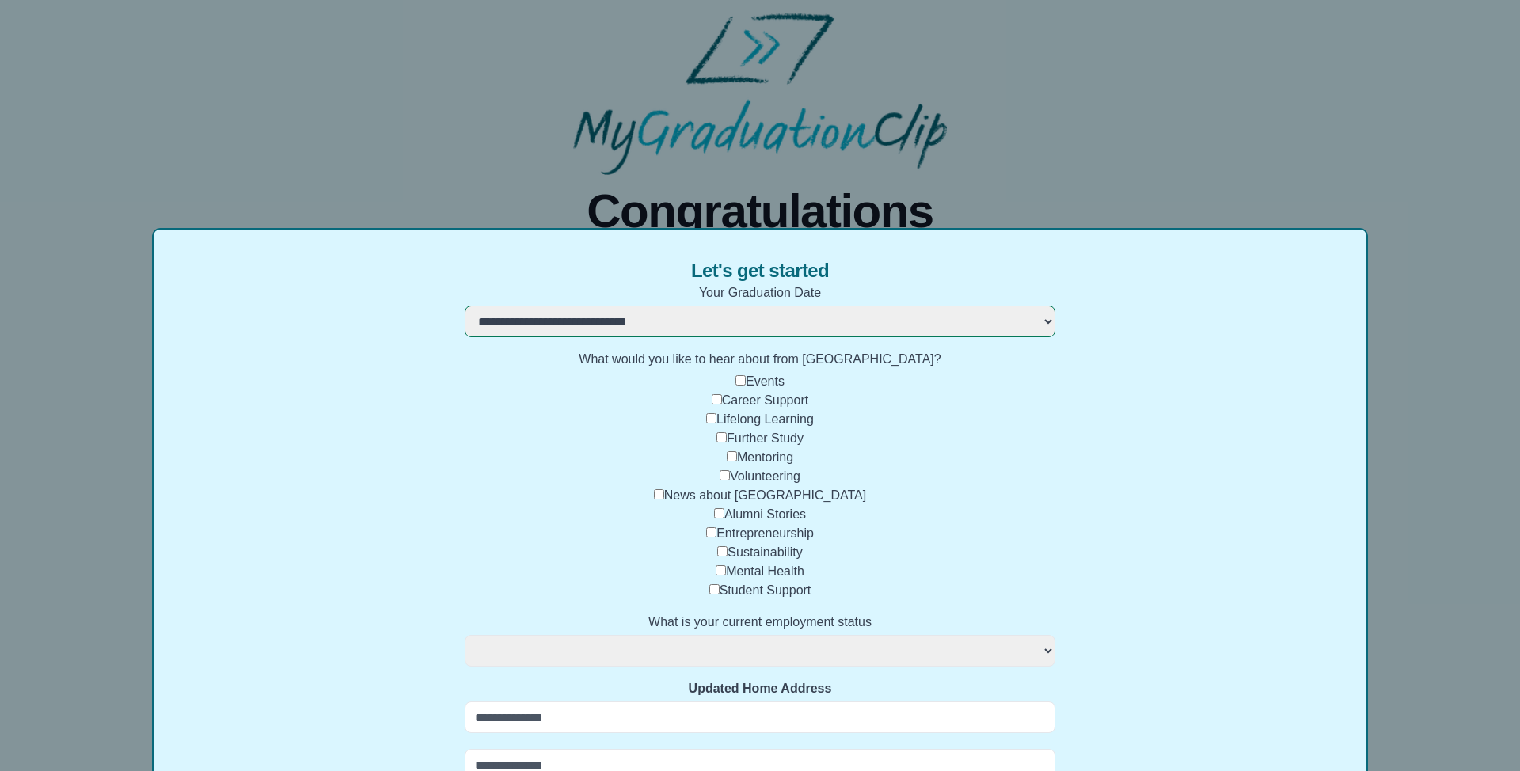
select select "**********"
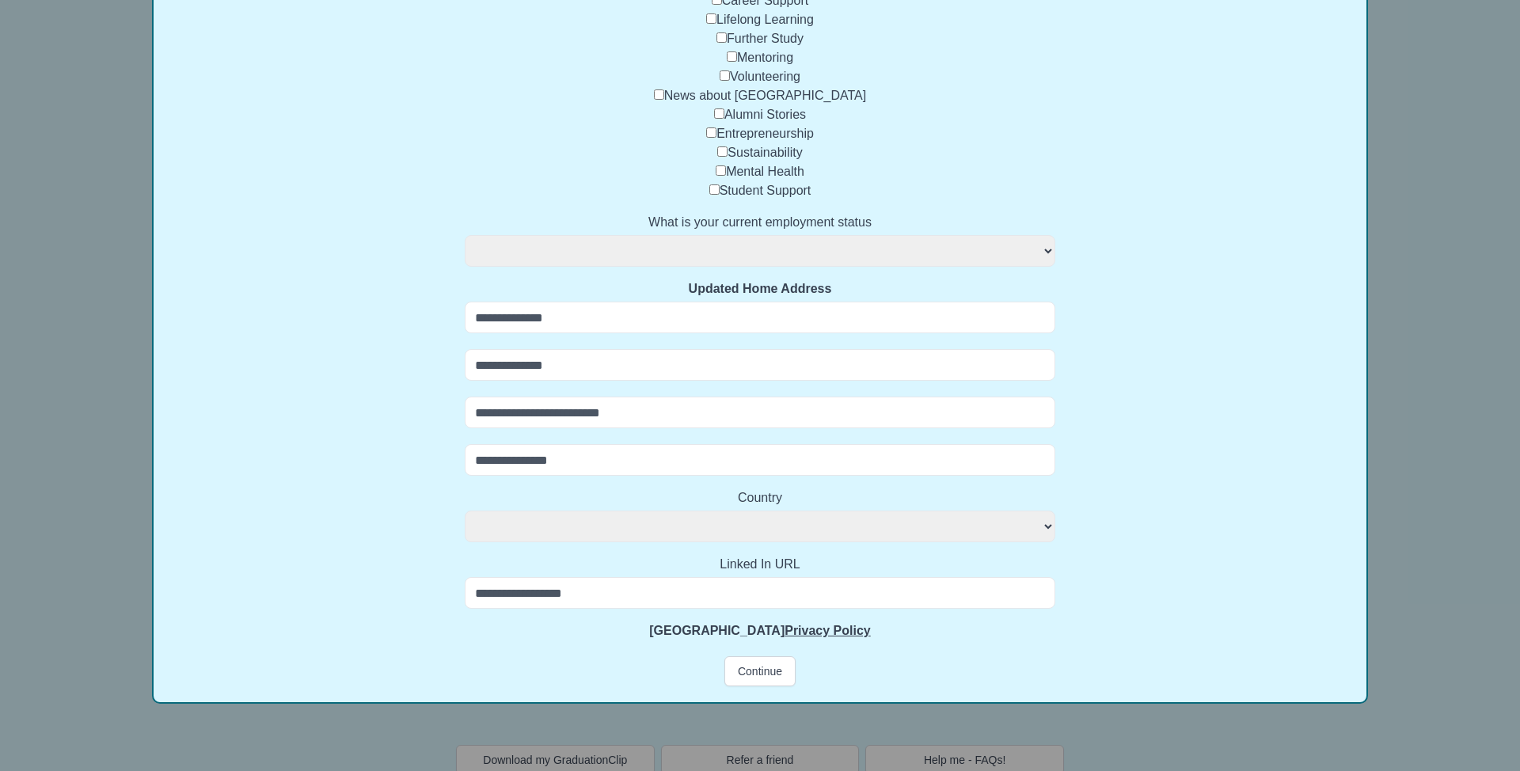
scroll to position [400, 0]
